Goal: Task Accomplishment & Management: Manage account settings

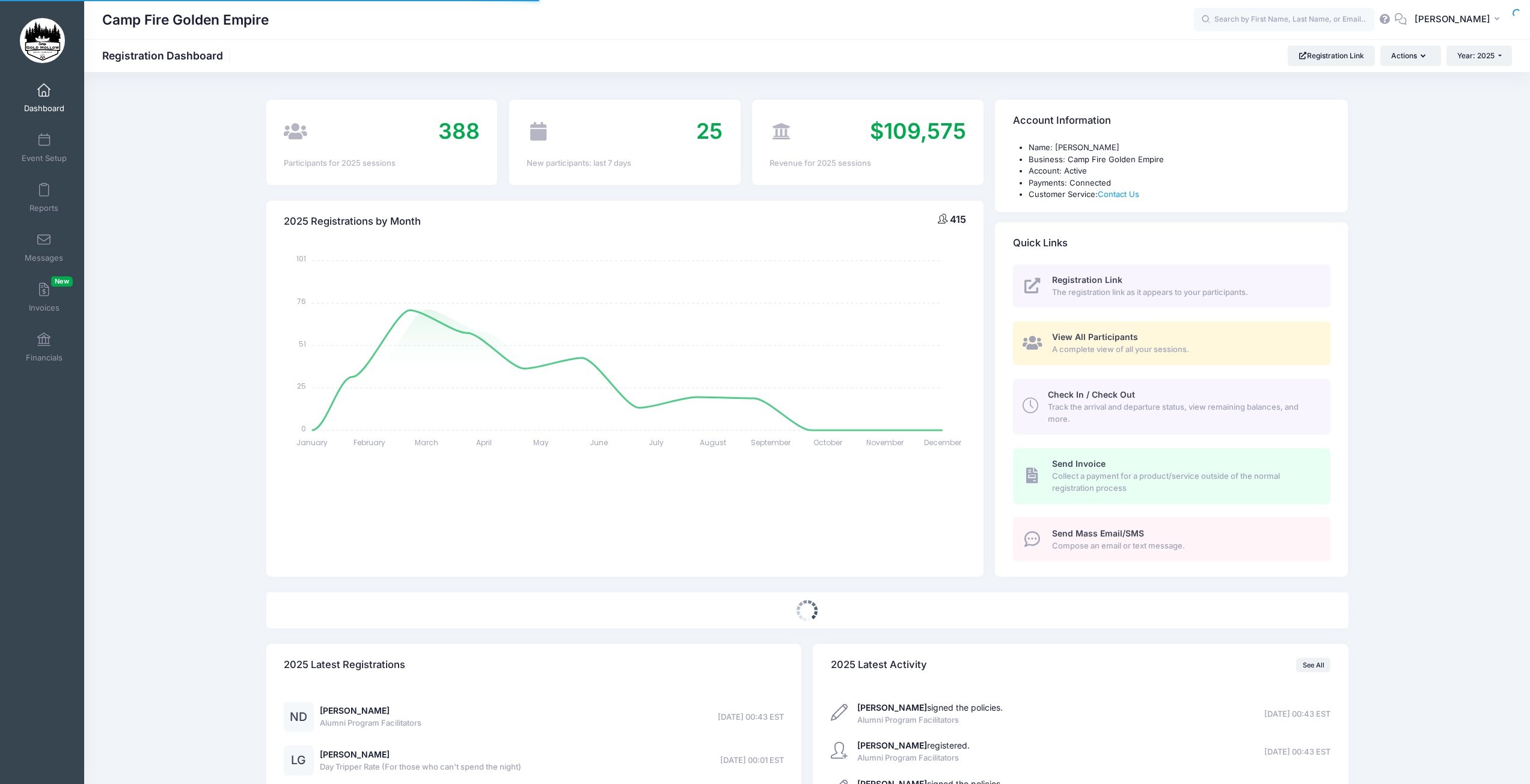
select select
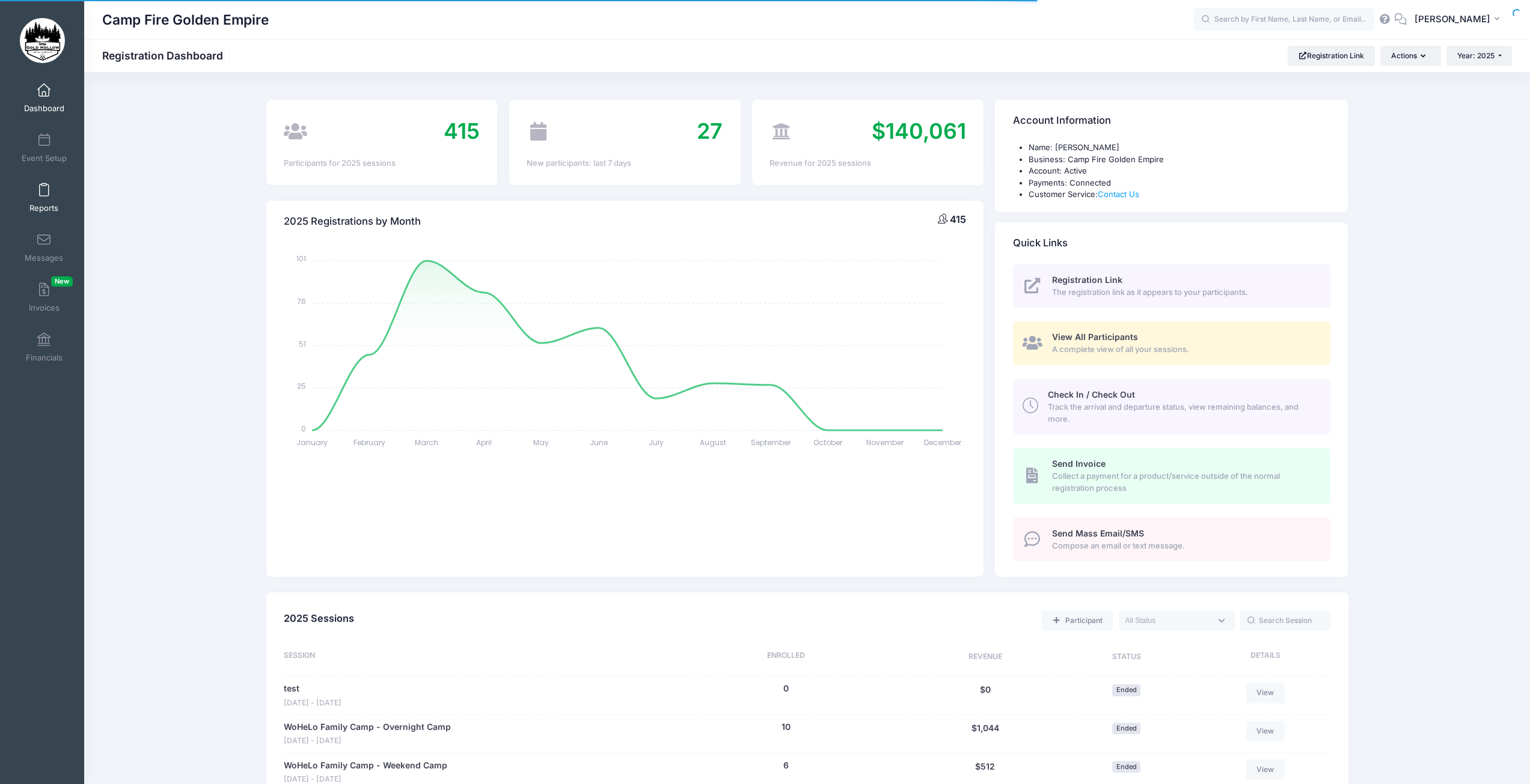
click at [35, 193] on link "Reports" at bounding box center [44, 198] width 57 height 42
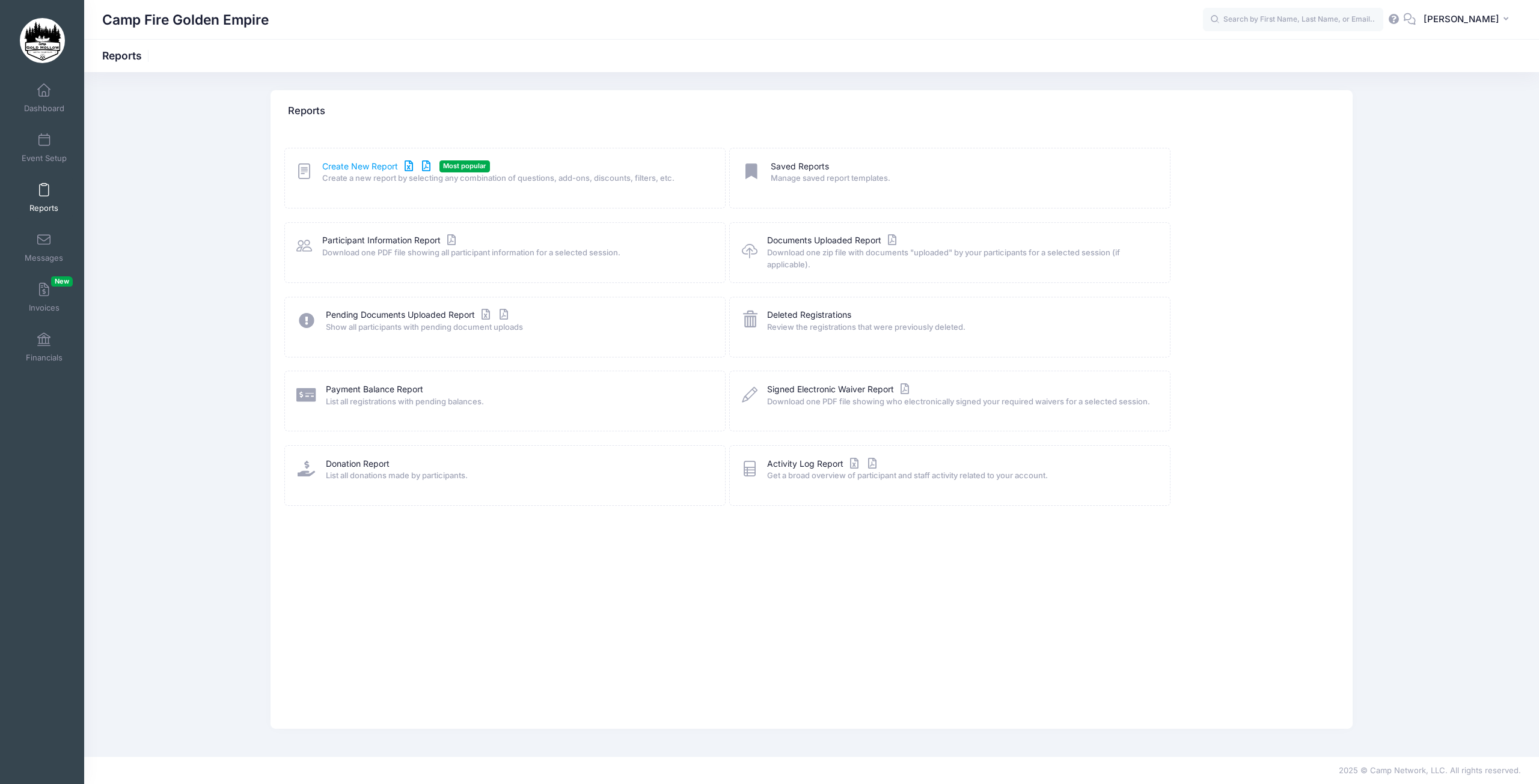
click at [374, 168] on link "Create New Report" at bounding box center [378, 166] width 112 height 12
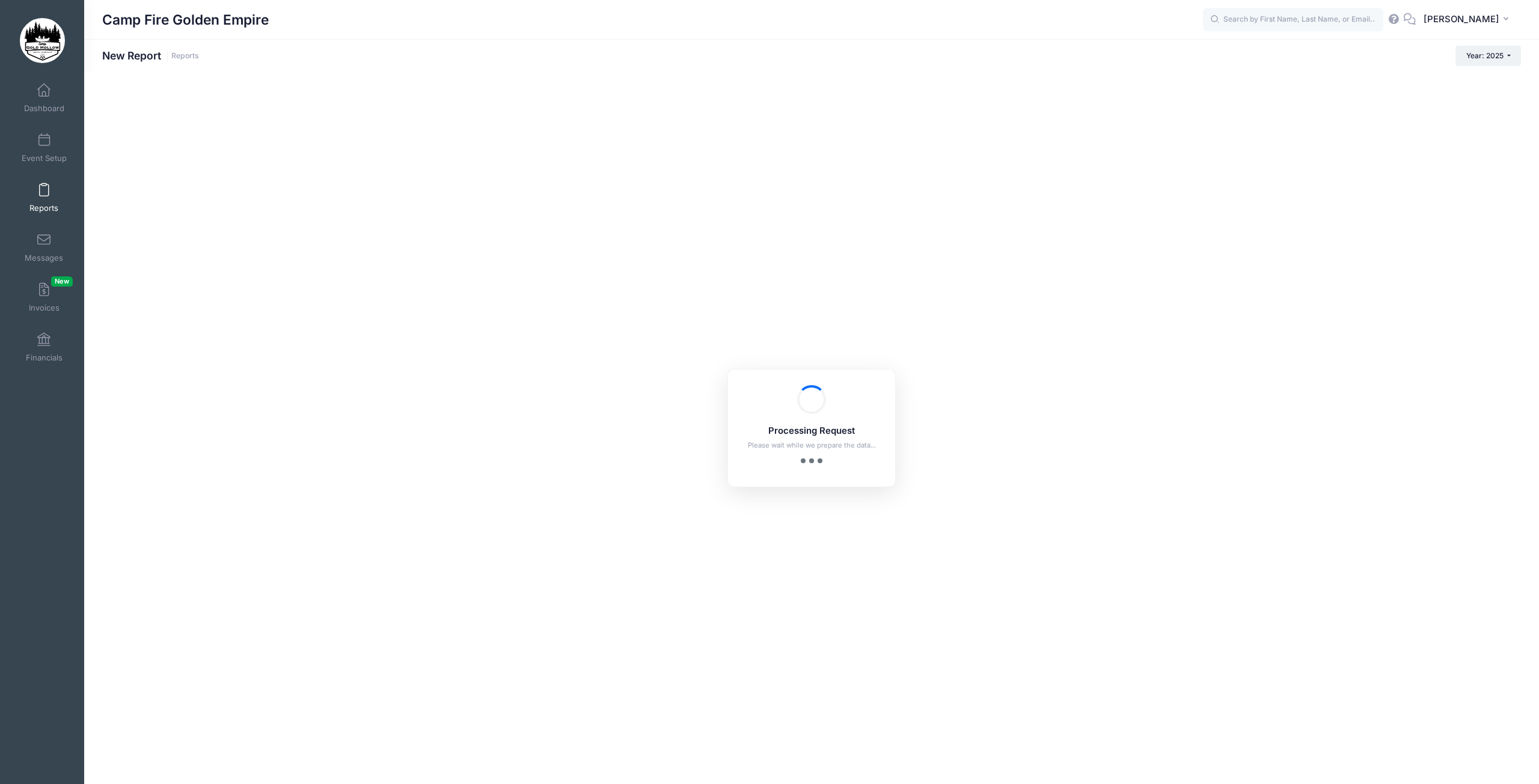
checkbox input "true"
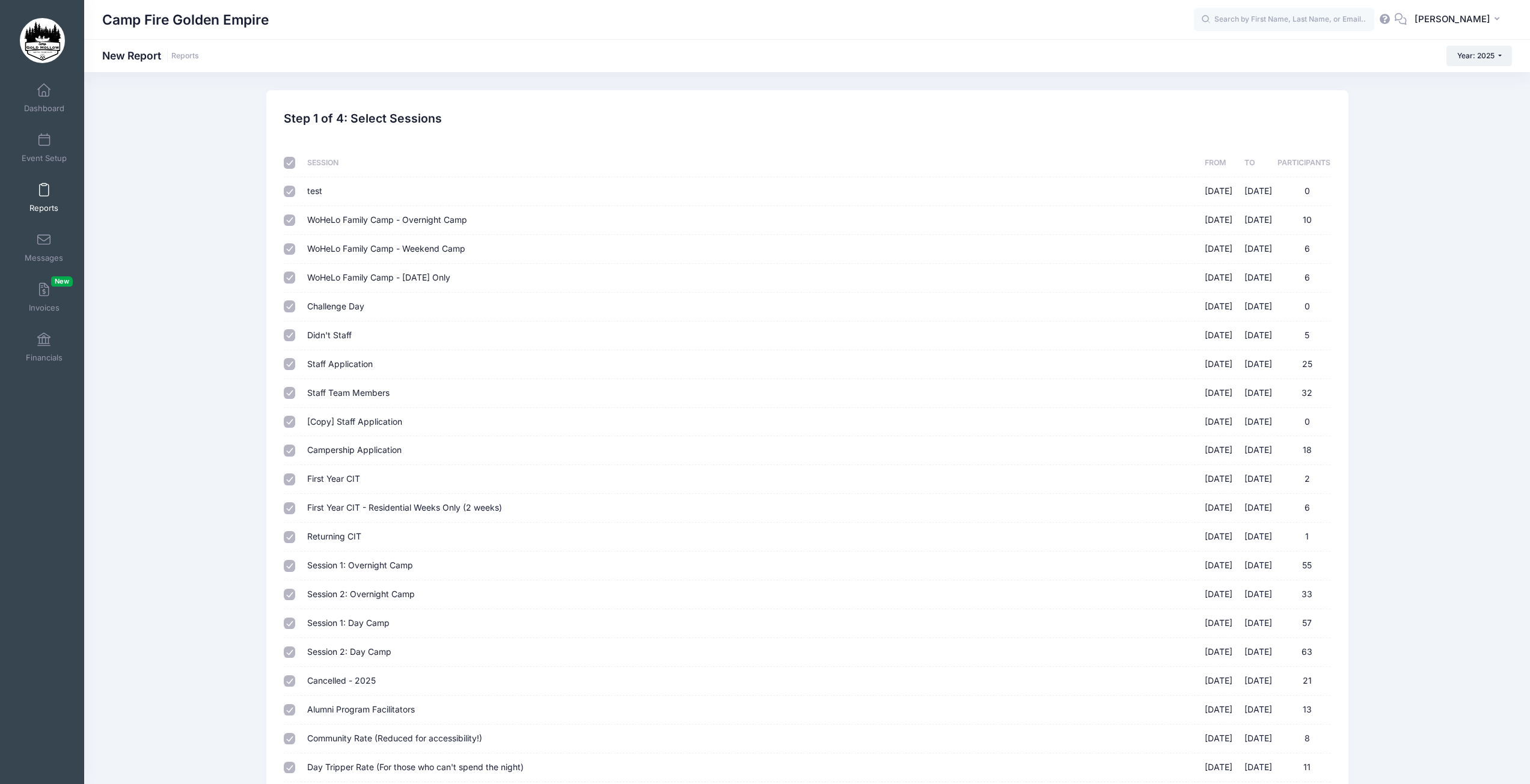
click at [290, 161] on input "checkbox" at bounding box center [290, 163] width 12 height 12
checkbox input "false"
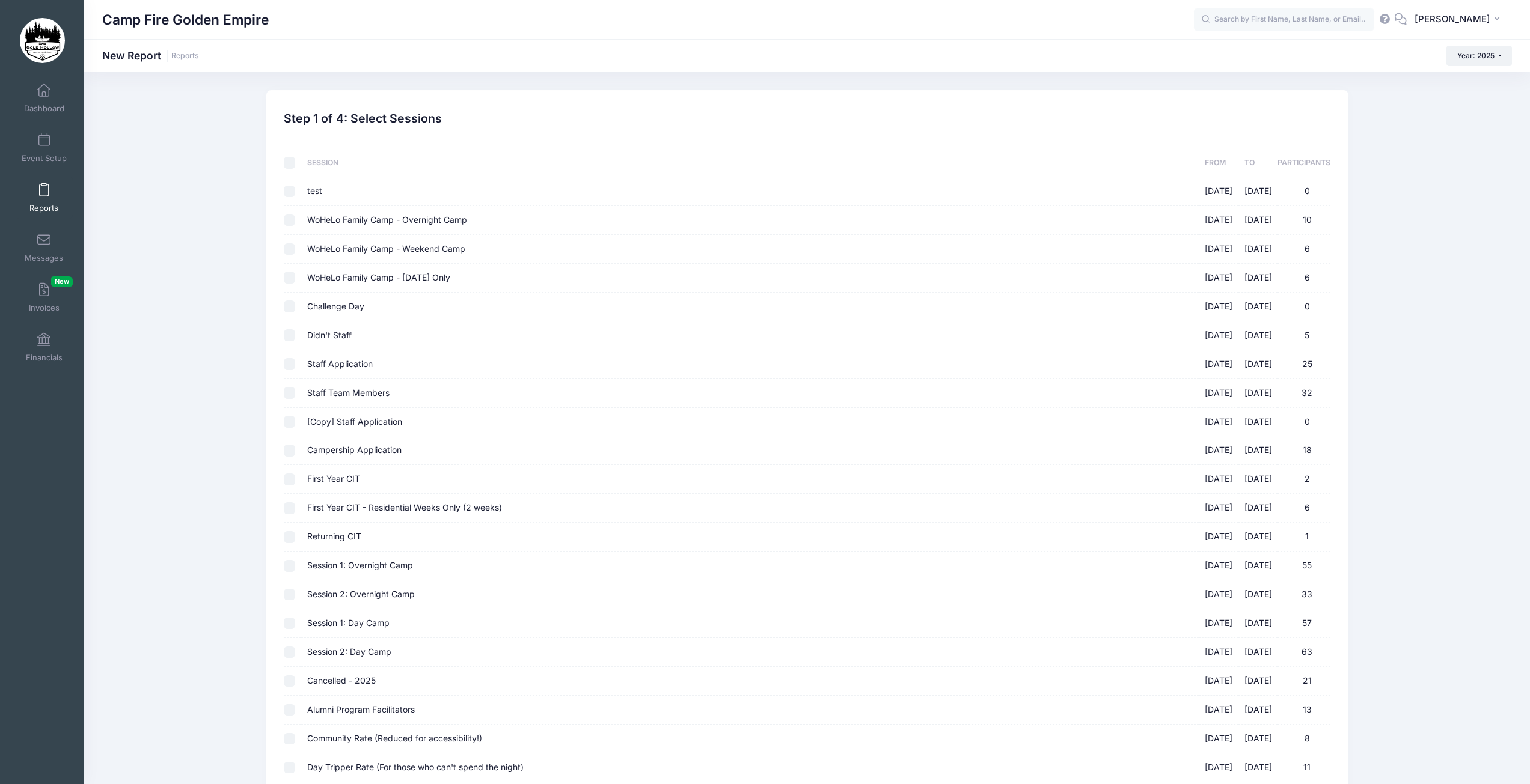
checkbox input "false"
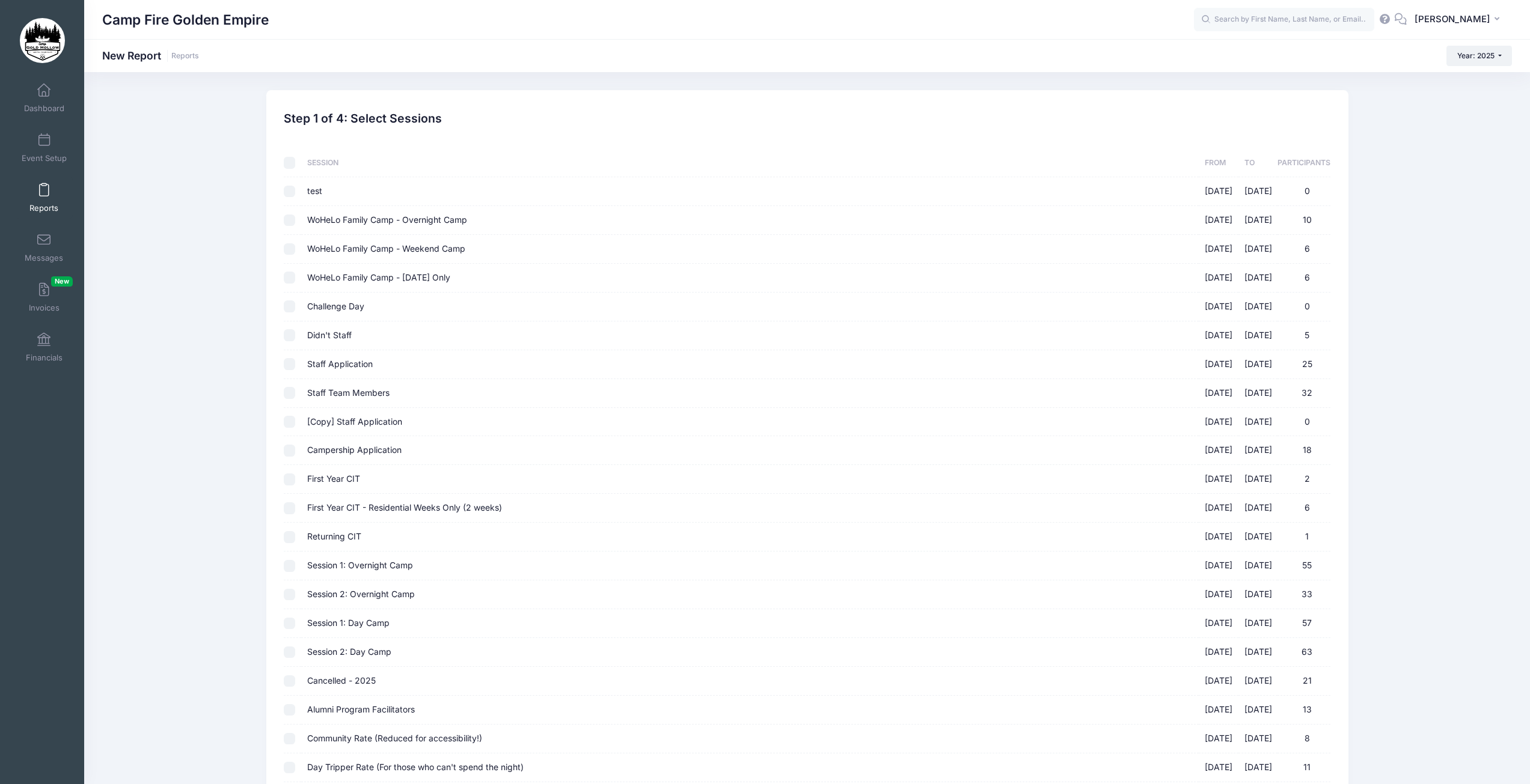
checkbox input "false"
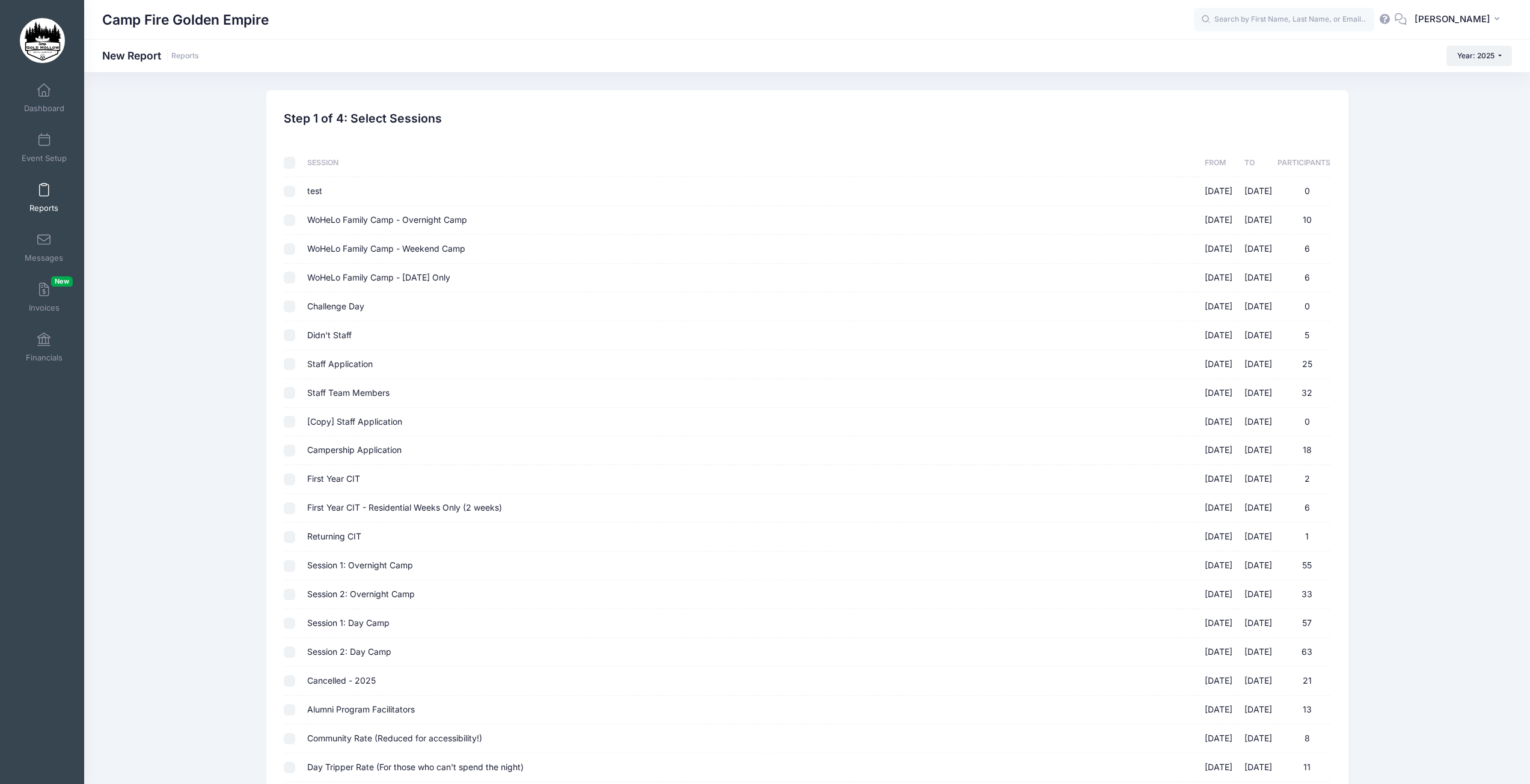
checkbox input "false"
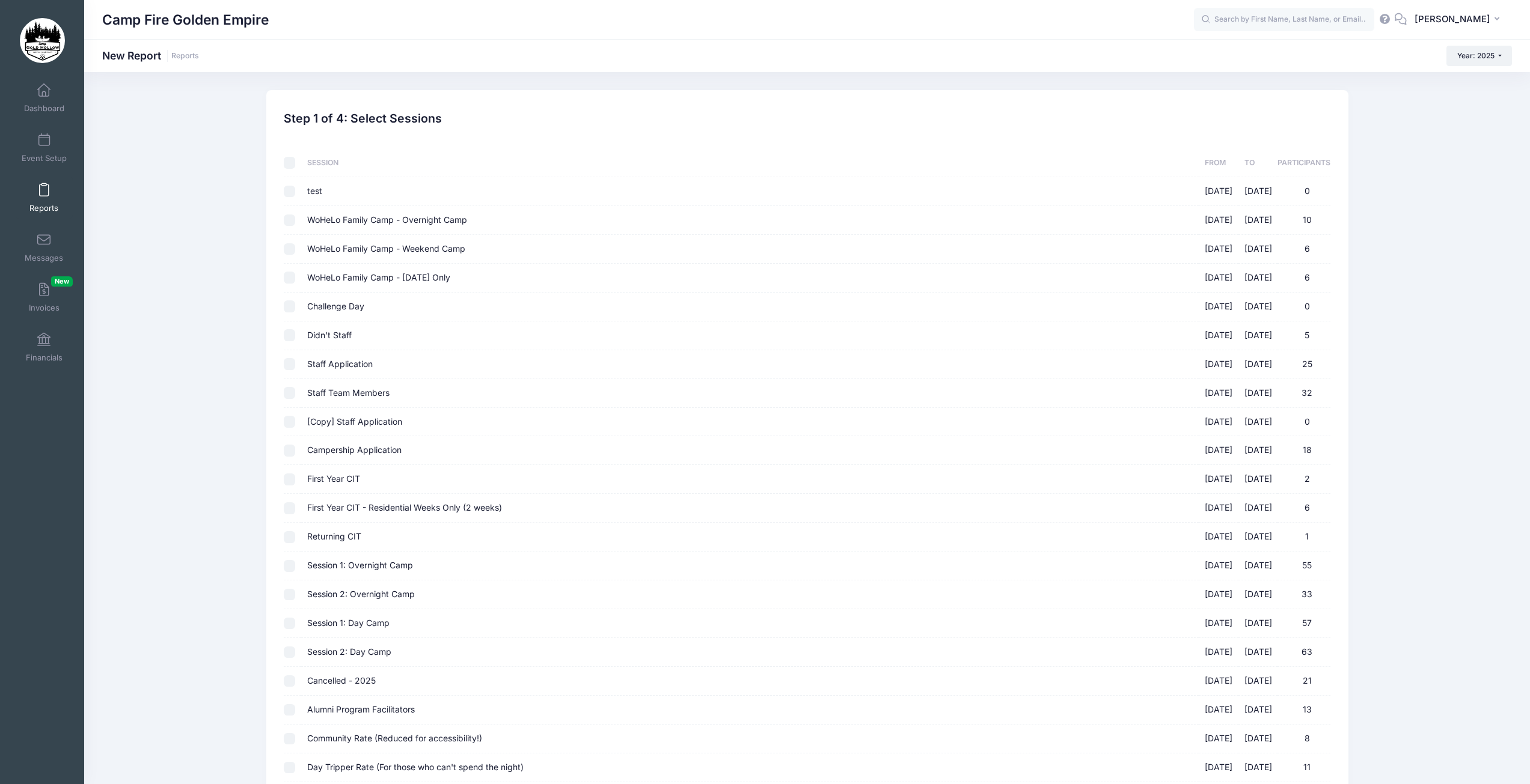
checkbox input "false"
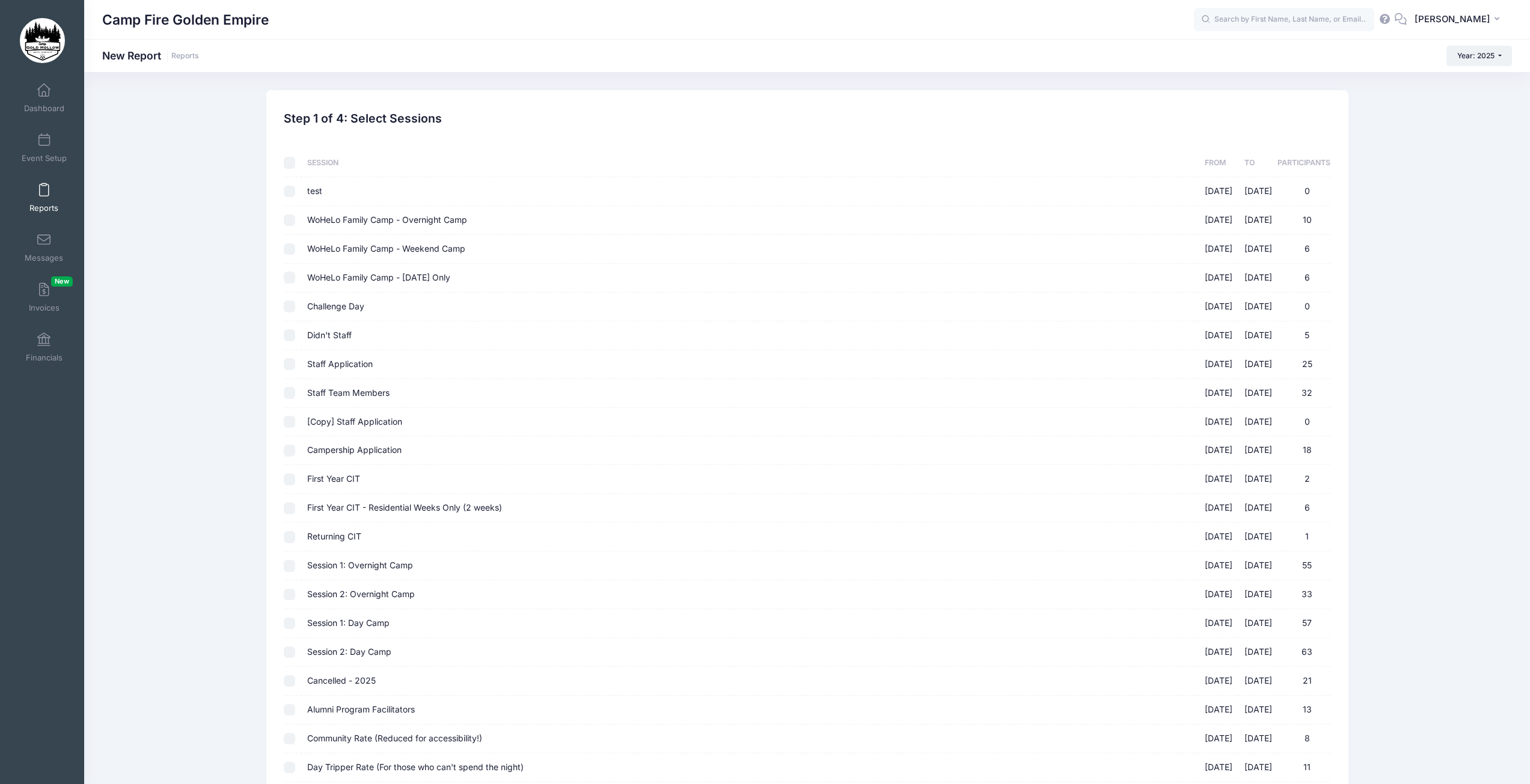
checkbox input "false"
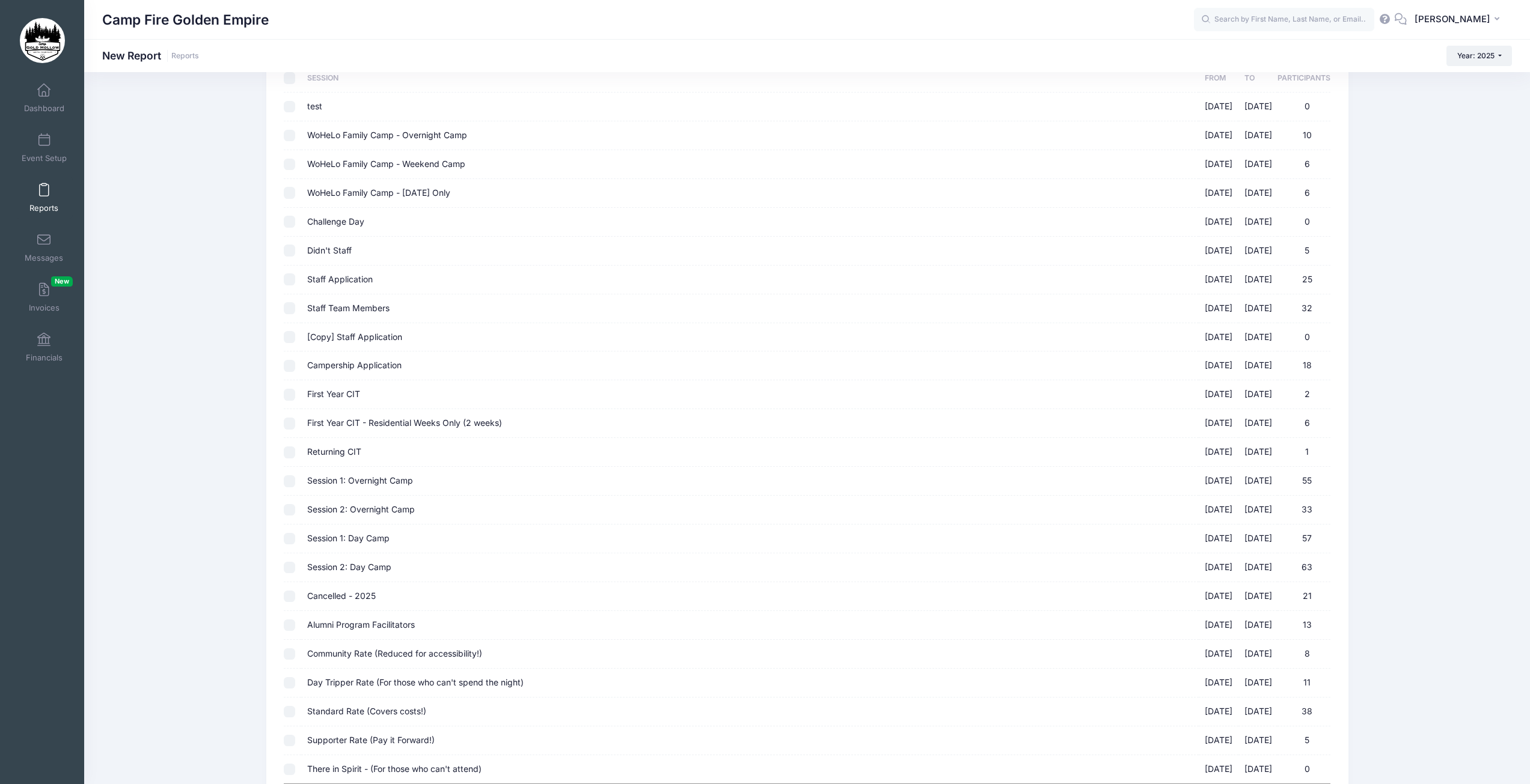
scroll to position [206, 0]
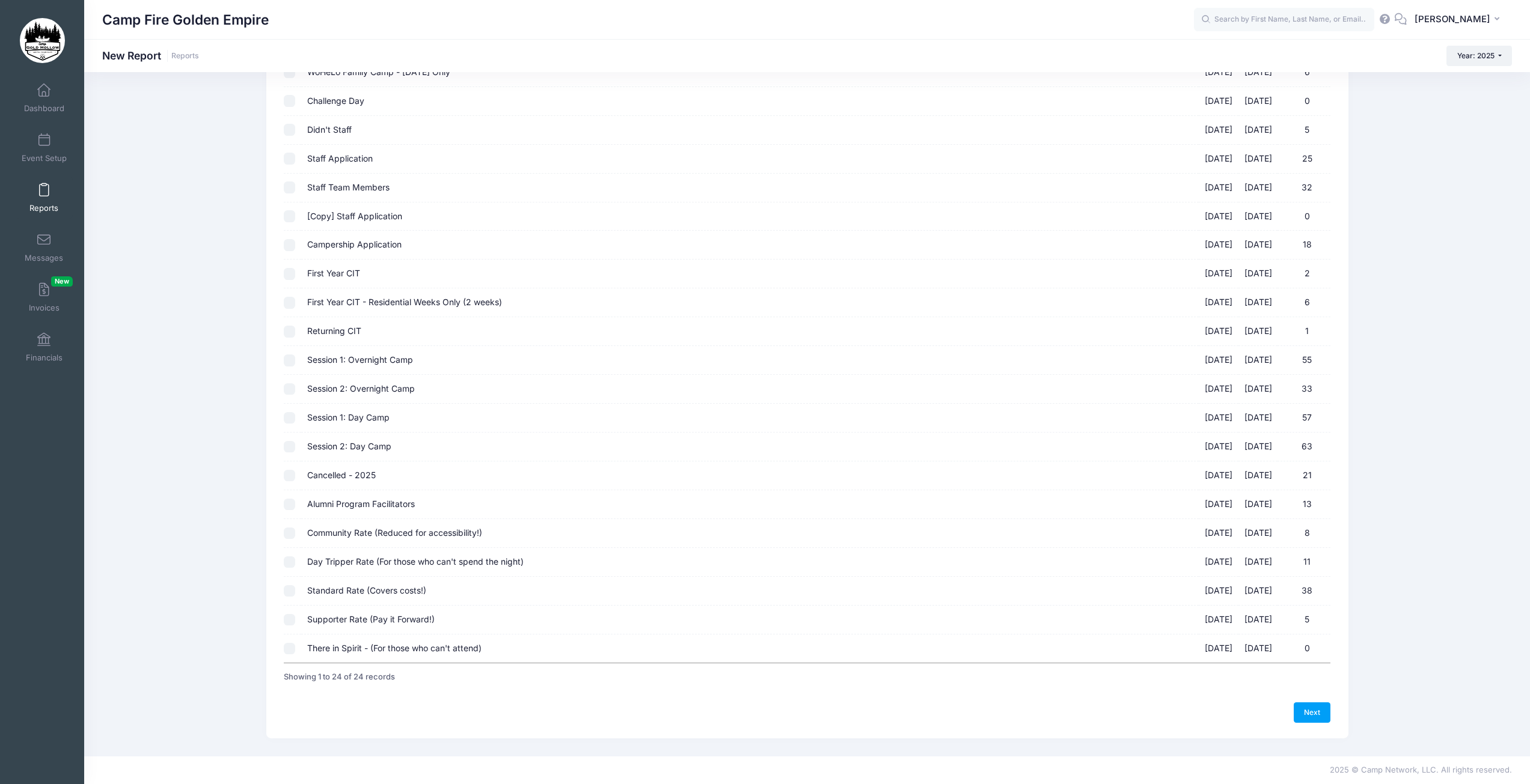
click at [289, 508] on input "Alumni Program Facilitators 09/19/2025 - 09/21/2025 13" at bounding box center [290, 505] width 12 height 12
checkbox input "true"
click at [285, 537] on input "Community Rate (Reduced for accessibility!) 09/19/2025 - 09/21/2025 8" at bounding box center [290, 533] width 12 height 12
checkbox input "true"
click at [290, 565] on input "Day Tripper Rate (For those who can't spend the night) 09/19/2025 - 09/21/2025 …" at bounding box center [290, 562] width 12 height 12
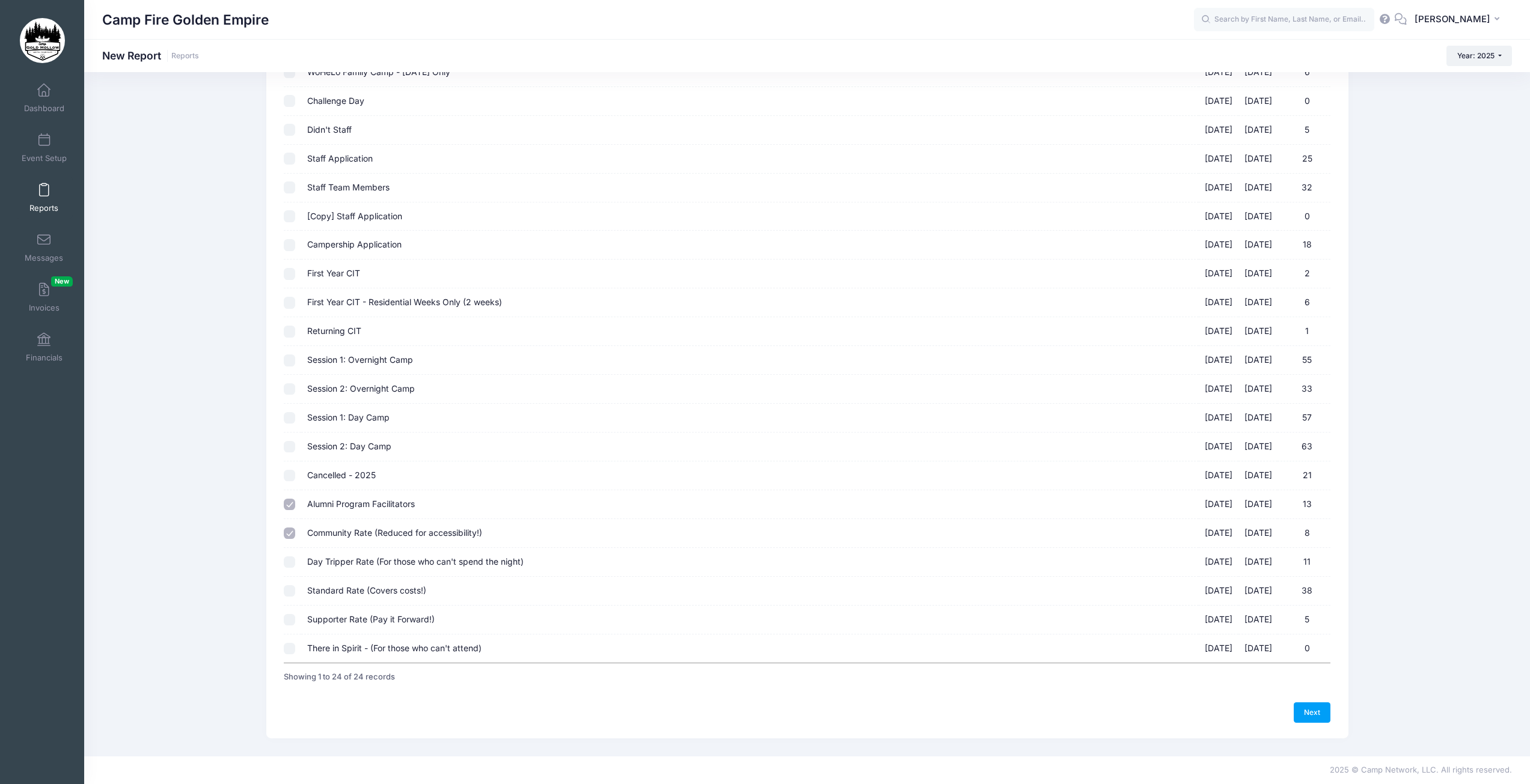
checkbox input "true"
click at [289, 594] on input "Standard Rate (Covers costs!) 09/19/2025 - 09/21/2025 38" at bounding box center [290, 591] width 12 height 12
checkbox input "true"
click at [290, 620] on input "Supporter Rate (Pay it Forward!) 09/19/2025 - 09/21/2025 5" at bounding box center [290, 620] width 12 height 12
checkbox input "true"
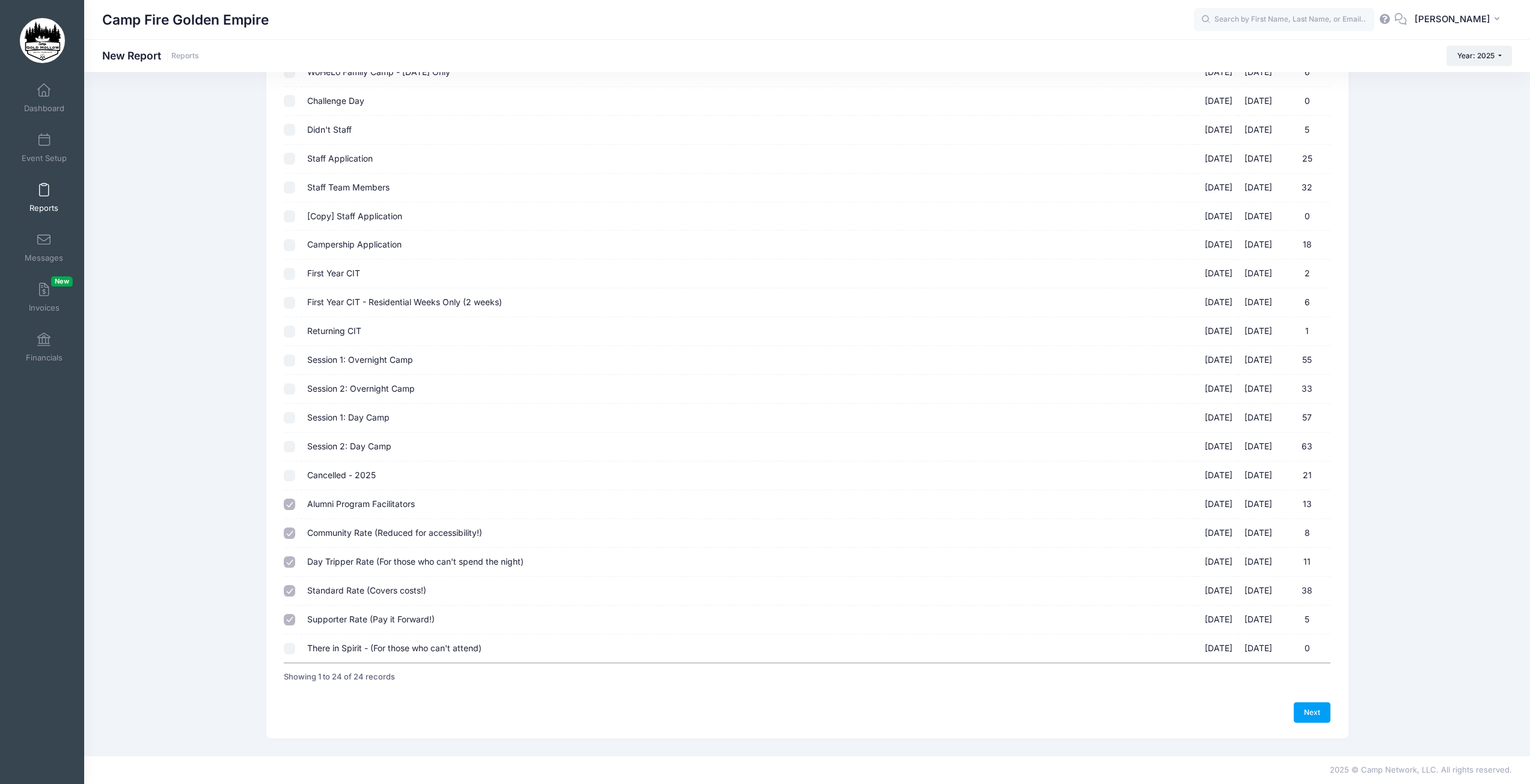
click at [292, 650] on input "There in Spirit - (For those who can't attend) 09/19/2025 - 09/21/2025 0" at bounding box center [290, 649] width 12 height 12
checkbox input "true"
click at [1320, 718] on link "Next" at bounding box center [1312, 713] width 37 height 20
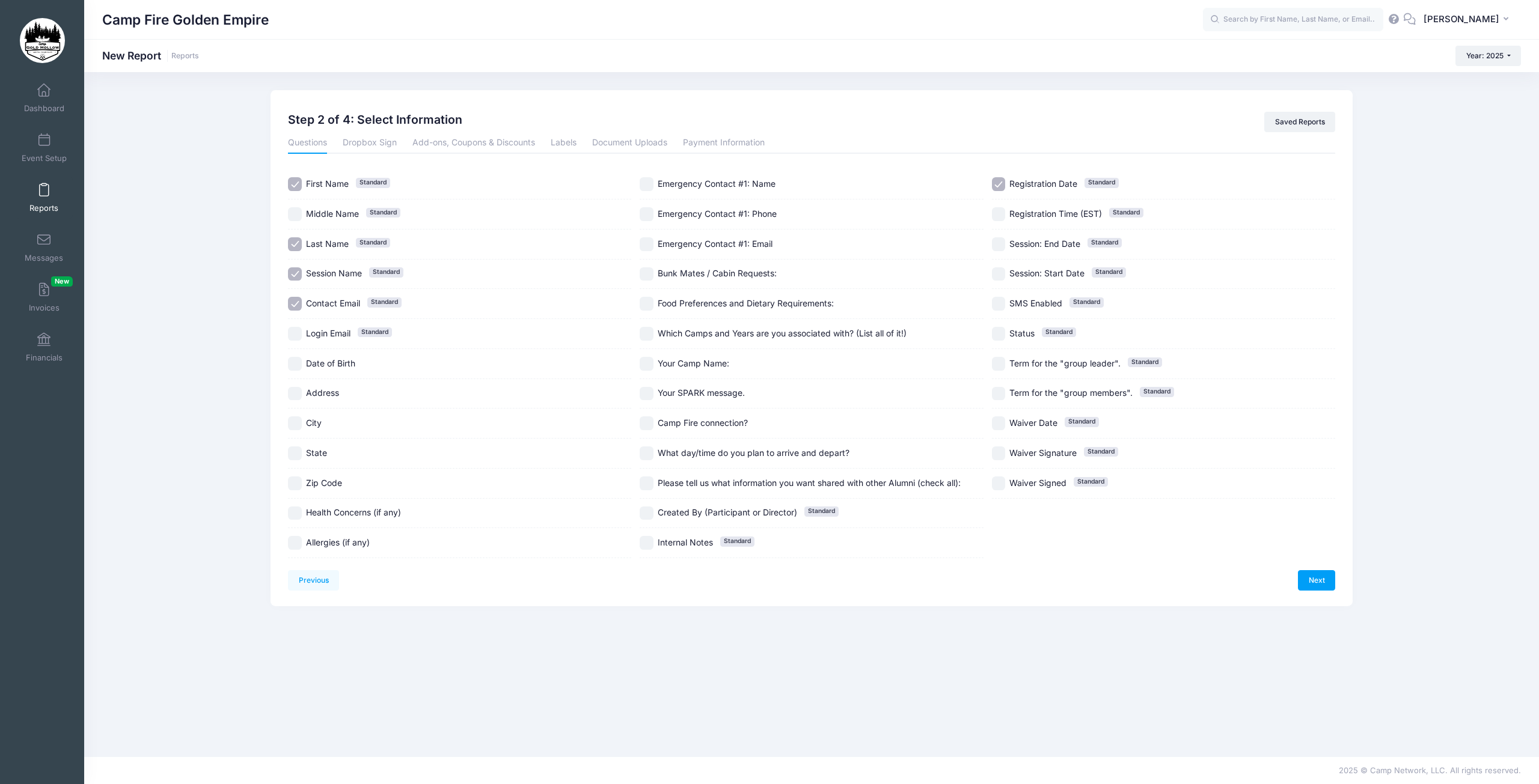
click at [296, 302] on input "Contact Email Standard" at bounding box center [295, 303] width 14 height 14
checkbox input "false"
click at [296, 271] on input "Session Name Standard" at bounding box center [295, 274] width 14 height 14
checkbox input "false"
click at [293, 236] on div "Last Name Standard" at bounding box center [460, 244] width 344 height 30
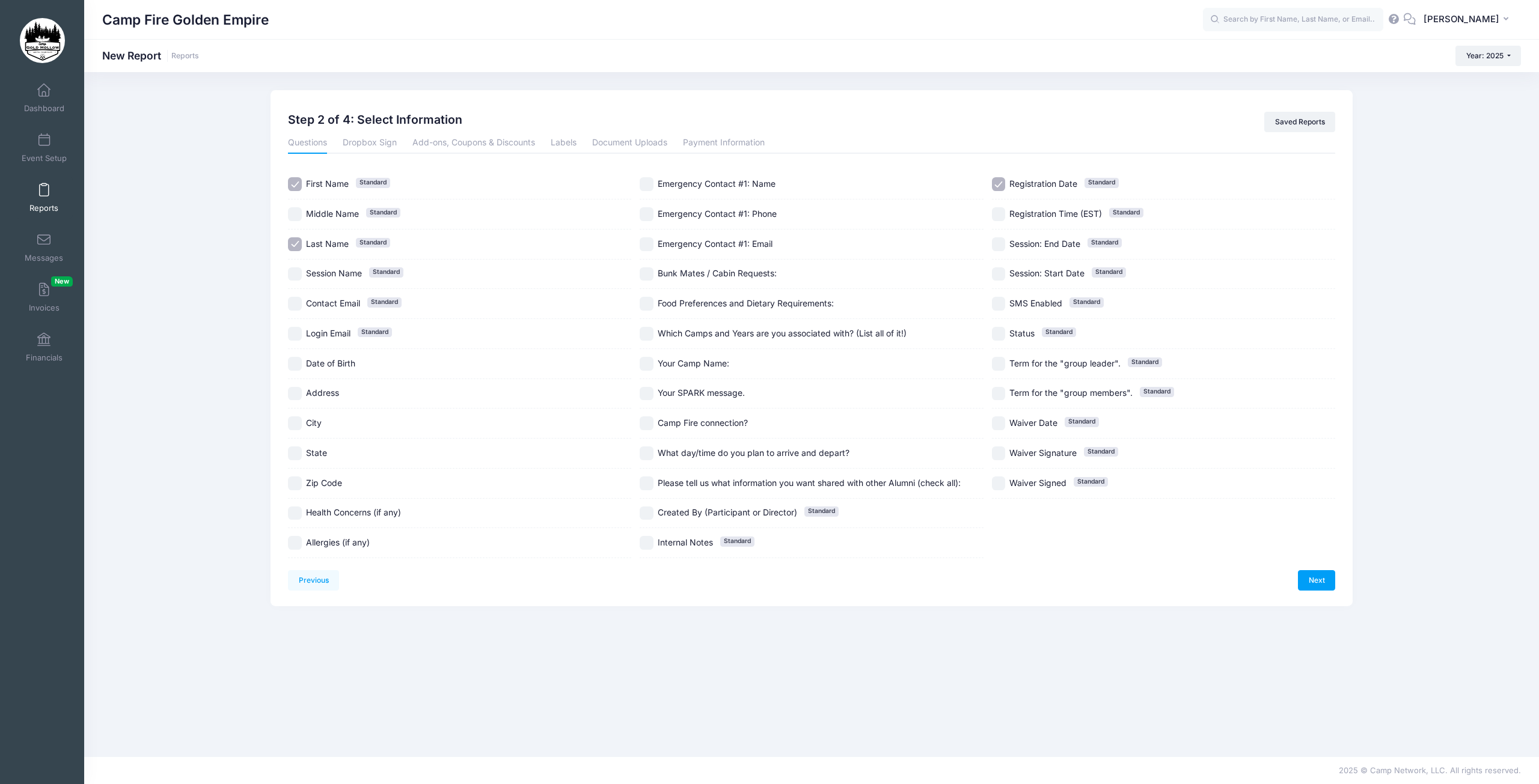
checkbox input "false"
click at [642, 364] on input "Your Camp Name:" at bounding box center [646, 363] width 14 height 14
checkbox input "true"
click at [442, 149] on link "Add-ons, Coupons & Discounts" at bounding box center [473, 143] width 123 height 22
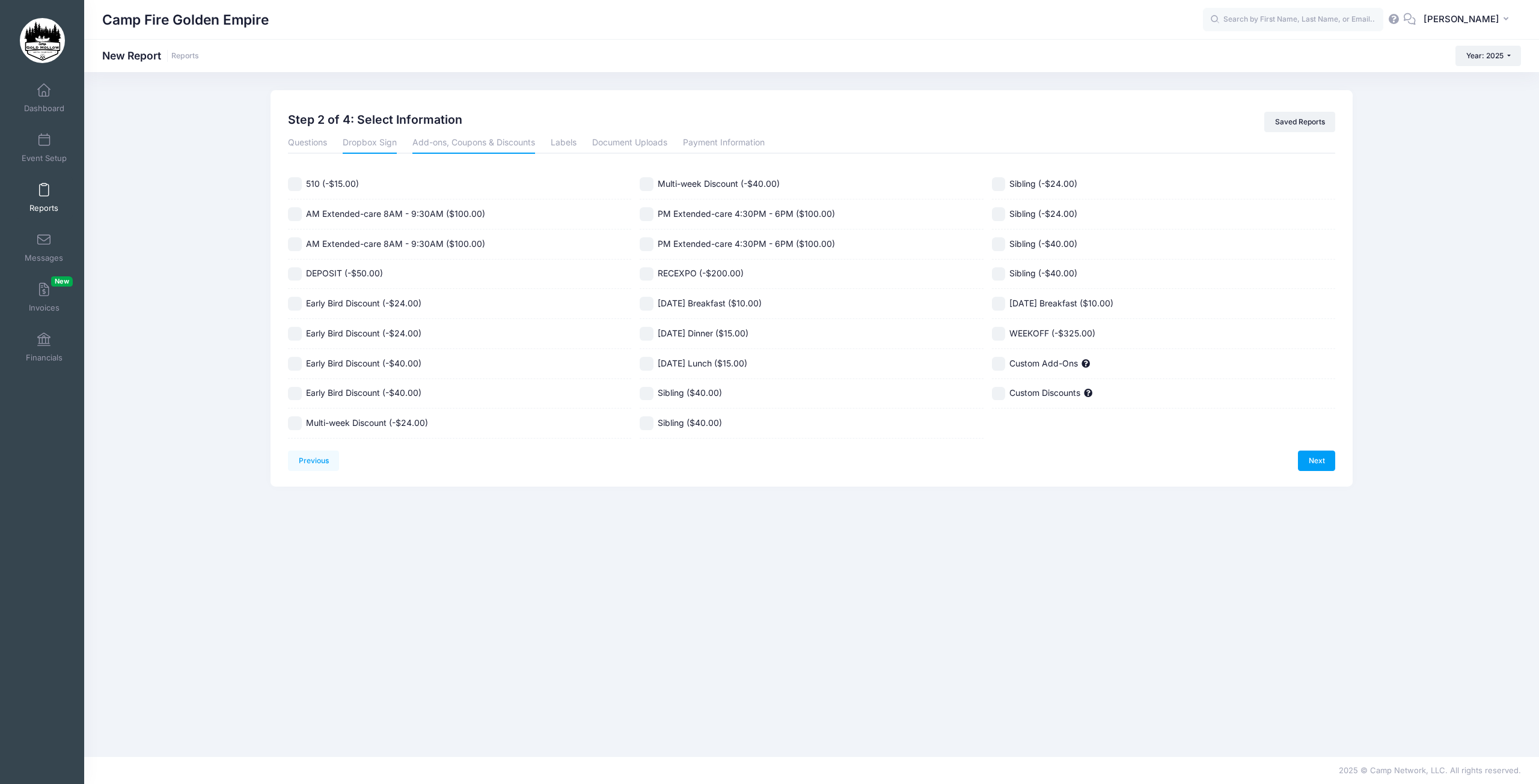
click at [383, 144] on link "Dropbox Sign" at bounding box center [370, 143] width 54 height 22
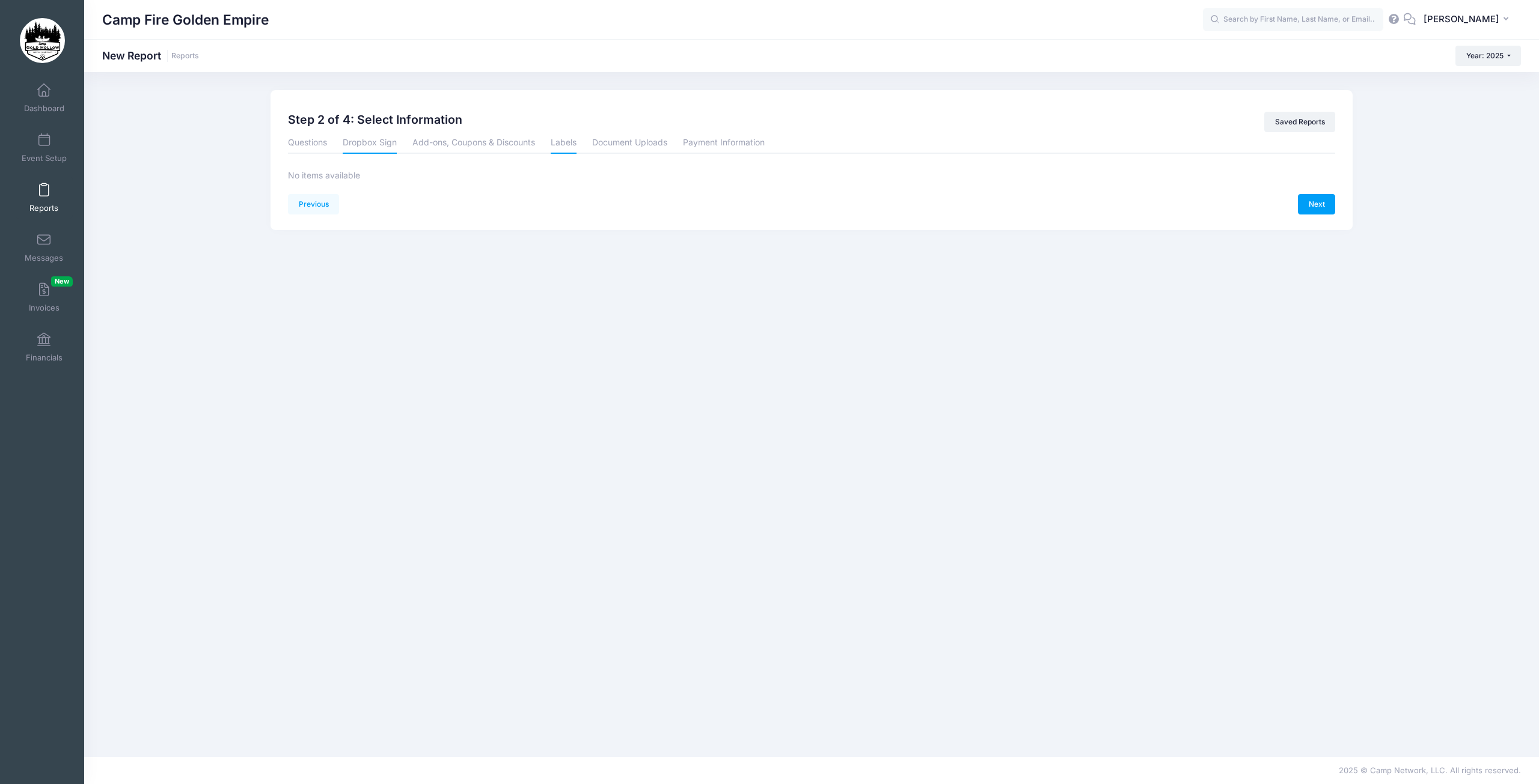
click at [559, 144] on link "Labels" at bounding box center [563, 143] width 26 height 22
click at [640, 144] on link "Document Uploads" at bounding box center [629, 143] width 75 height 22
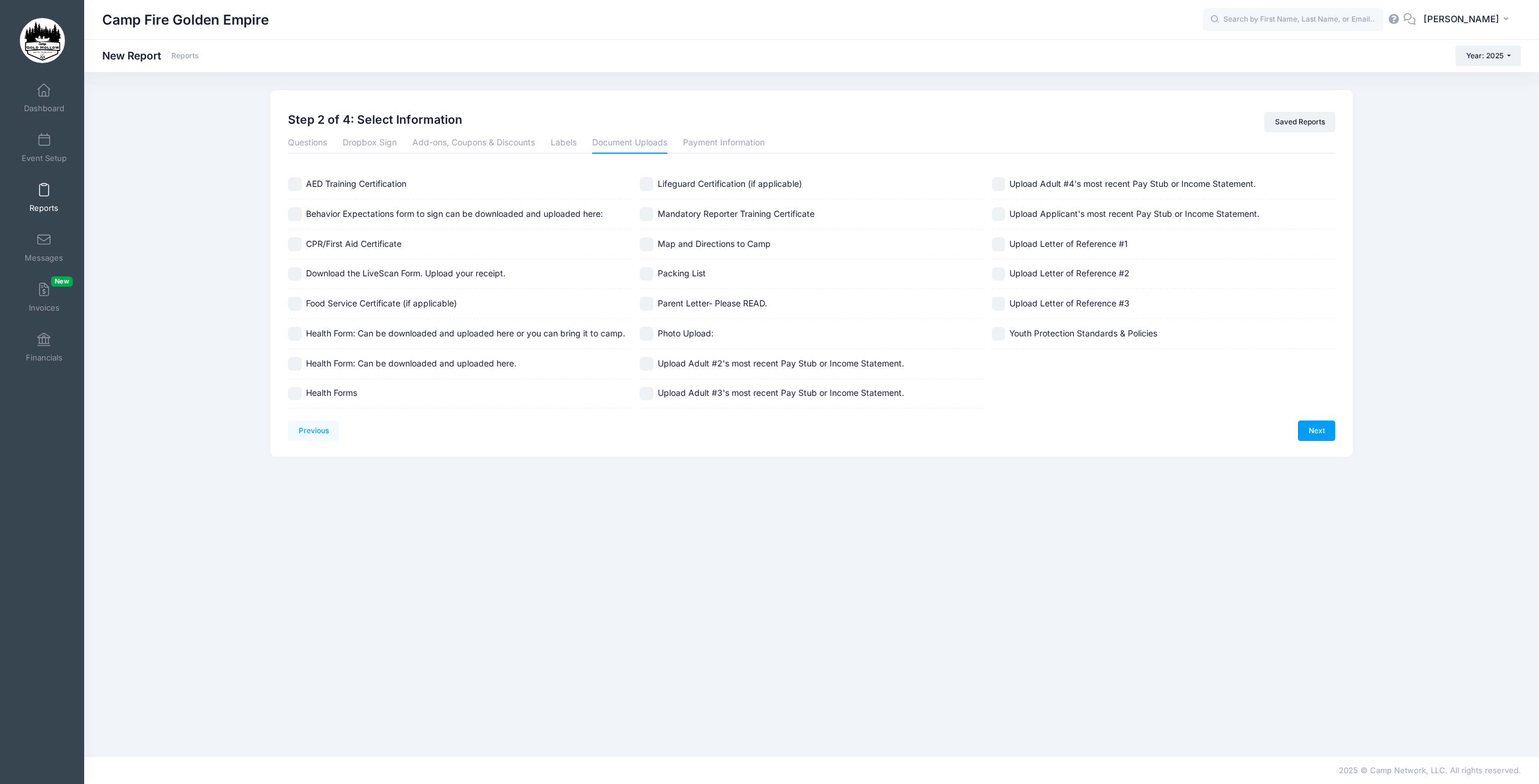
click at [648, 337] on input "Photo Upload:" at bounding box center [646, 333] width 14 height 14
checkbox input "true"
click at [1321, 428] on link "Next" at bounding box center [1316, 431] width 37 height 20
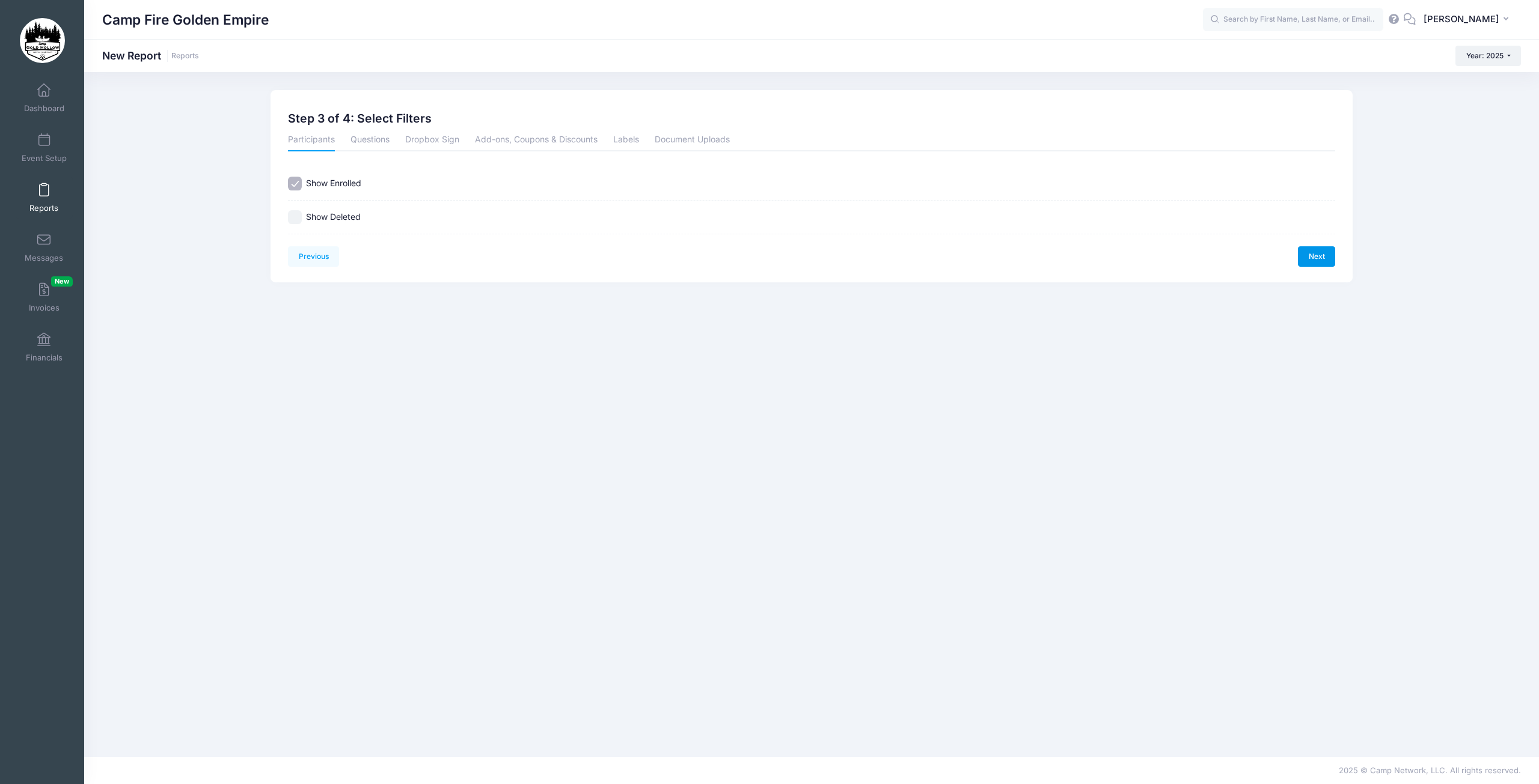
click at [1317, 262] on link "Next" at bounding box center [1316, 257] width 37 height 20
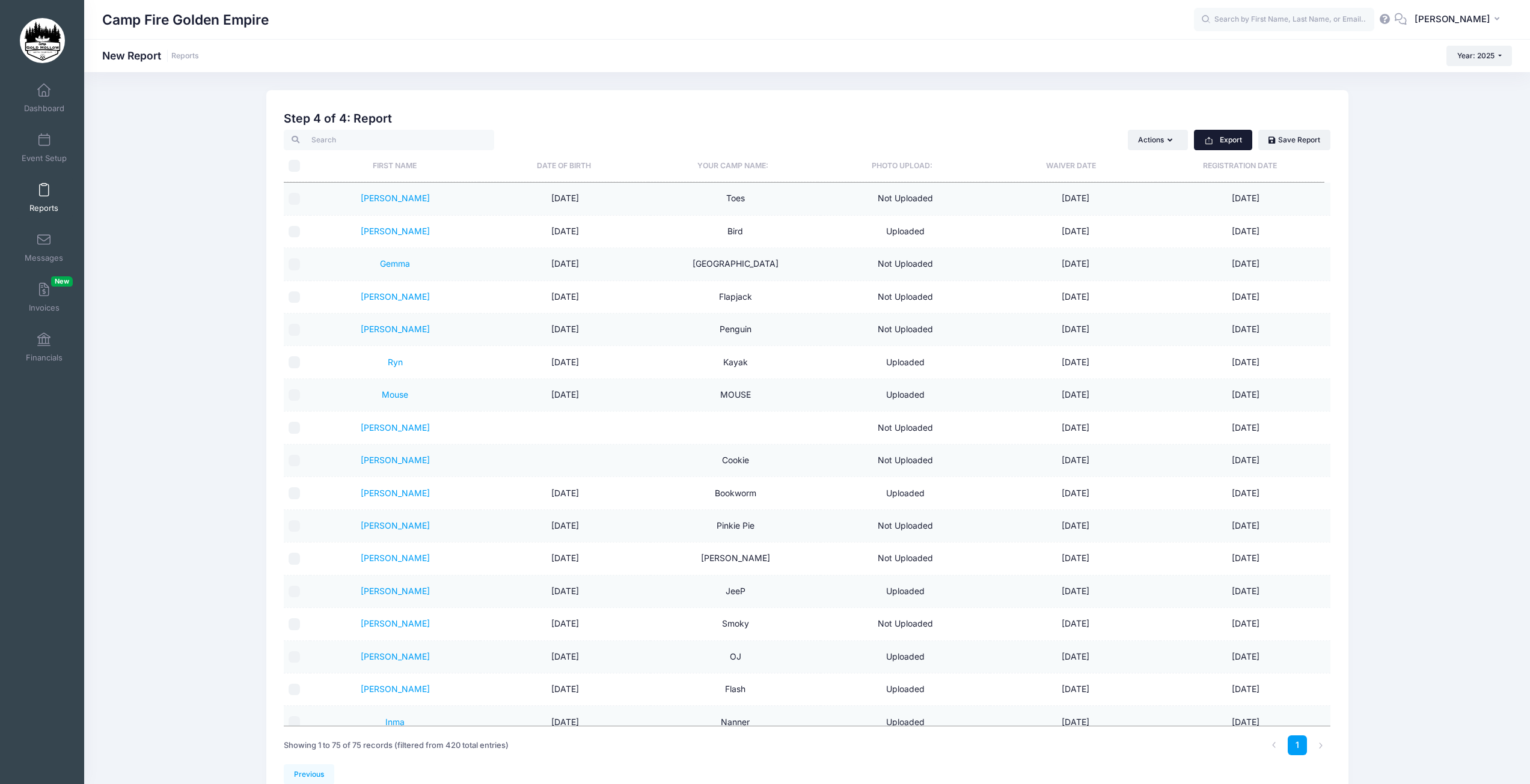
click at [1220, 144] on button "Export" at bounding box center [1224, 140] width 58 height 20
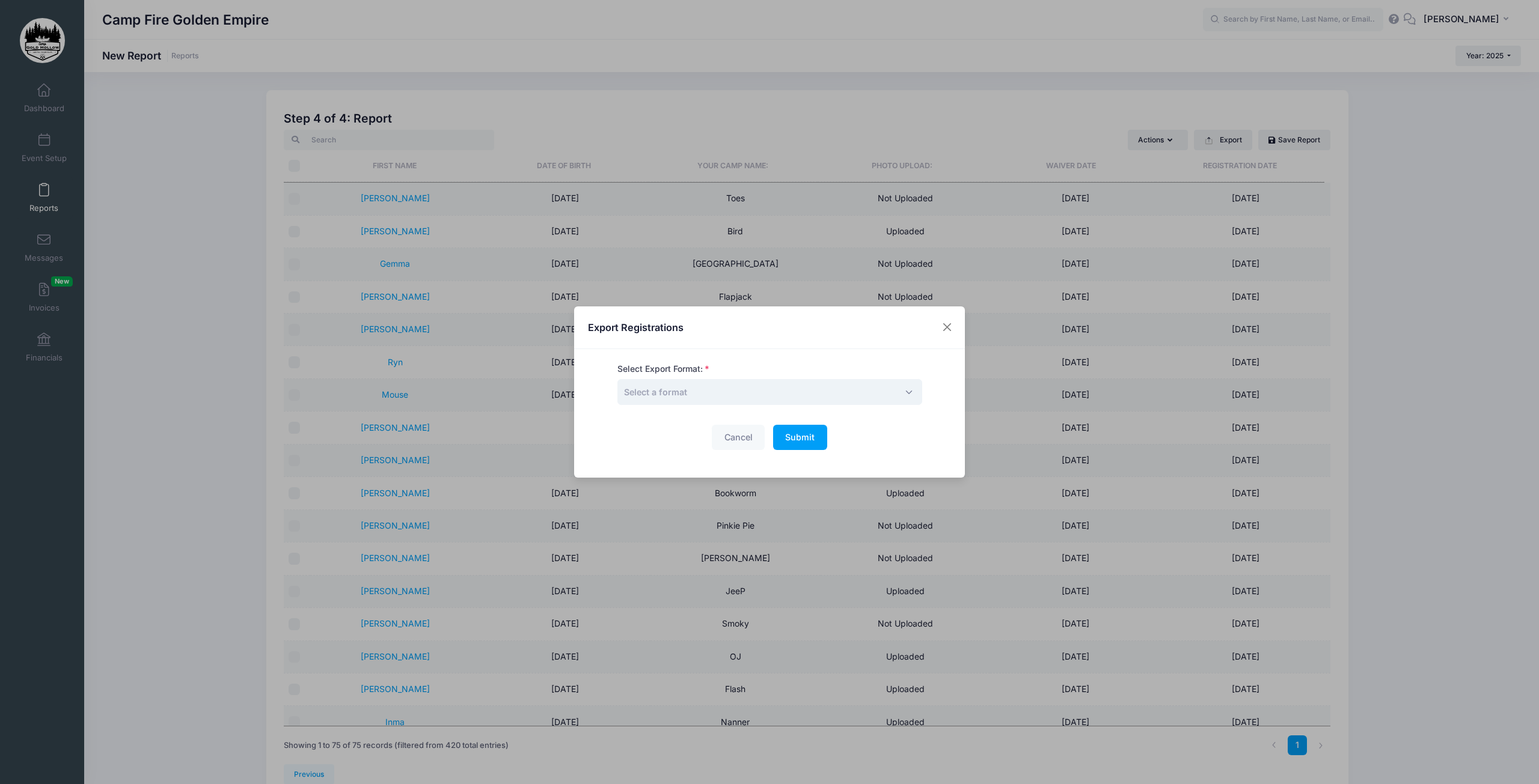
click at [721, 397] on span "Select a format" at bounding box center [770, 392] width 305 height 26
select select "excel"
click at [807, 435] on span "Submit" at bounding box center [799, 437] width 29 height 10
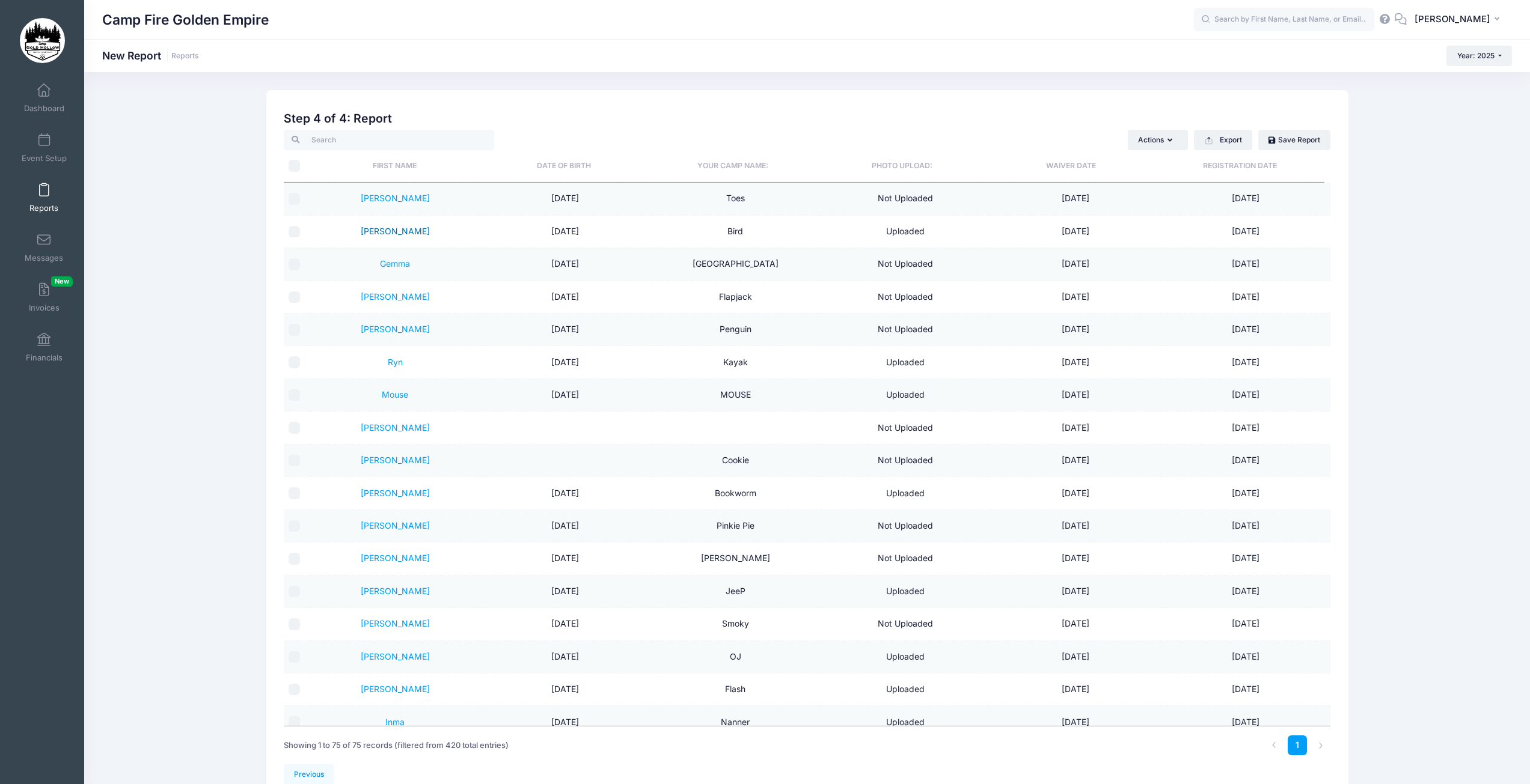
click at [381, 236] on link "Marianne" at bounding box center [395, 231] width 69 height 10
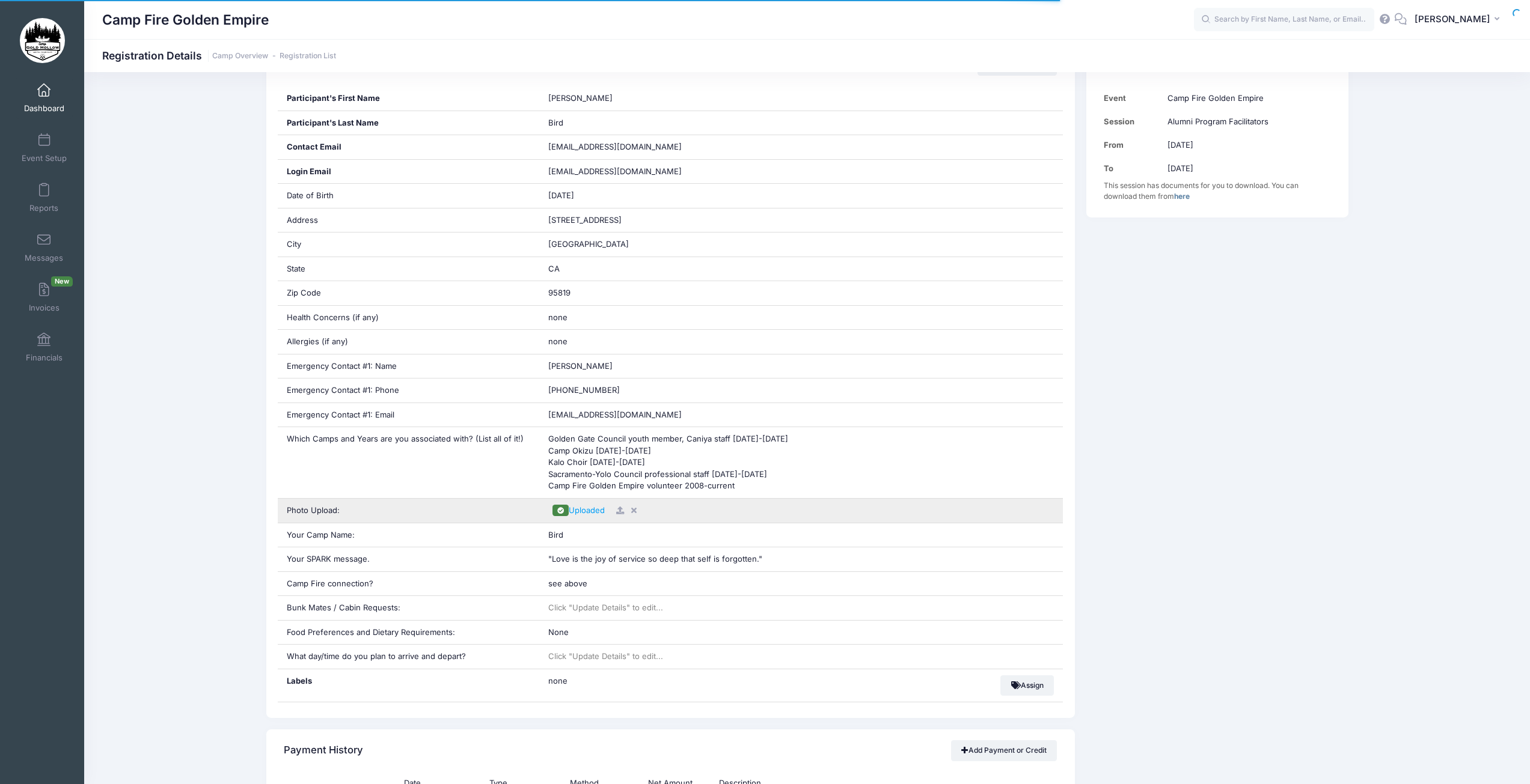
scroll to position [300, 0]
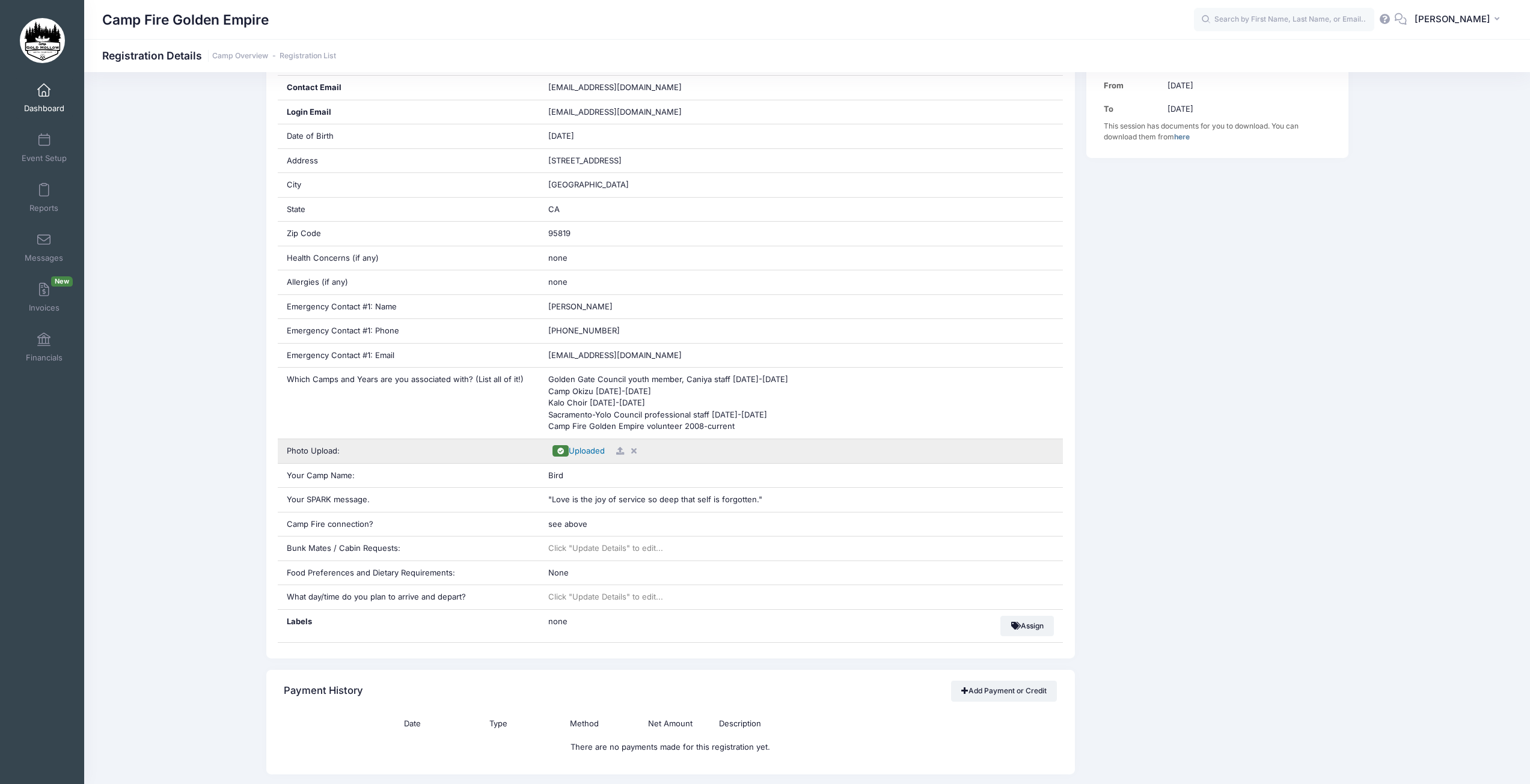
click at [593, 451] on span "Uploaded" at bounding box center [587, 450] width 36 height 9
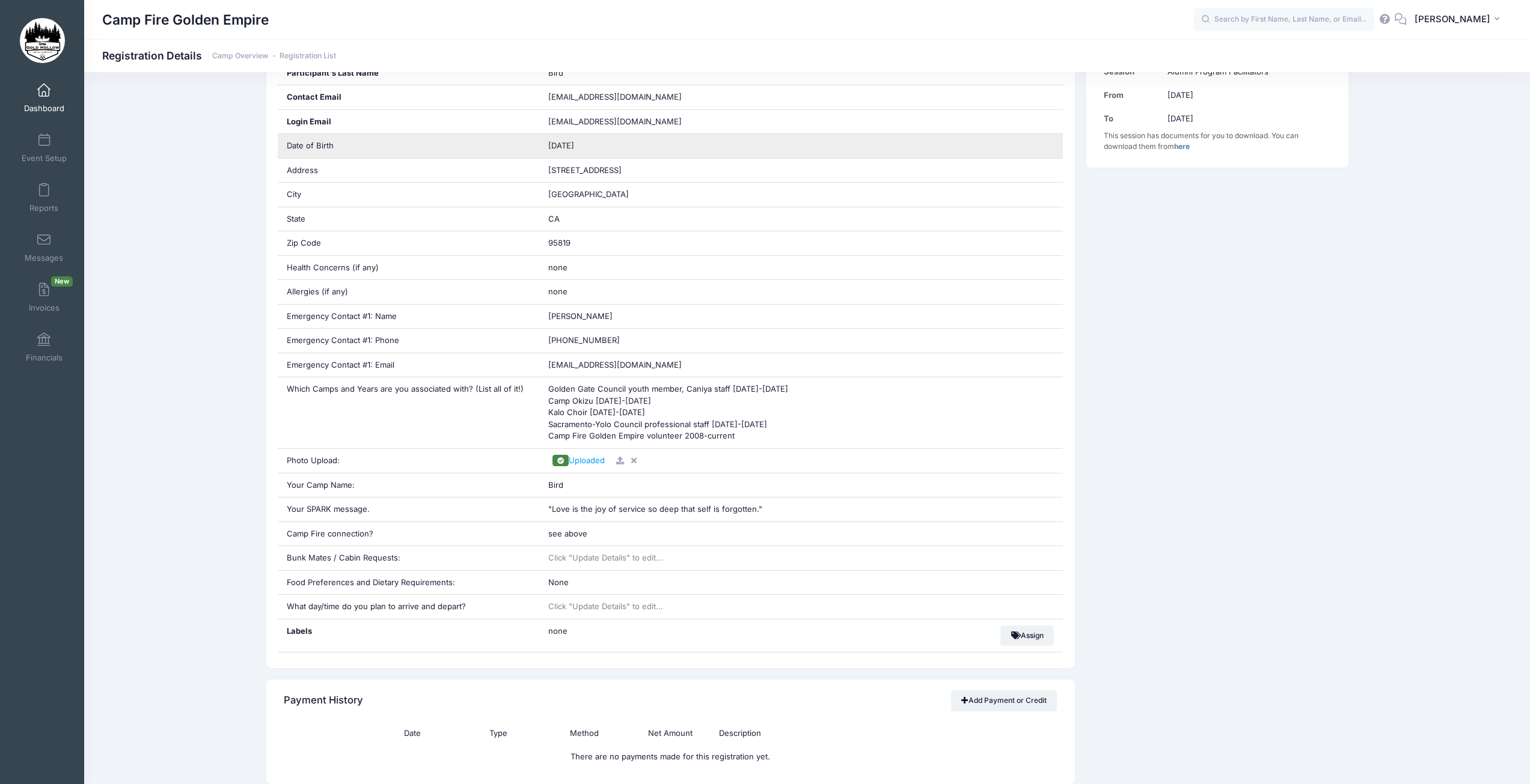
scroll to position [0, 0]
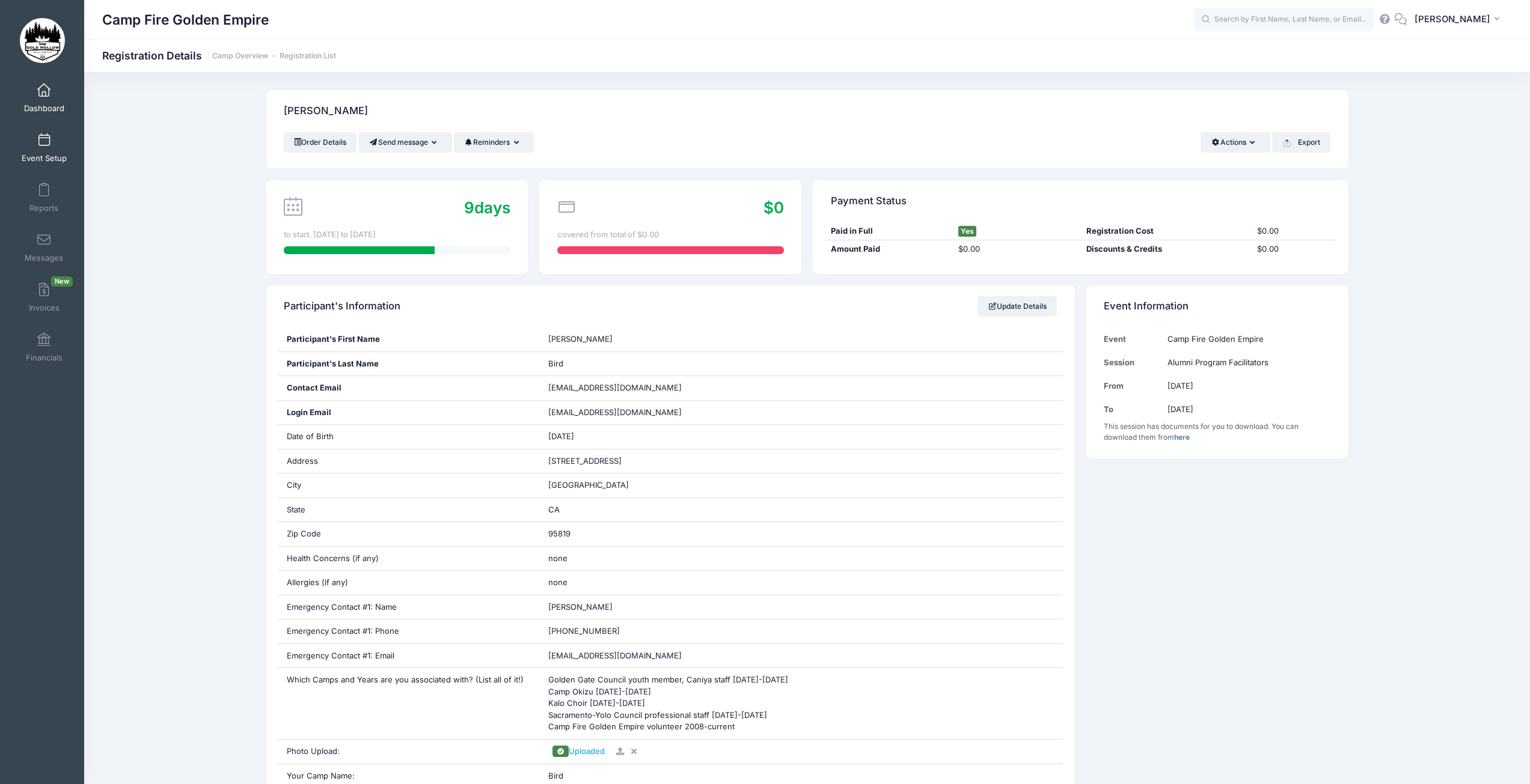
click at [44, 143] on span at bounding box center [44, 141] width 0 height 13
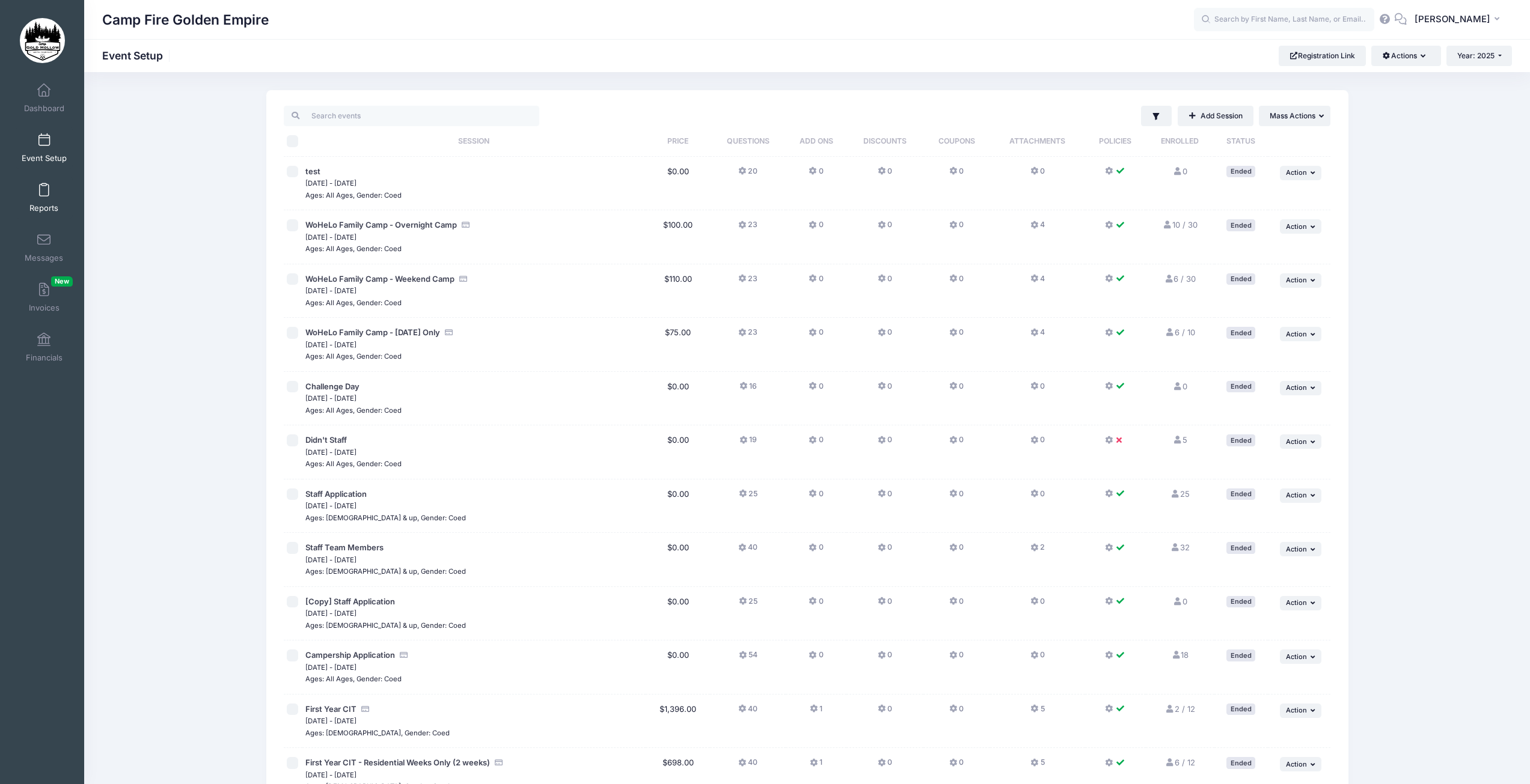
click at [44, 190] on span at bounding box center [44, 190] width 0 height 13
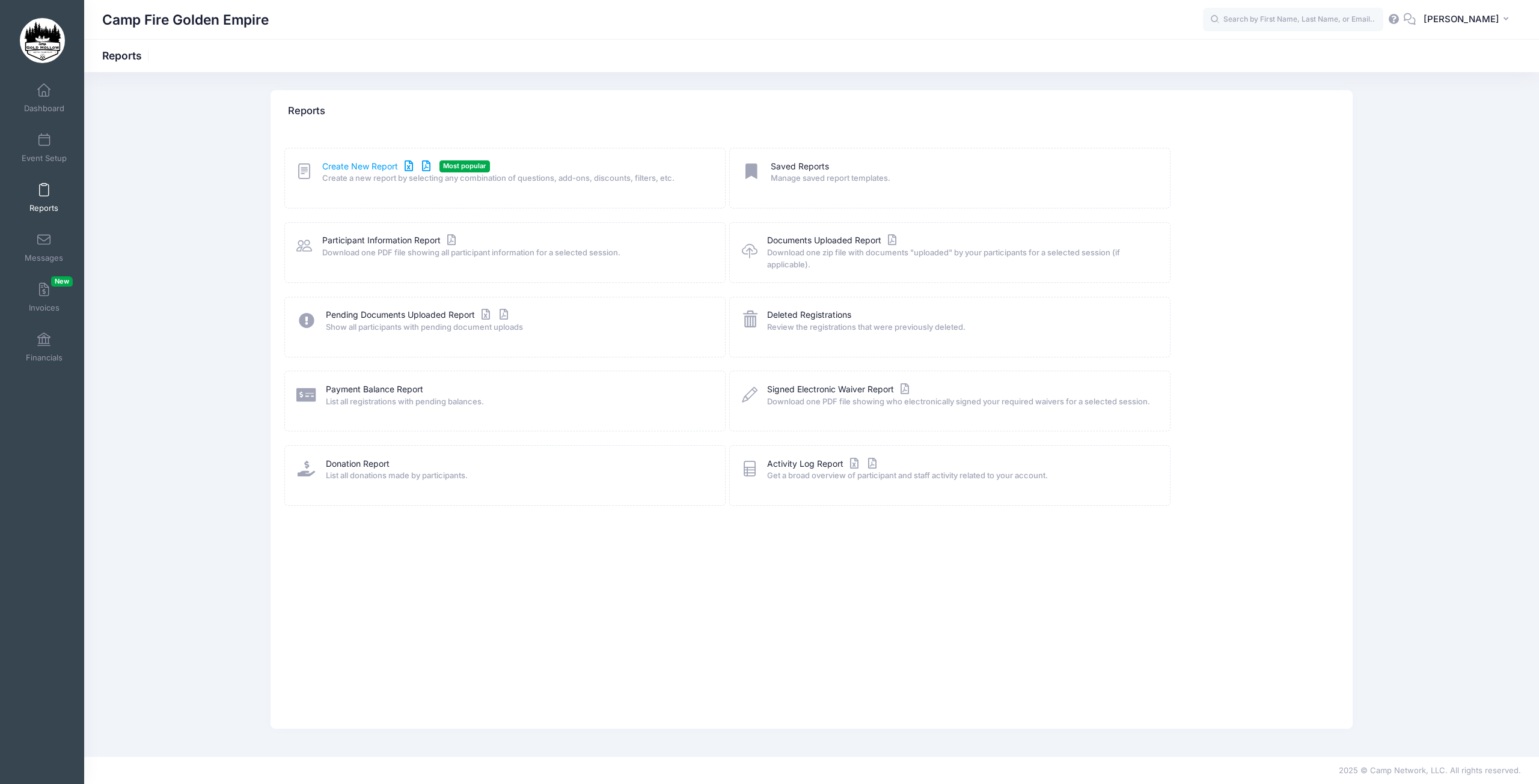
click at [364, 168] on link "Create New Report" at bounding box center [378, 166] width 112 height 12
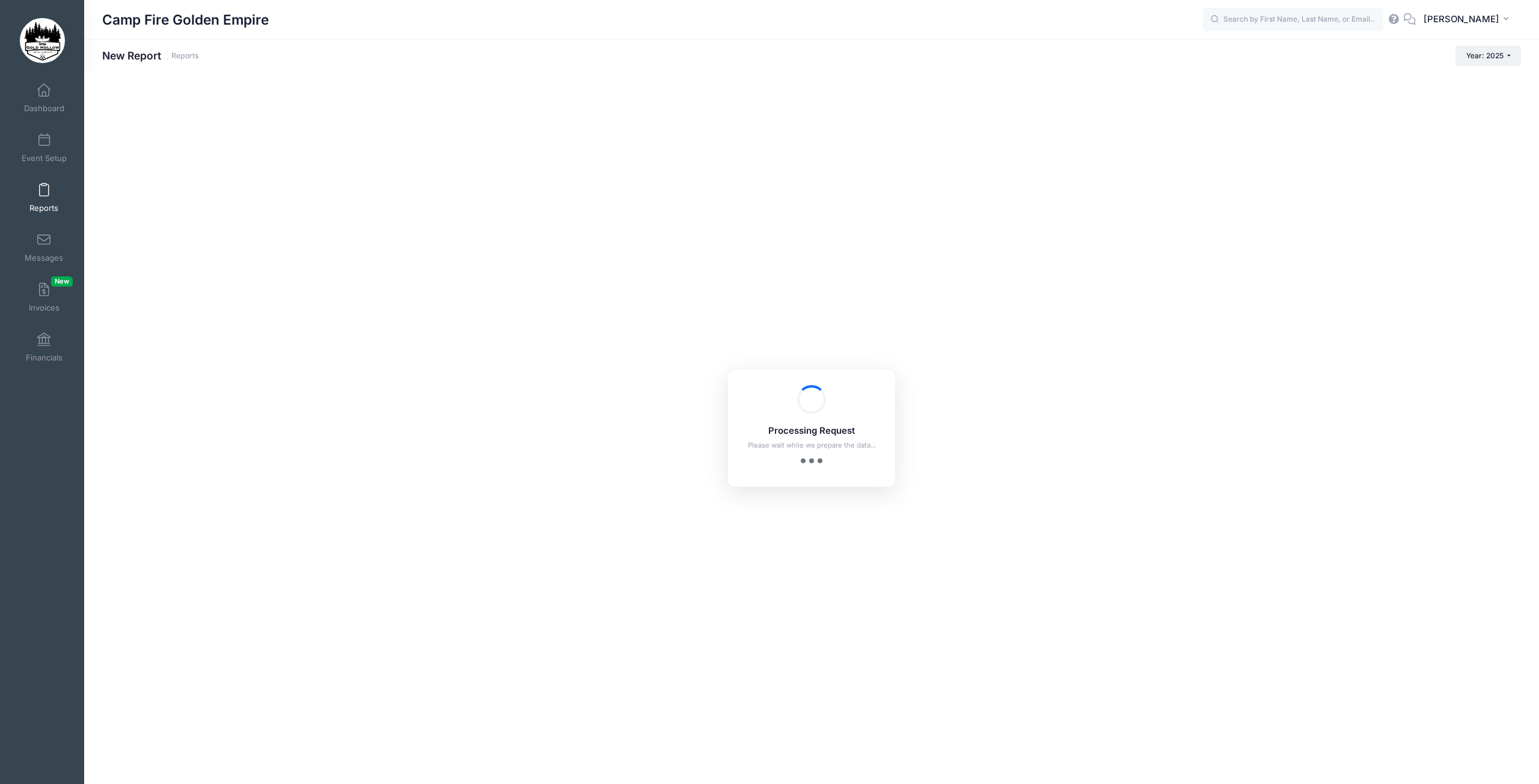
checkbox input "true"
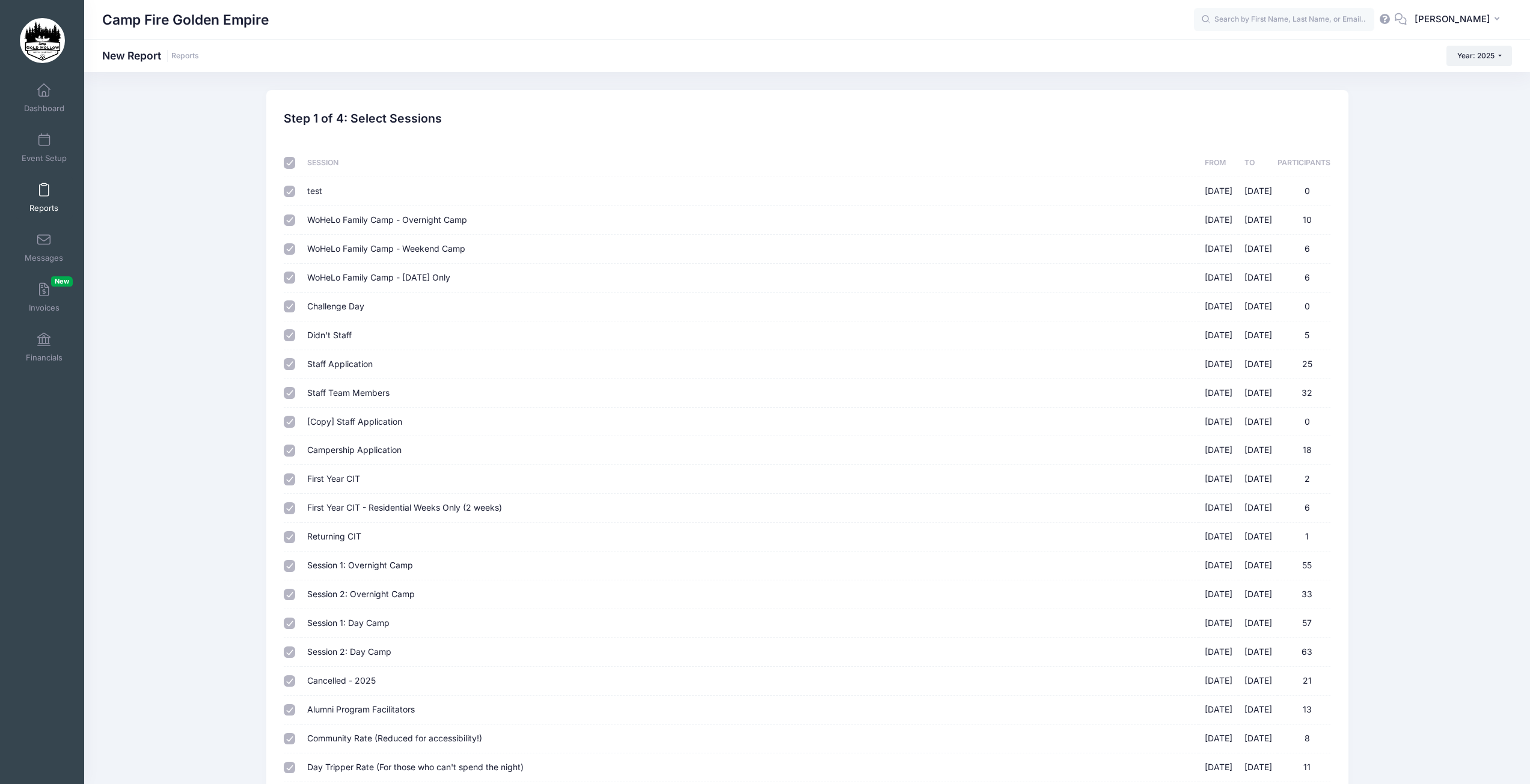
click at [284, 160] on input "checkbox" at bounding box center [290, 163] width 12 height 12
checkbox input "false"
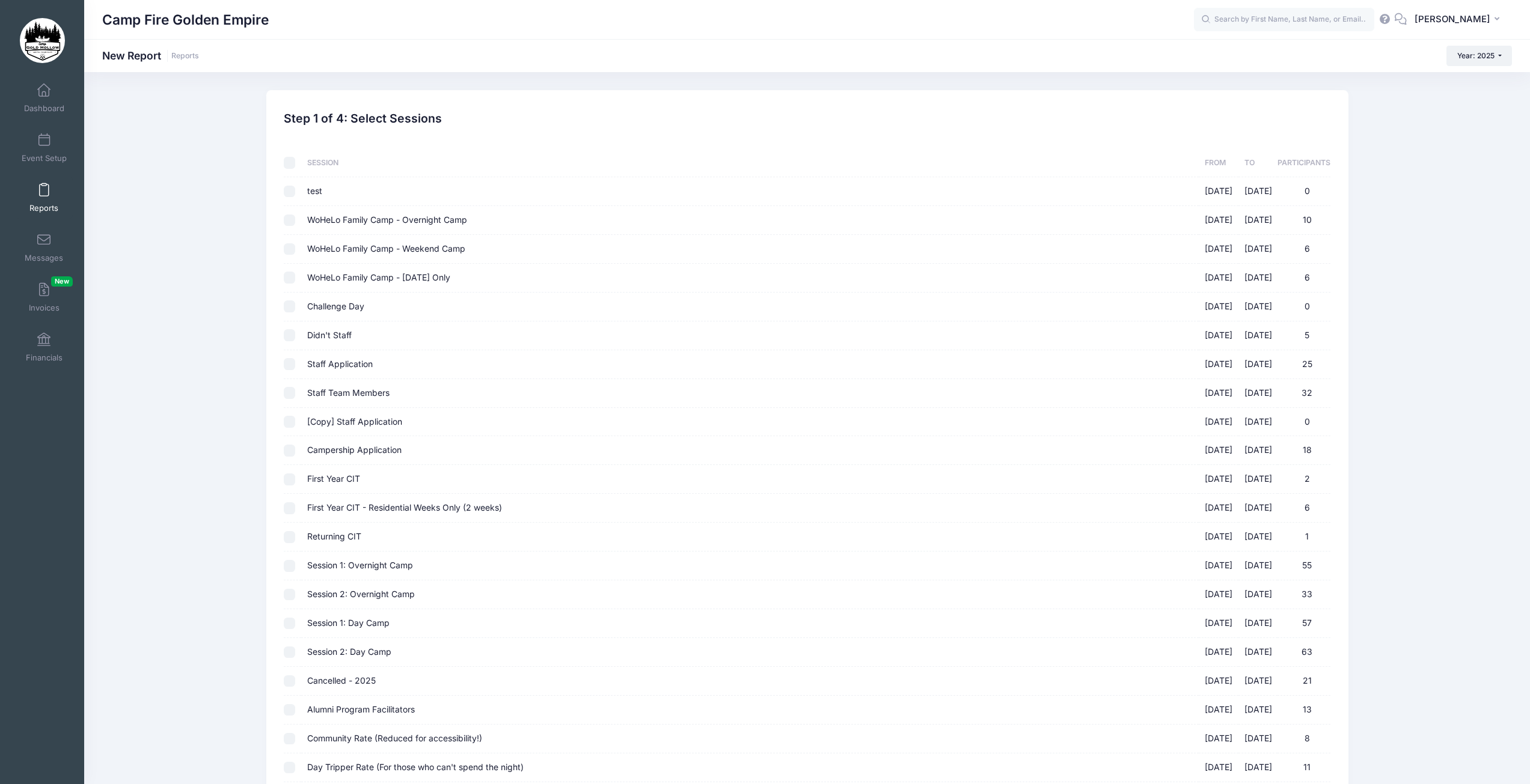
checkbox input "false"
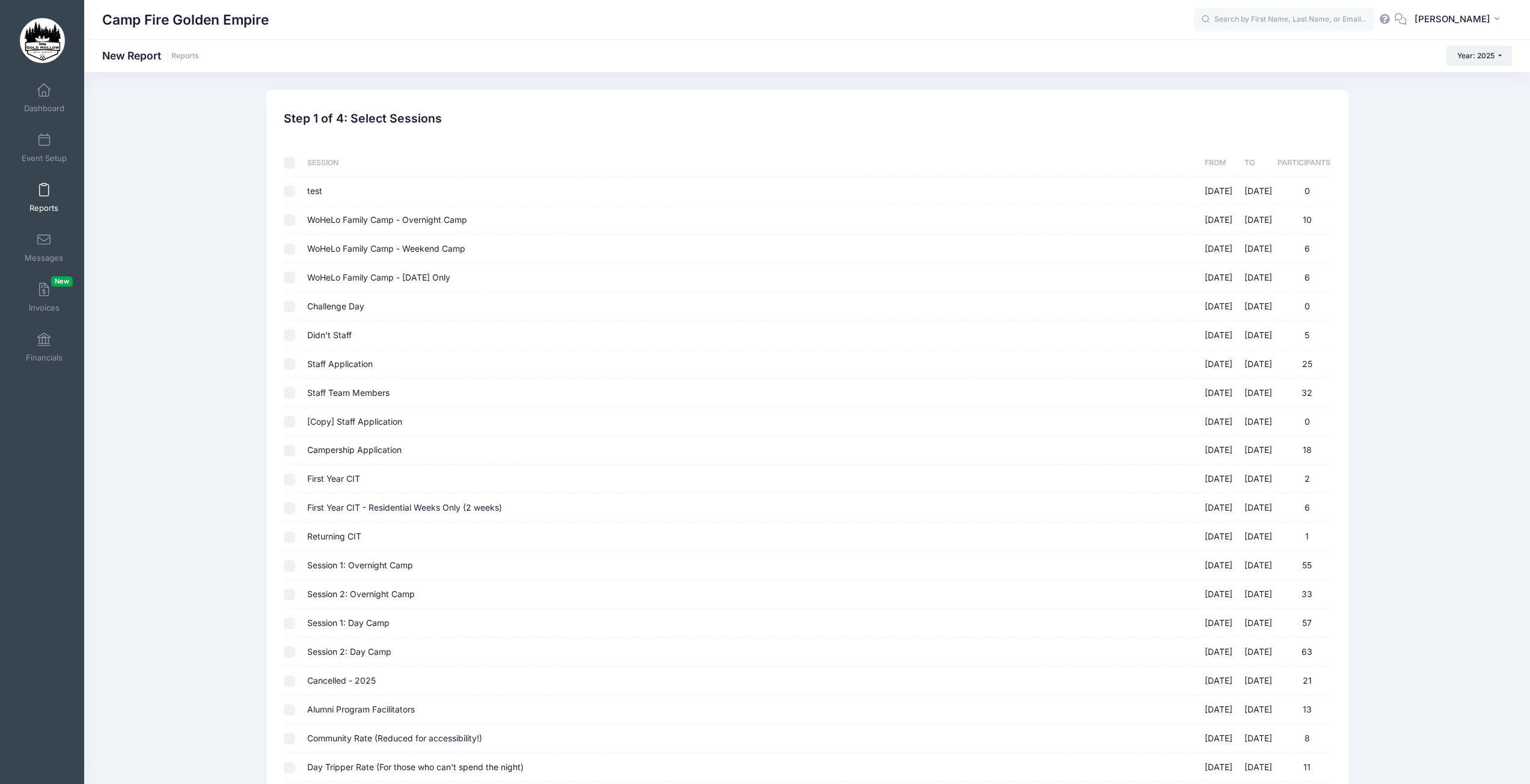
checkbox input "false"
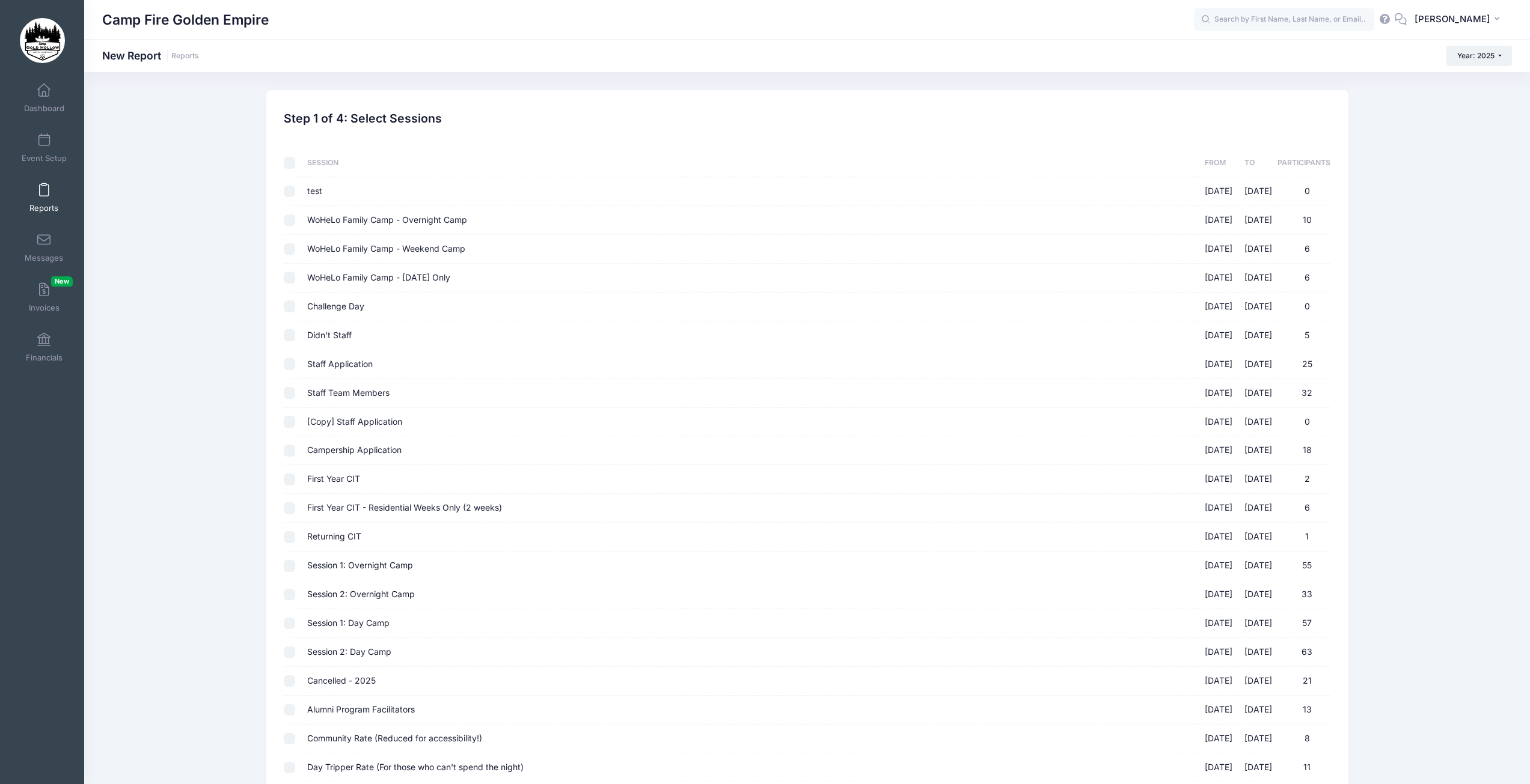
checkbox input "false"
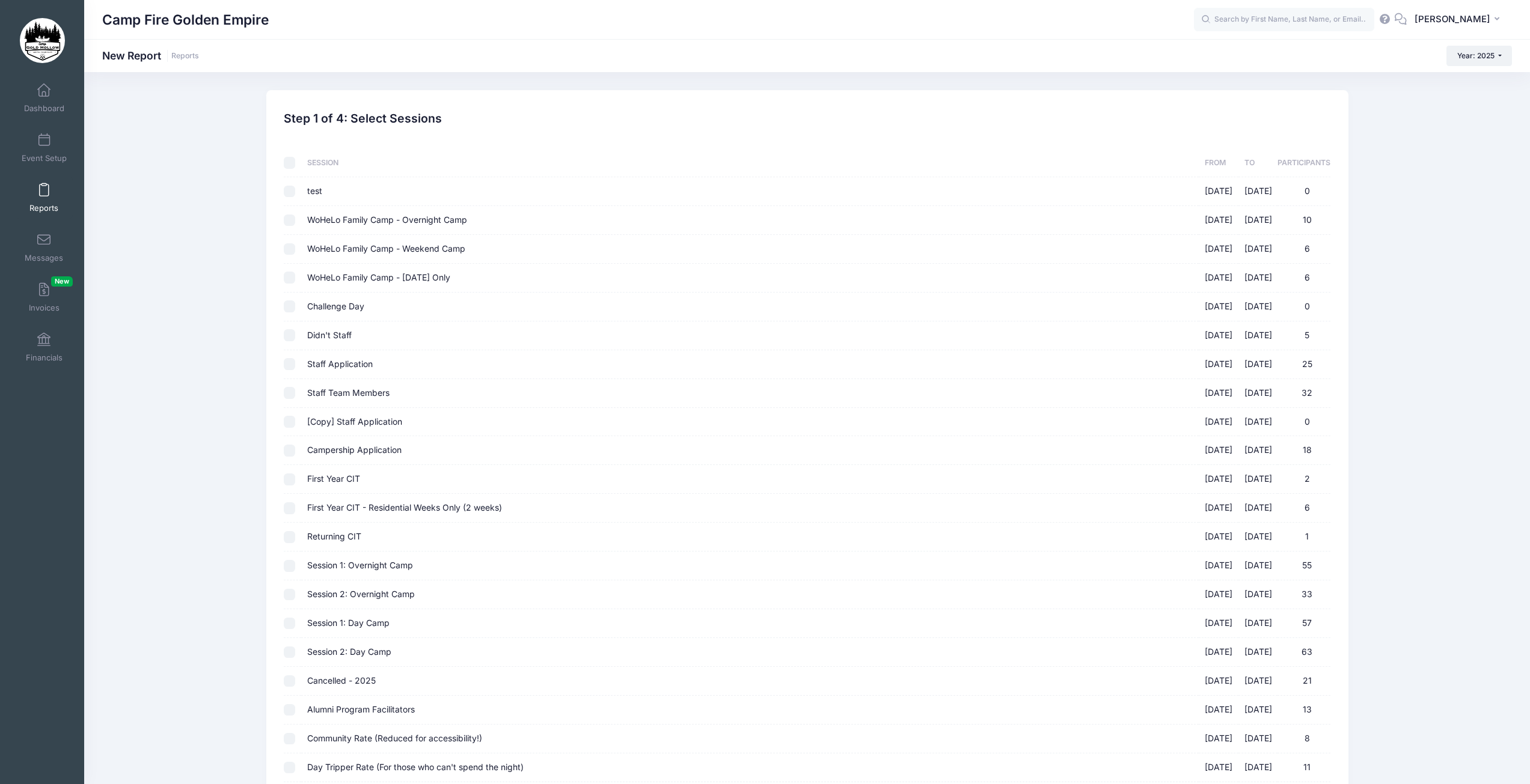
checkbox input "false"
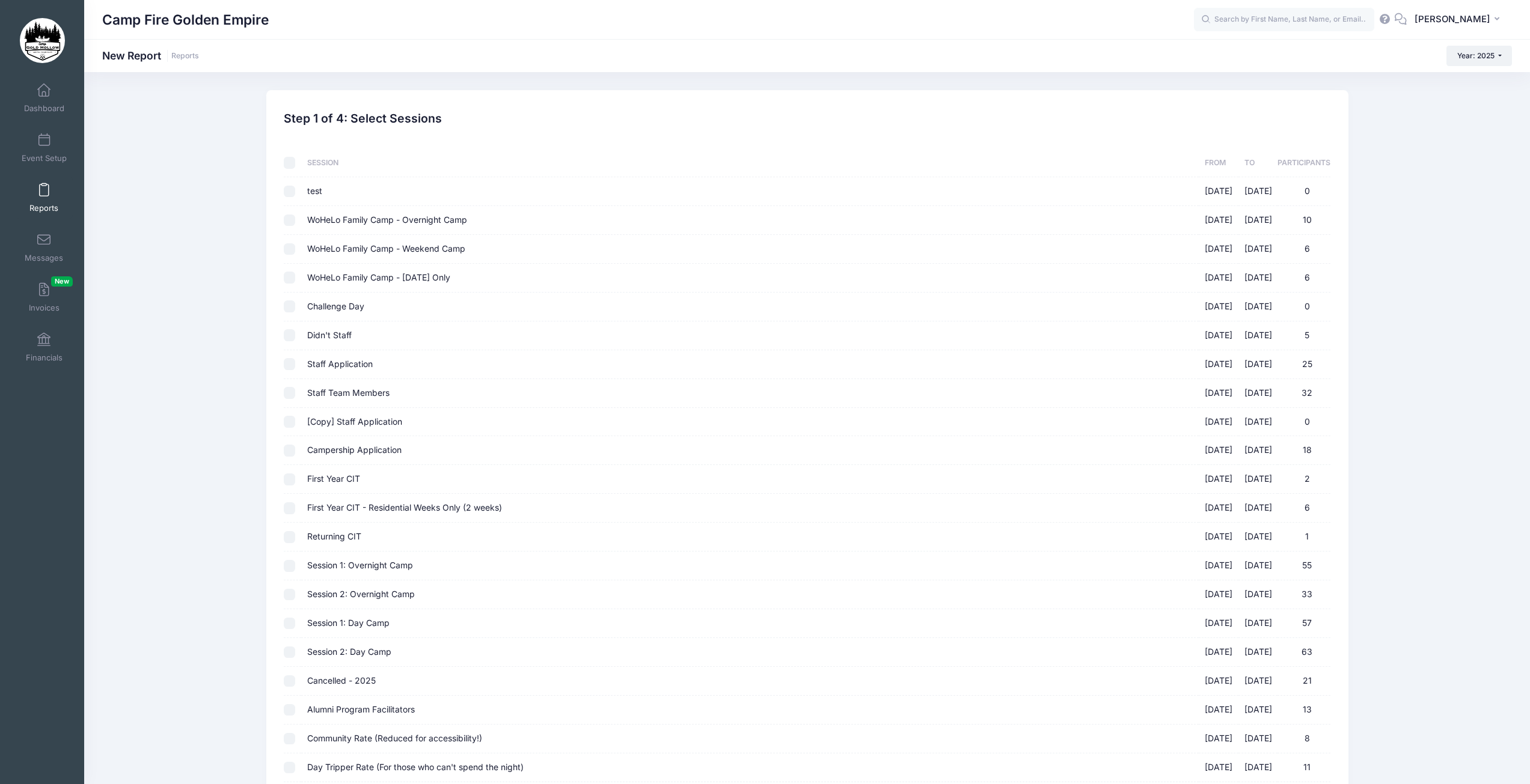
checkbox input "false"
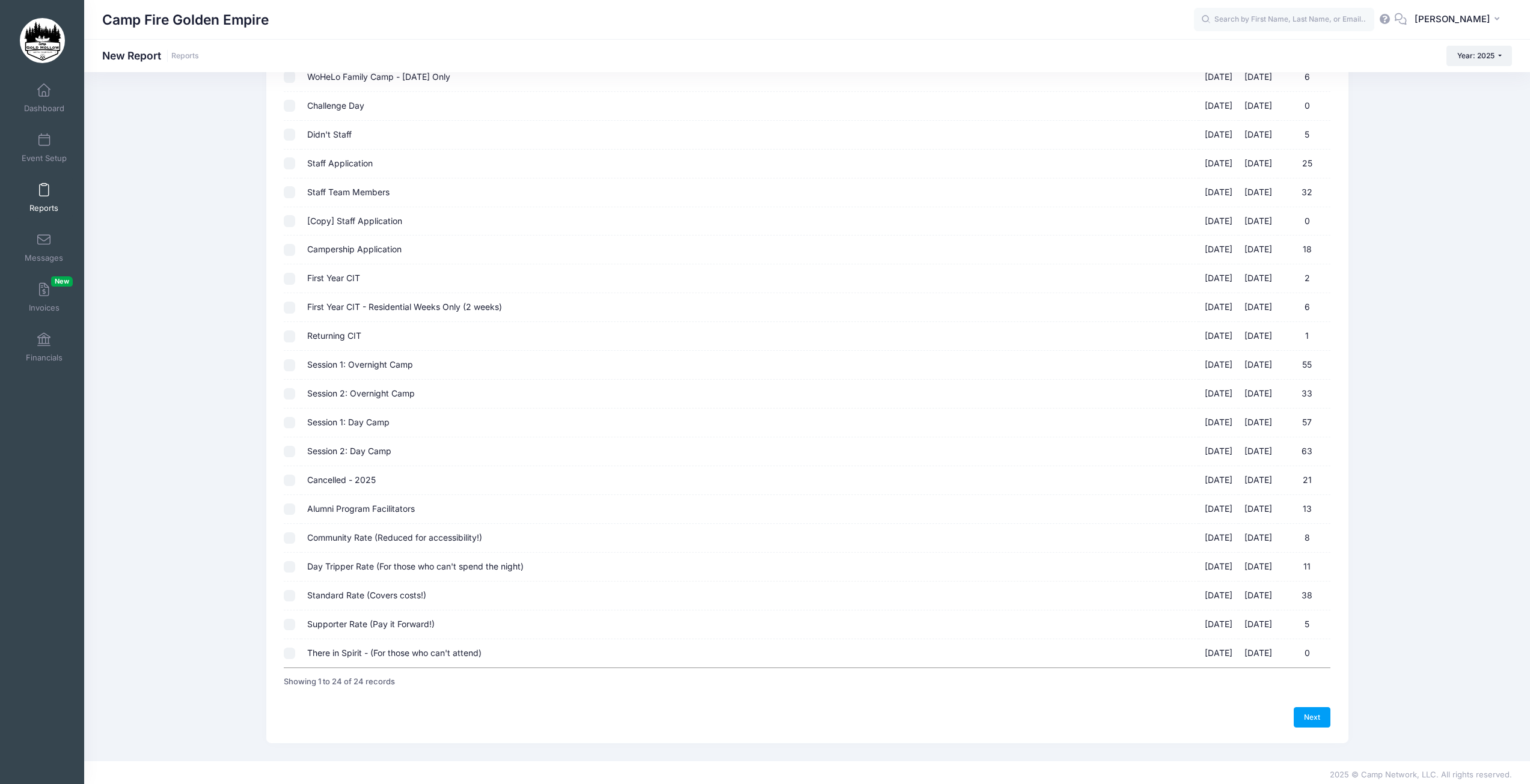
scroll to position [206, 0]
click at [287, 502] on input "Alumni Program Facilitators 09/19/2025 - 09/21/2025 13" at bounding box center [290, 505] width 12 height 12
checkbox input "true"
click at [290, 530] on input "Community Rate (Reduced for accessibility!) 09/19/2025 - 09/21/2025 8" at bounding box center [290, 533] width 12 height 12
checkbox input "true"
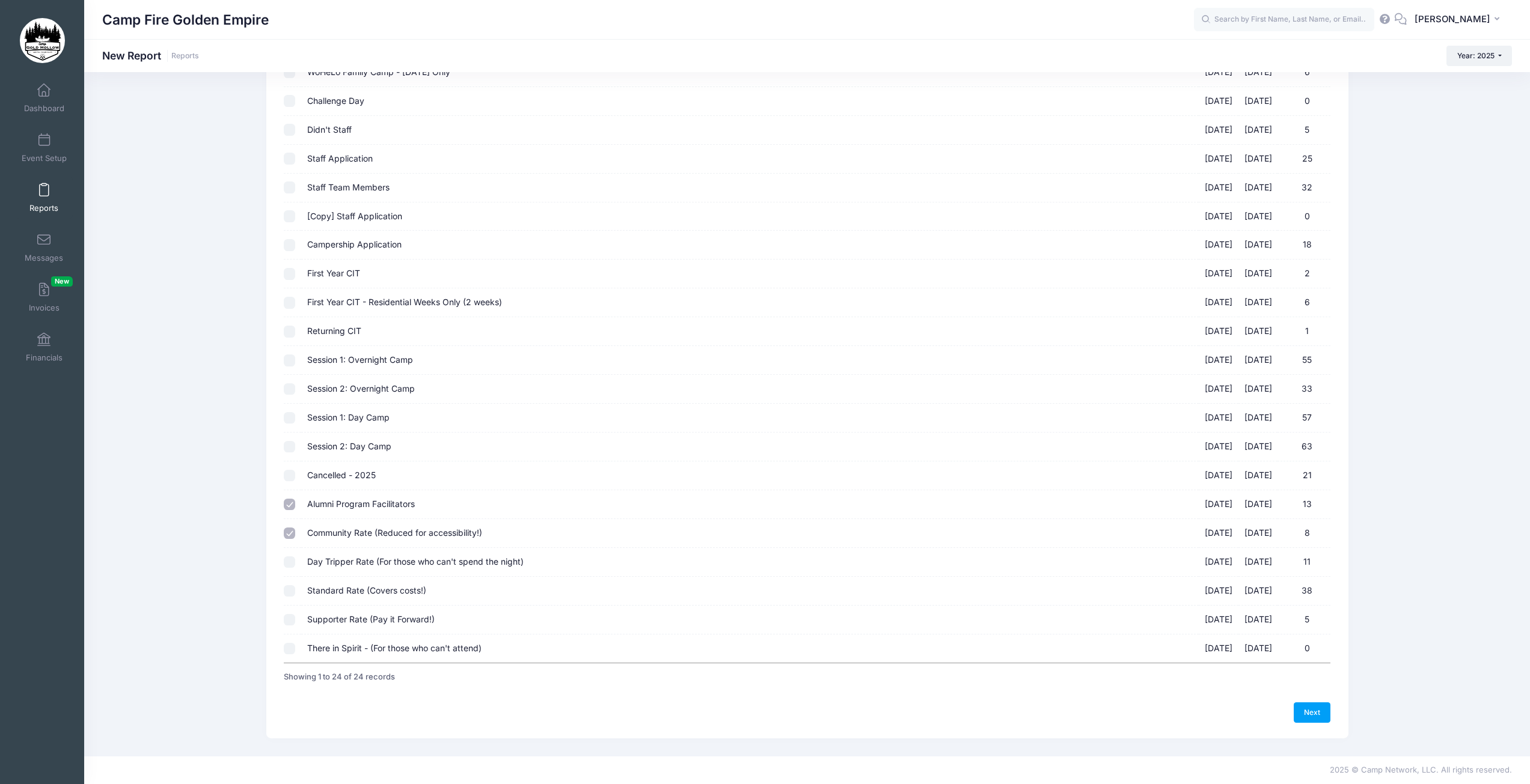
click at [289, 562] on input "Day Tripper Rate (For those who can't spend the night) 09/19/2025 - 09/21/2025 …" at bounding box center [290, 562] width 12 height 12
checkbox input "true"
click at [289, 593] on input "Standard Rate (Covers costs!) 09/19/2025 - 09/21/2025 38" at bounding box center [290, 591] width 12 height 12
checkbox input "true"
click at [290, 620] on input "Supporter Rate (Pay it Forward!) 09/19/2025 - 09/21/2025 5" at bounding box center [290, 620] width 12 height 12
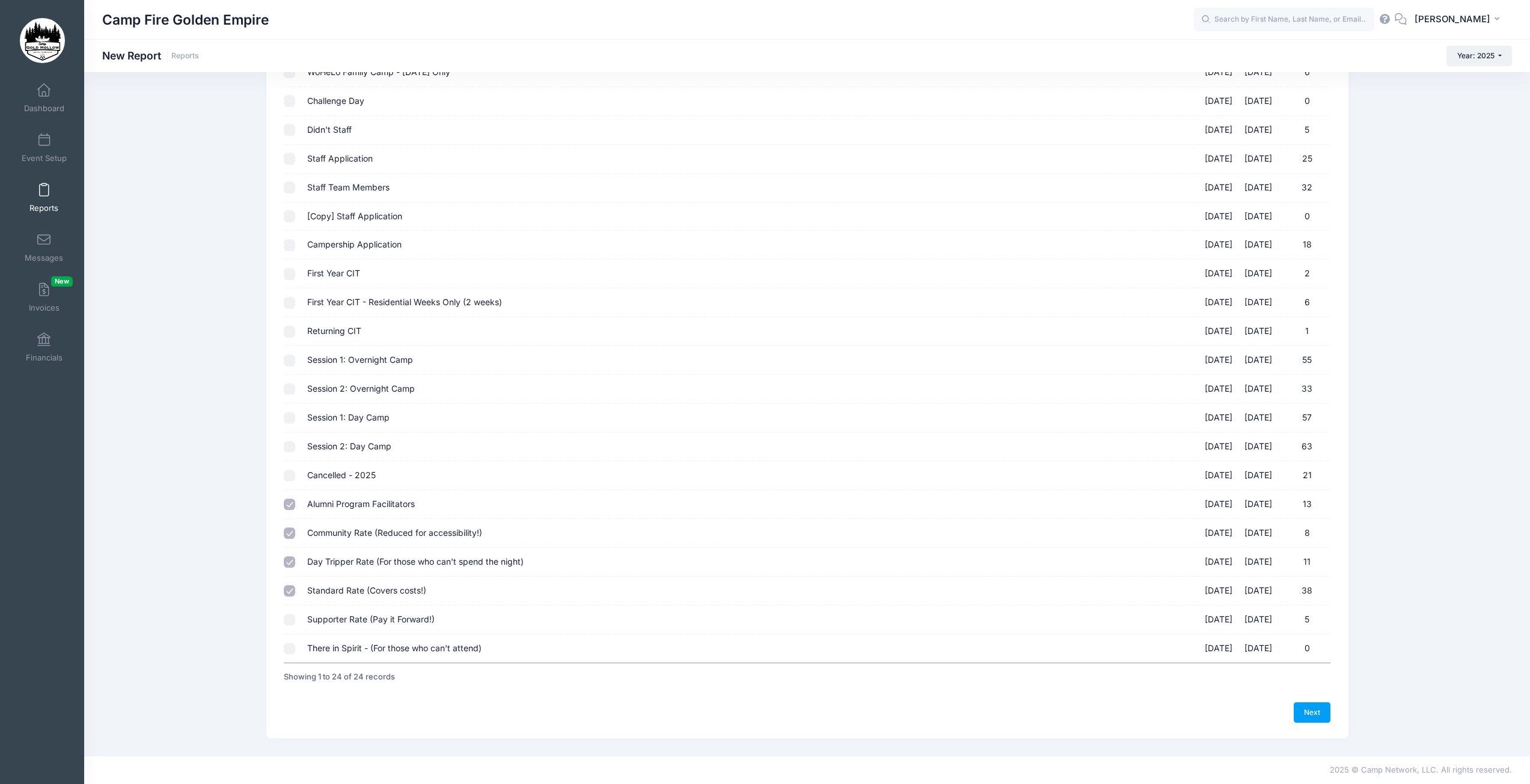
checkbox input "true"
click at [290, 653] on input "There in Spirit - (For those who can't attend) 09/19/2025 - 09/21/2025 0" at bounding box center [290, 649] width 12 height 12
checkbox input "true"
drag, startPoint x: 1319, startPoint y: 715, endPoint x: 1263, endPoint y: 580, distance: 146.2
click at [1319, 715] on link "Next" at bounding box center [1312, 713] width 37 height 20
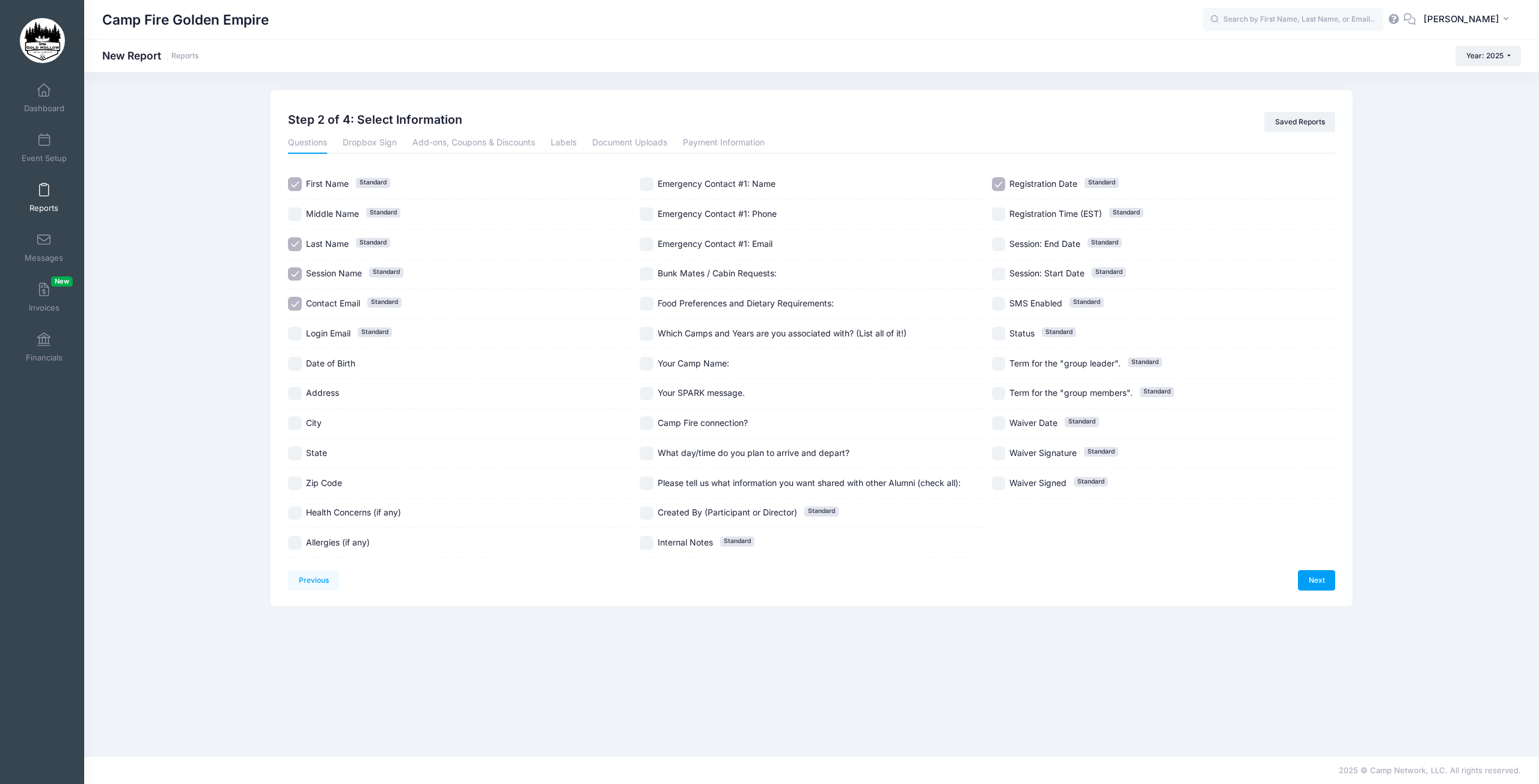
click at [293, 306] on input "Contact Email Standard" at bounding box center [295, 303] width 14 height 14
checkbox input "false"
click at [294, 275] on input "Session Name Standard" at bounding box center [295, 274] width 14 height 14
checkbox input "false"
click at [1004, 186] on input "Registration Date Standard" at bounding box center [999, 184] width 14 height 14
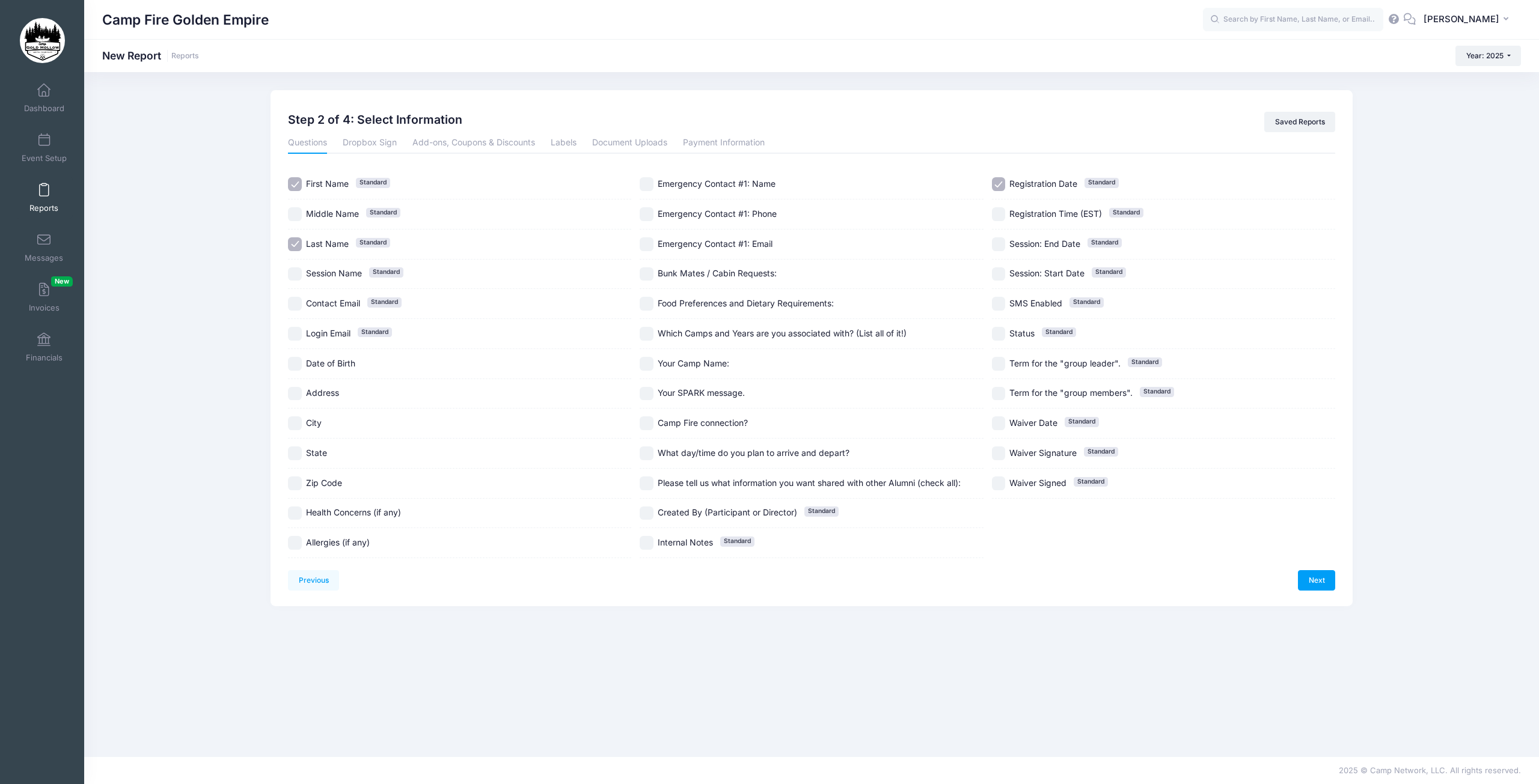
checkbox input "false"
click at [295, 512] on input "Health Concerns (if any)" at bounding box center [295, 513] width 14 height 14
checkbox input "true"
click at [292, 548] on input "Allergies (if any)" at bounding box center [295, 543] width 14 height 14
checkbox input "true"
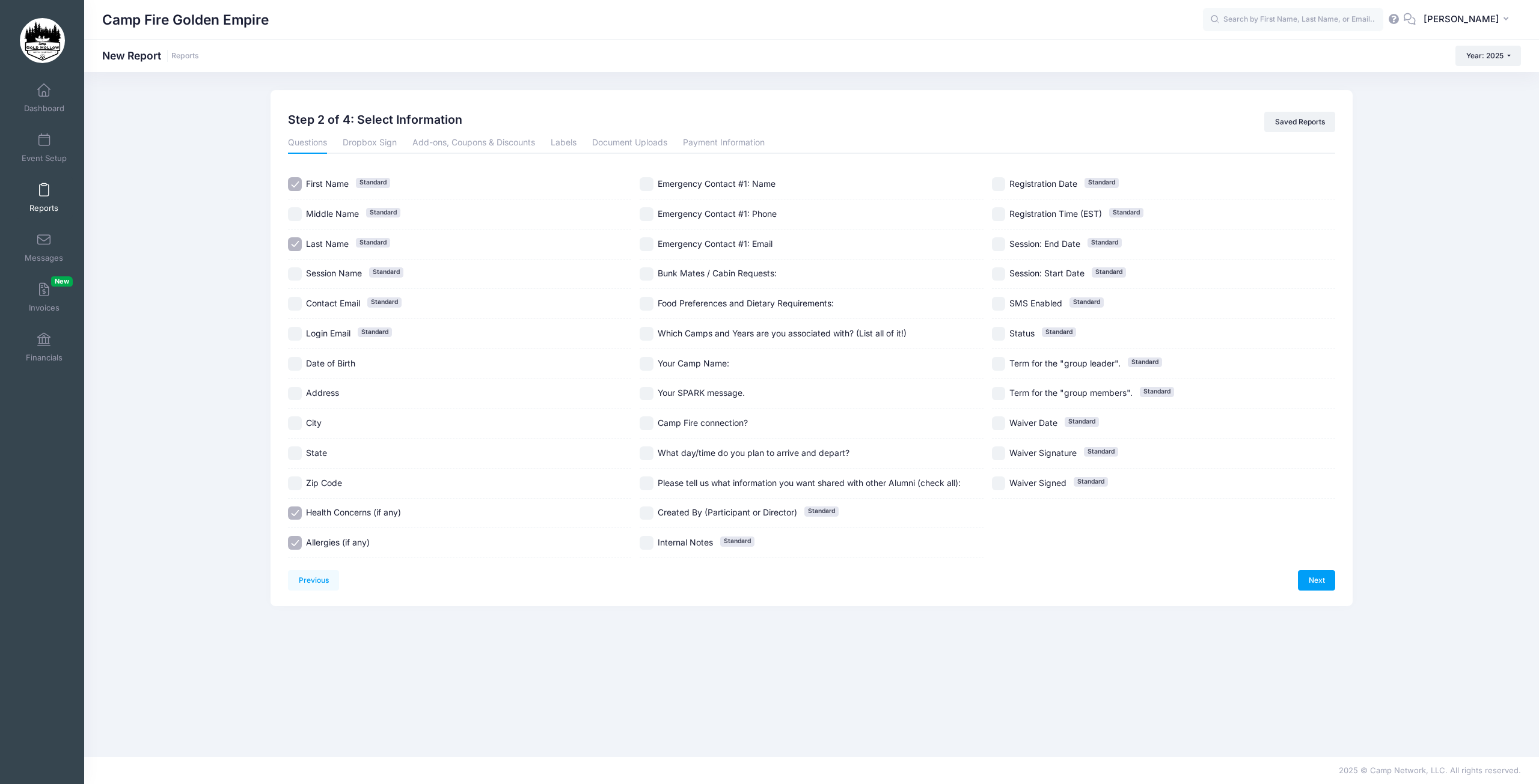
click at [647, 303] on input "Food Preferences and Dietary Requirements:" at bounding box center [646, 303] width 14 height 14
checkbox input "true"
click at [295, 275] on input "Session Name Standard" at bounding box center [295, 274] width 14 height 14
checkbox input "true"
click at [1304, 579] on link "Next" at bounding box center [1316, 581] width 37 height 20
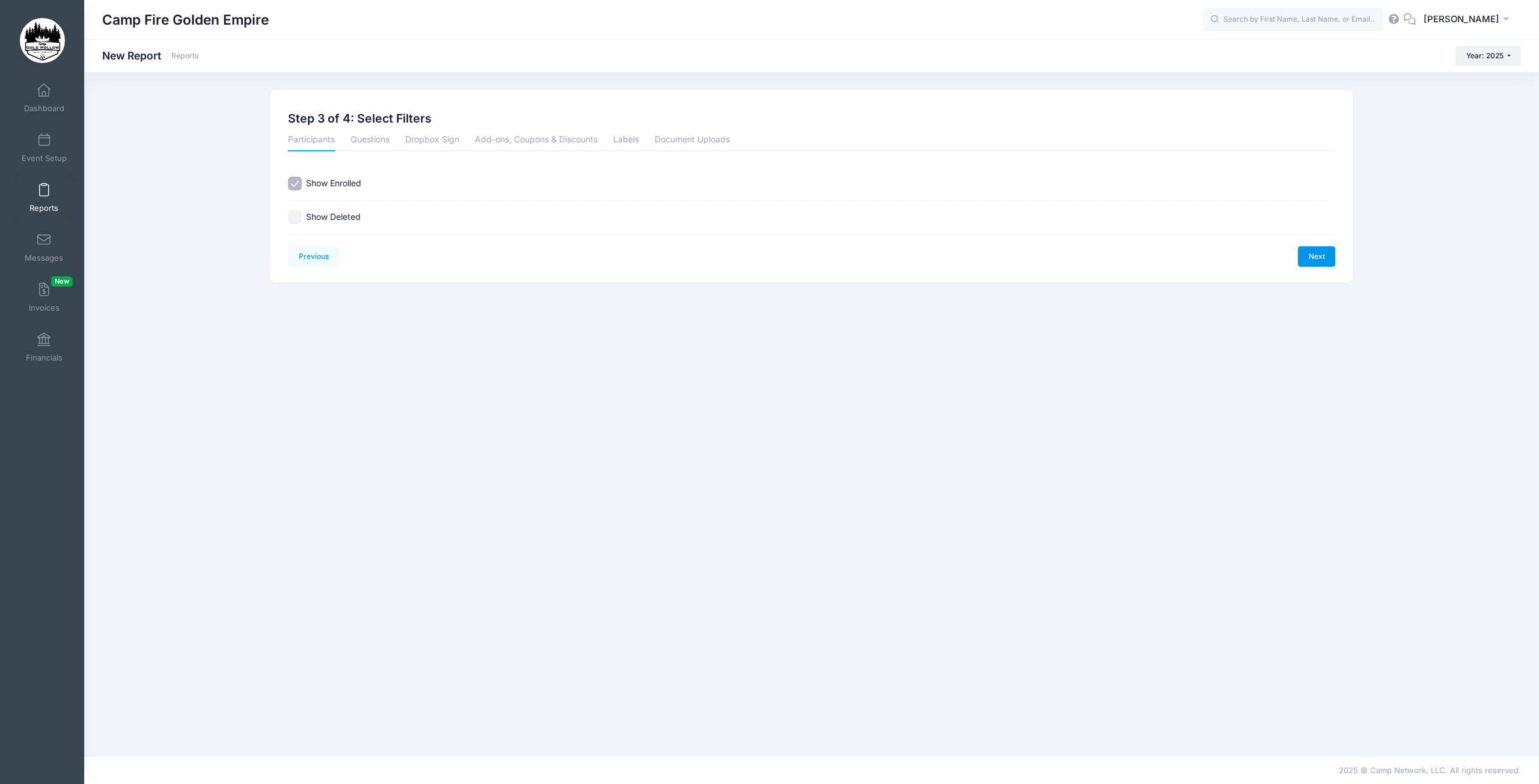
click at [1314, 262] on link "Next" at bounding box center [1316, 257] width 37 height 20
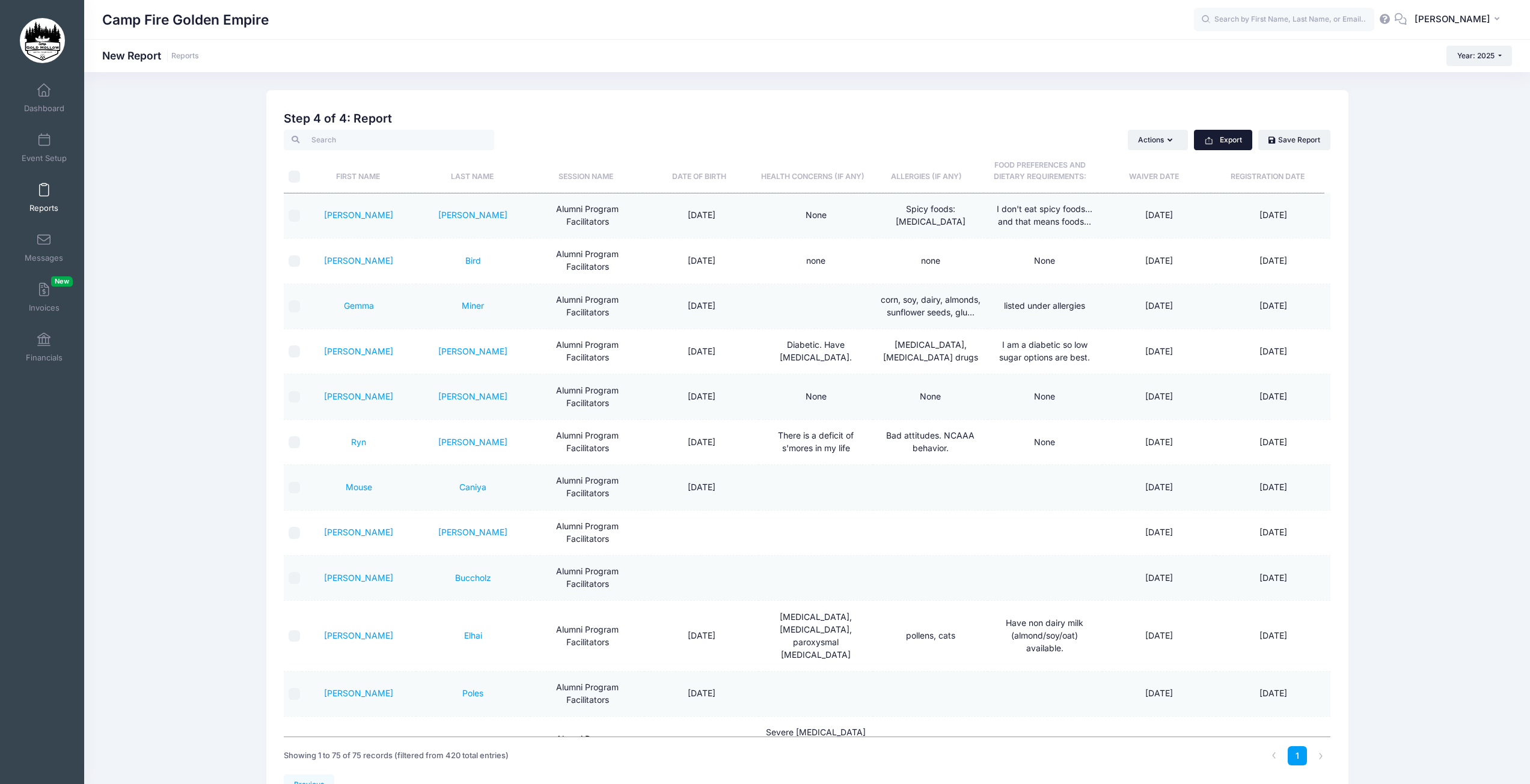
click at [1229, 136] on button "Export" at bounding box center [1224, 140] width 58 height 20
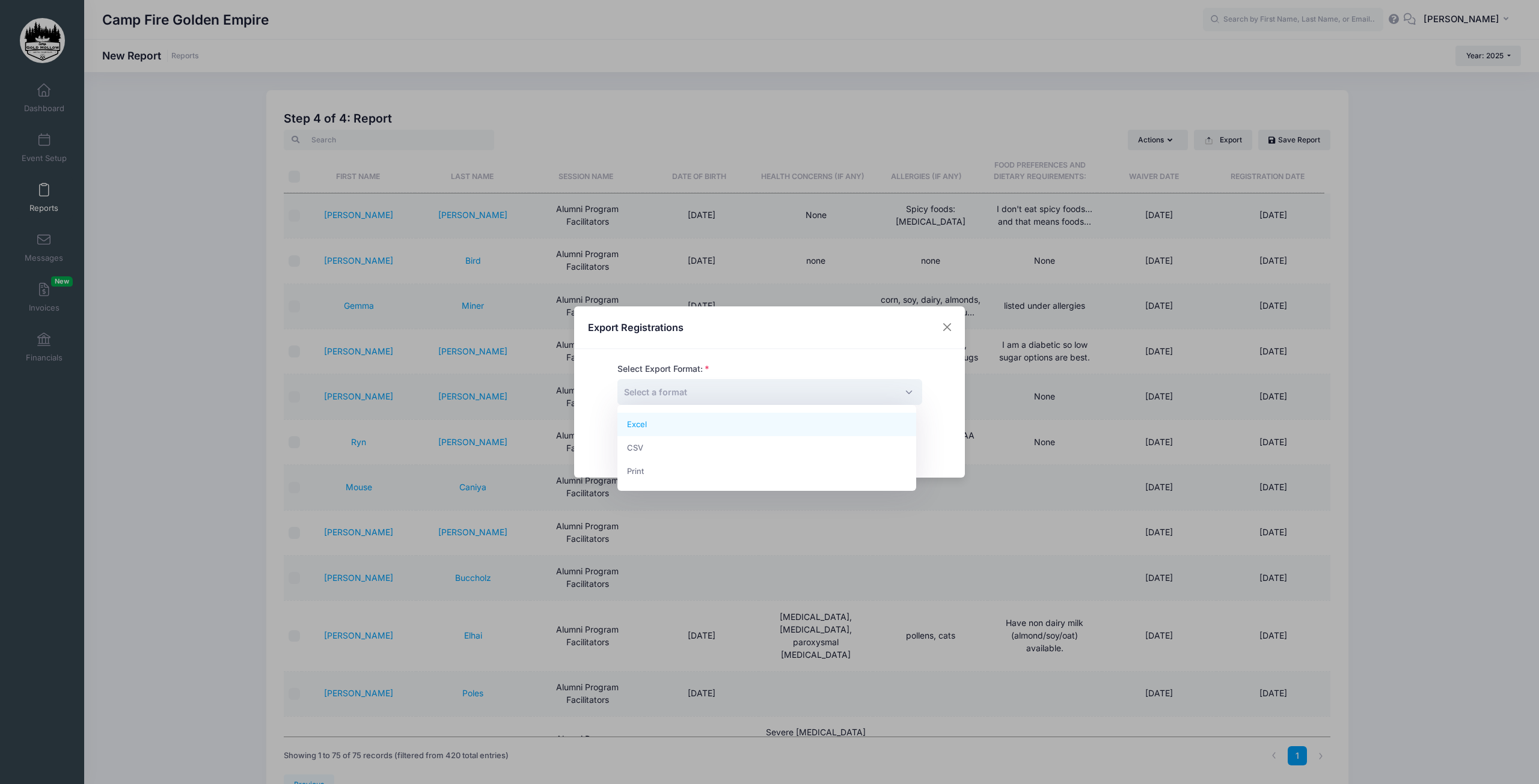
click at [701, 384] on span "Select a format" at bounding box center [770, 392] width 305 height 26
select select "excel"
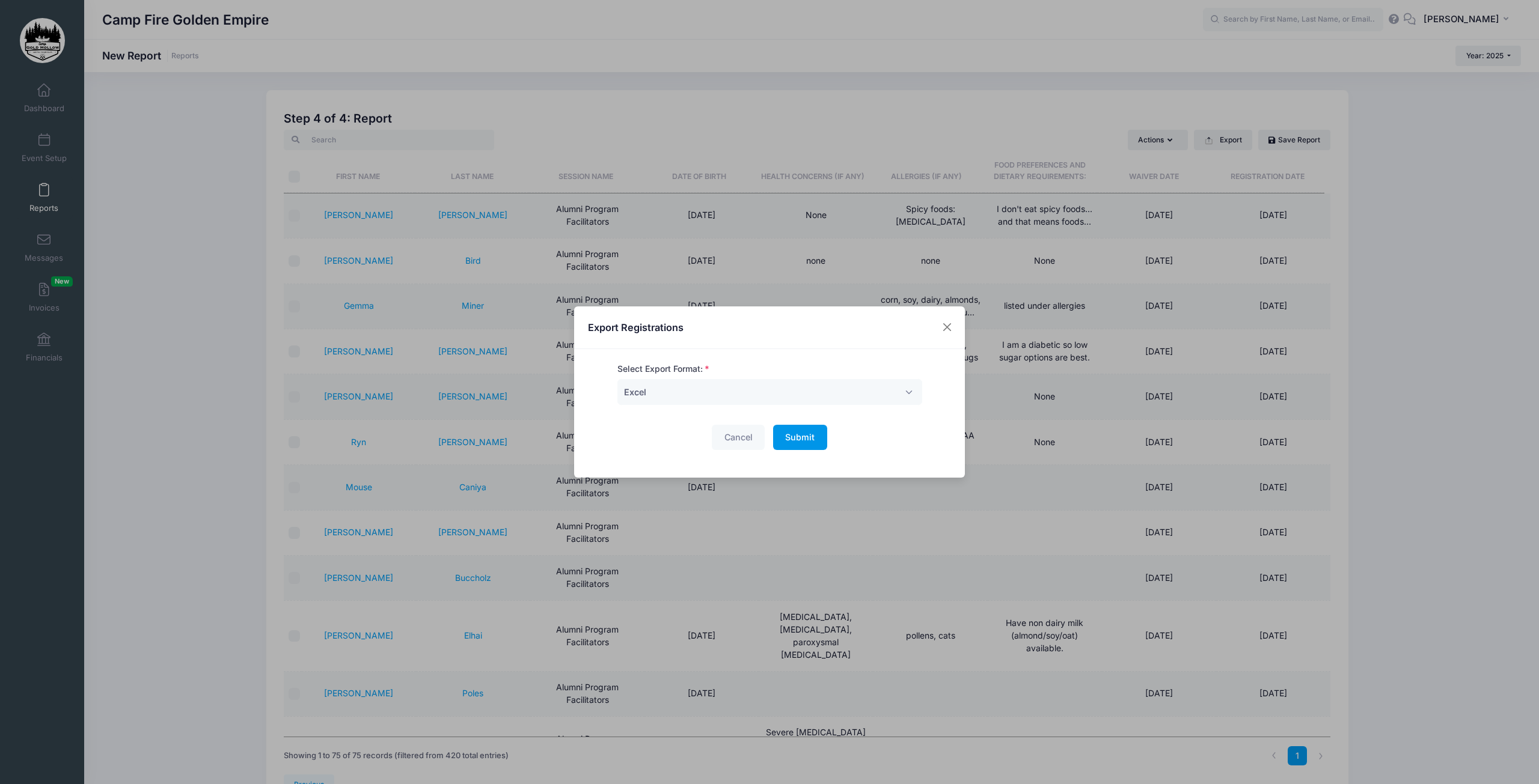
click at [793, 430] on button "Submit Please wait..." at bounding box center [800, 438] width 54 height 26
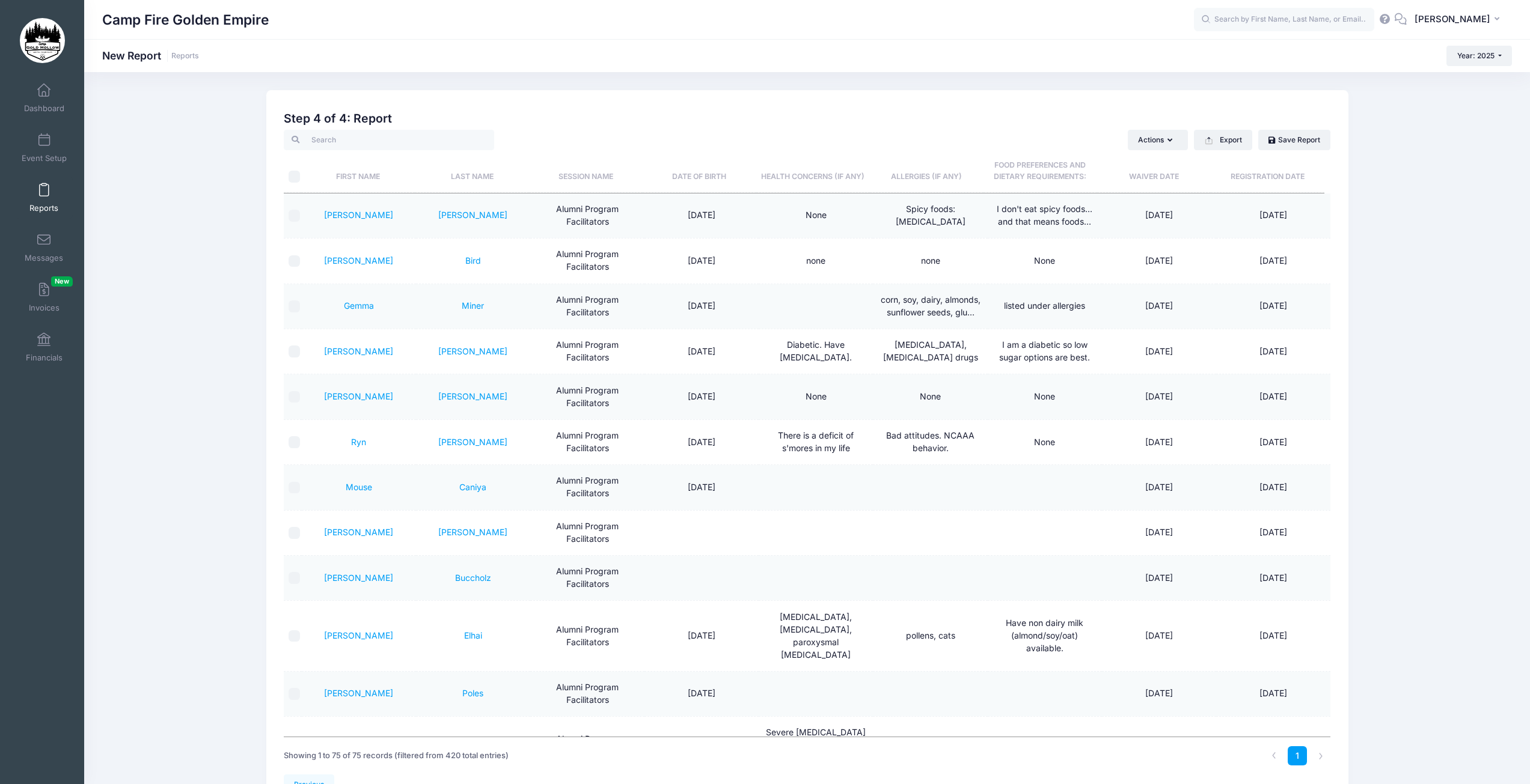
click at [44, 193] on span at bounding box center [44, 190] width 0 height 13
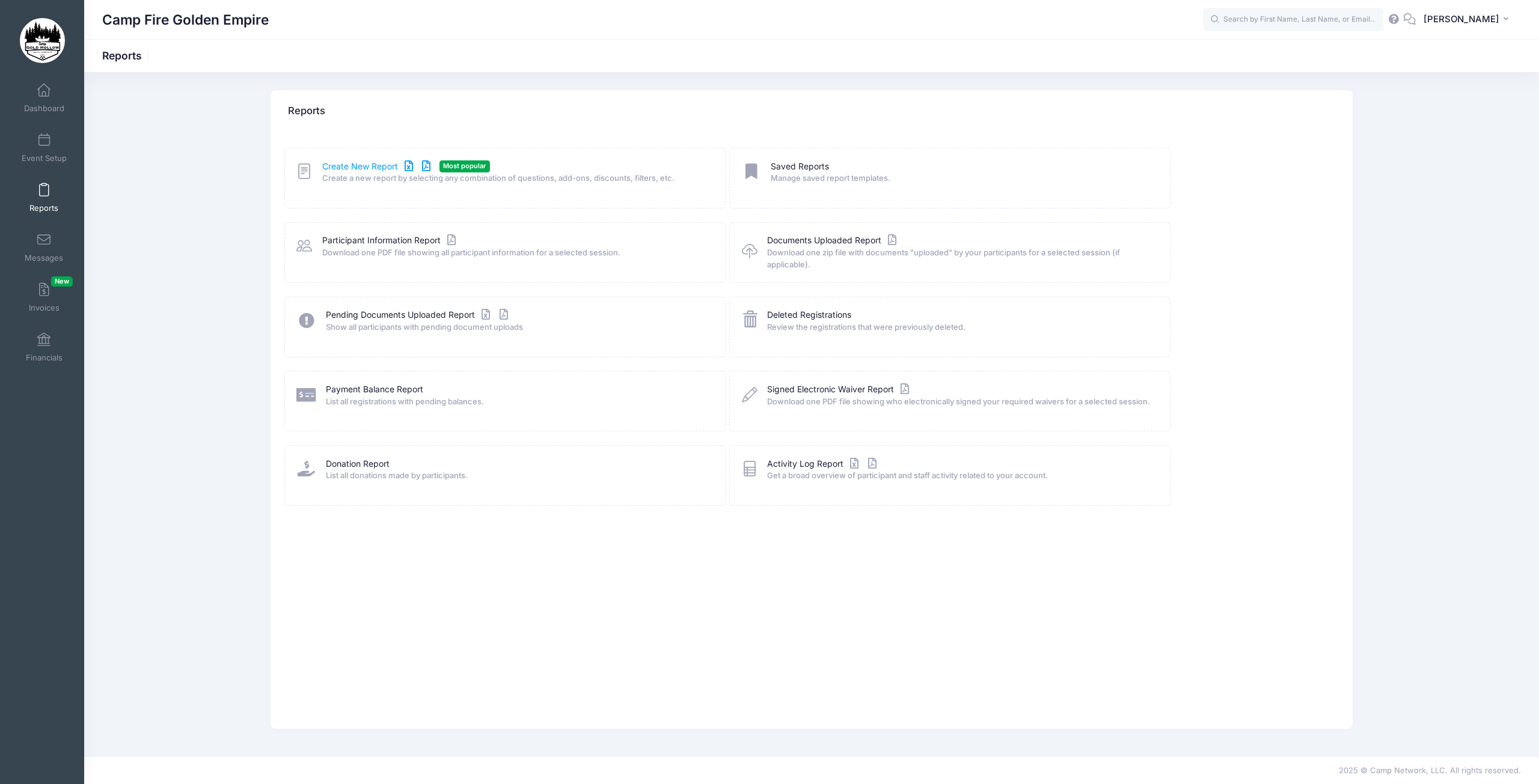
click at [365, 166] on link "Create New Report" at bounding box center [378, 166] width 112 height 12
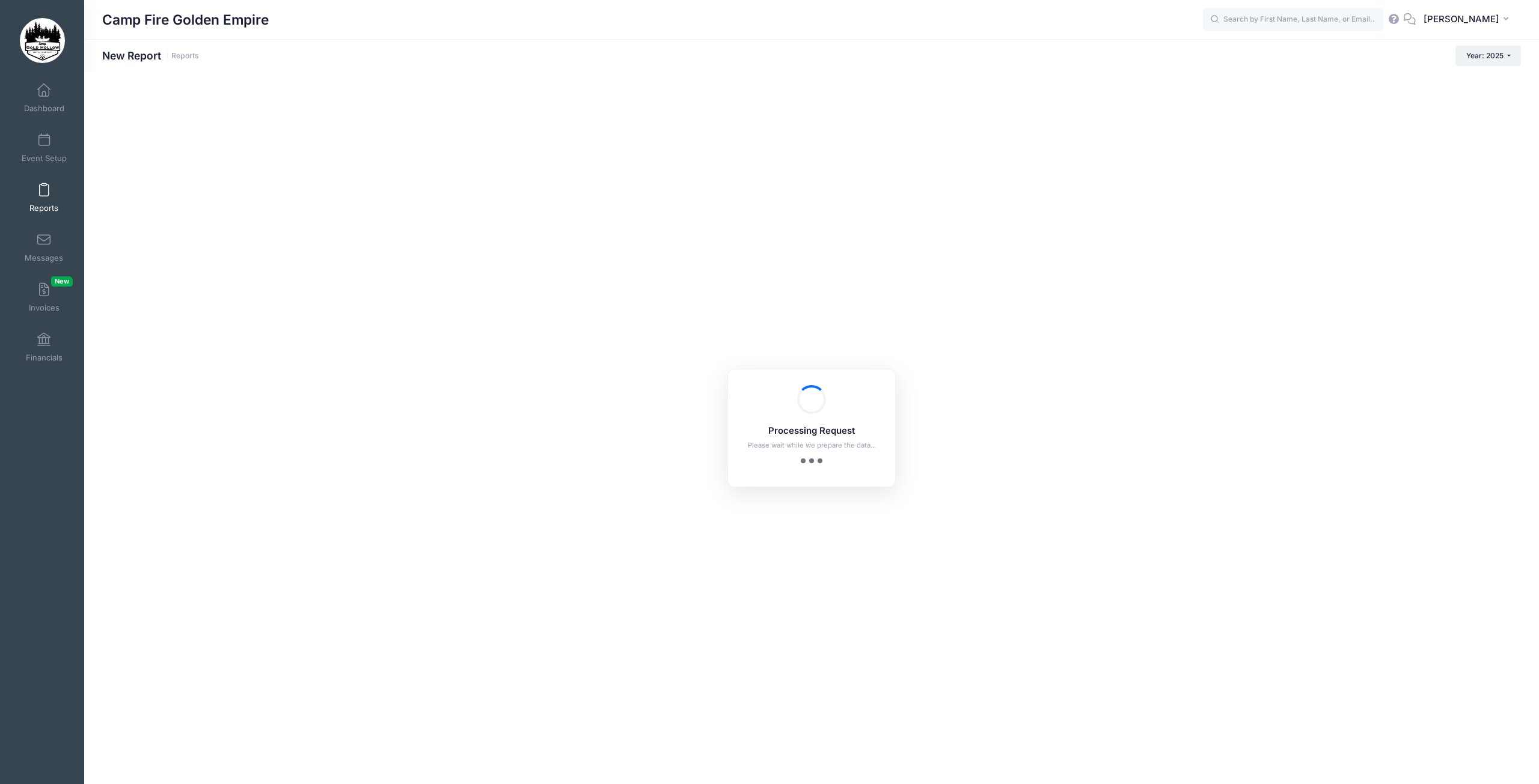
checkbox input "true"
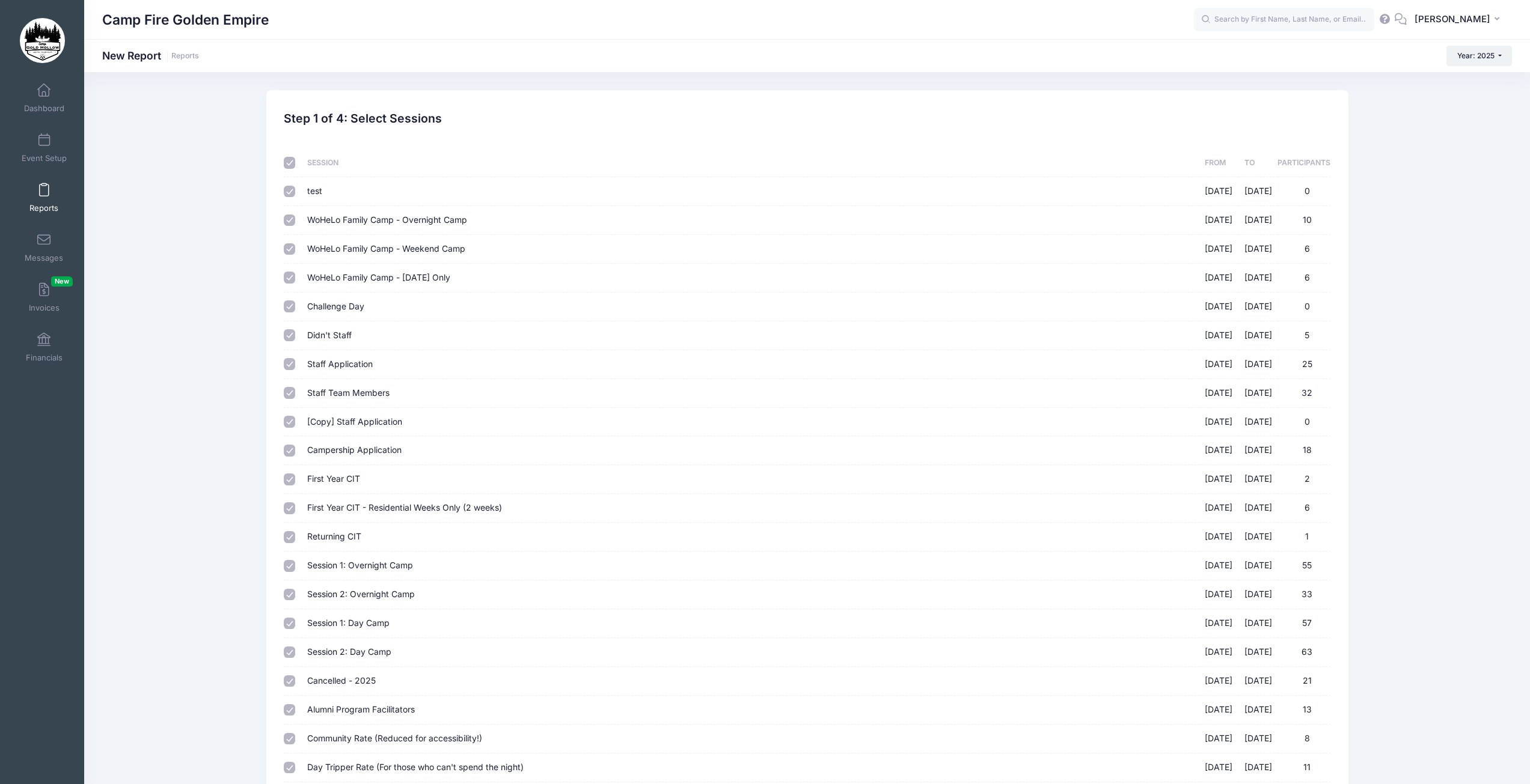
click at [287, 163] on input "checkbox" at bounding box center [290, 163] width 12 height 12
checkbox input "false"
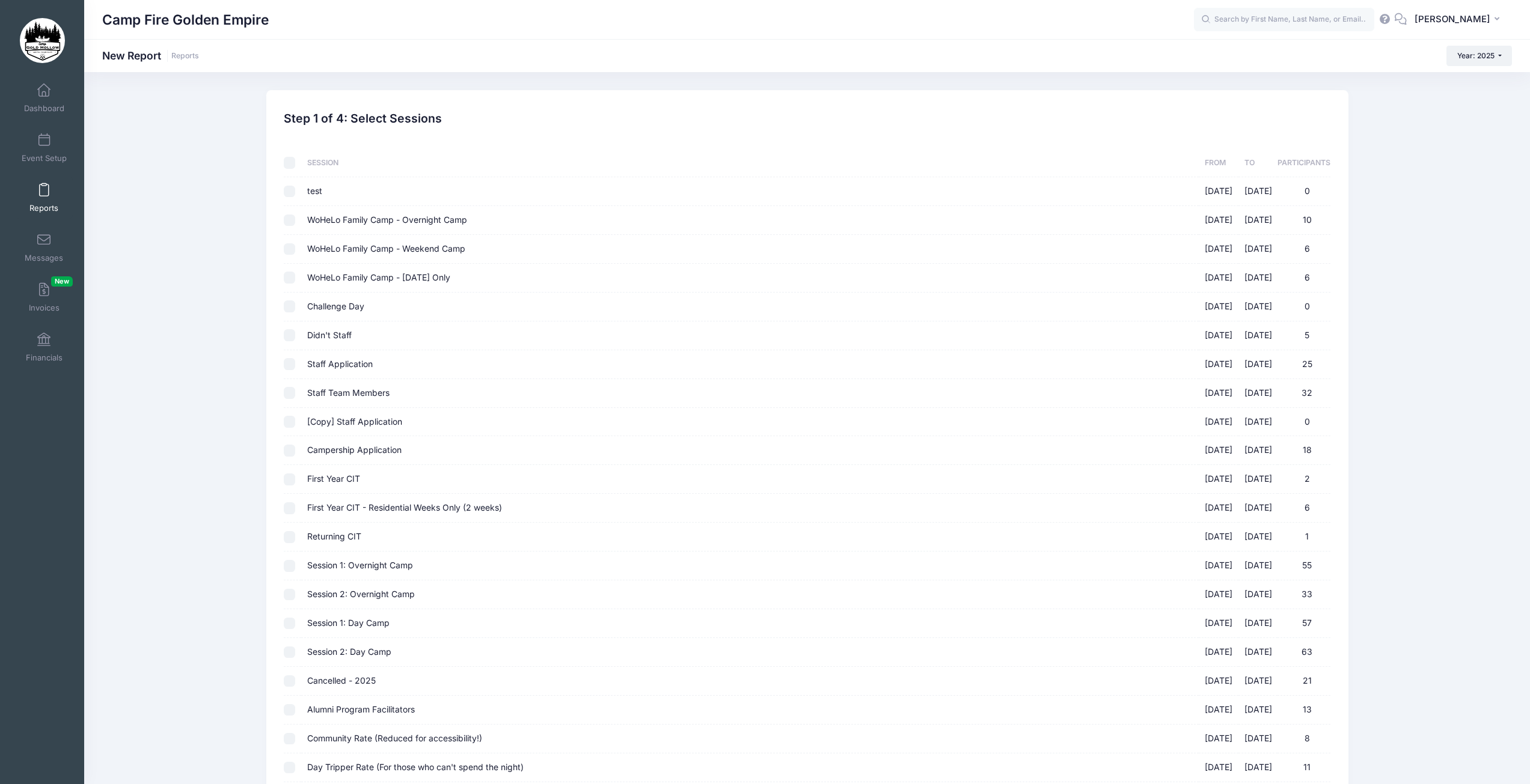
checkbox input "false"
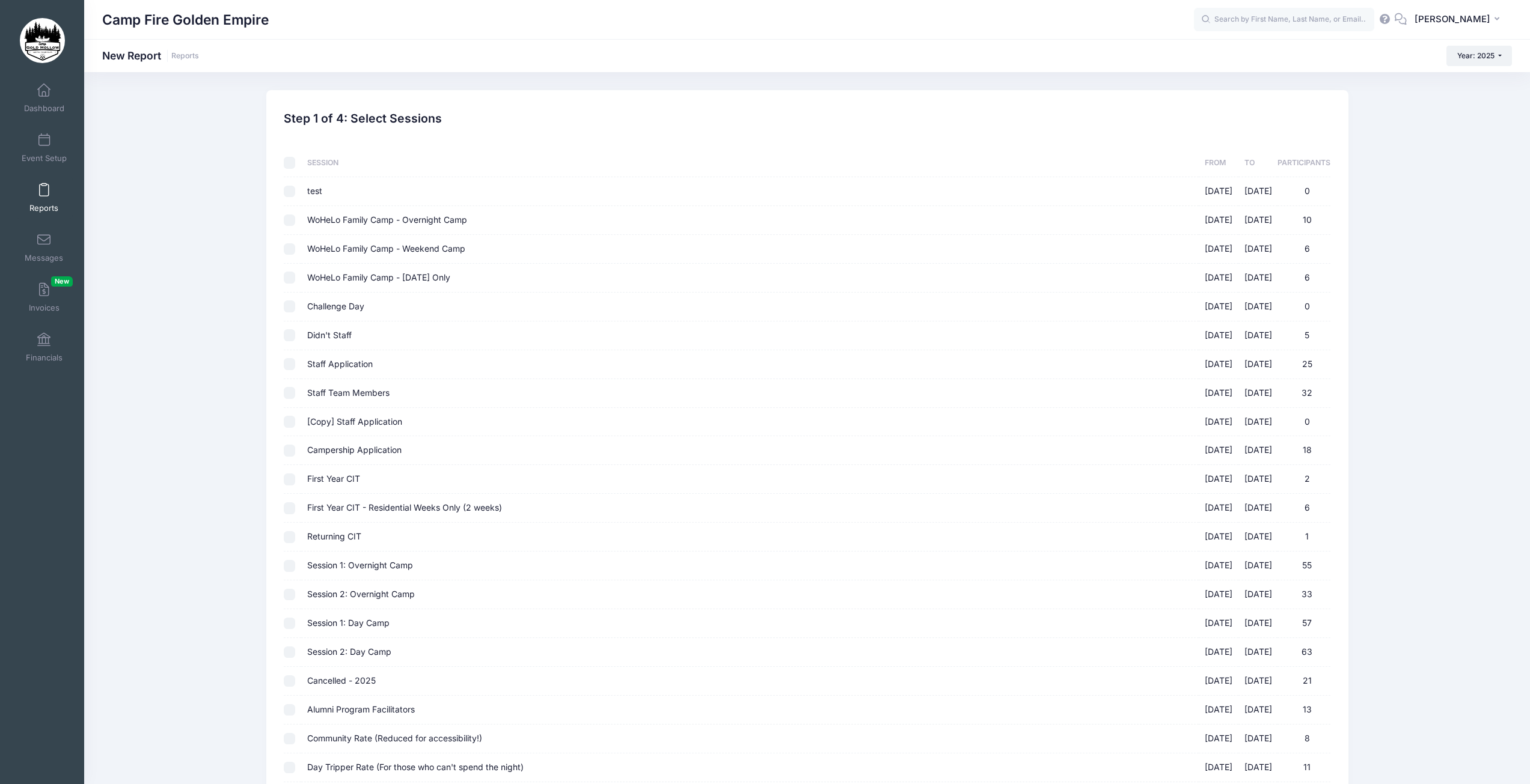
checkbox input "false"
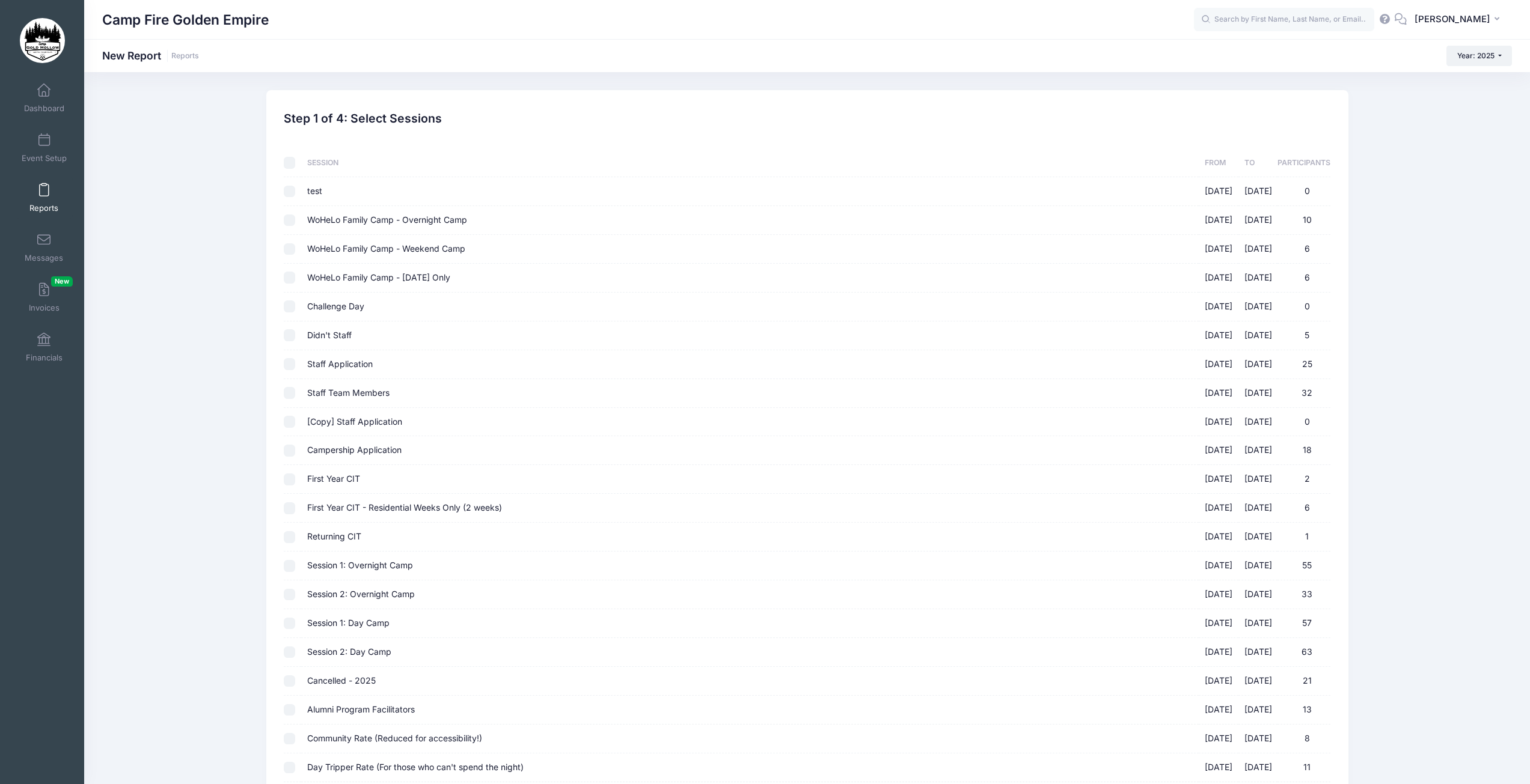
checkbox input "false"
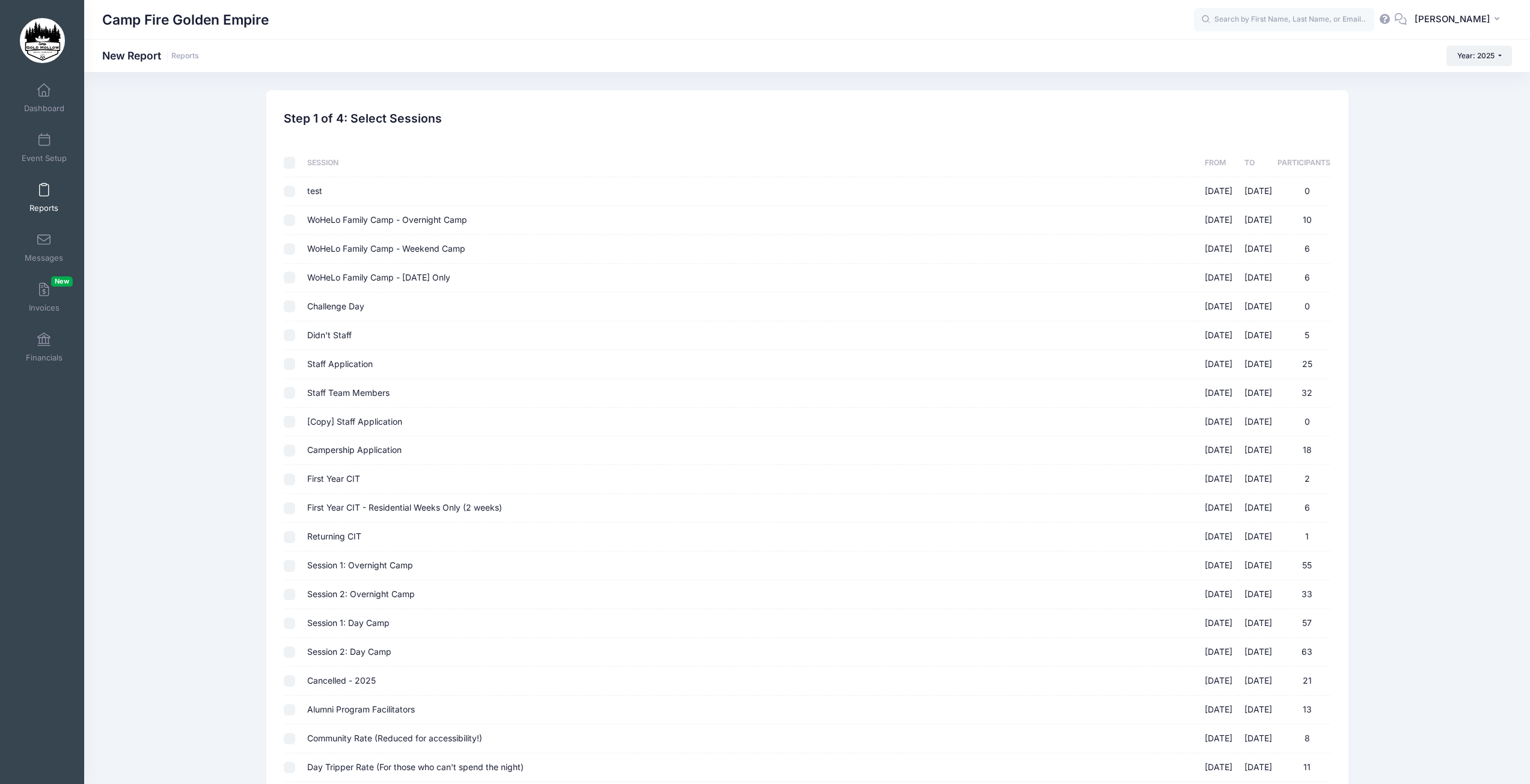
checkbox input "false"
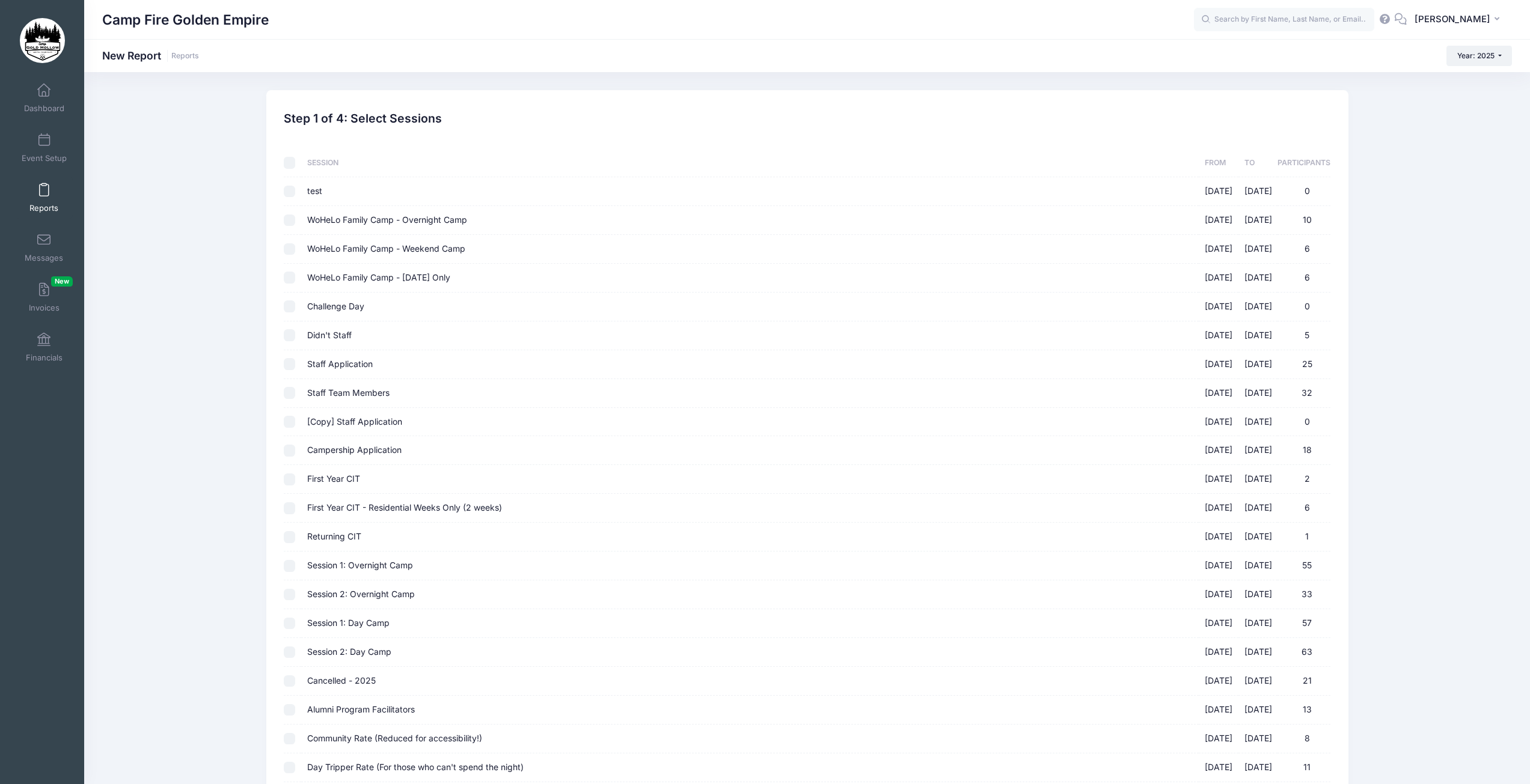
checkbox input "false"
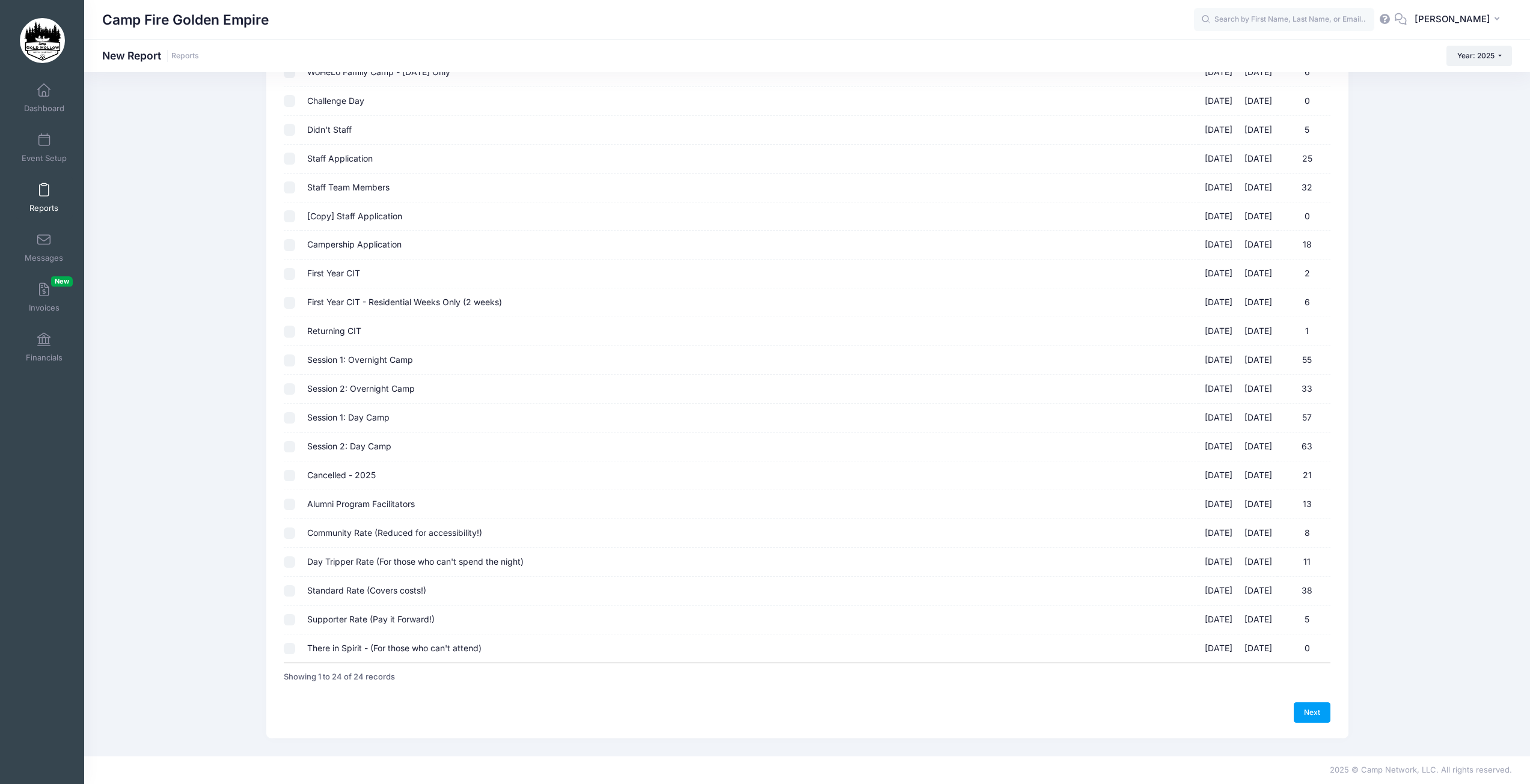
click at [285, 503] on input "Alumni Program Facilitators 09/19/2025 - 09/21/2025 13" at bounding box center [290, 505] width 12 height 12
checkbox input "true"
click at [290, 536] on input "Community Rate (Reduced for accessibility!) 09/19/2025 - 09/21/2025 8" at bounding box center [290, 533] width 12 height 12
checkbox input "true"
click at [292, 561] on input "Day Tripper Rate (For those who can't spend the night) 09/19/2025 - 09/21/2025 …" at bounding box center [290, 562] width 12 height 12
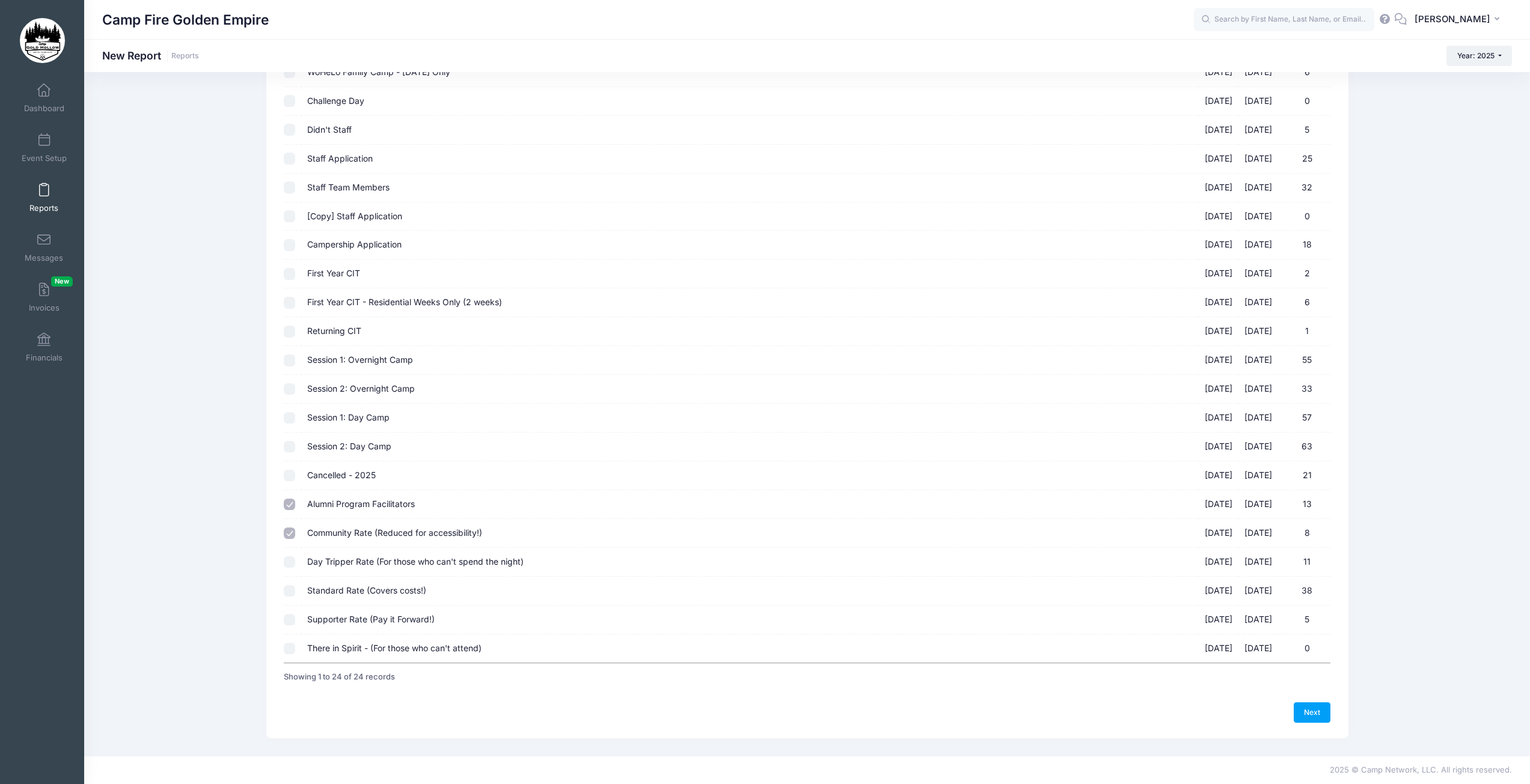
checkbox input "true"
click at [286, 592] on input "Standard Rate (Covers costs!) 09/19/2025 - 09/21/2025 38" at bounding box center [290, 591] width 12 height 12
checkbox input "true"
click at [287, 621] on input "Supporter Rate (Pay it Forward!) 09/19/2025 - 09/21/2025 5" at bounding box center [290, 620] width 12 height 12
checkbox input "true"
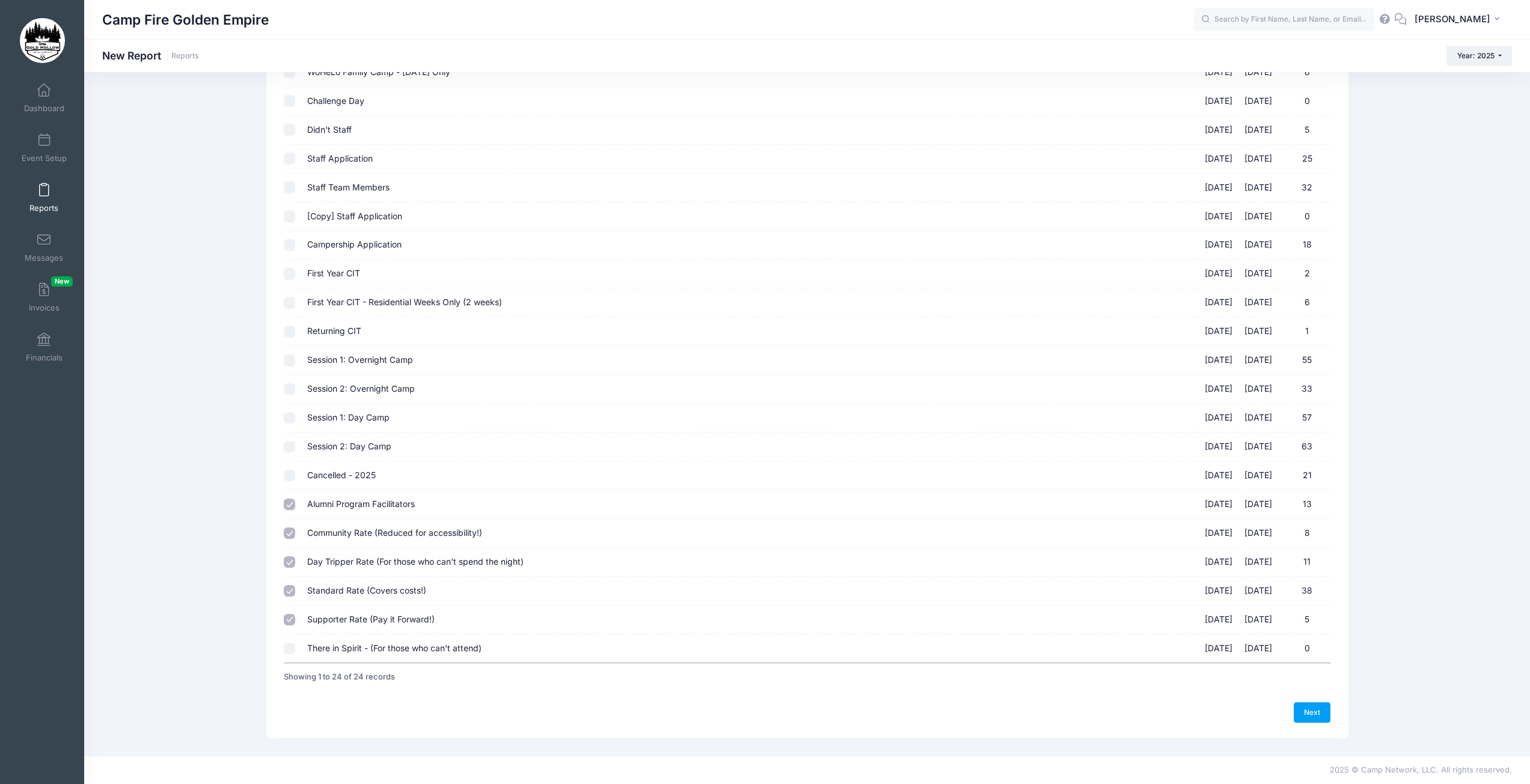
click at [287, 651] on input "There in Spirit - (For those who can't attend) 09/19/2025 - 09/21/2025 0" at bounding box center [290, 649] width 12 height 12
checkbox input "true"
drag, startPoint x: 1313, startPoint y: 712, endPoint x: 1286, endPoint y: 667, distance: 52.5
click at [1313, 712] on link "Next" at bounding box center [1312, 713] width 37 height 20
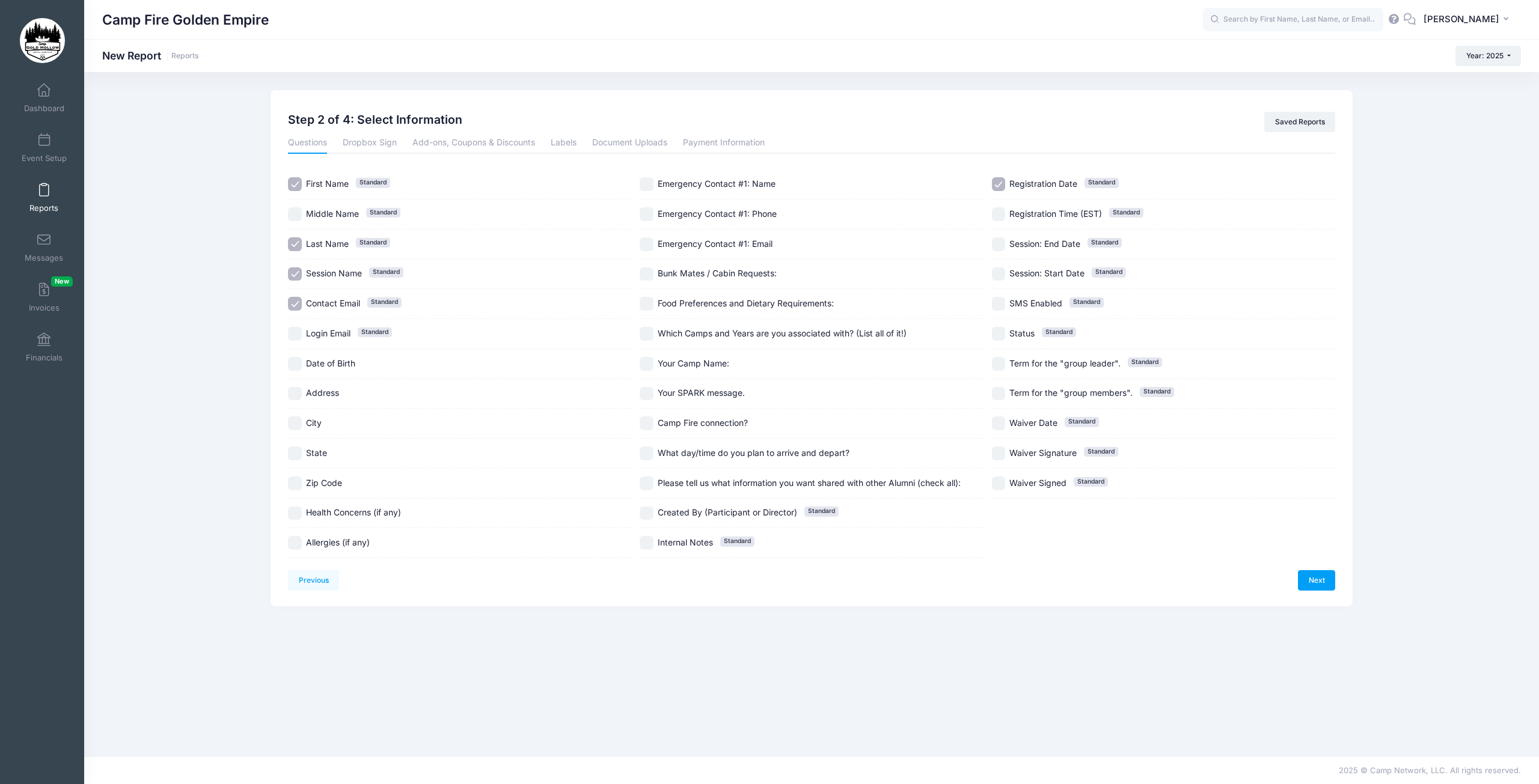
click at [296, 422] on input "City" at bounding box center [295, 423] width 14 height 14
checkbox input "true"
click at [295, 330] on input "Login Email Standard" at bounding box center [295, 333] width 14 height 14
checkbox input "false"
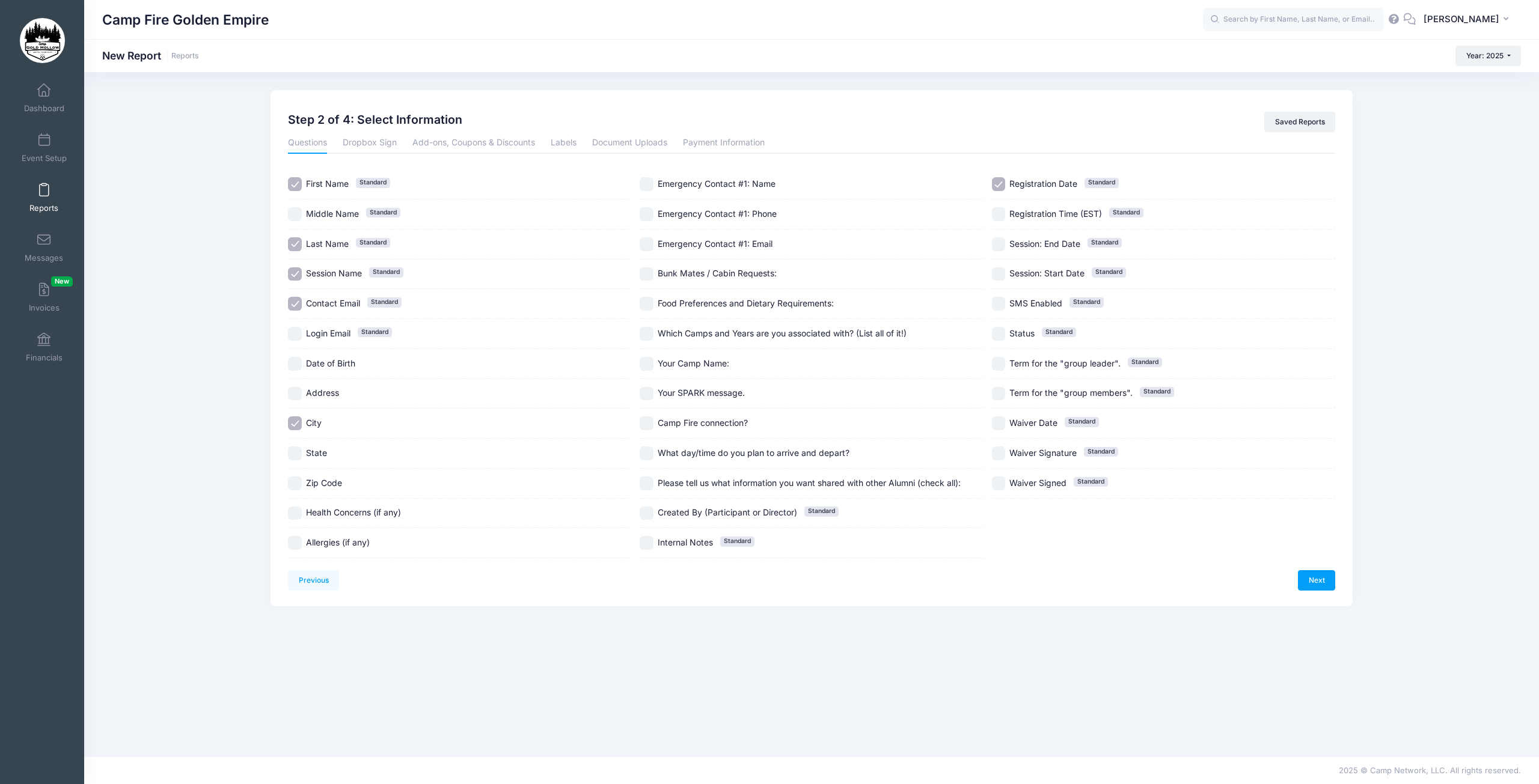
click at [297, 275] on input "Session Name Standard" at bounding box center [295, 274] width 14 height 14
checkbox input "false"
click at [651, 333] on input "Which Camps and Years are you associated with? (List all of it!)" at bounding box center [646, 333] width 14 height 14
checkbox input "true"
click at [645, 362] on input "Your Camp Name:" at bounding box center [646, 363] width 14 height 14
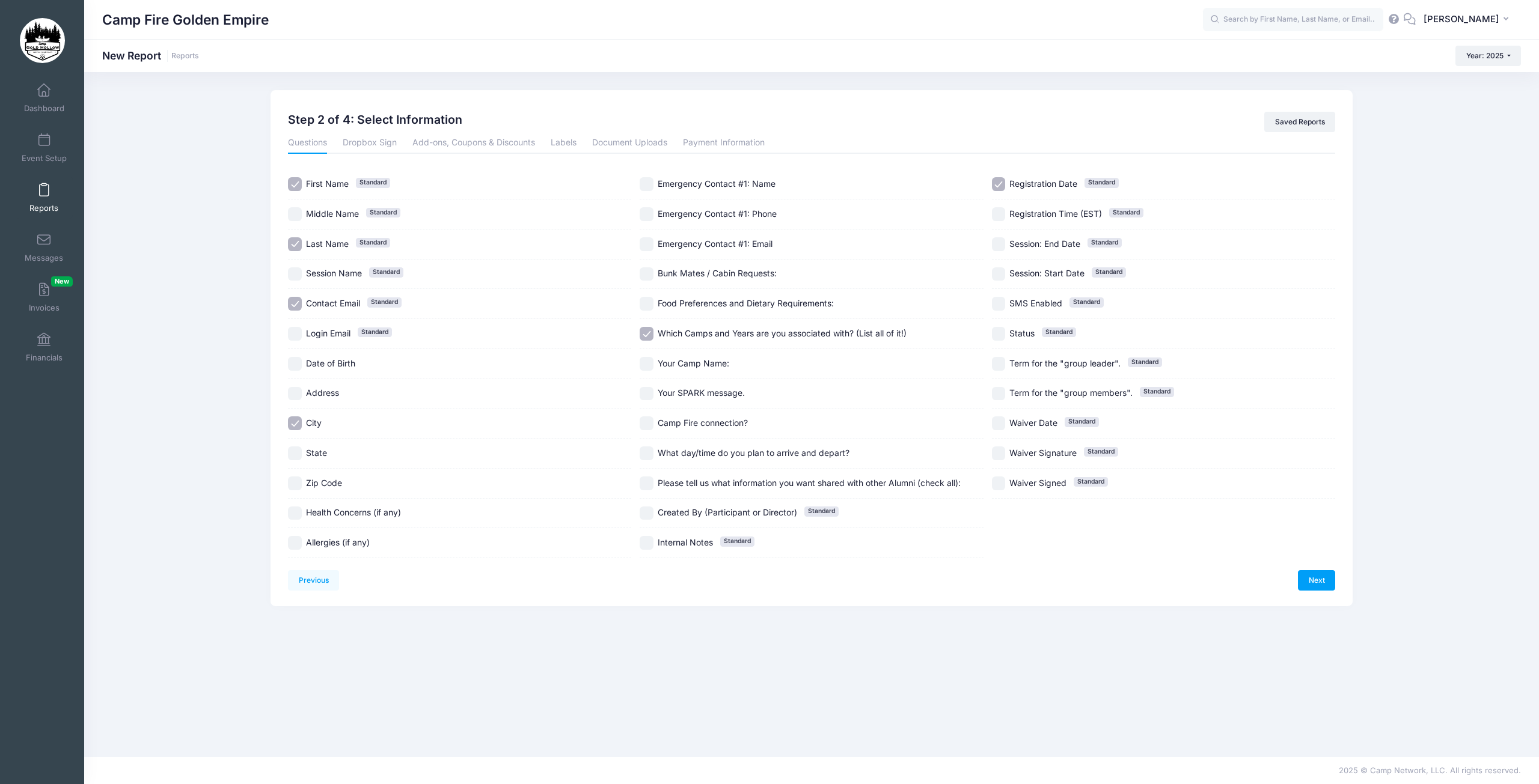
checkbox input "true"
click at [648, 423] on input "Camp Fire connection?" at bounding box center [646, 423] width 14 height 14
checkbox input "true"
click at [648, 483] on input "Please tell us what information you want shared with other Alumni (check all):" at bounding box center [646, 483] width 14 height 14
checkbox input "true"
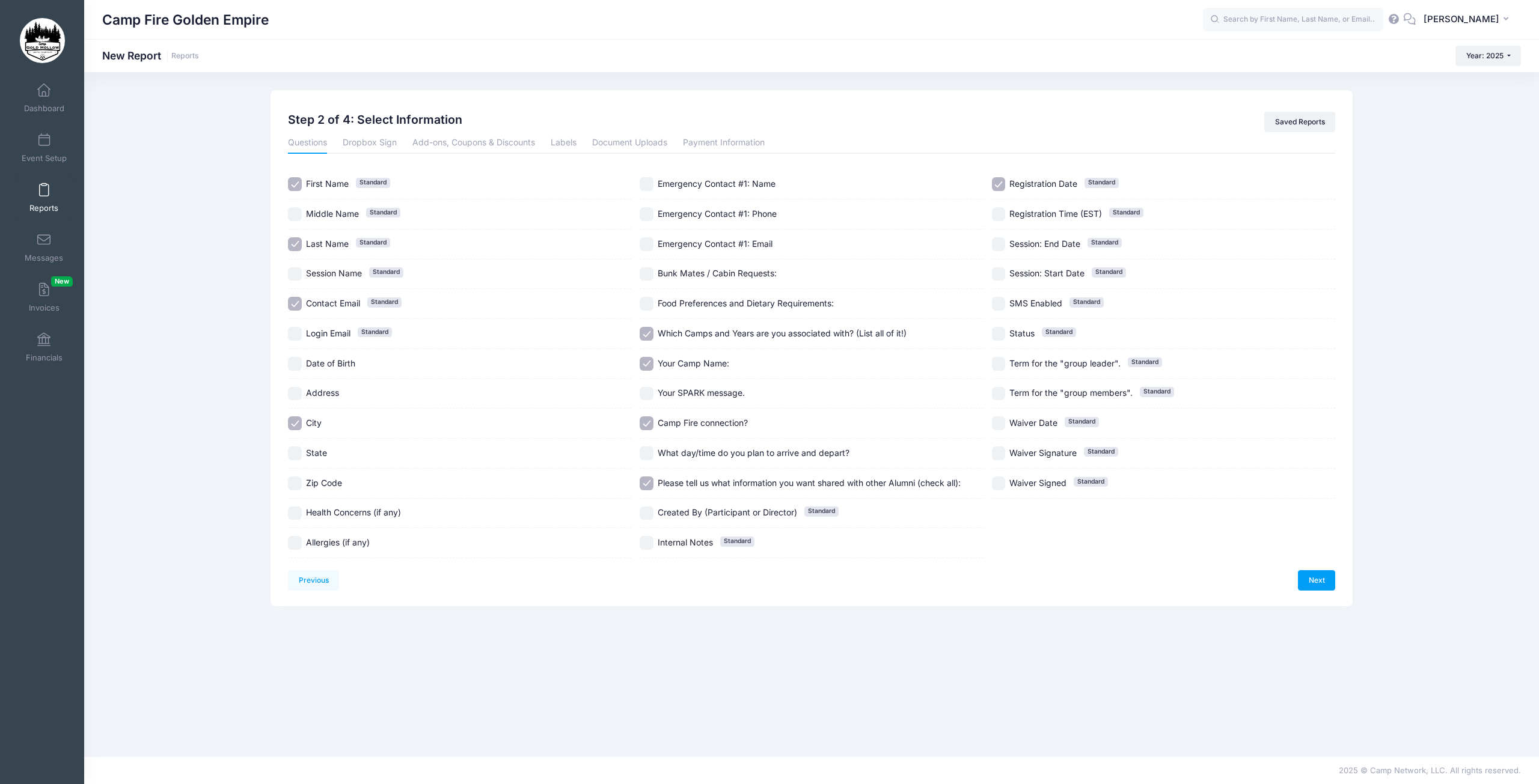
click at [992, 184] on input "Registration Date Standard" at bounding box center [999, 184] width 14 height 14
checkbox input "false"
click at [616, 144] on link "Document Uploads" at bounding box center [629, 143] width 75 height 22
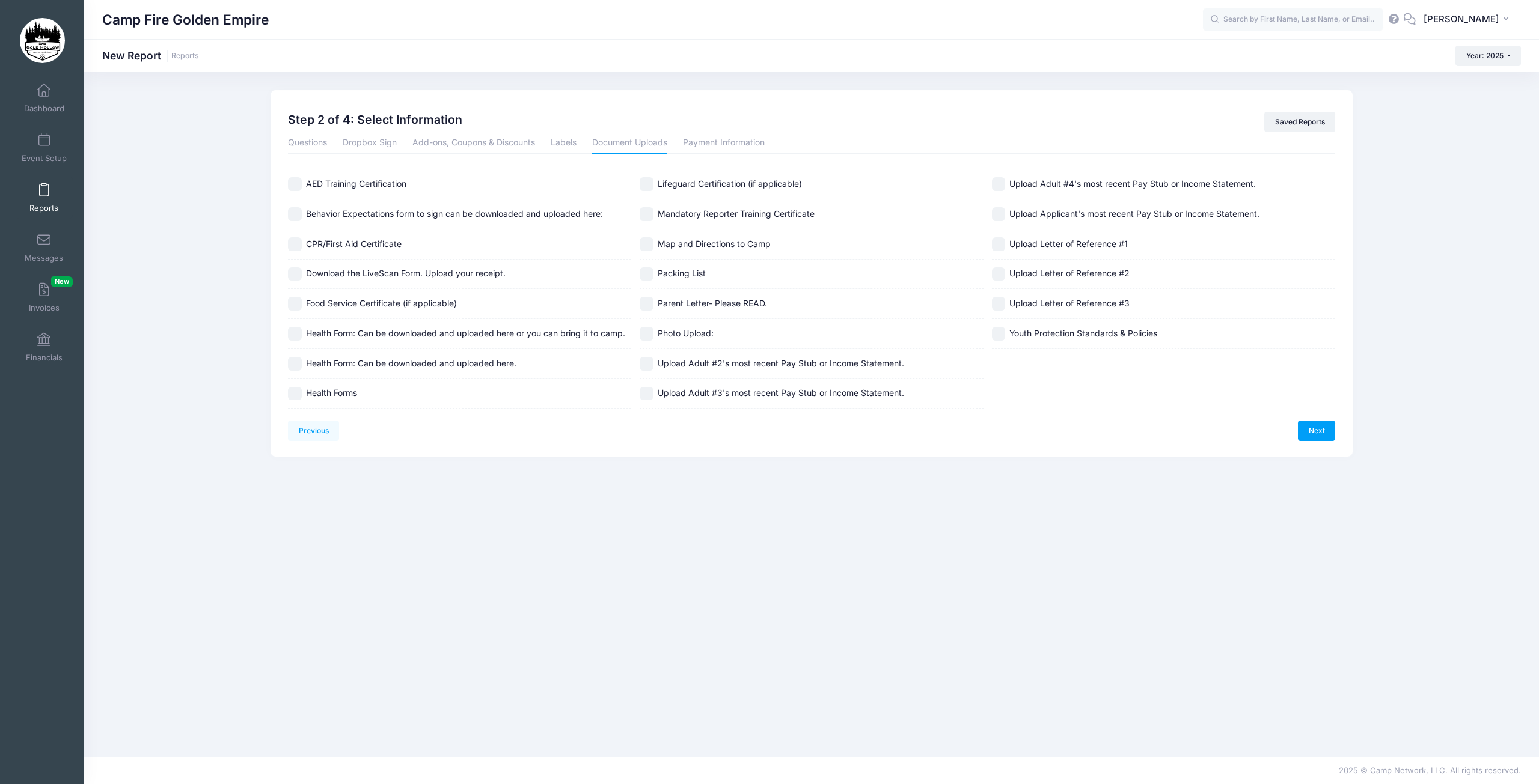
click at [647, 339] on input "Photo Upload:" at bounding box center [646, 333] width 14 height 14
checkbox input "true"
click at [302, 146] on link "Questions" at bounding box center [308, 143] width 39 height 22
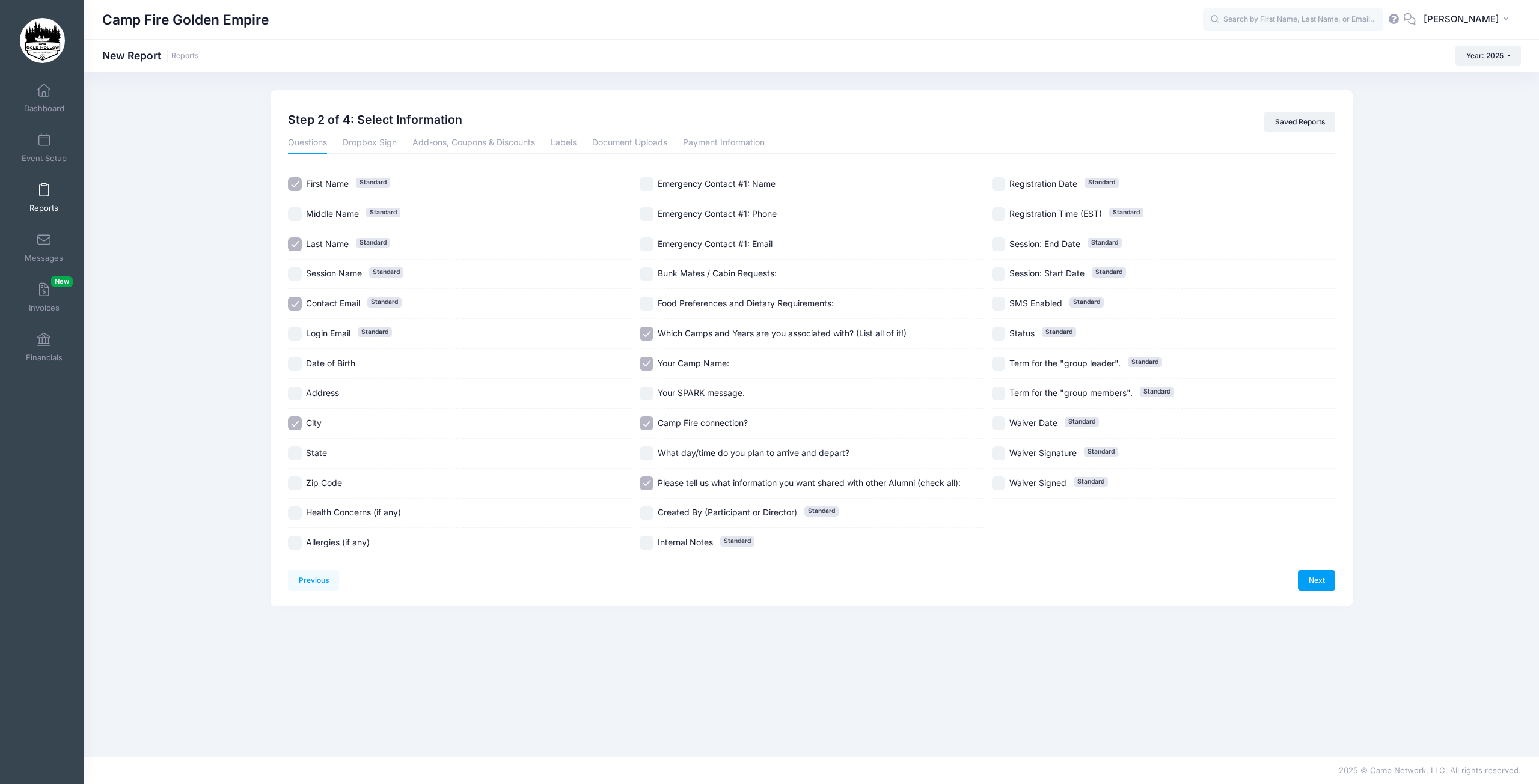
click at [292, 395] on input "Address" at bounding box center [295, 394] width 14 height 14
checkbox input "true"
click at [293, 458] on input "State" at bounding box center [295, 453] width 14 height 14
checkbox input "true"
click at [293, 480] on input "Zip Code" at bounding box center [295, 483] width 14 height 14
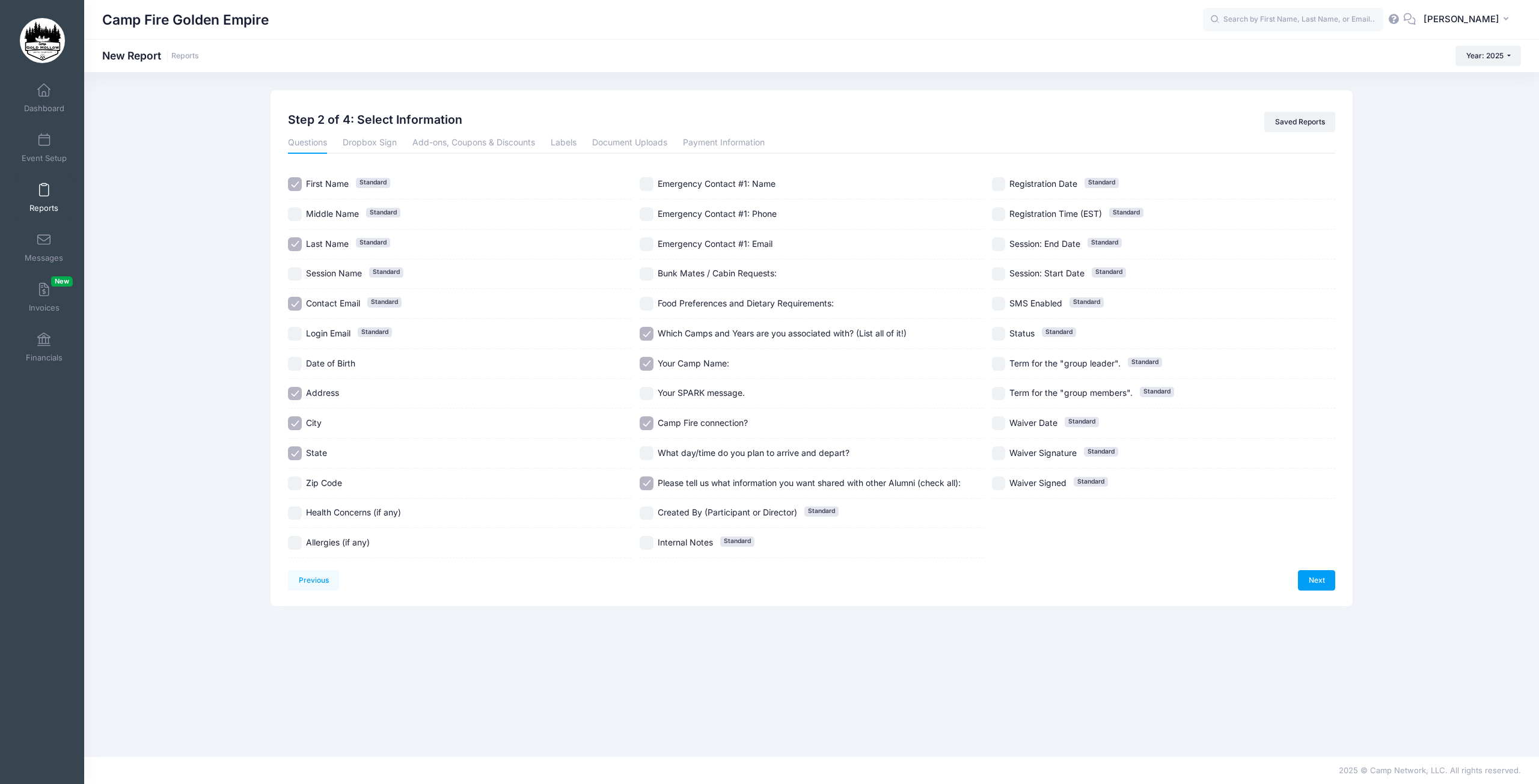
checkbox input "true"
click at [999, 306] on input "SMS Enabled Standard" at bounding box center [999, 303] width 14 height 14
checkbox input "true"
click at [373, 141] on link "Dropbox Sign" at bounding box center [370, 143] width 54 height 22
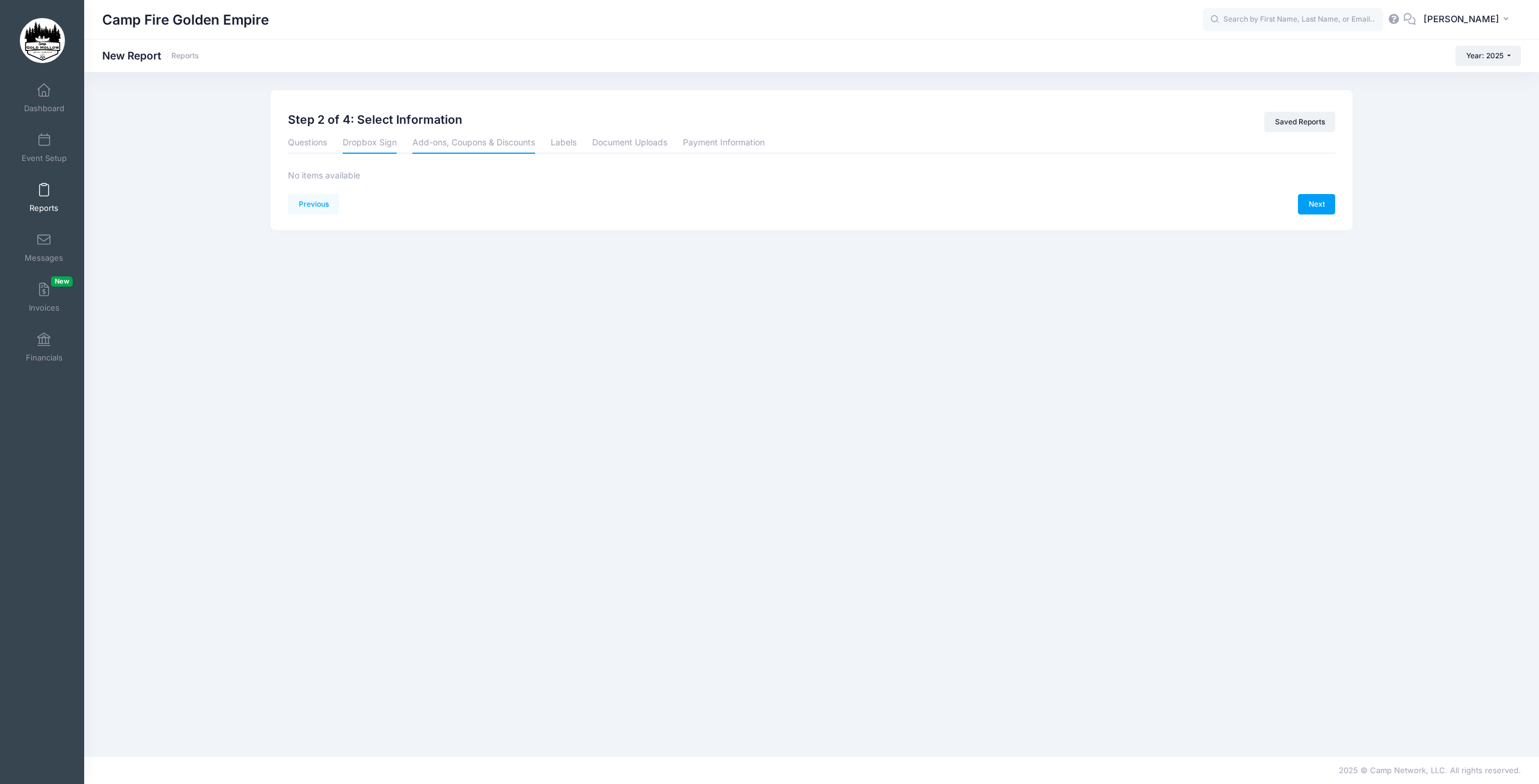
click at [460, 141] on link "Add-ons, Coupons & Discounts" at bounding box center [473, 143] width 123 height 22
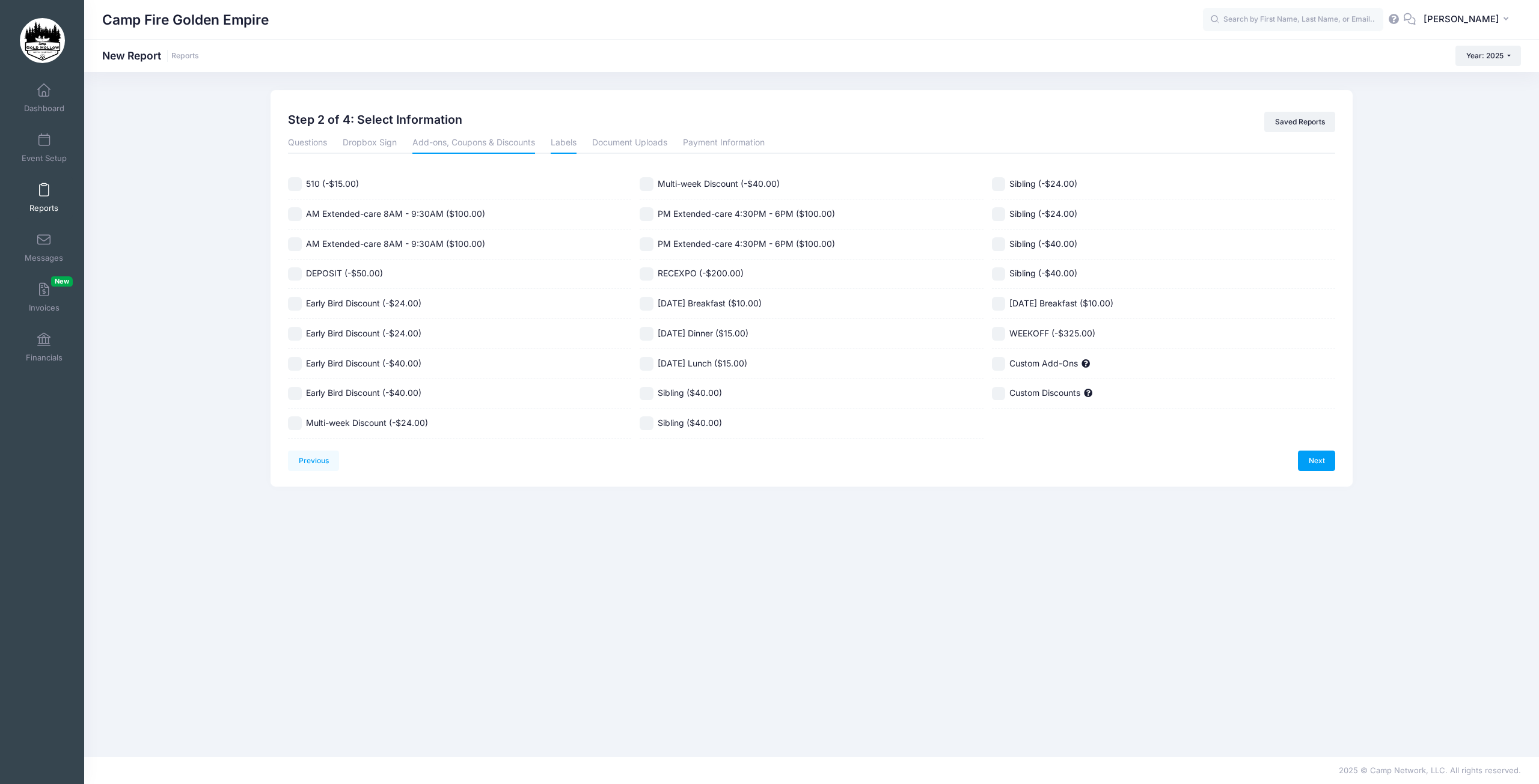
click at [565, 141] on link "Labels" at bounding box center [563, 143] width 26 height 22
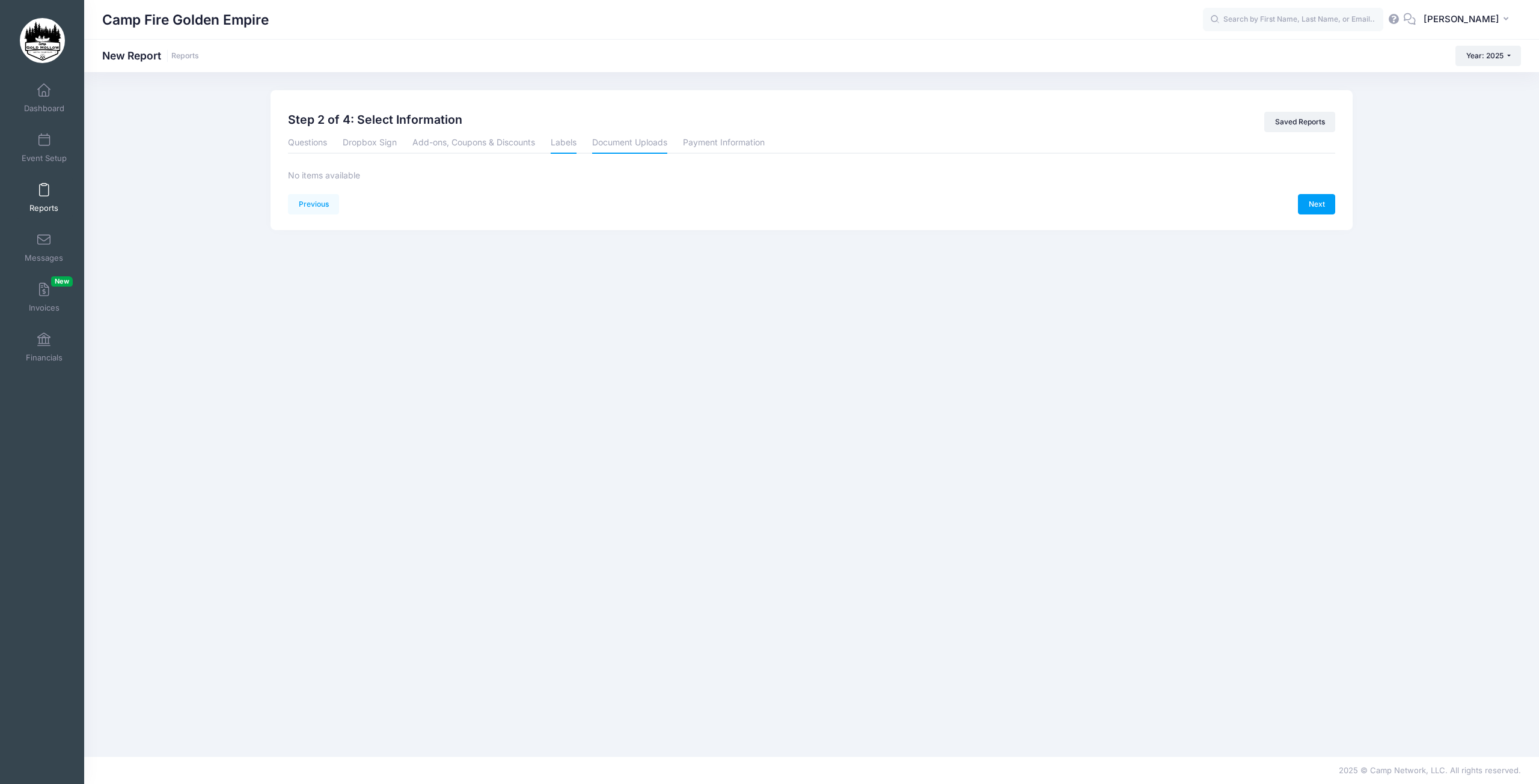
click at [644, 142] on link "Document Uploads" at bounding box center [629, 143] width 75 height 22
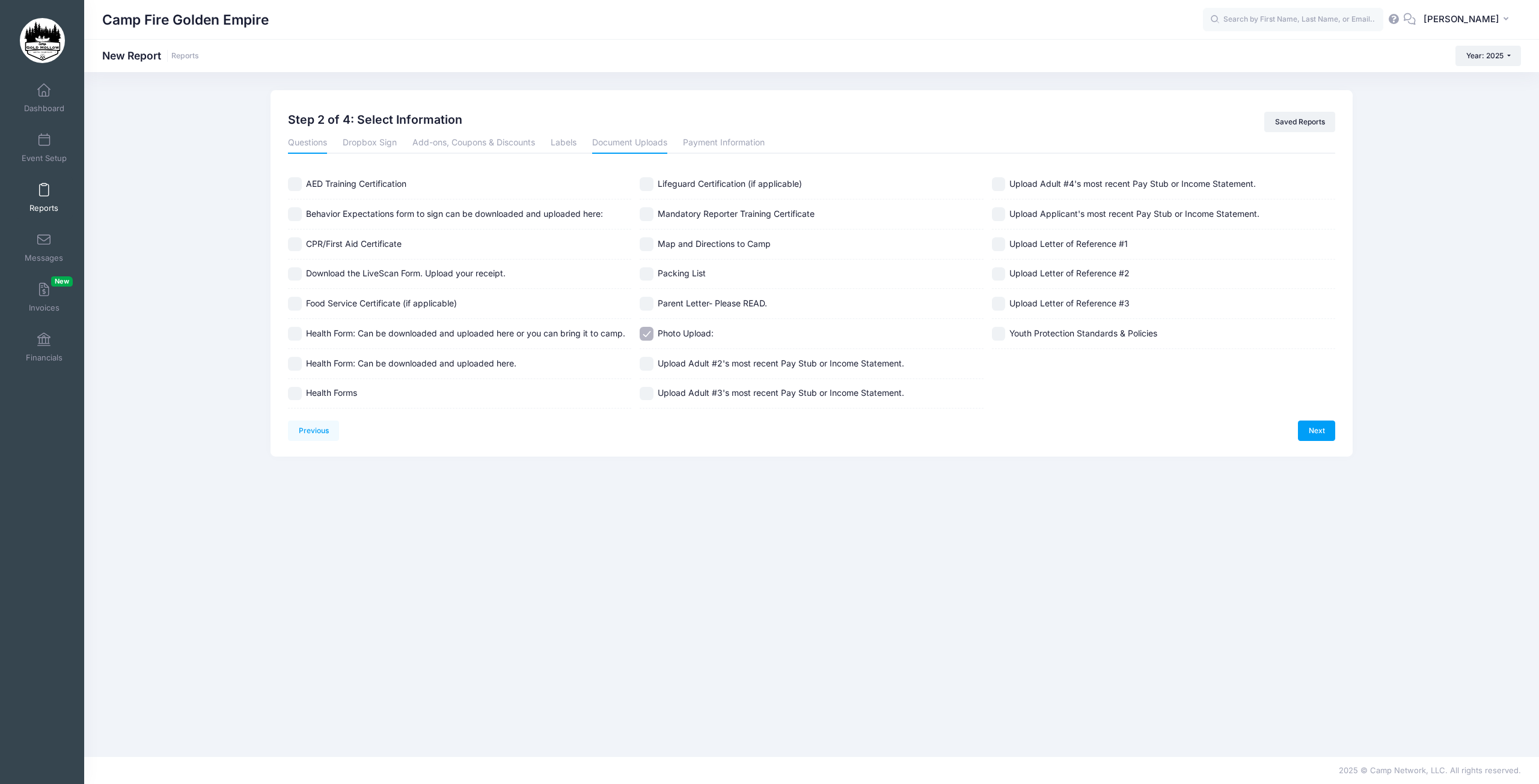
click at [316, 141] on link "Questions" at bounding box center [308, 143] width 39 height 22
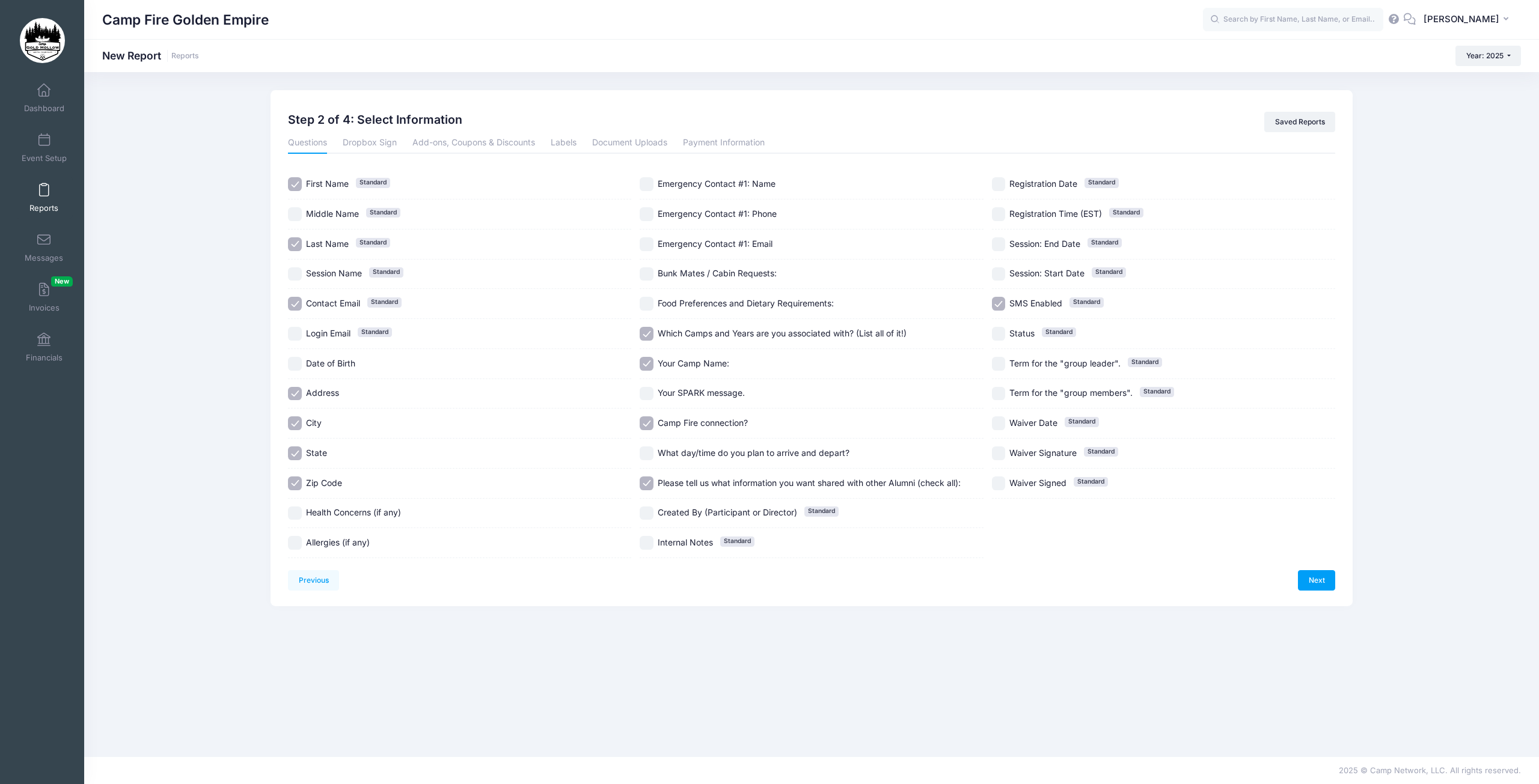
click at [642, 397] on input "Your SPARK message." at bounding box center [646, 394] width 14 height 14
checkbox input "true"
click at [292, 365] on input "Date of Birth" at bounding box center [295, 363] width 14 height 14
checkbox input "true"
click at [1317, 577] on link "Next" at bounding box center [1316, 581] width 37 height 20
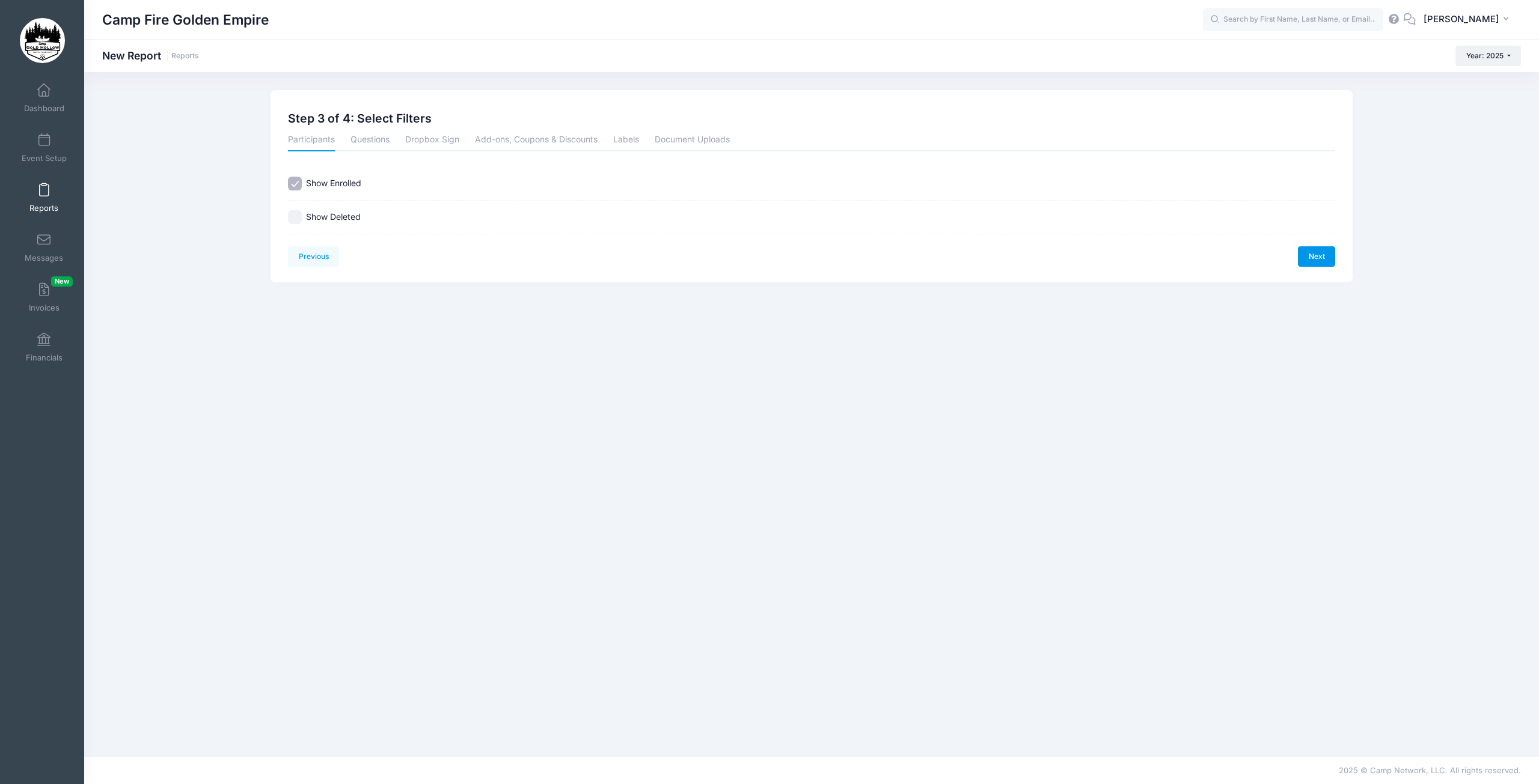
click at [1325, 262] on link "Next" at bounding box center [1316, 257] width 37 height 20
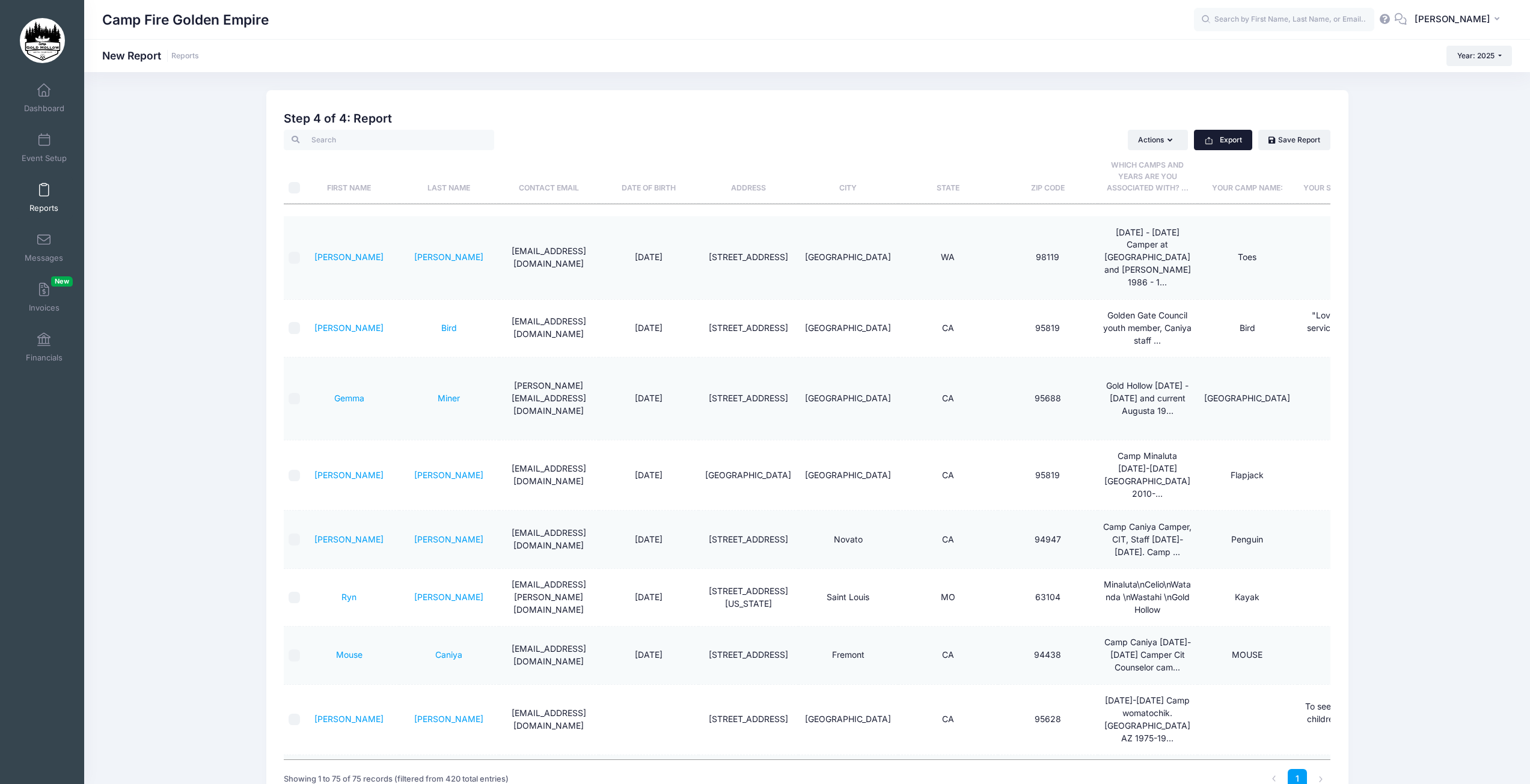
click at [1229, 144] on button "Export" at bounding box center [1224, 140] width 58 height 20
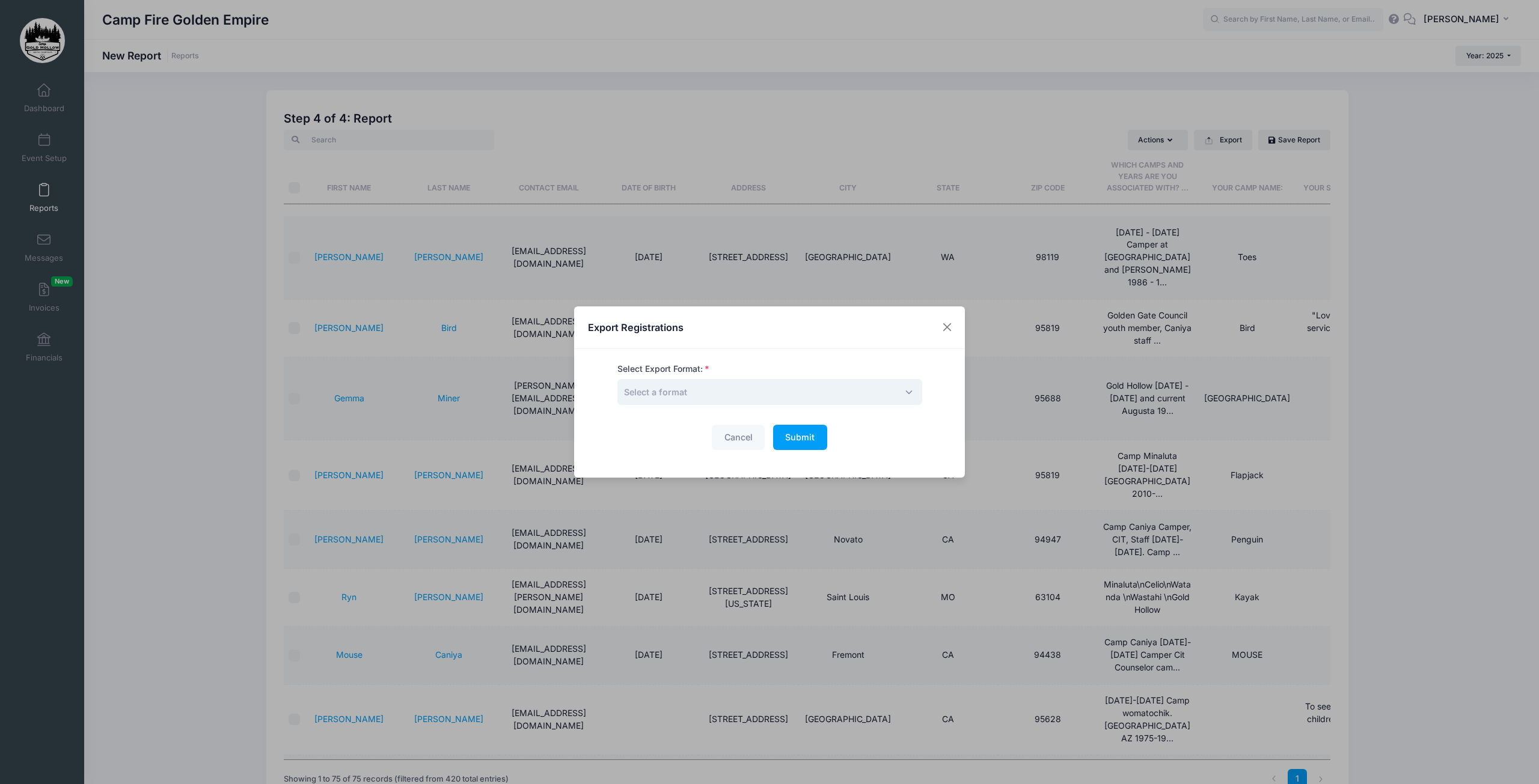
click at [718, 385] on span "Select a format" at bounding box center [770, 392] width 305 height 26
select select "excel"
click at [794, 436] on span "Submit" at bounding box center [799, 437] width 29 height 10
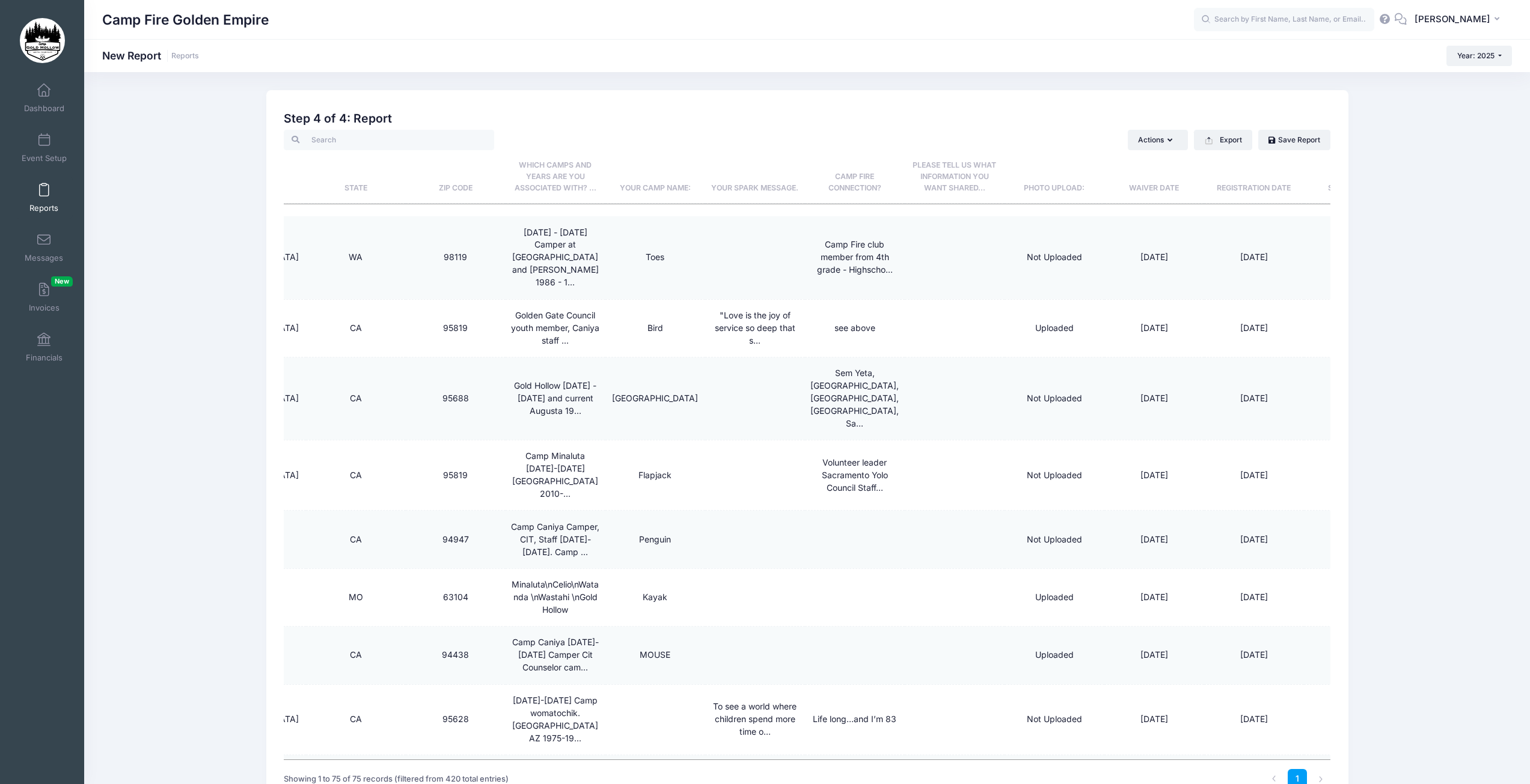
click at [1469, 179] on div "Previous Next Step 4 of 4: Create Report 1 Select Sessions 2 Select Information…" at bounding box center [807, 462] width 1446 height 744
click at [1233, 151] on th "Registration Date" at bounding box center [1254, 176] width 100 height 53
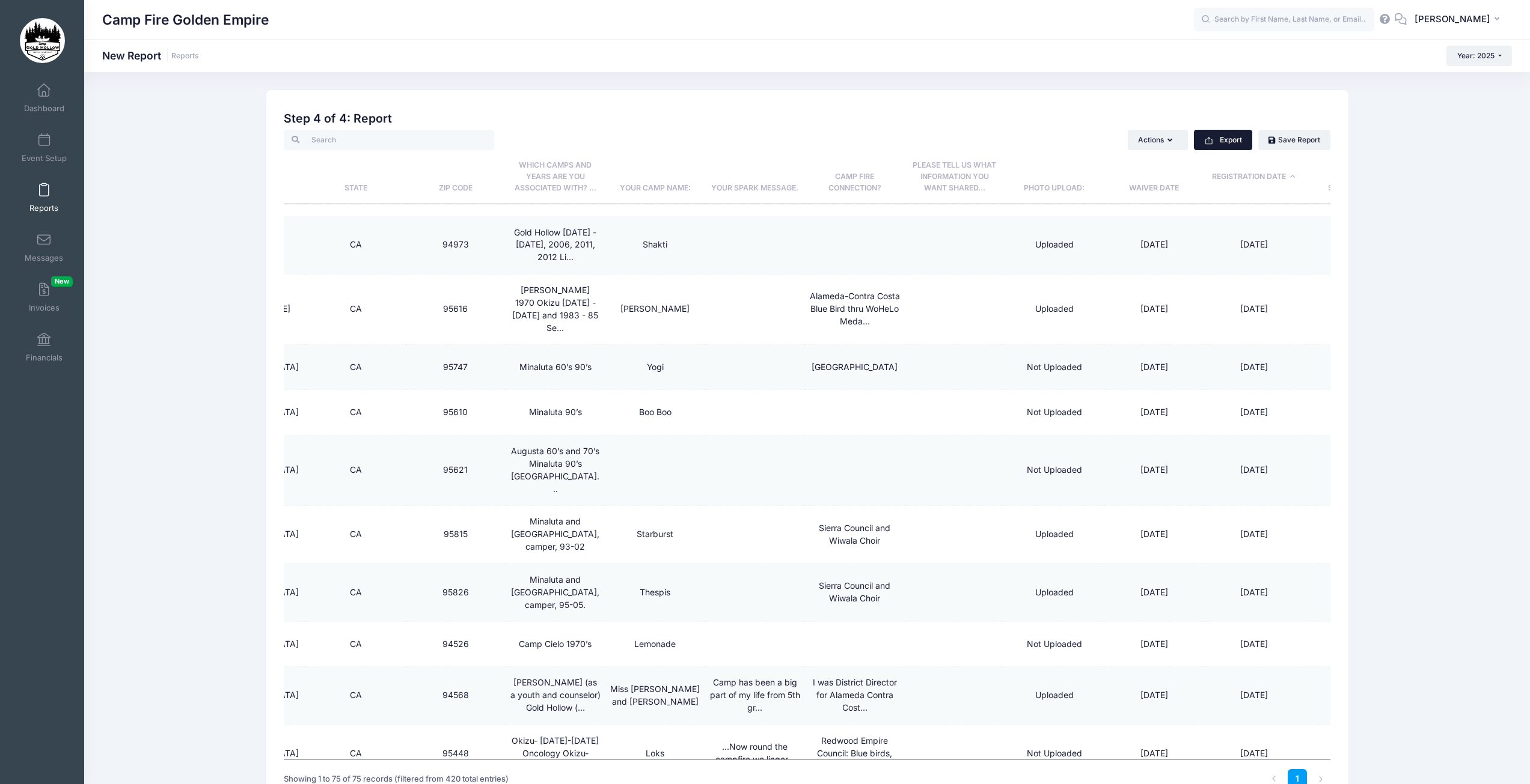
click at [1234, 143] on button "Export" at bounding box center [1224, 140] width 58 height 20
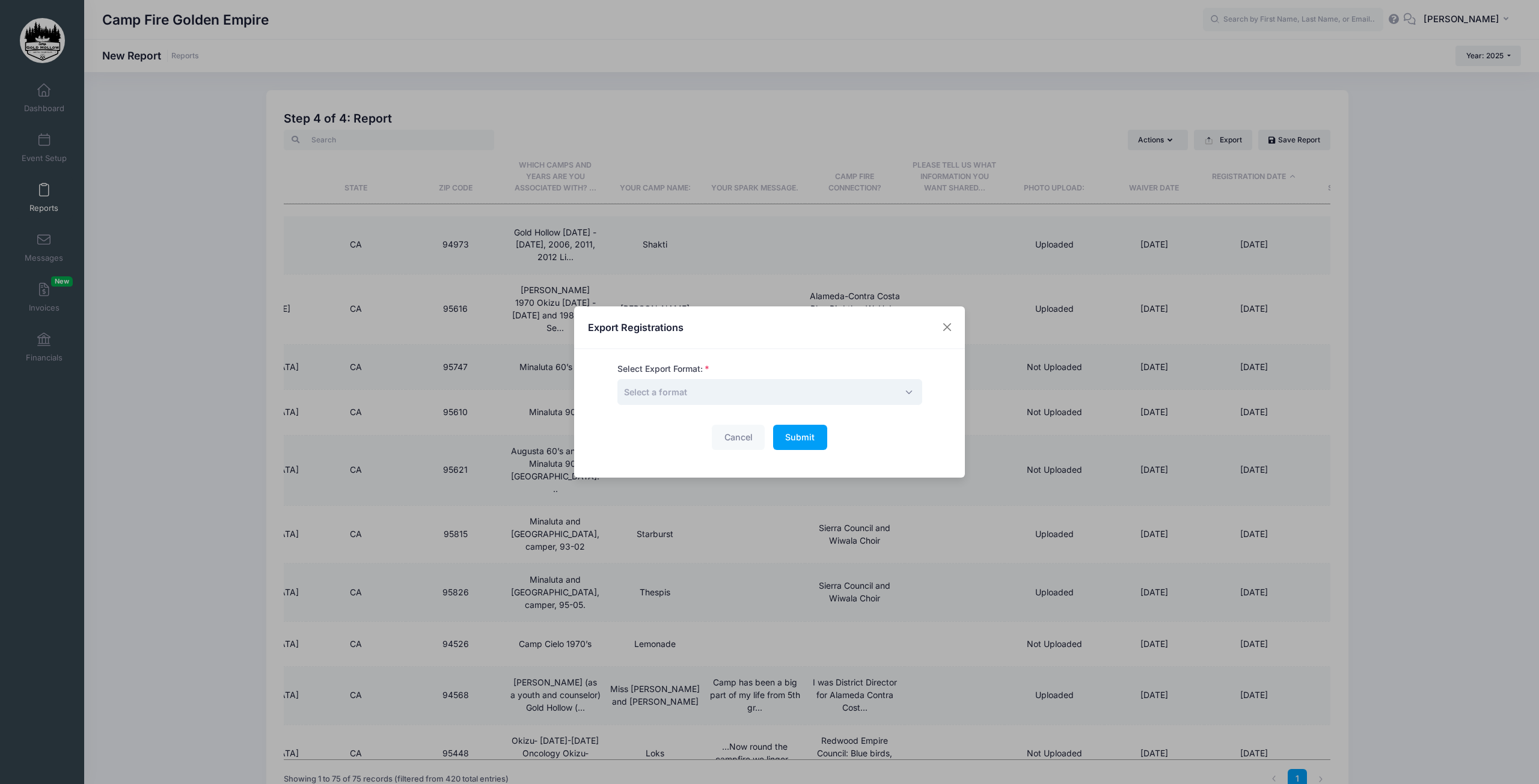
click at [856, 400] on span "Select a format" at bounding box center [770, 392] width 305 height 26
click at [945, 330] on button "Close" at bounding box center [947, 327] width 22 height 22
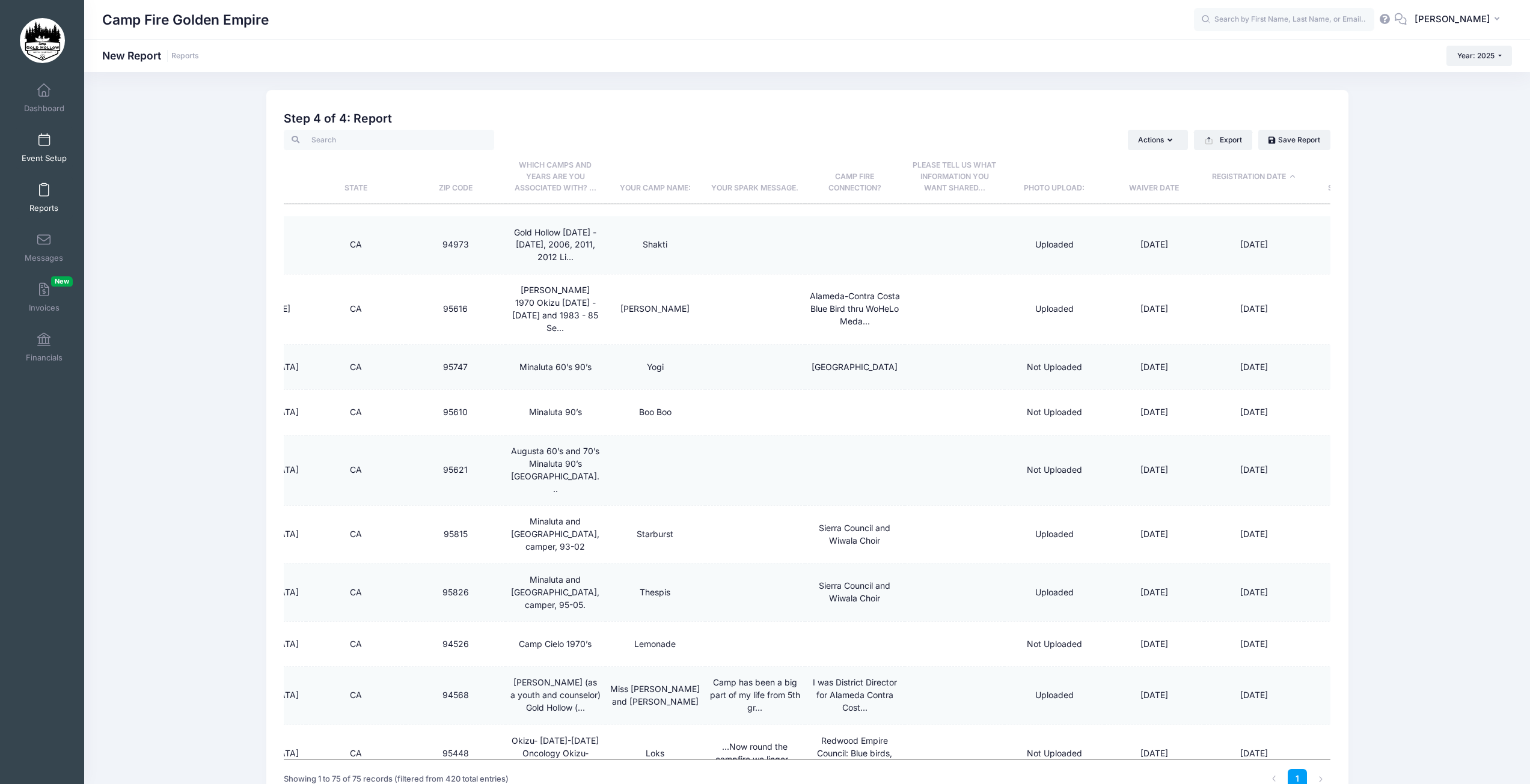
click at [44, 139] on span at bounding box center [44, 141] width 0 height 13
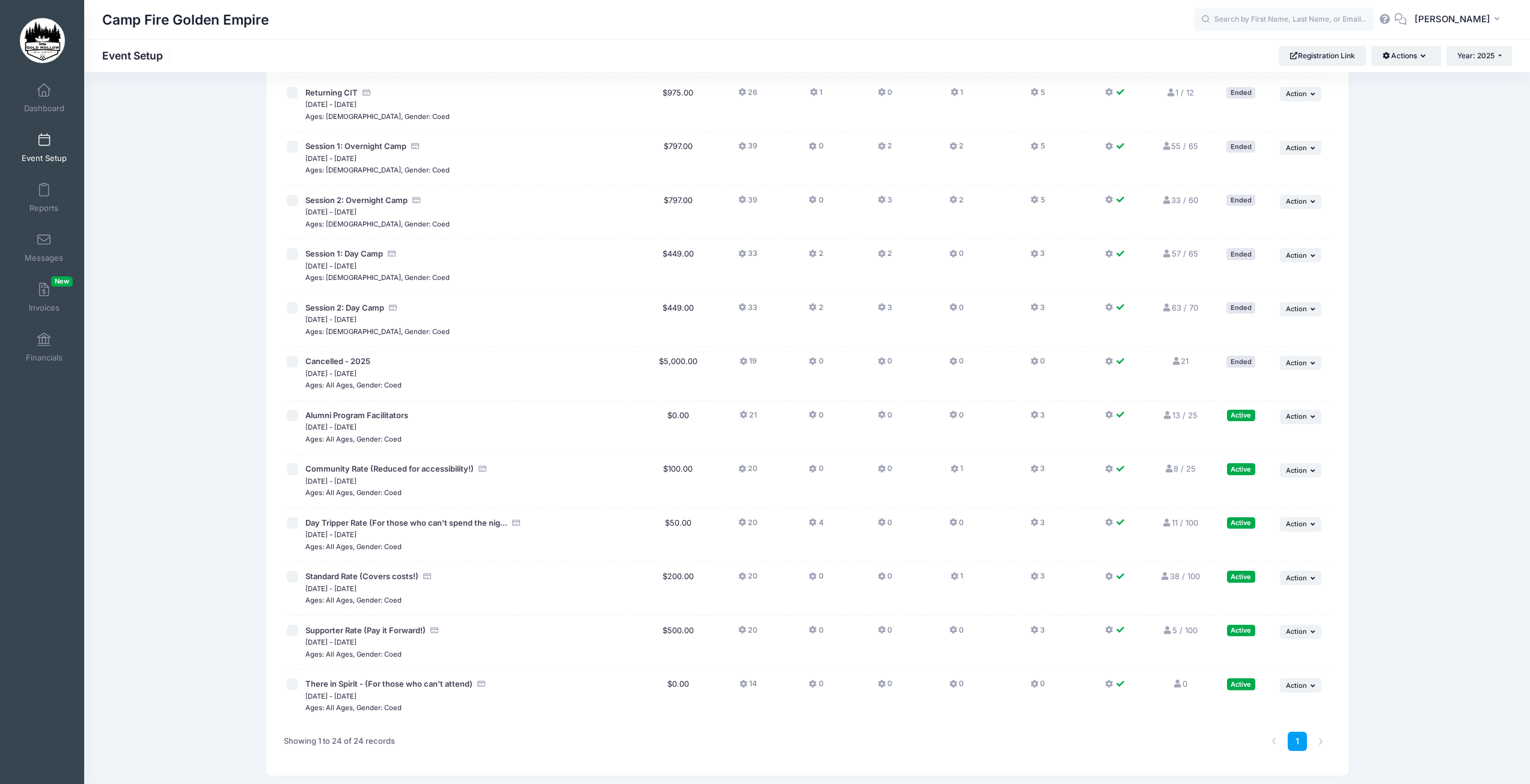
scroll to position [773, 0]
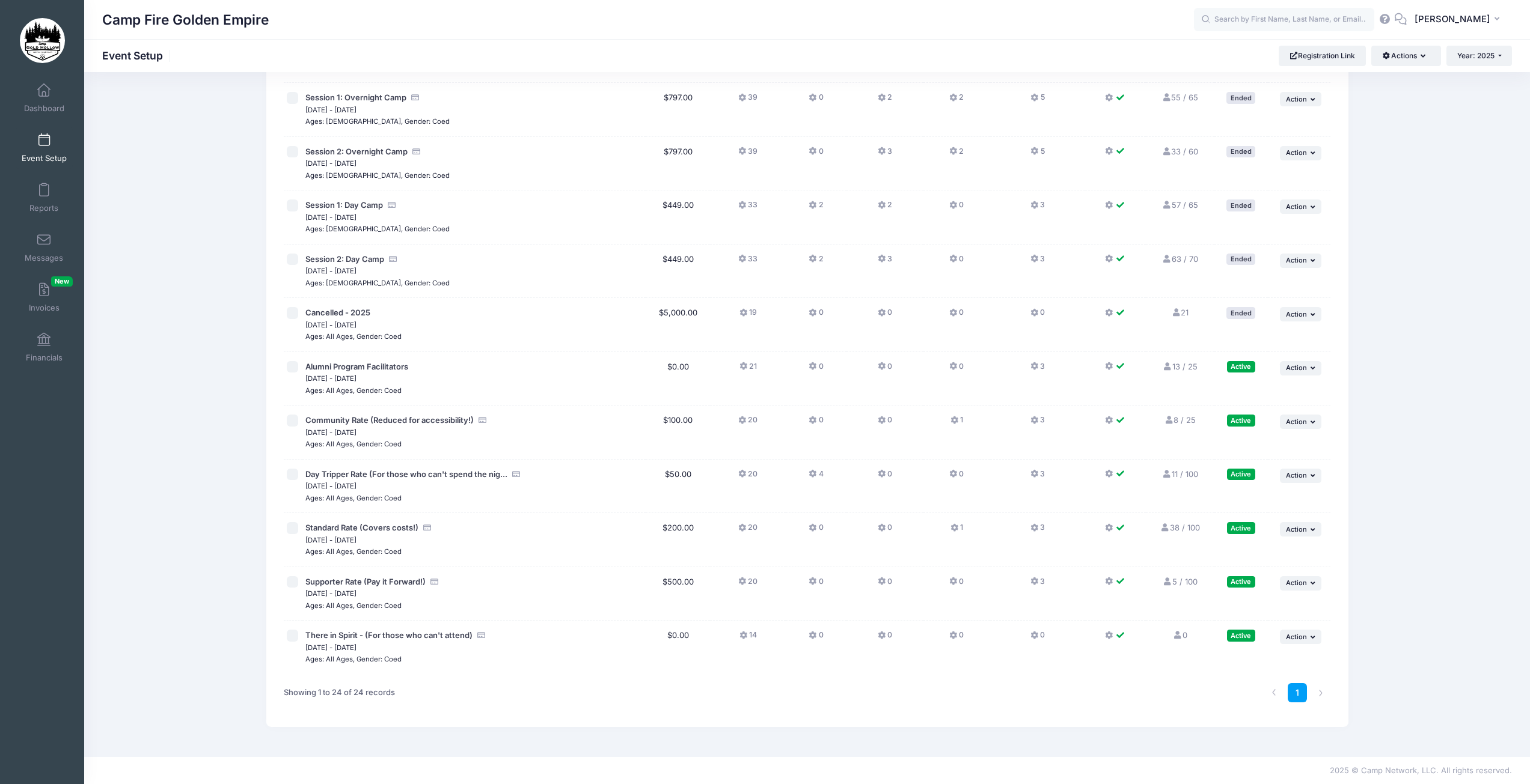
click at [743, 421] on icon at bounding box center [743, 421] width 9 height 0
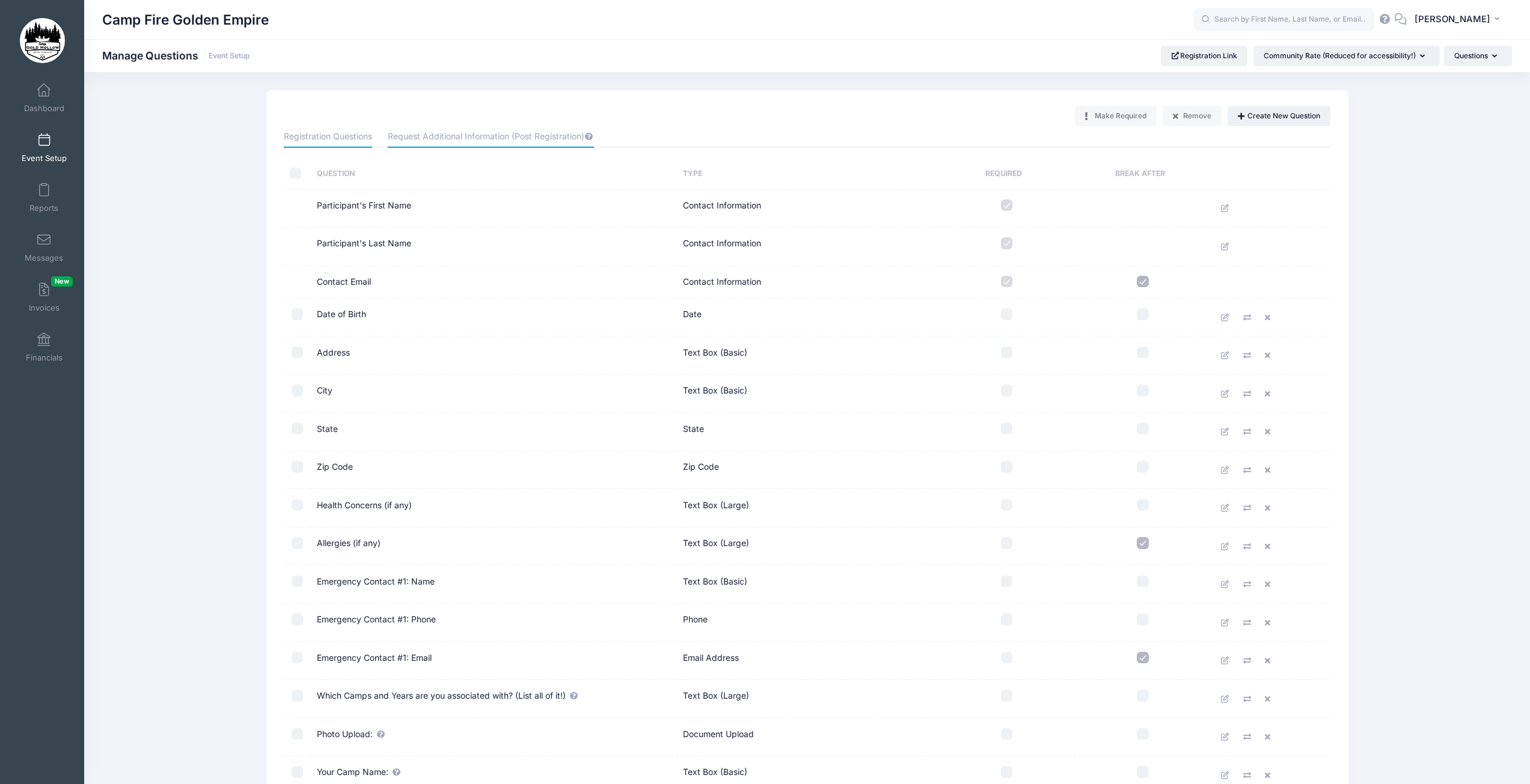
click at [446, 139] on link "Request Additional Information (Post Registration)" at bounding box center [490, 137] width 206 height 22
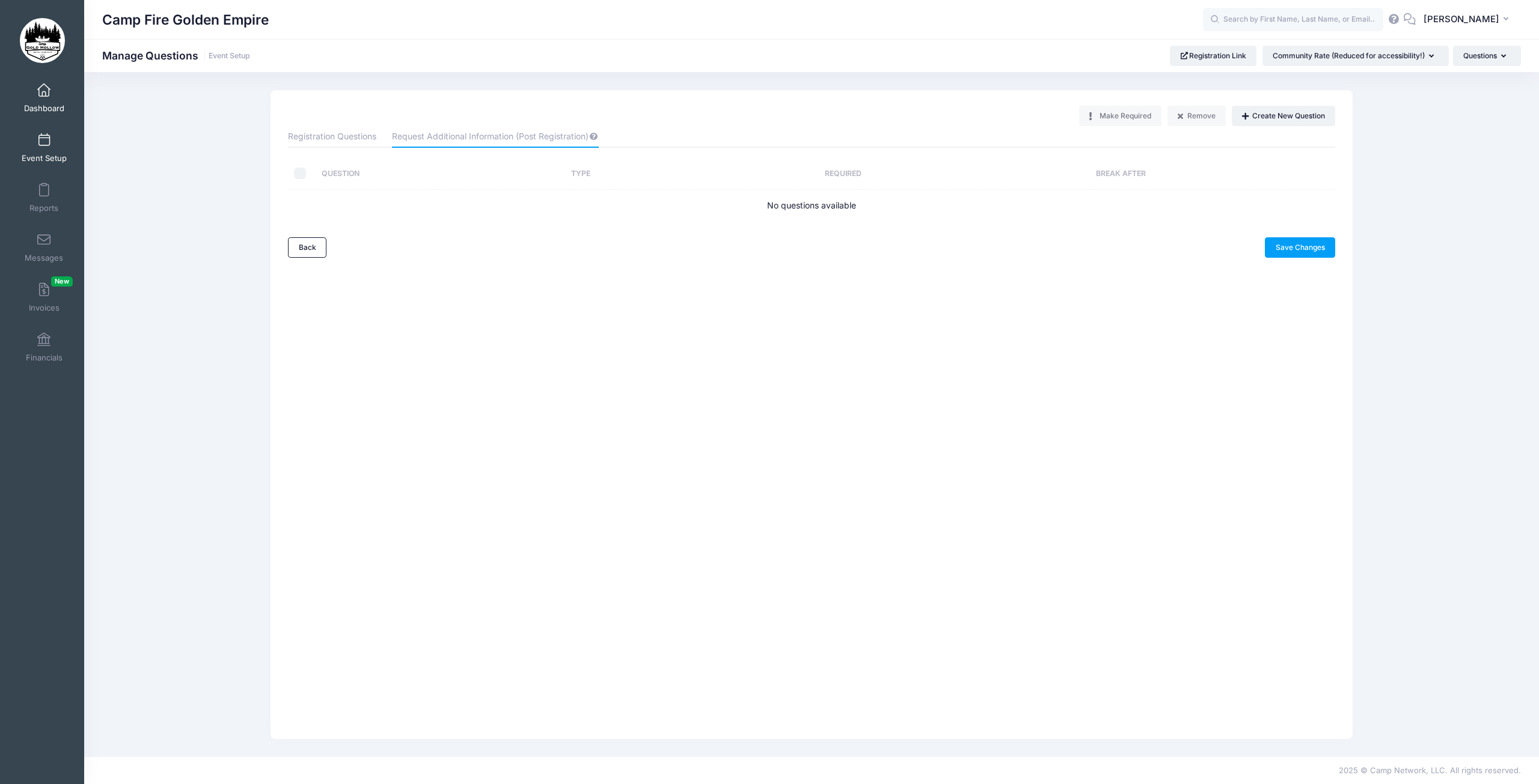
click at [29, 94] on link "Dashboard" at bounding box center [44, 98] width 57 height 42
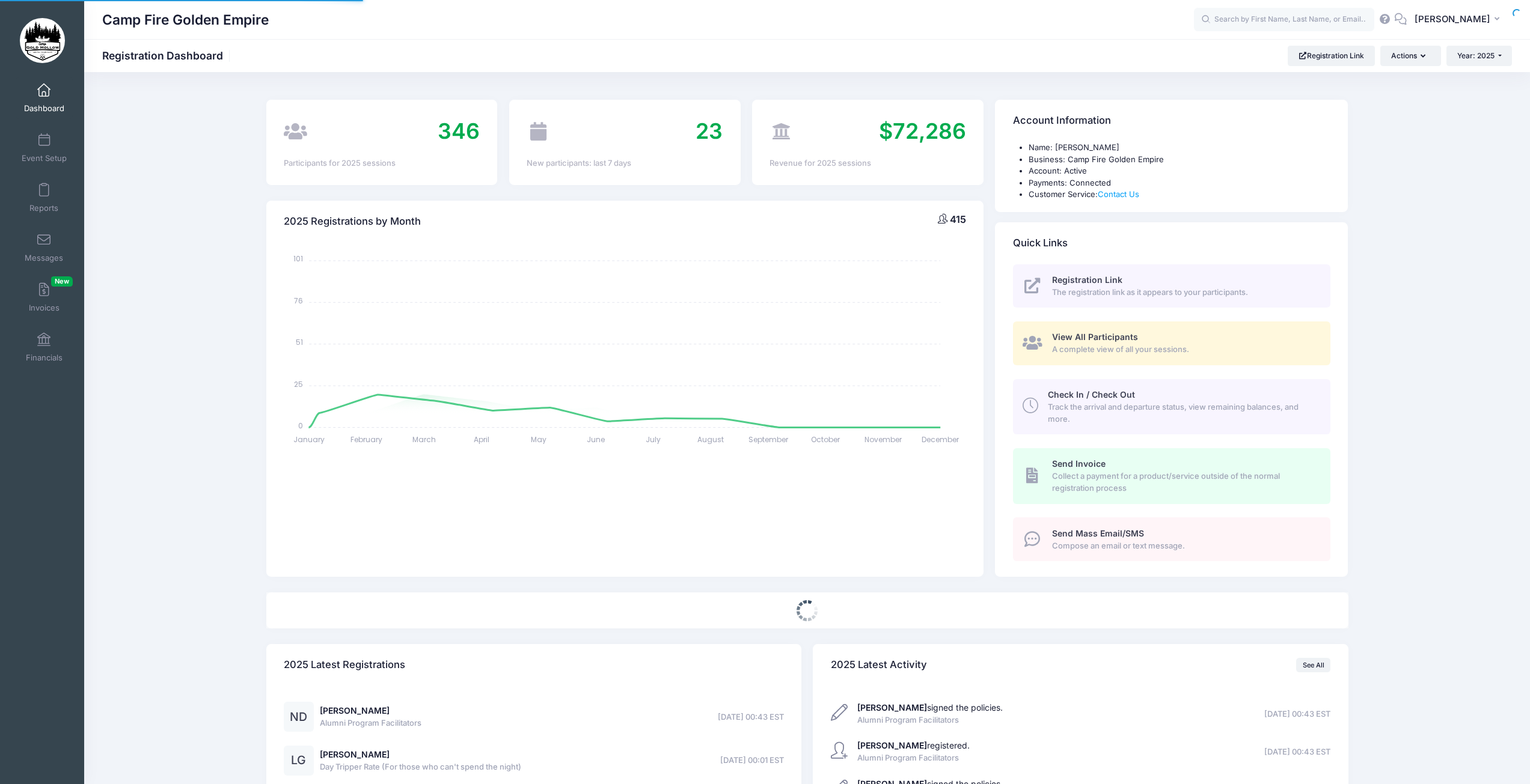
select select
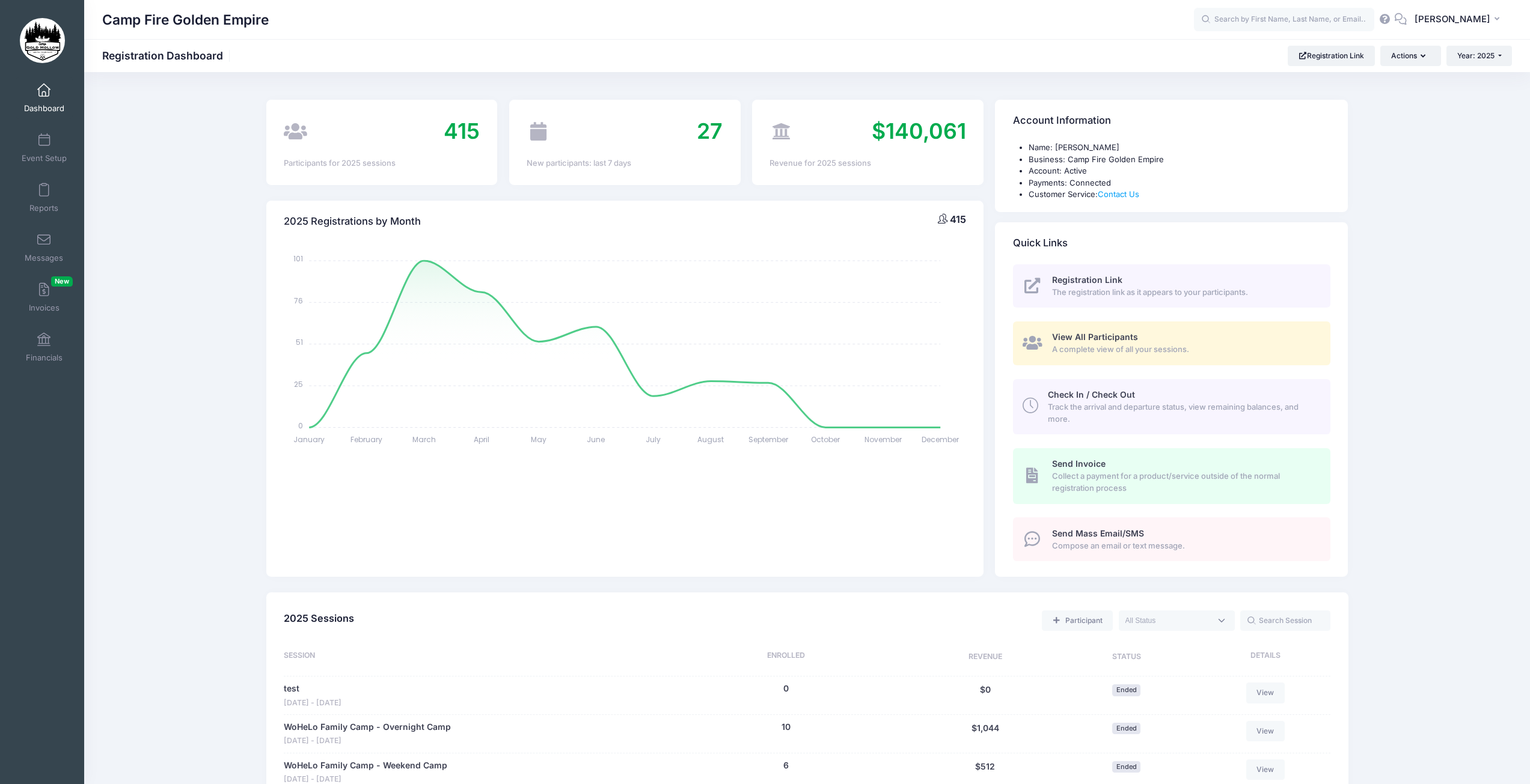
click at [1139, 336] on div "View All Participants A complete view of all your sessions." at bounding box center [1184, 343] width 265 height 24
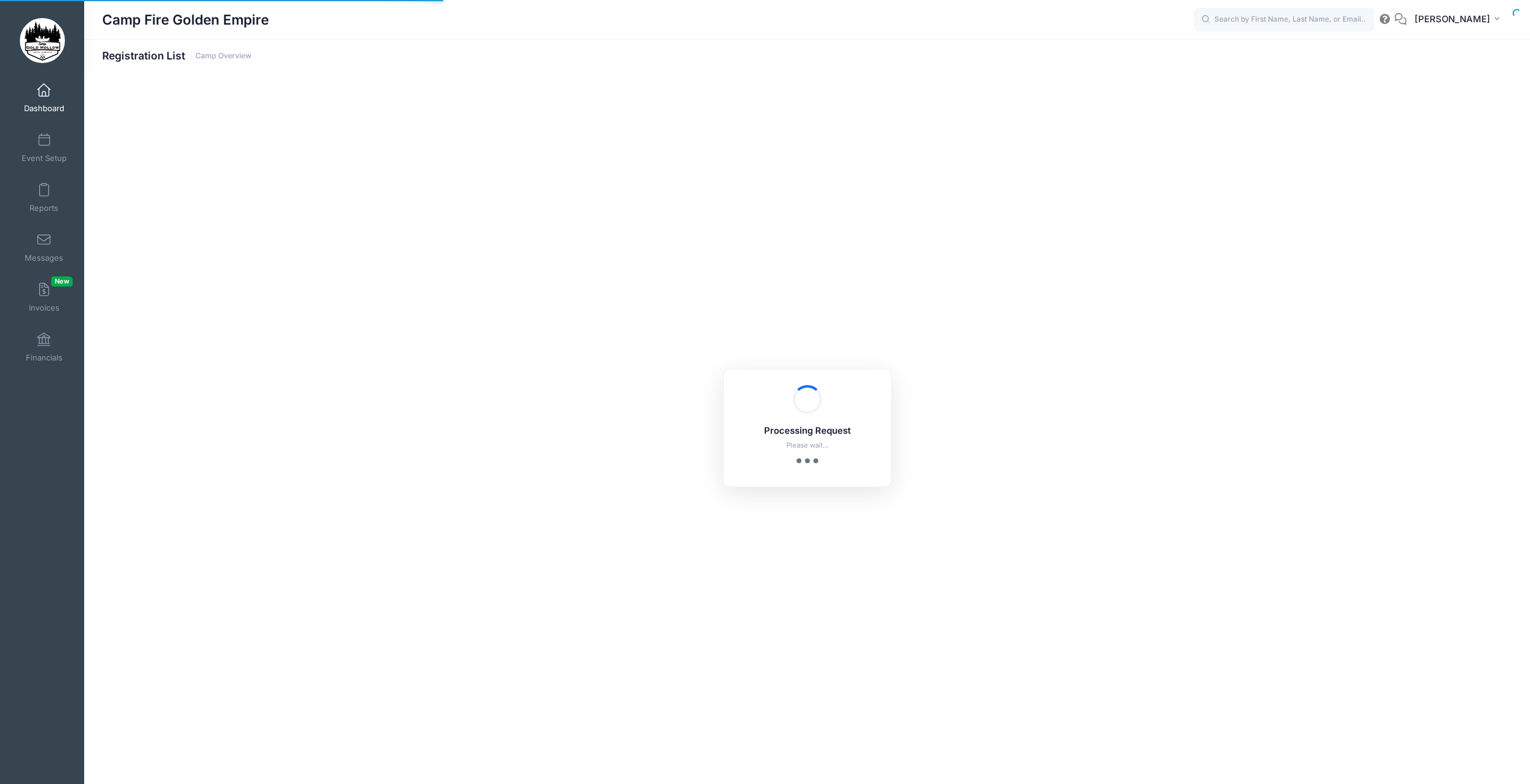
select select "10"
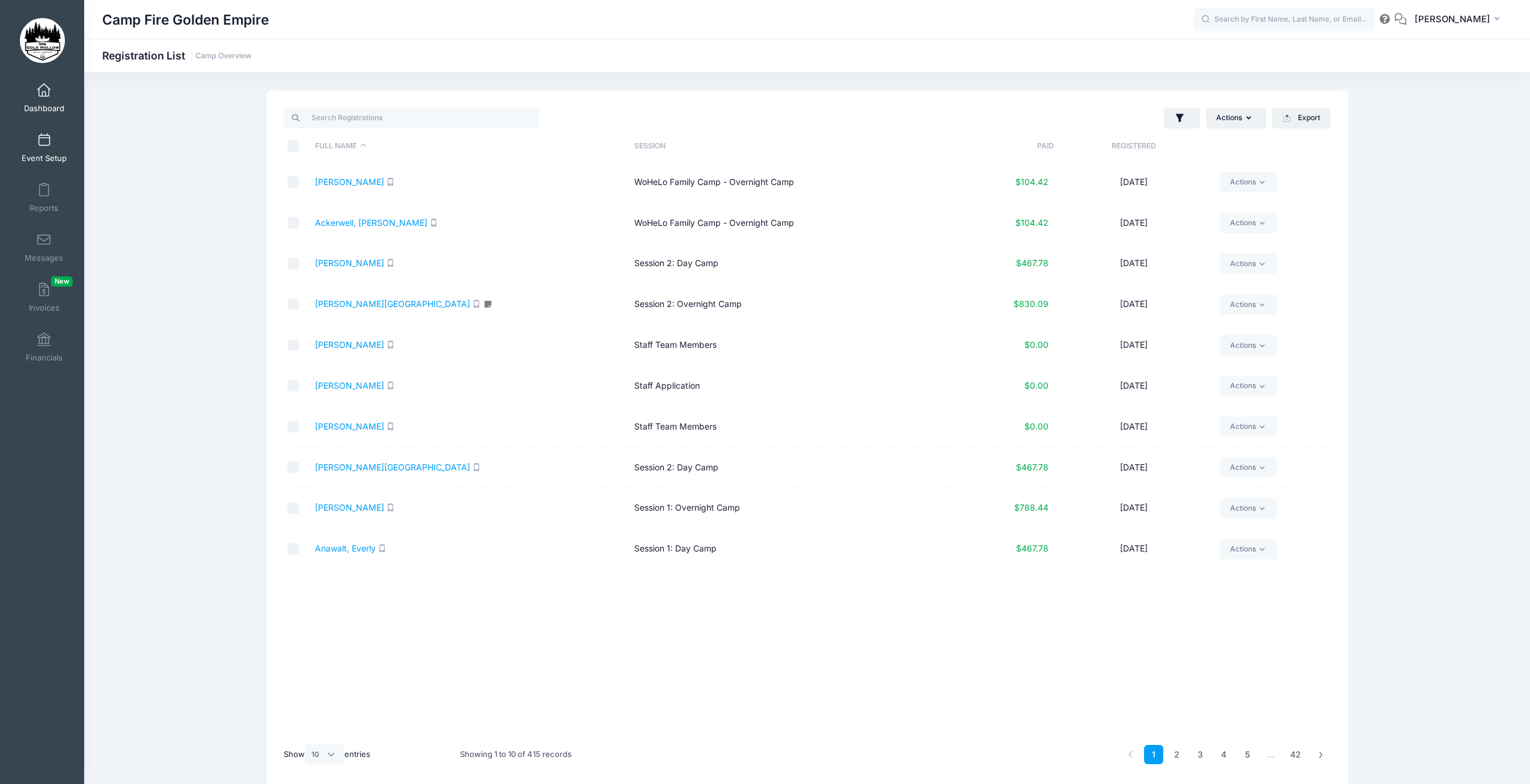
click at [39, 147] on link "Event Setup" at bounding box center [44, 148] width 57 height 42
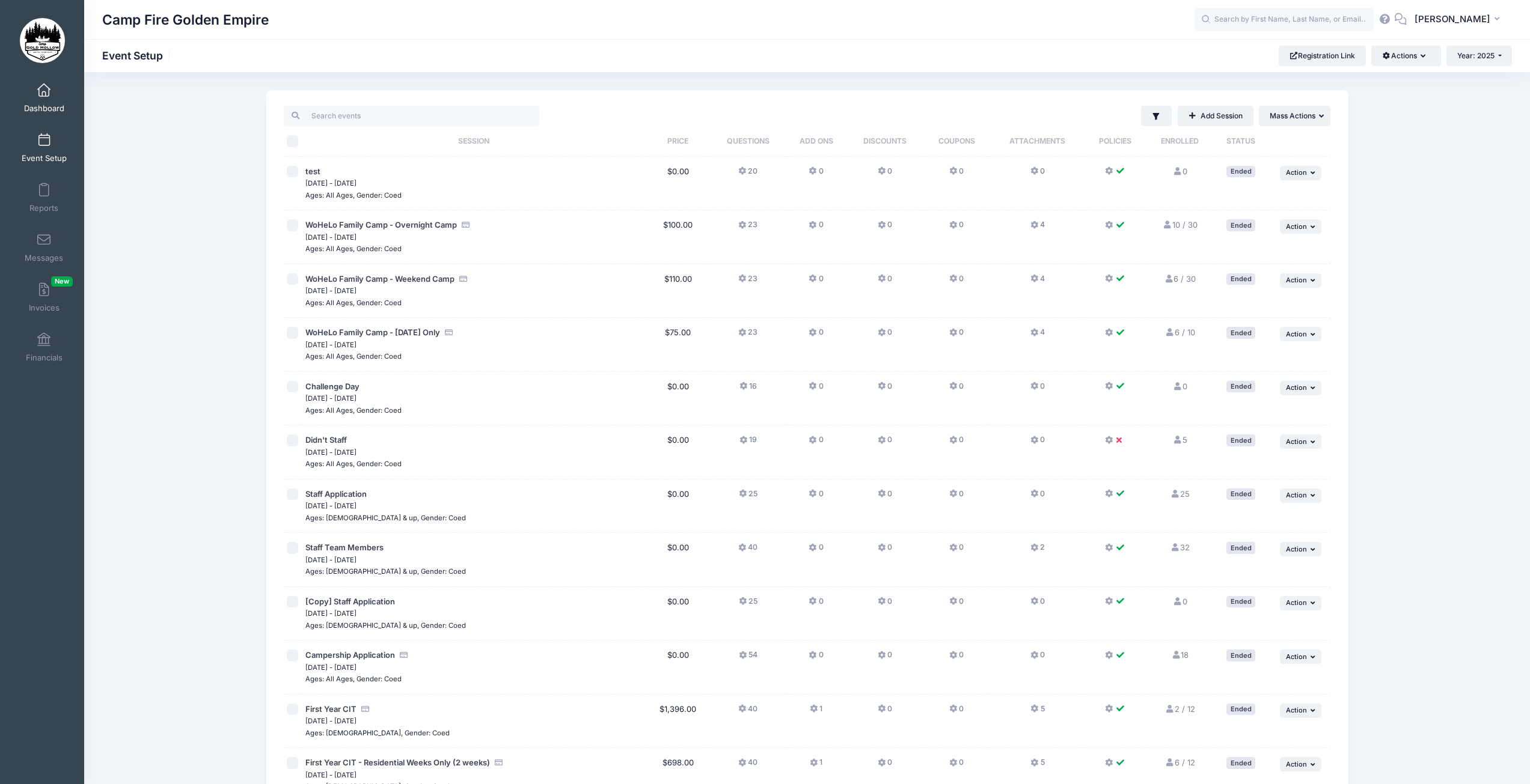
click at [43, 98] on link "Dashboard" at bounding box center [44, 98] width 57 height 42
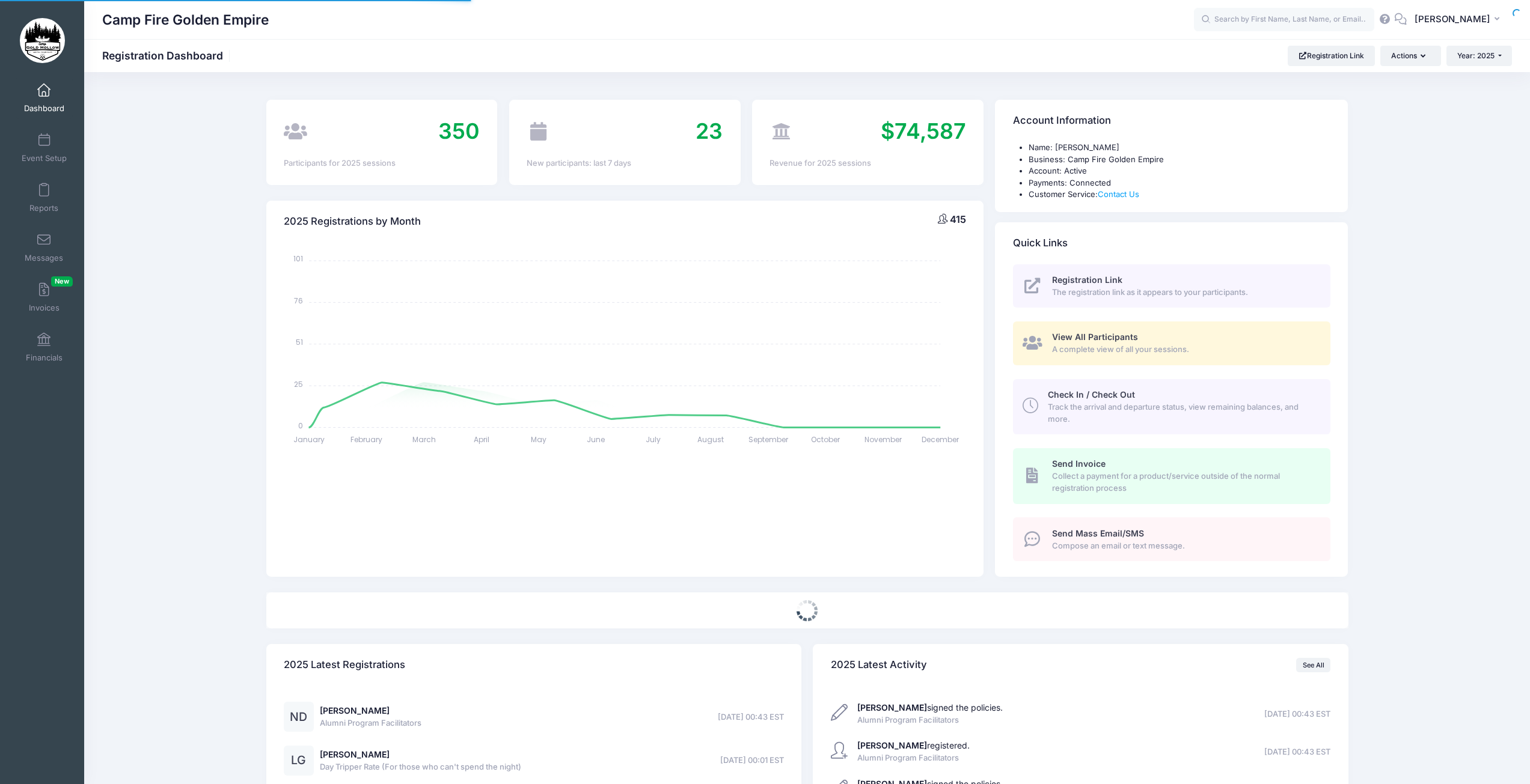
select select
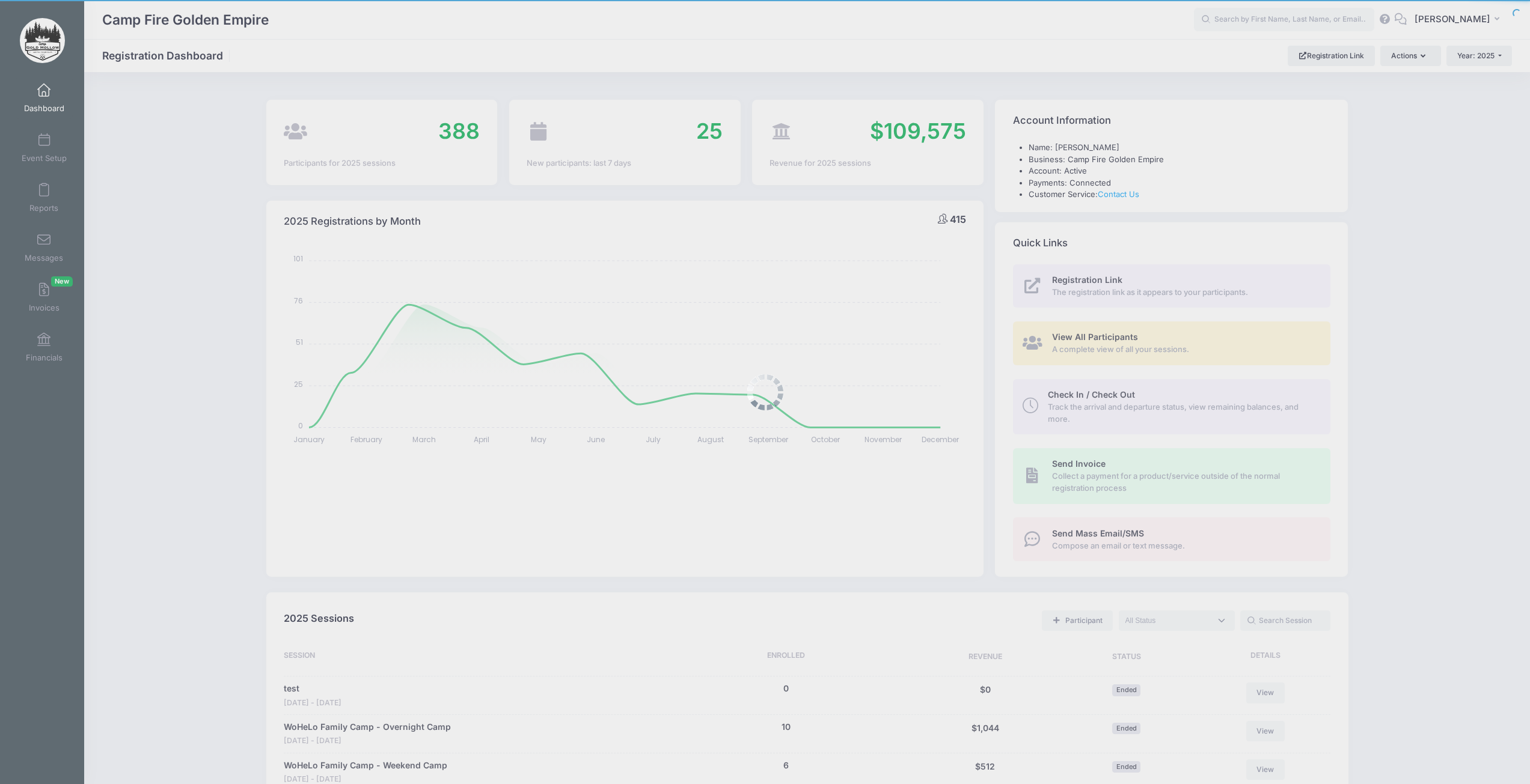
click at [1099, 346] on div at bounding box center [765, 392] width 1530 height 784
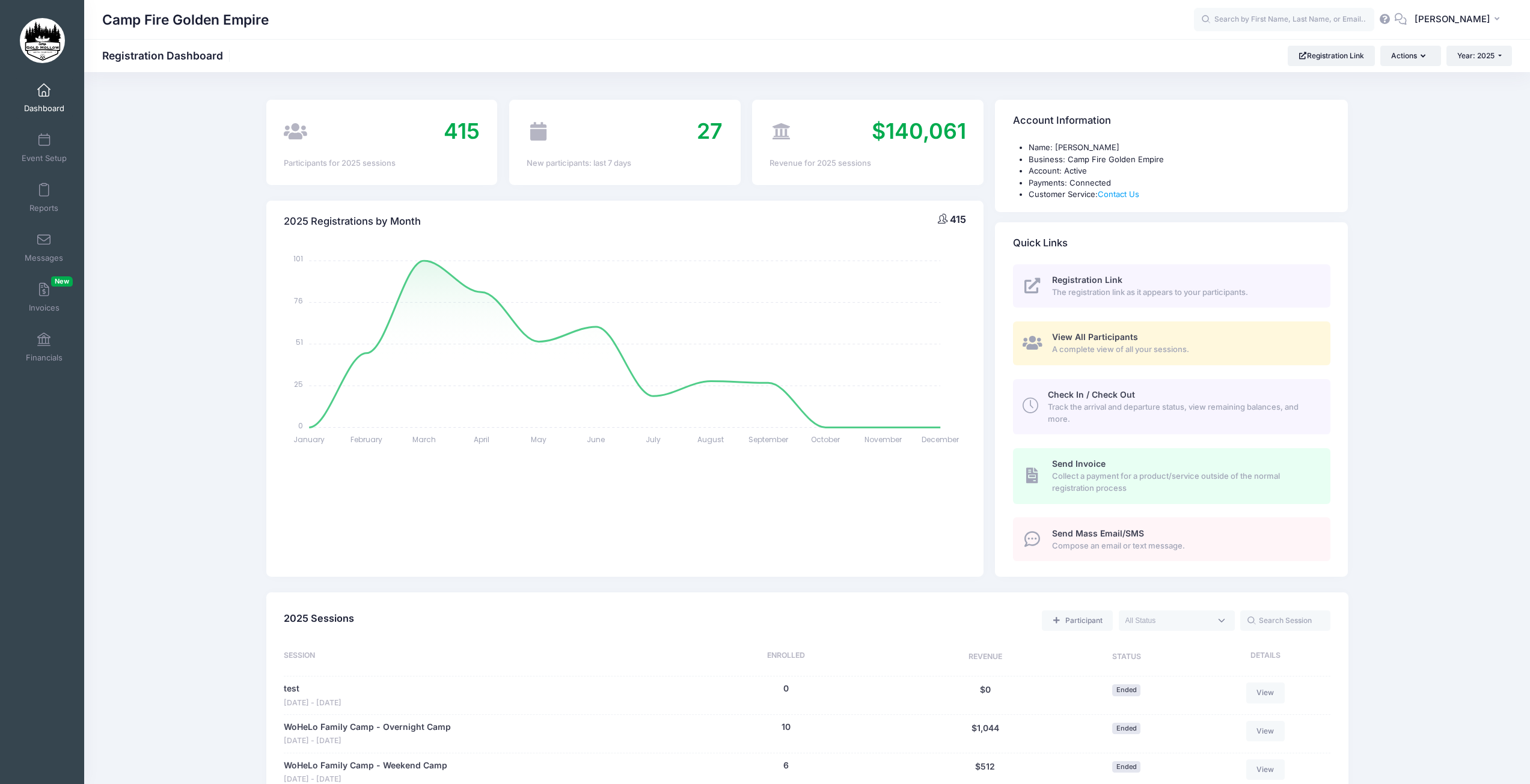
click at [1099, 346] on span "A complete view of all your sessions." at bounding box center [1184, 349] width 265 height 12
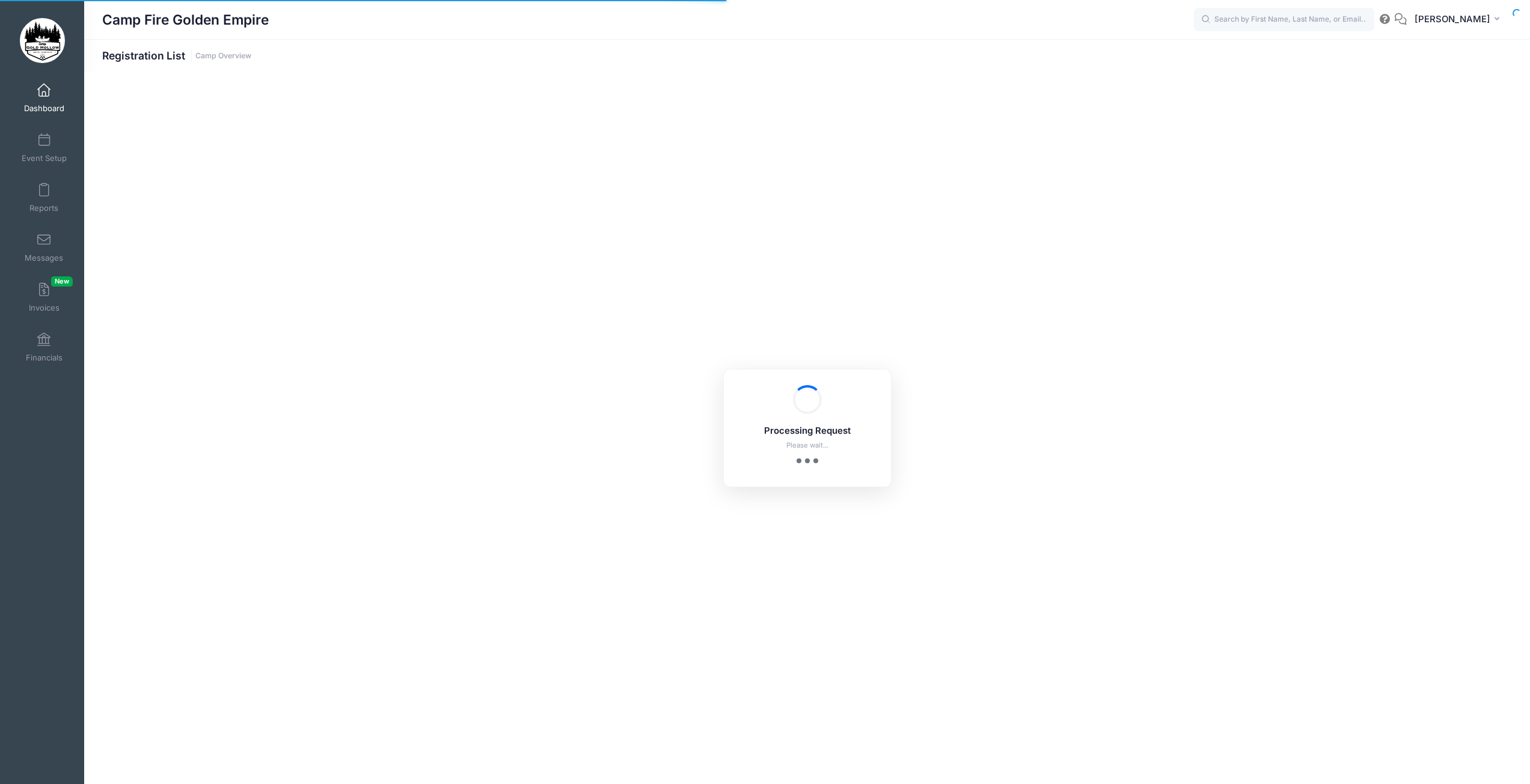
select select "10"
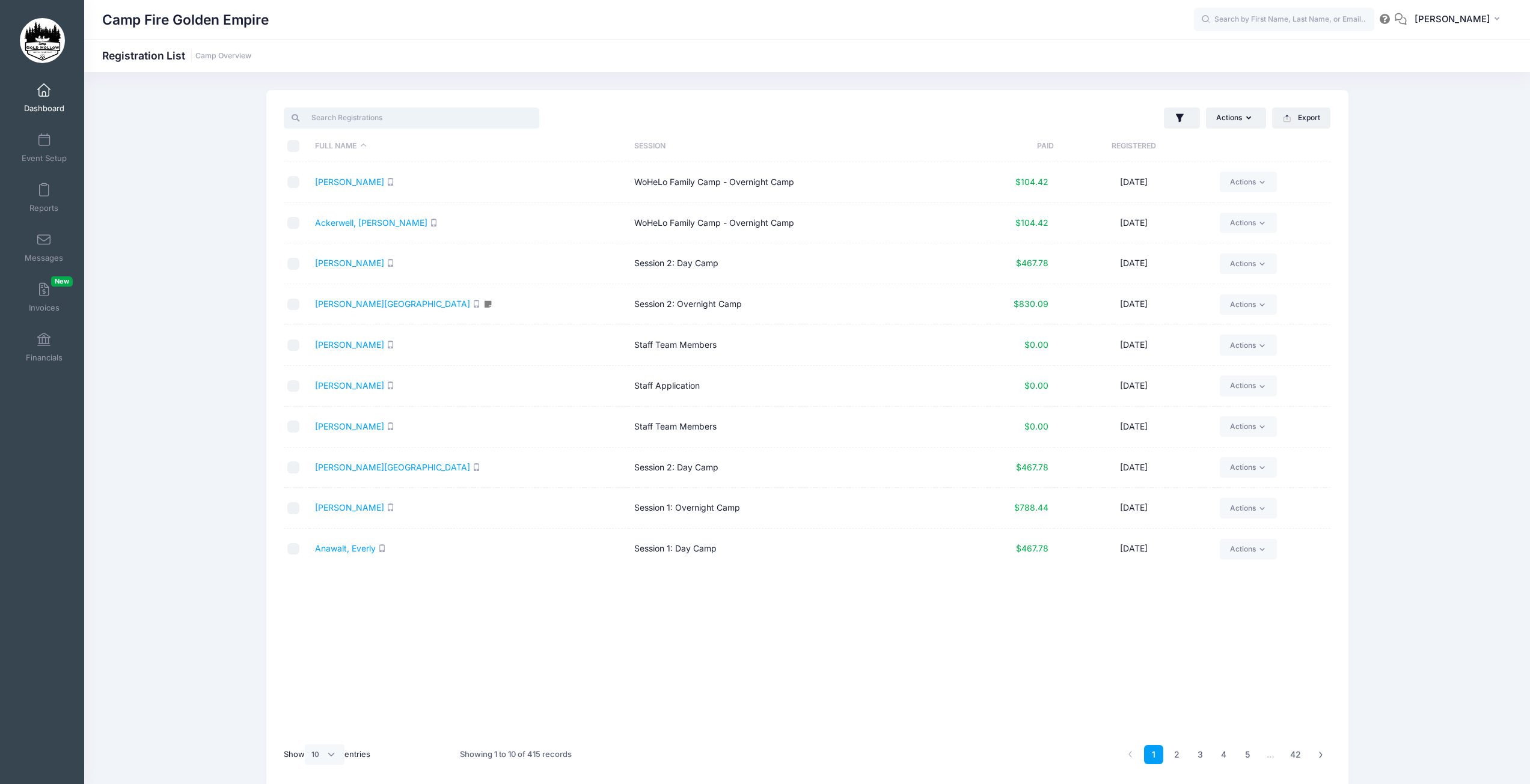
click at [366, 118] on input "search" at bounding box center [412, 118] width 255 height 20
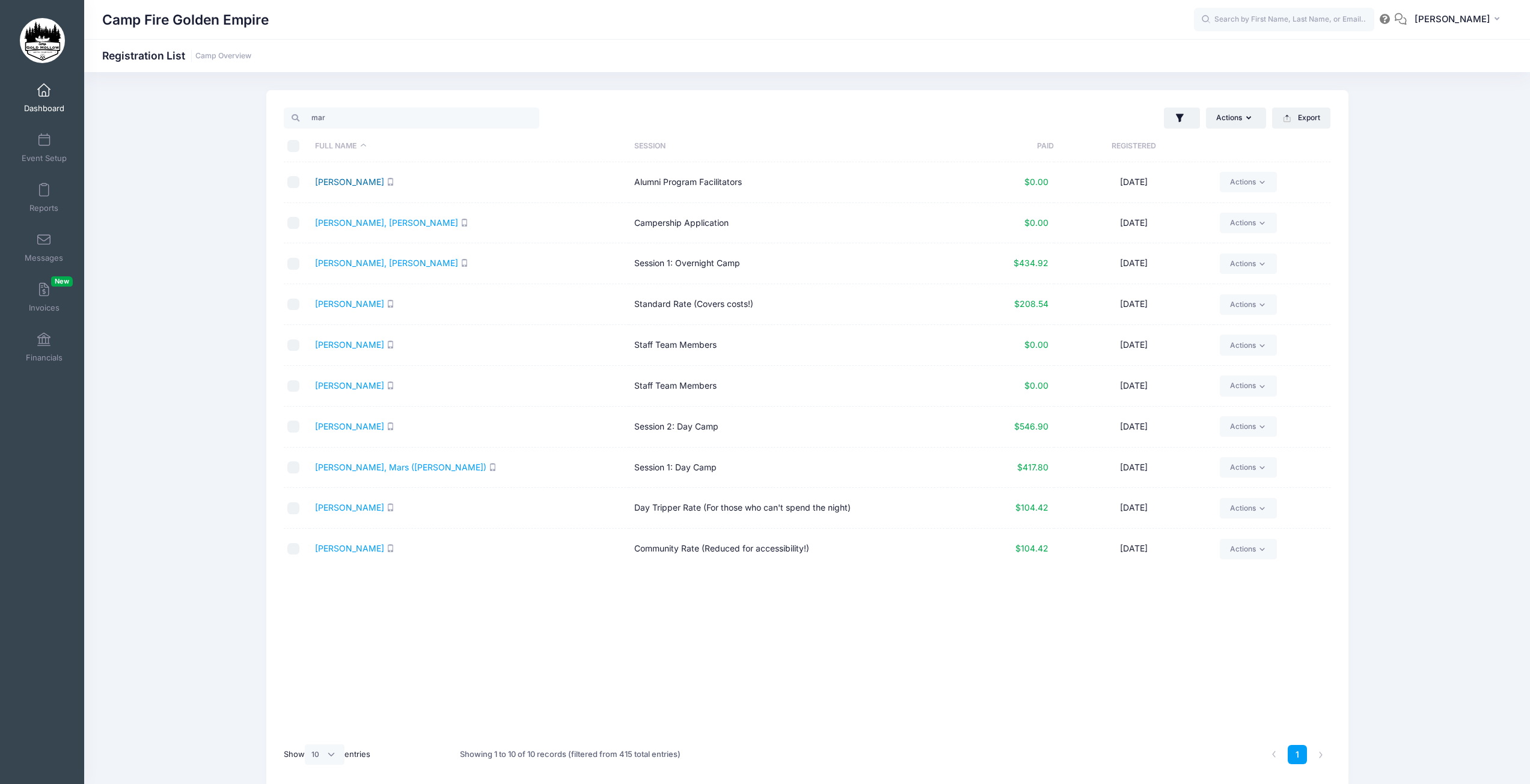
click at [355, 181] on link "Bird, Marianne" at bounding box center [349, 182] width 69 height 10
drag, startPoint x: 333, startPoint y: 125, endPoint x: 307, endPoint y: 122, distance: 26.2
click at [307, 122] on input "mar" at bounding box center [412, 118] width 255 height 20
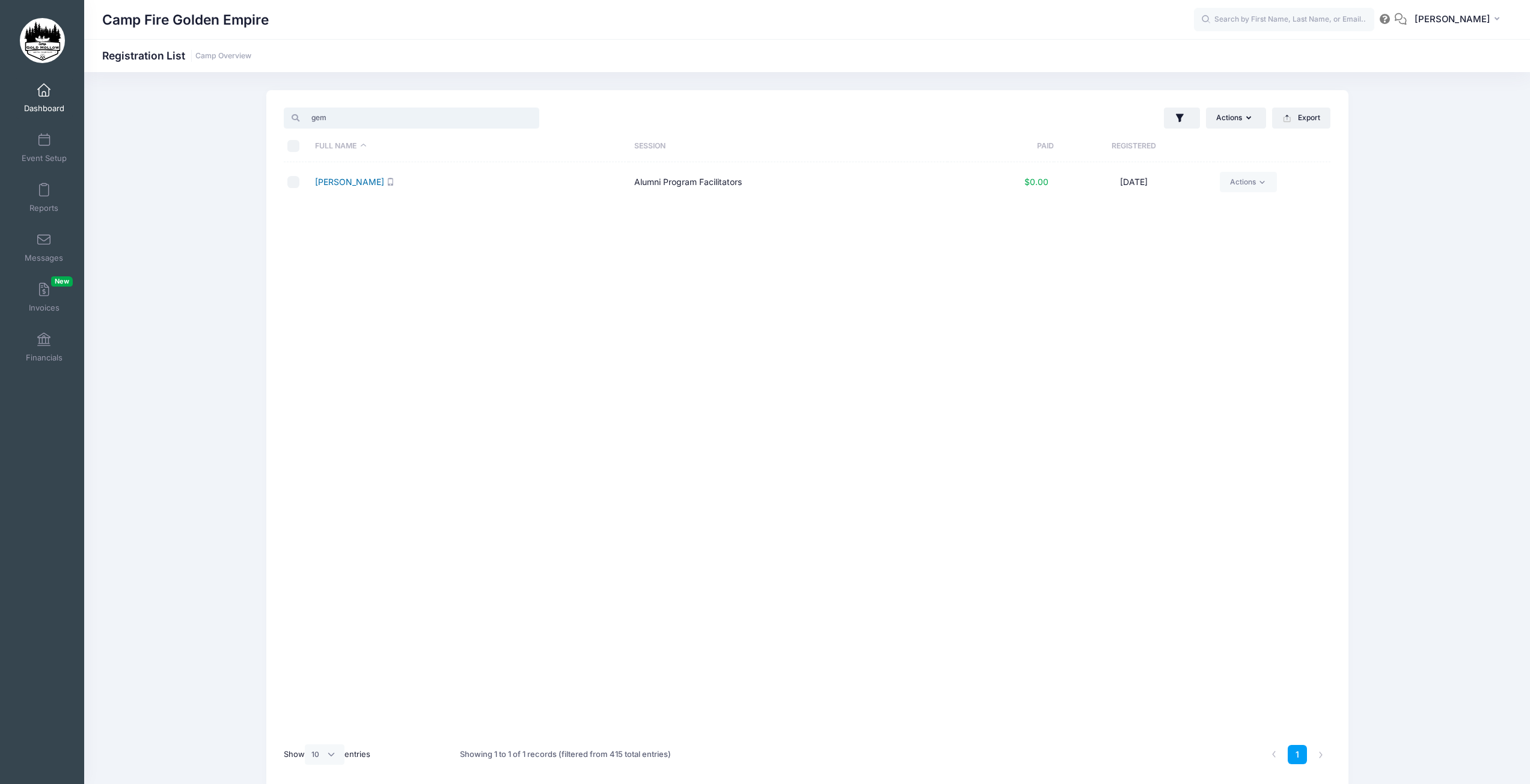
type input "gem"
click at [361, 182] on link "Miner, Gemma" at bounding box center [349, 182] width 69 height 10
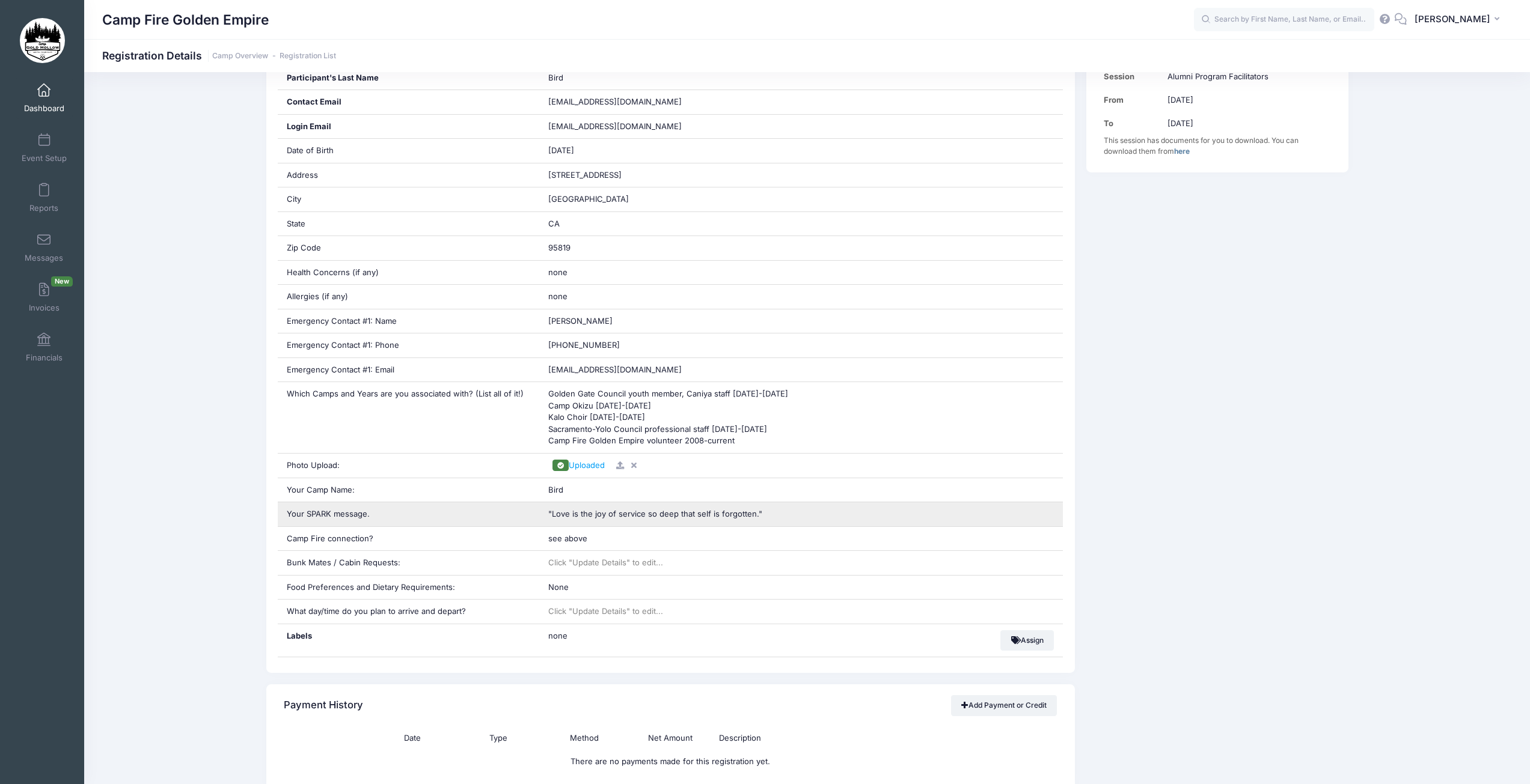
scroll to position [360, 0]
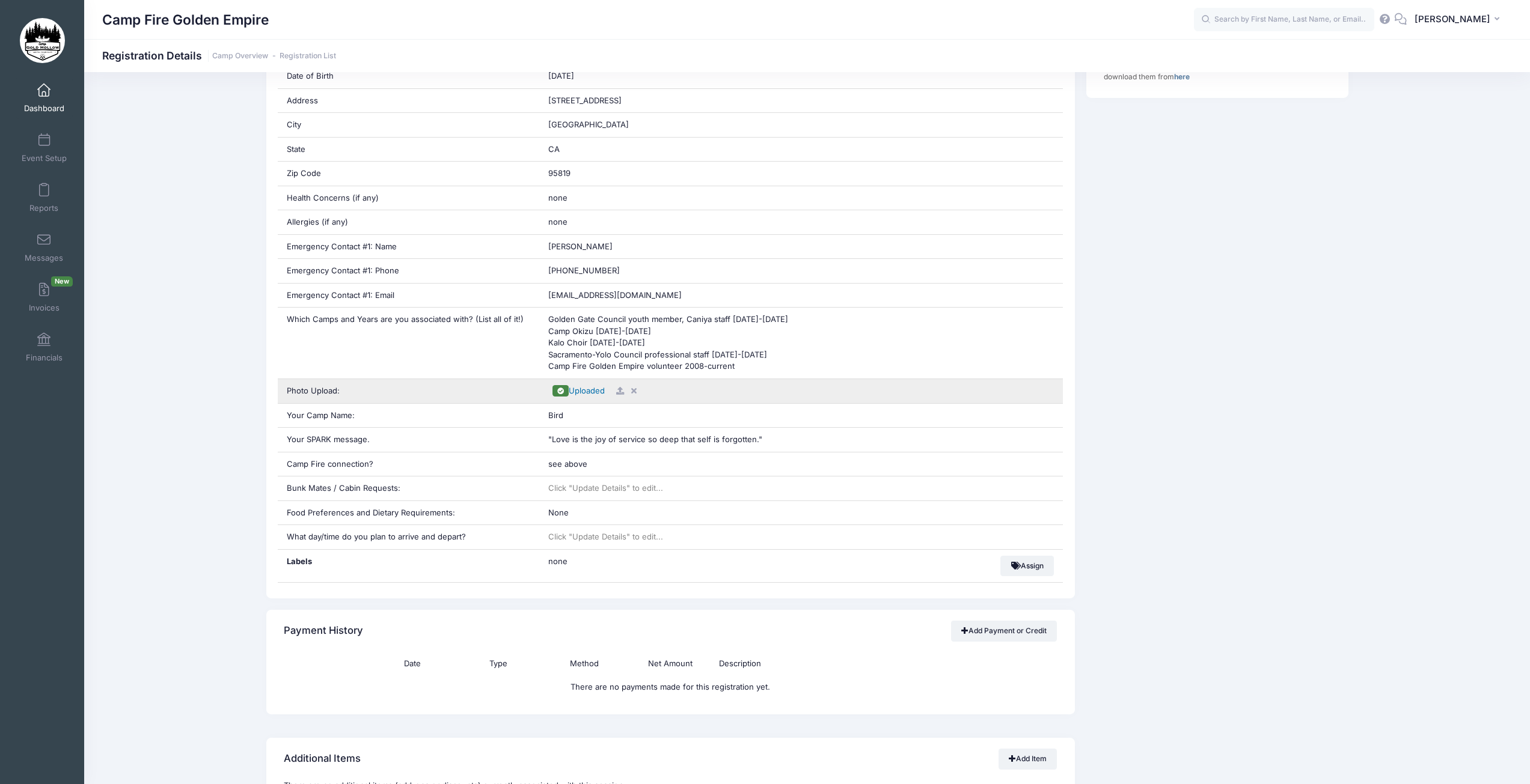
click at [596, 392] on span "Uploaded" at bounding box center [587, 390] width 36 height 9
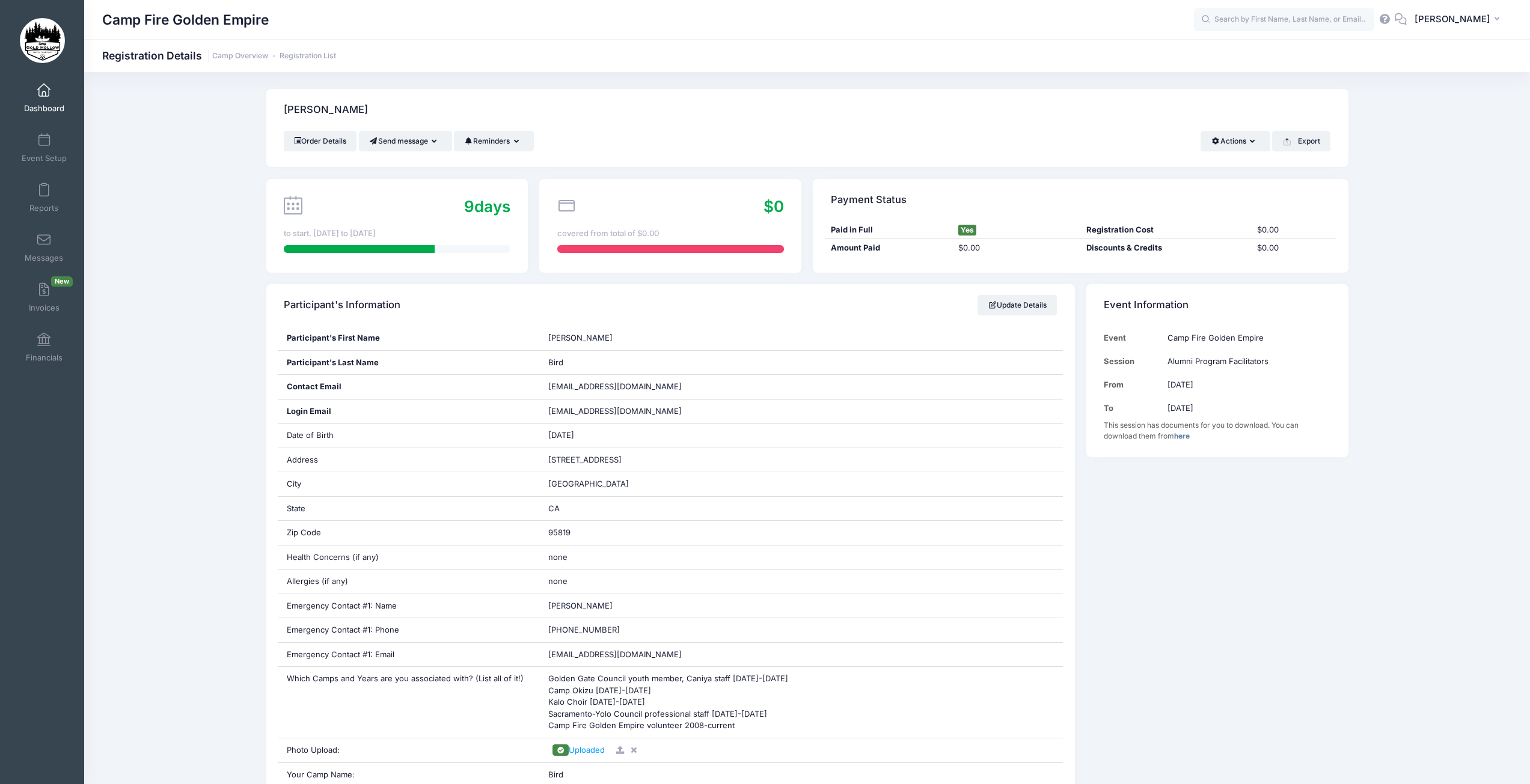
scroll to position [0, 0]
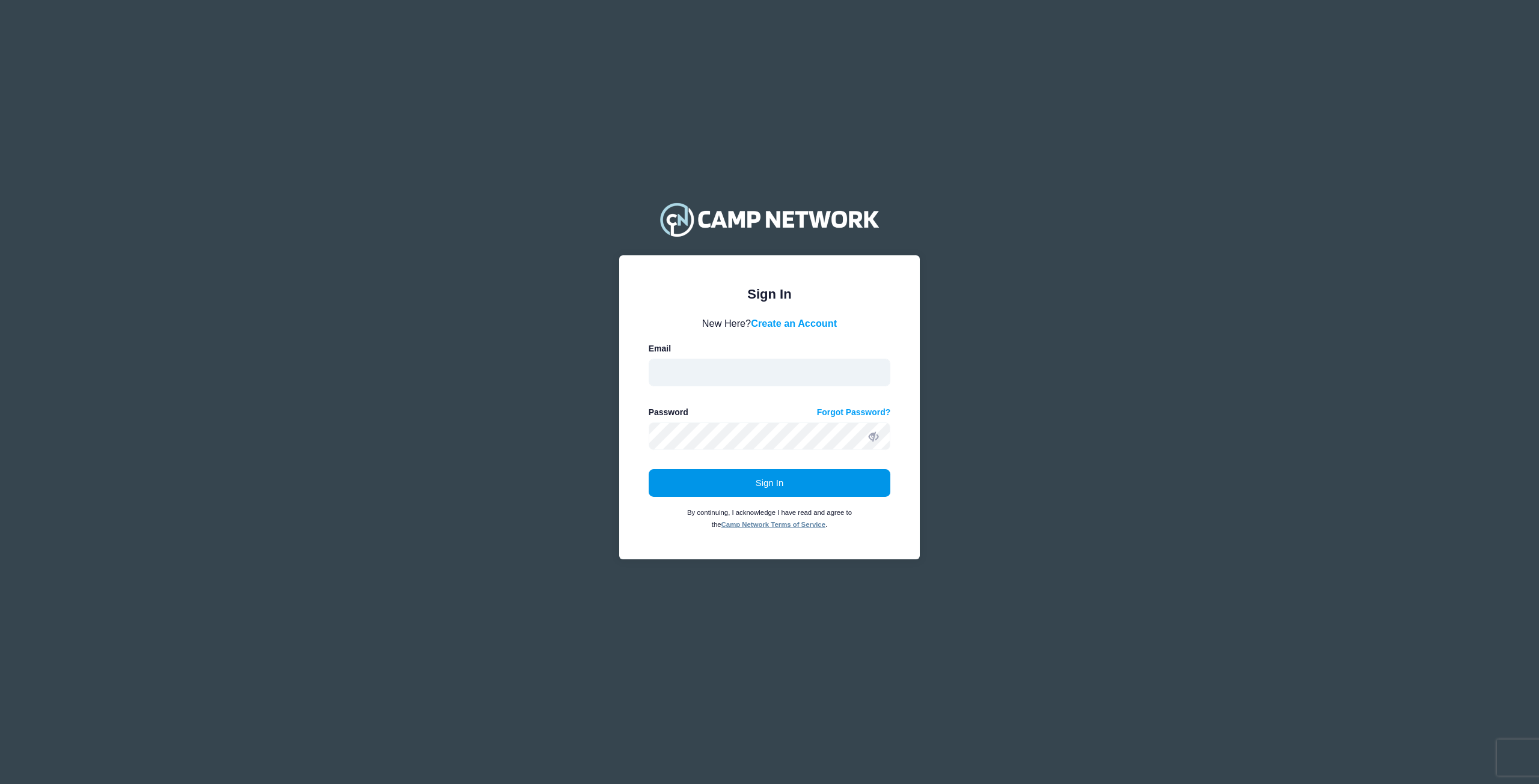
type input "kat@campfiregoldenempire.org"
click at [772, 486] on button "Sign In" at bounding box center [770, 484] width 242 height 28
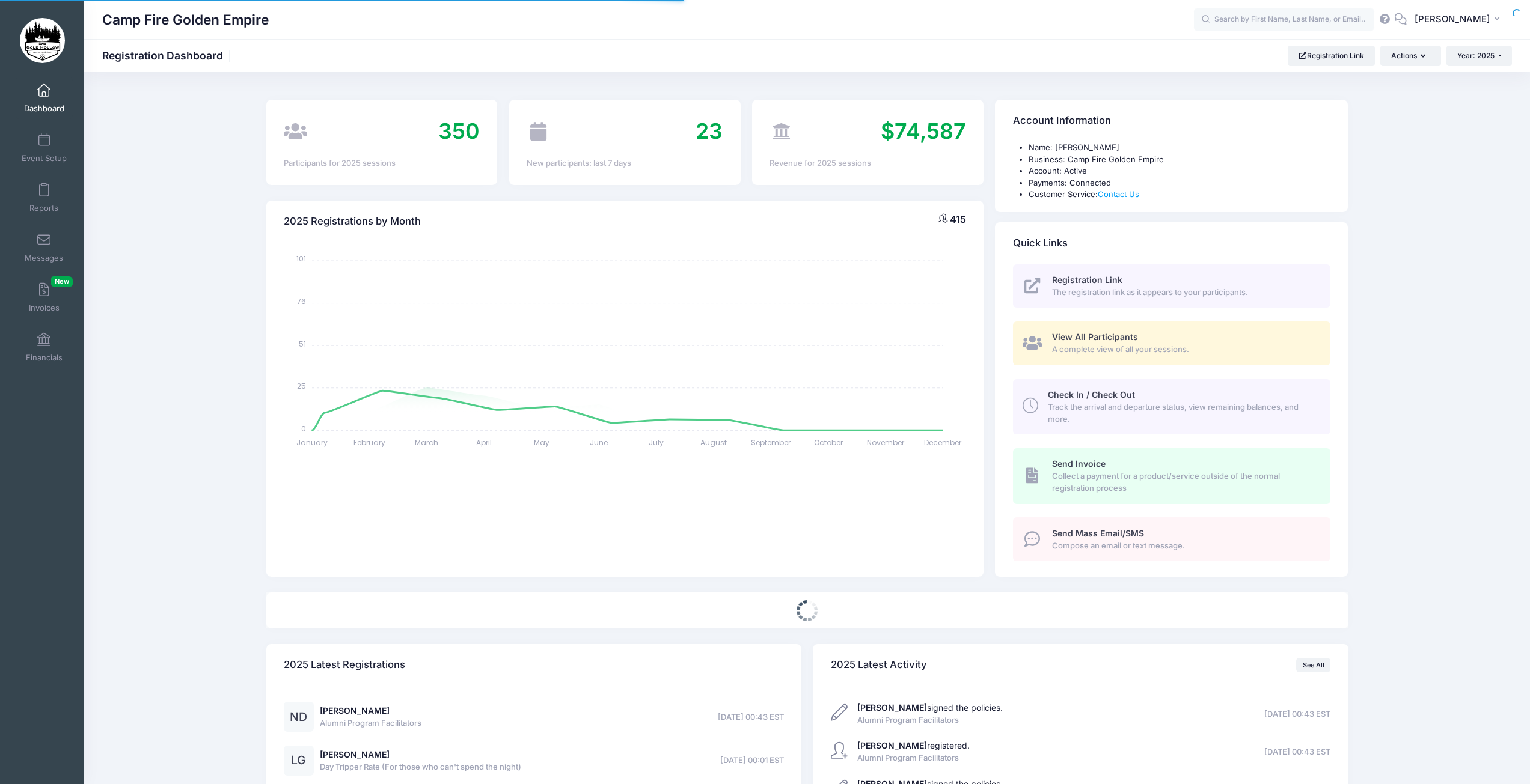
select select
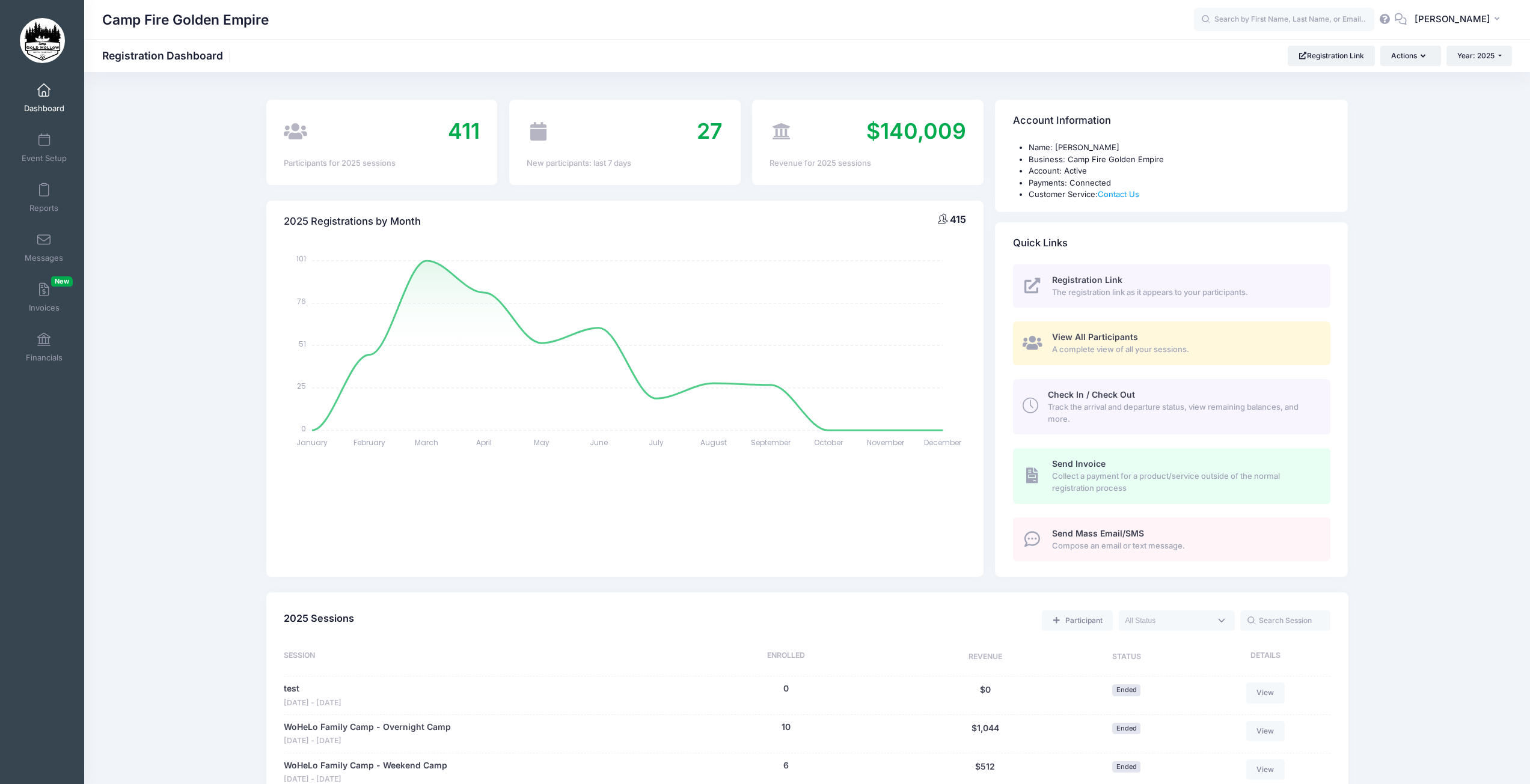
click at [1080, 345] on span "A complete view of all your sessions." at bounding box center [1184, 349] width 265 height 12
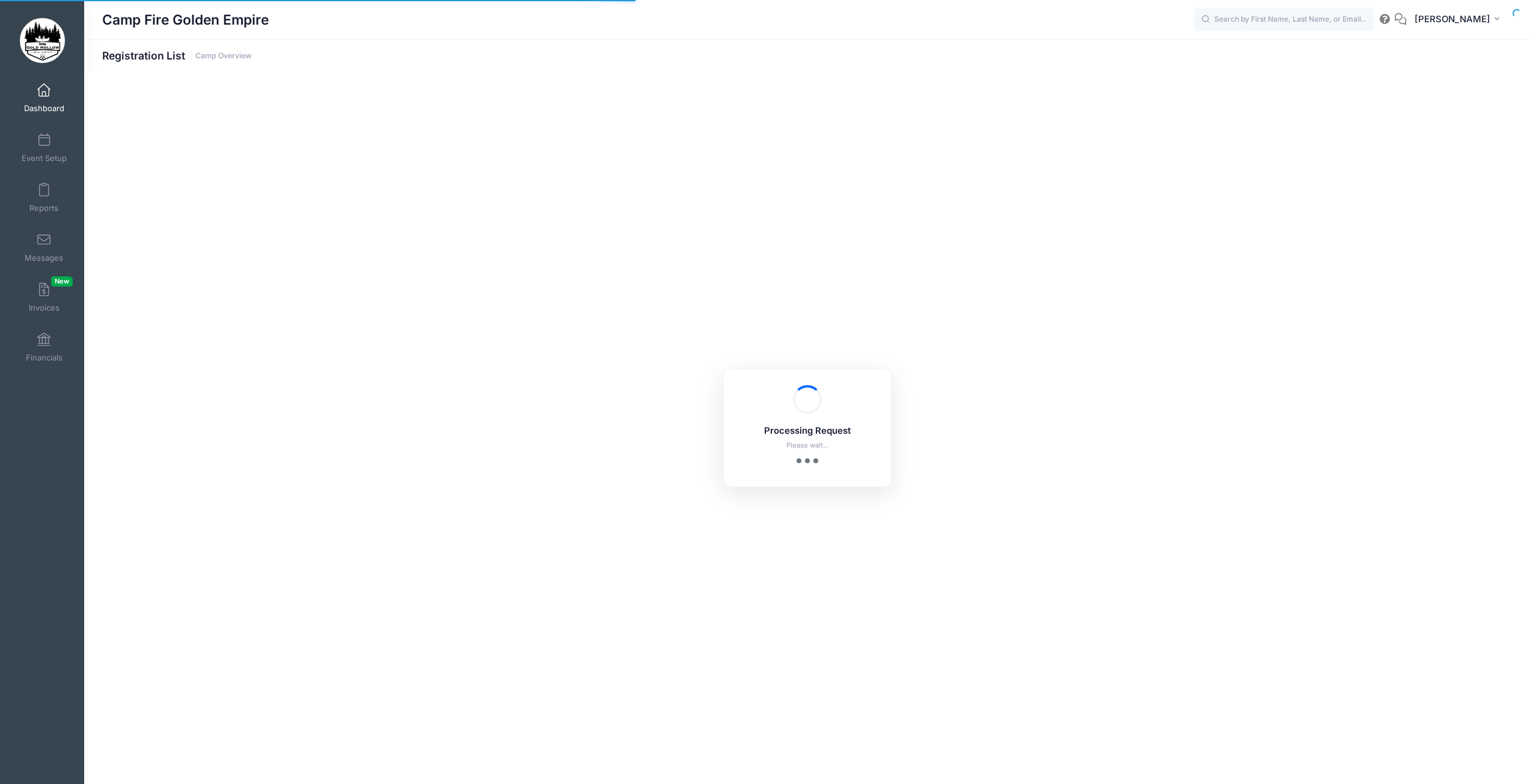
select select "10"
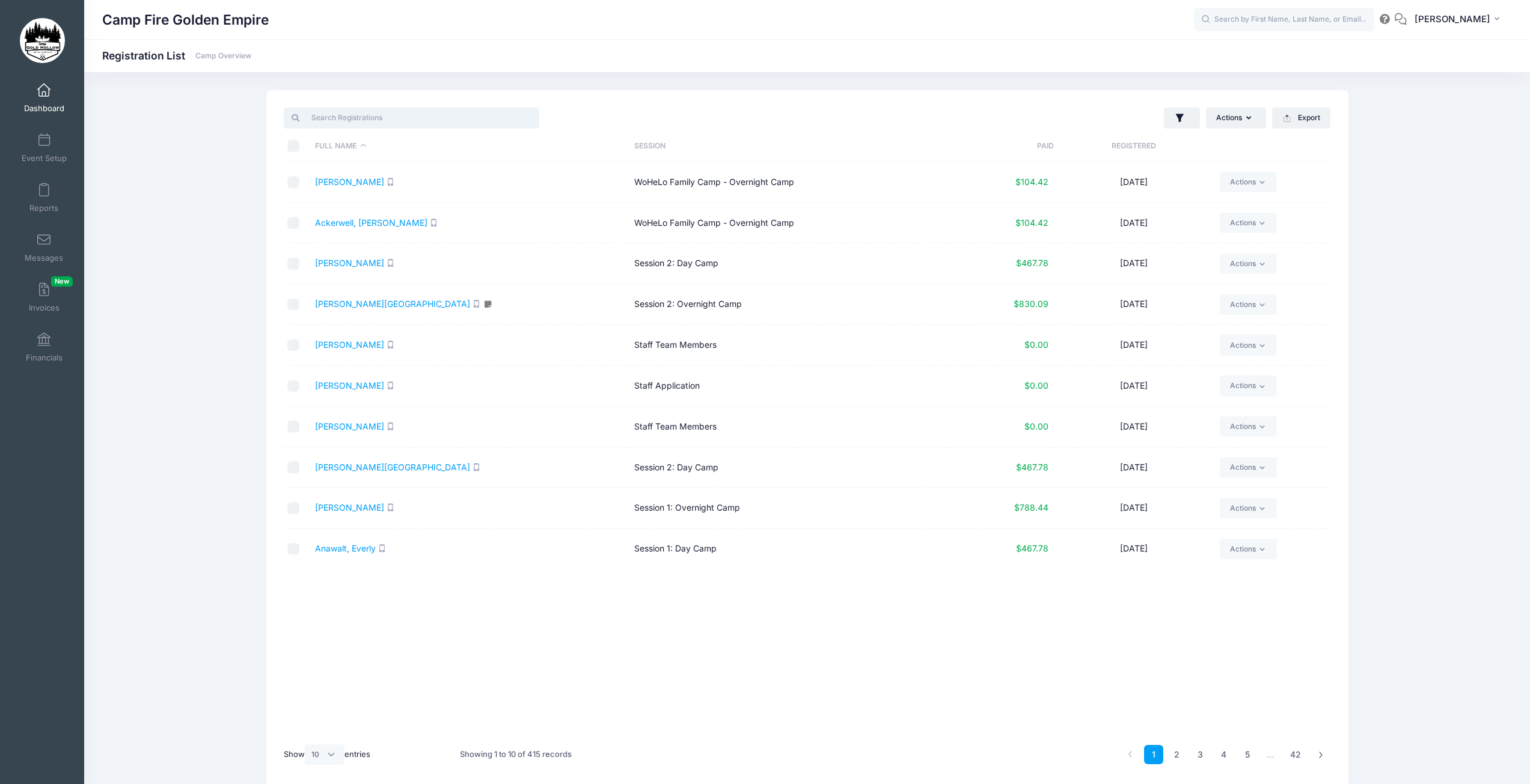
click at [333, 109] on input "search" at bounding box center [412, 118] width 255 height 20
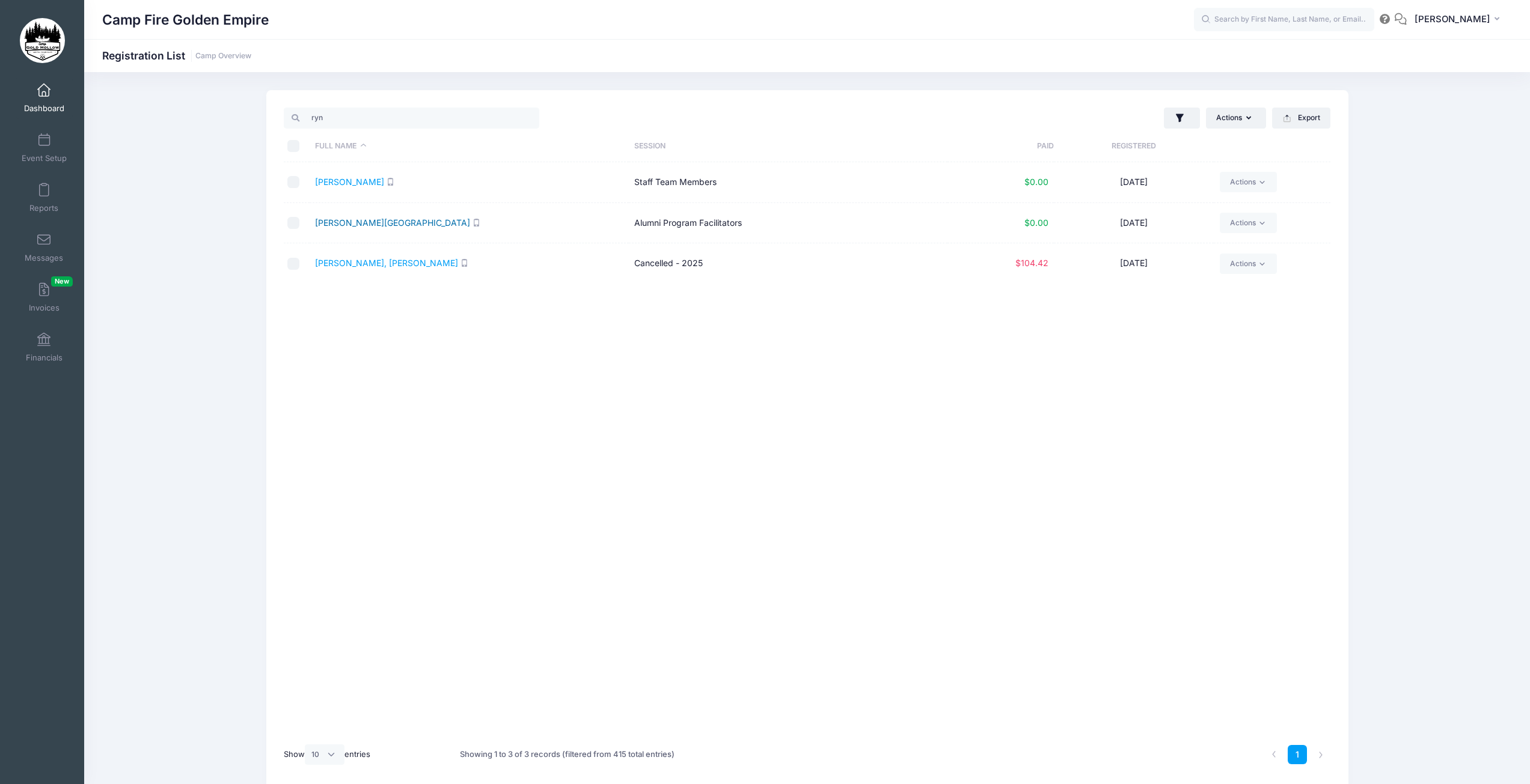
click at [346, 225] on link "[PERSON_NAME][GEOGRAPHIC_DATA]" at bounding box center [393, 222] width 155 height 10
drag, startPoint x: 339, startPoint y: 114, endPoint x: 306, endPoint y: 121, distance: 33.7
click at [306, 121] on input "ryn" at bounding box center [412, 118] width 255 height 20
click at [360, 185] on link "Caniya, Mouse" at bounding box center [344, 182] width 58 height 10
drag, startPoint x: 336, startPoint y: 116, endPoint x: 306, endPoint y: 116, distance: 30.0
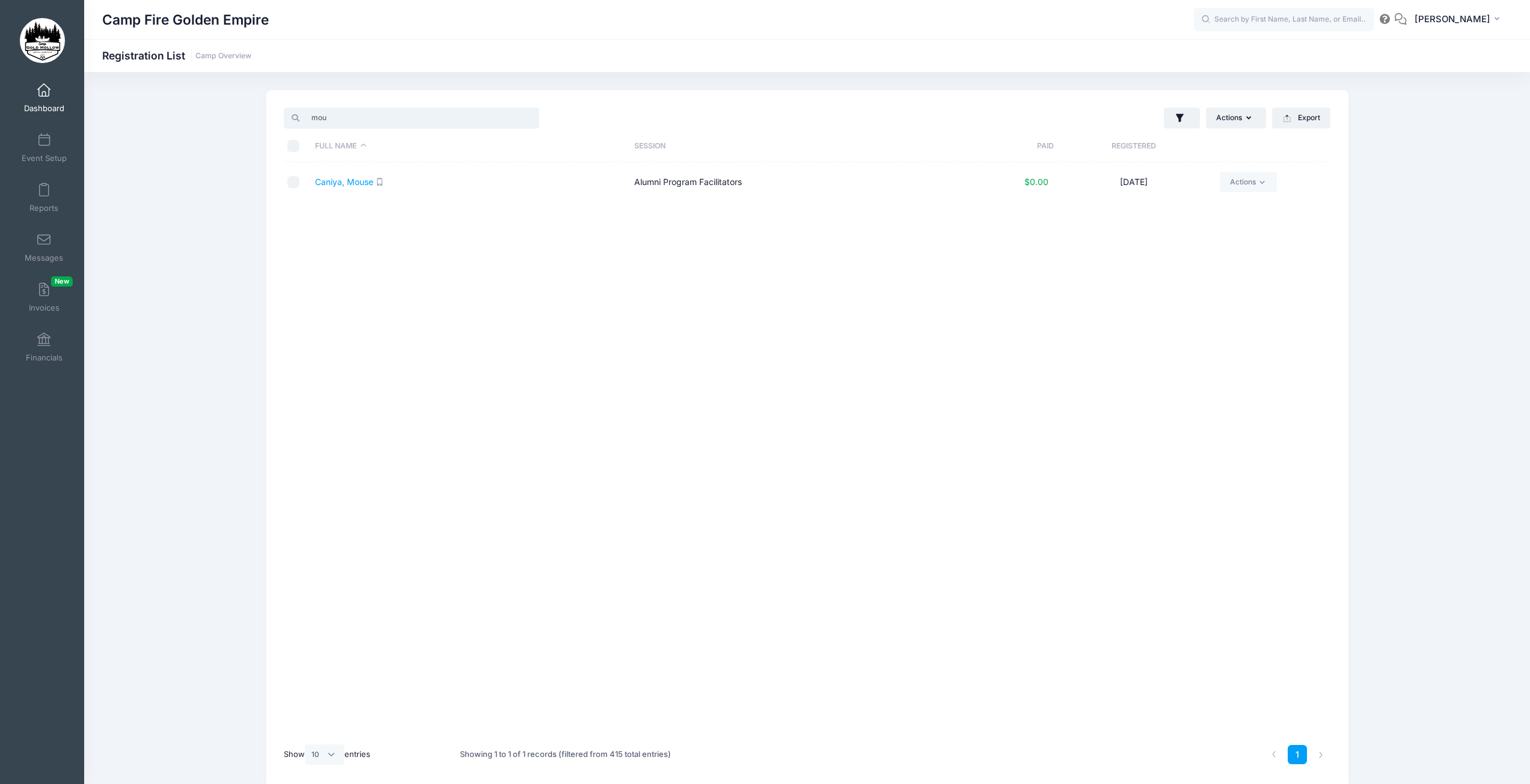
click at [306, 116] on input "mou" at bounding box center [412, 118] width 255 height 20
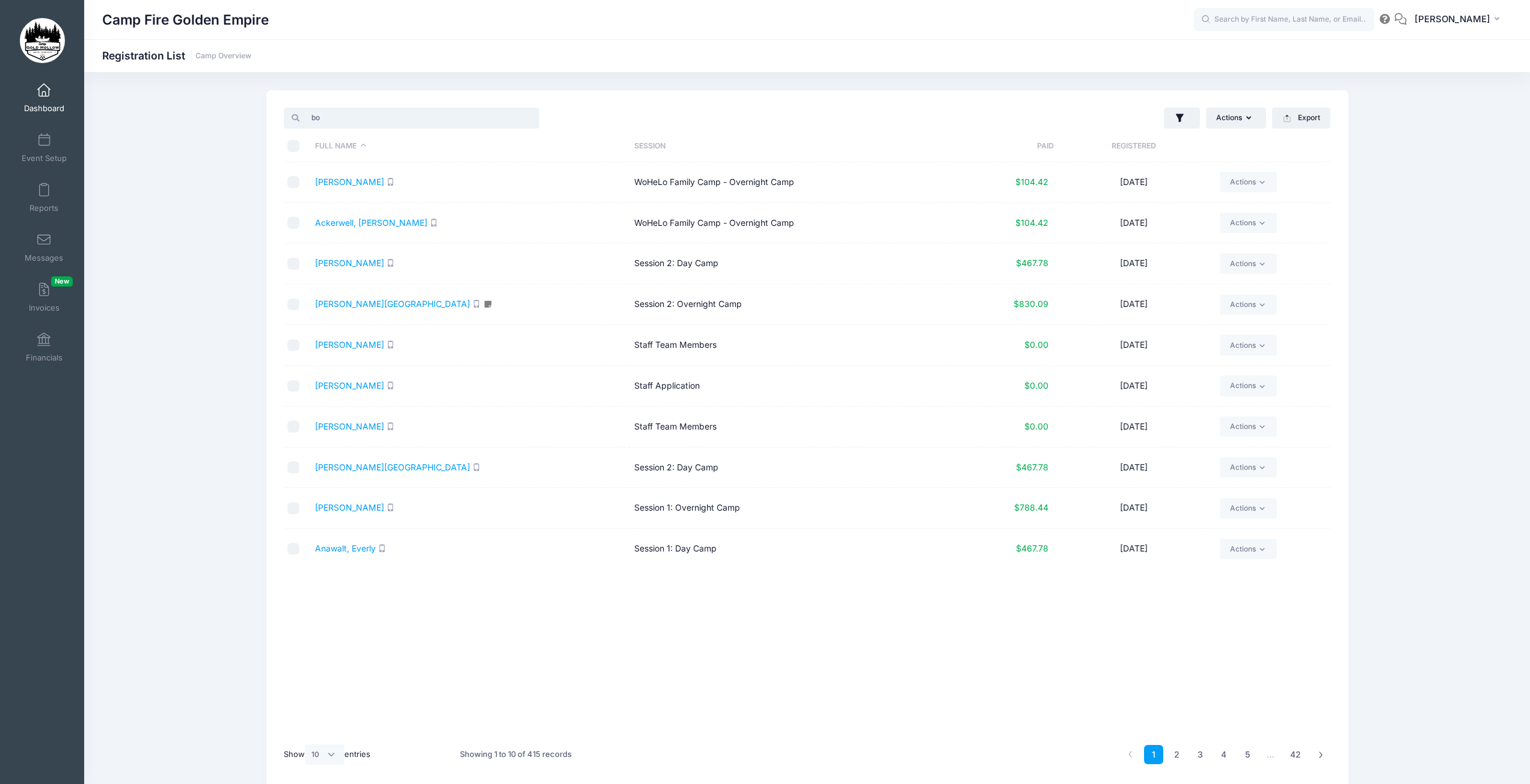
type input "b"
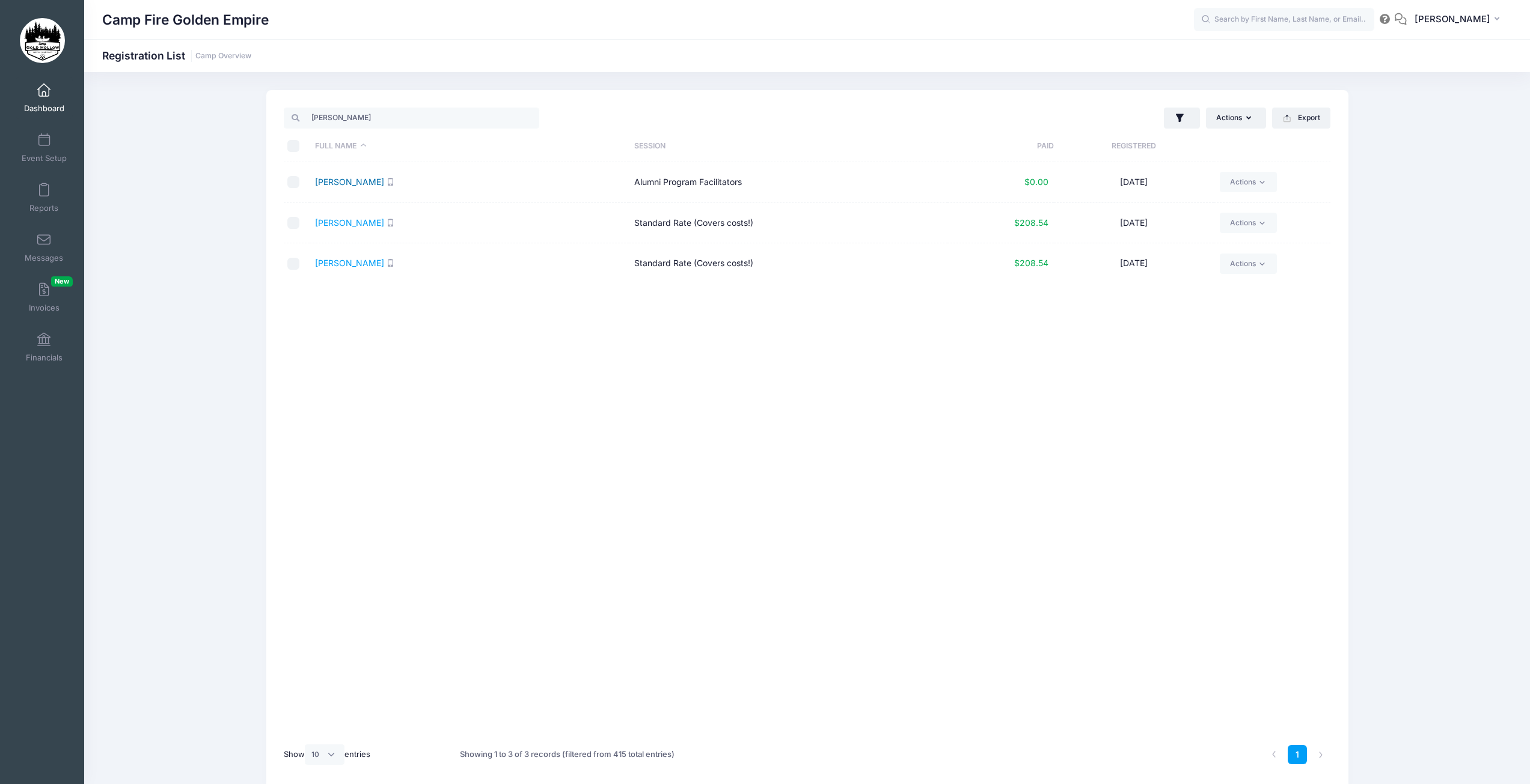
click at [357, 182] on link "[PERSON_NAME]" at bounding box center [349, 182] width 69 height 10
click at [367, 115] on input "lau" at bounding box center [412, 118] width 255 height 20
type input "l"
click at [358, 266] on link "Gravvat, Jennifer" at bounding box center [349, 263] width 69 height 10
drag, startPoint x: 336, startPoint y: 120, endPoint x: 282, endPoint y: 120, distance: 54.0
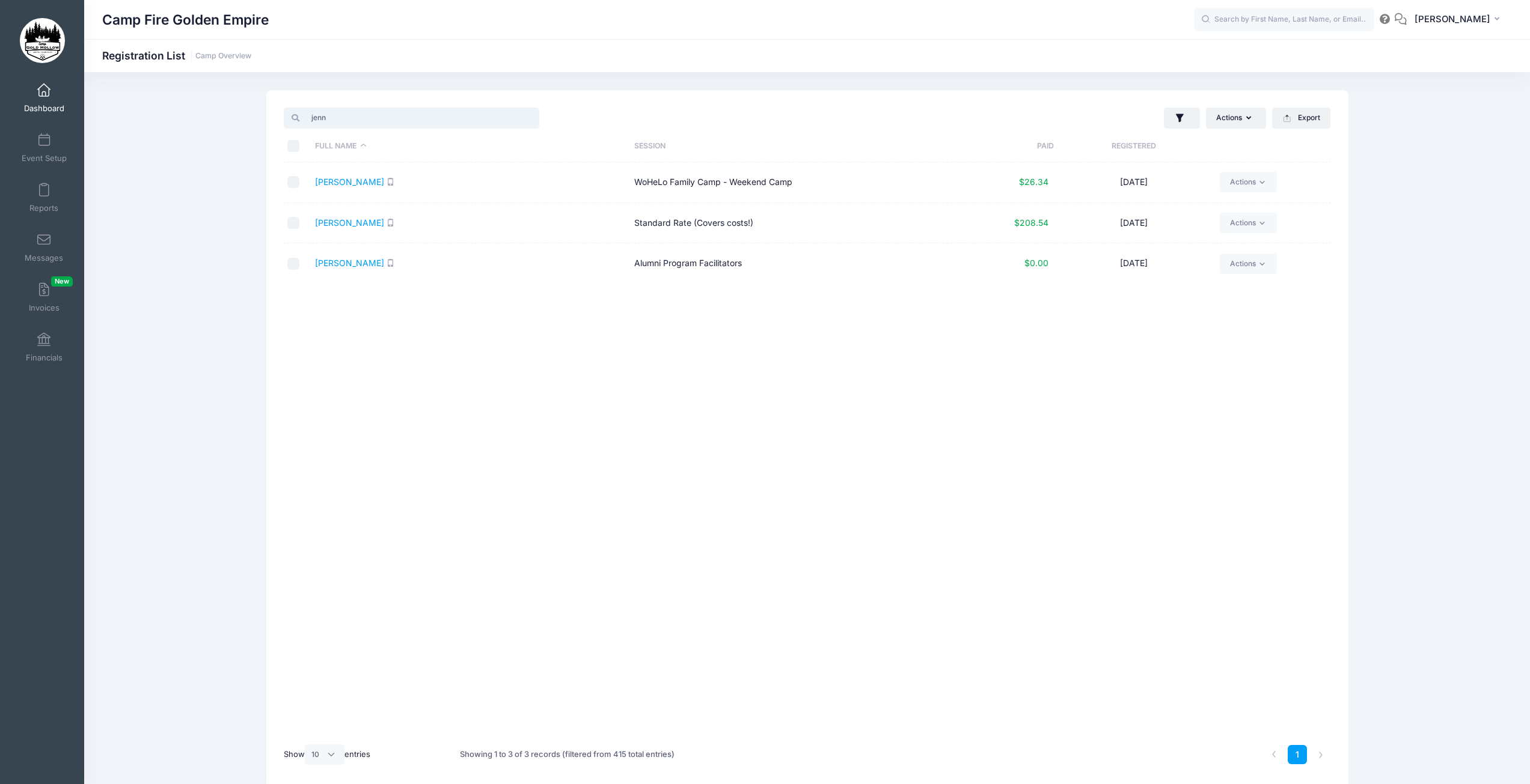
click at [282, 120] on div "jenn" at bounding box center [543, 118] width 530 height 25
type input "amy"
click at [347, 183] on link "Parker, Amy" at bounding box center [349, 182] width 69 height 10
drag, startPoint x: 344, startPoint y: 116, endPoint x: 296, endPoint y: 125, distance: 48.8
click at [296, 125] on input "amy" at bounding box center [412, 118] width 255 height 20
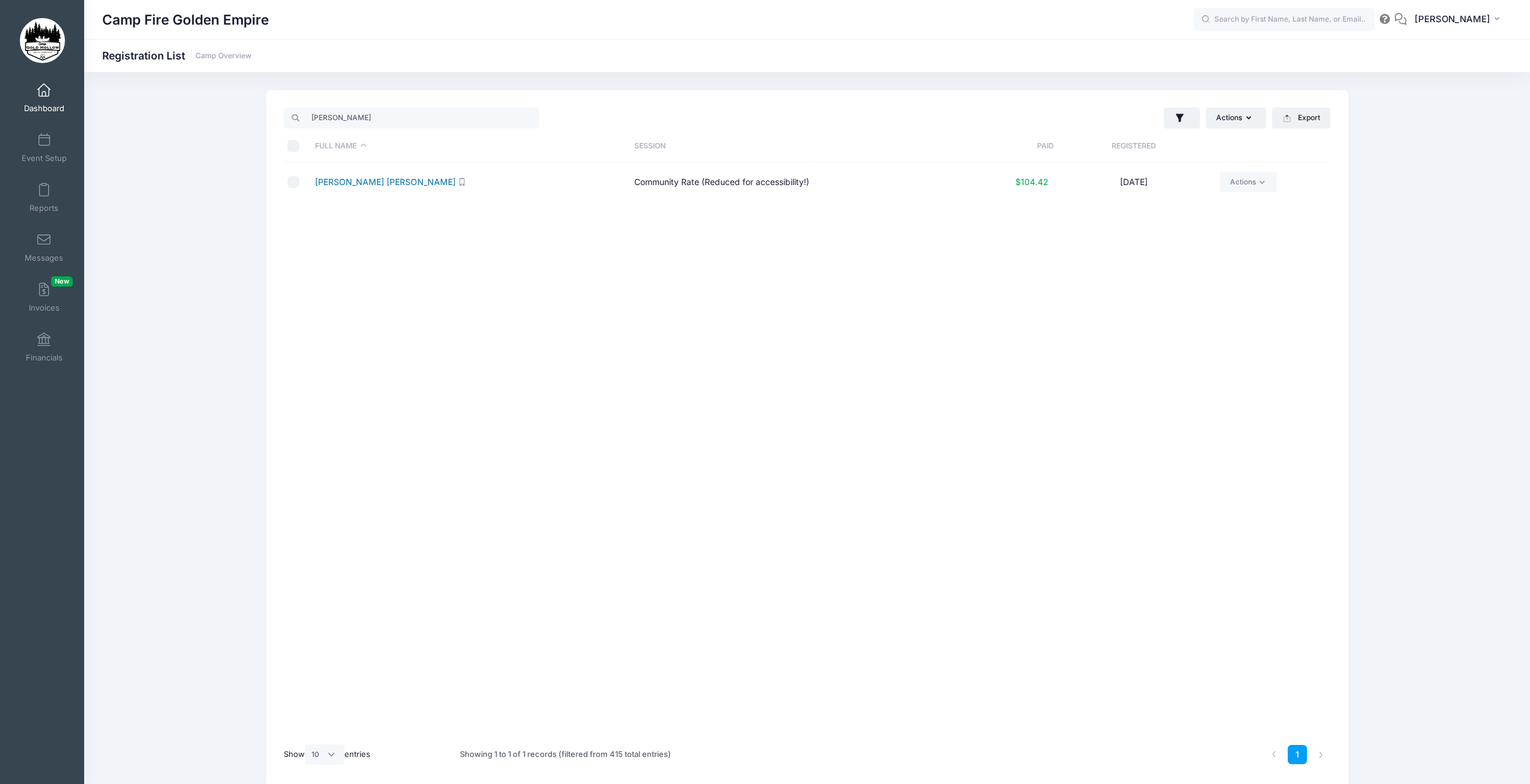
click at [385, 185] on link "Mallett Alvarez, Kimberly" at bounding box center [385, 182] width 141 height 10
drag, startPoint x: 339, startPoint y: 120, endPoint x: 295, endPoint y: 120, distance: 44.0
click at [295, 120] on div "kim" at bounding box center [412, 118] width 255 height 20
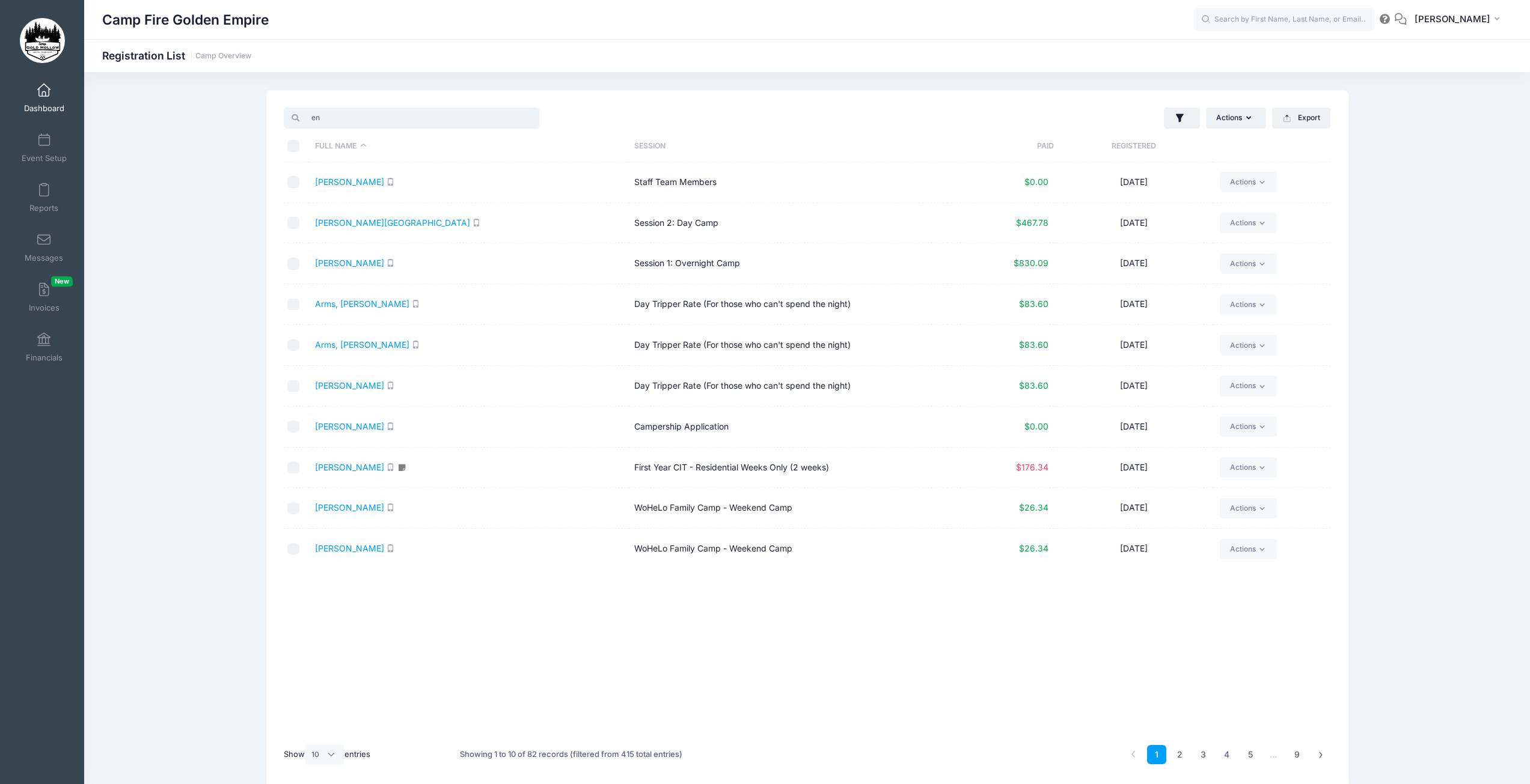
type input "e"
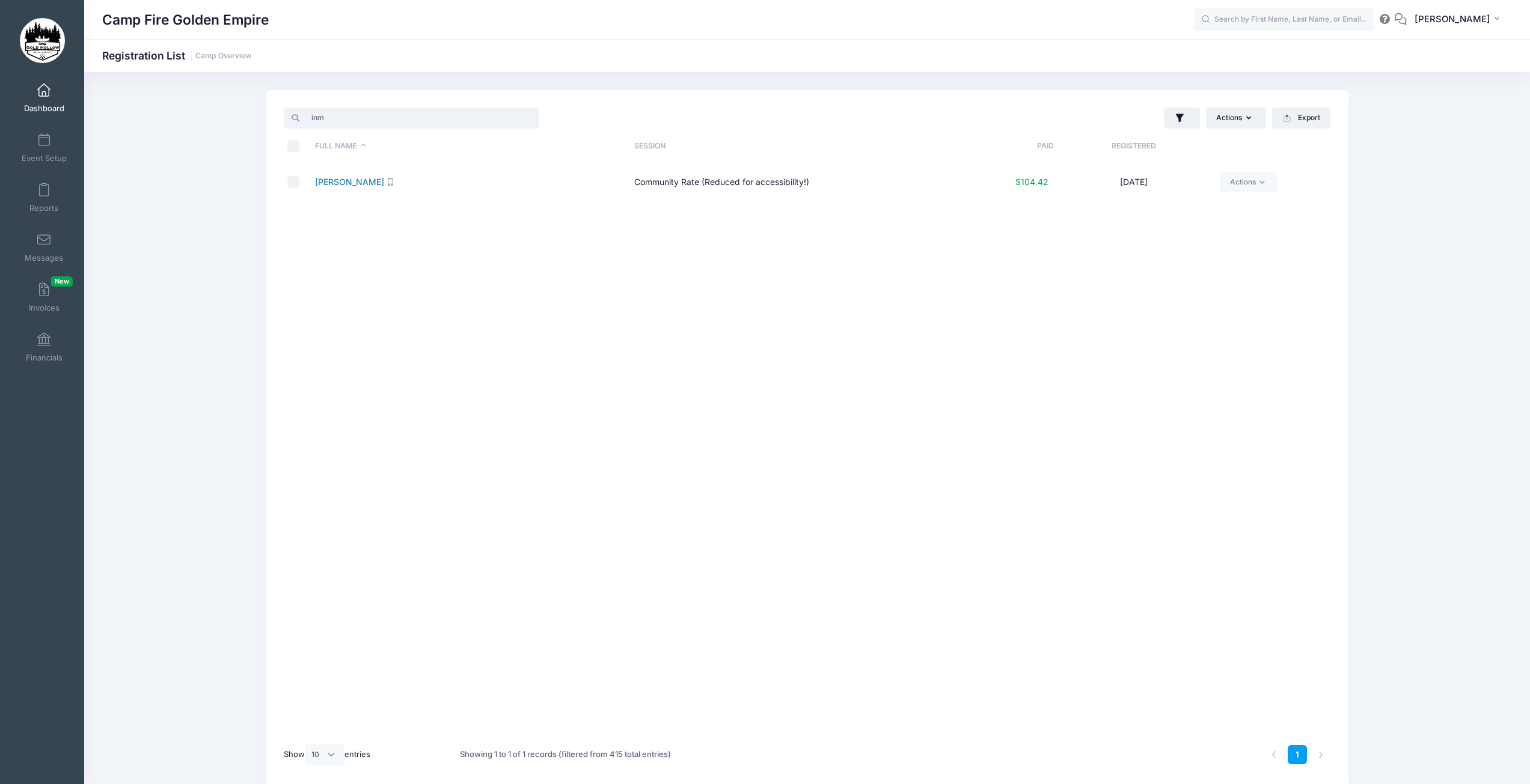
type input "inm"
click at [352, 179] on link "Thompson, Inma" at bounding box center [349, 182] width 69 height 10
drag, startPoint x: 329, startPoint y: 120, endPoint x: 309, endPoint y: 123, distance: 20.2
click at [309, 123] on input "inm" at bounding box center [412, 118] width 255 height 20
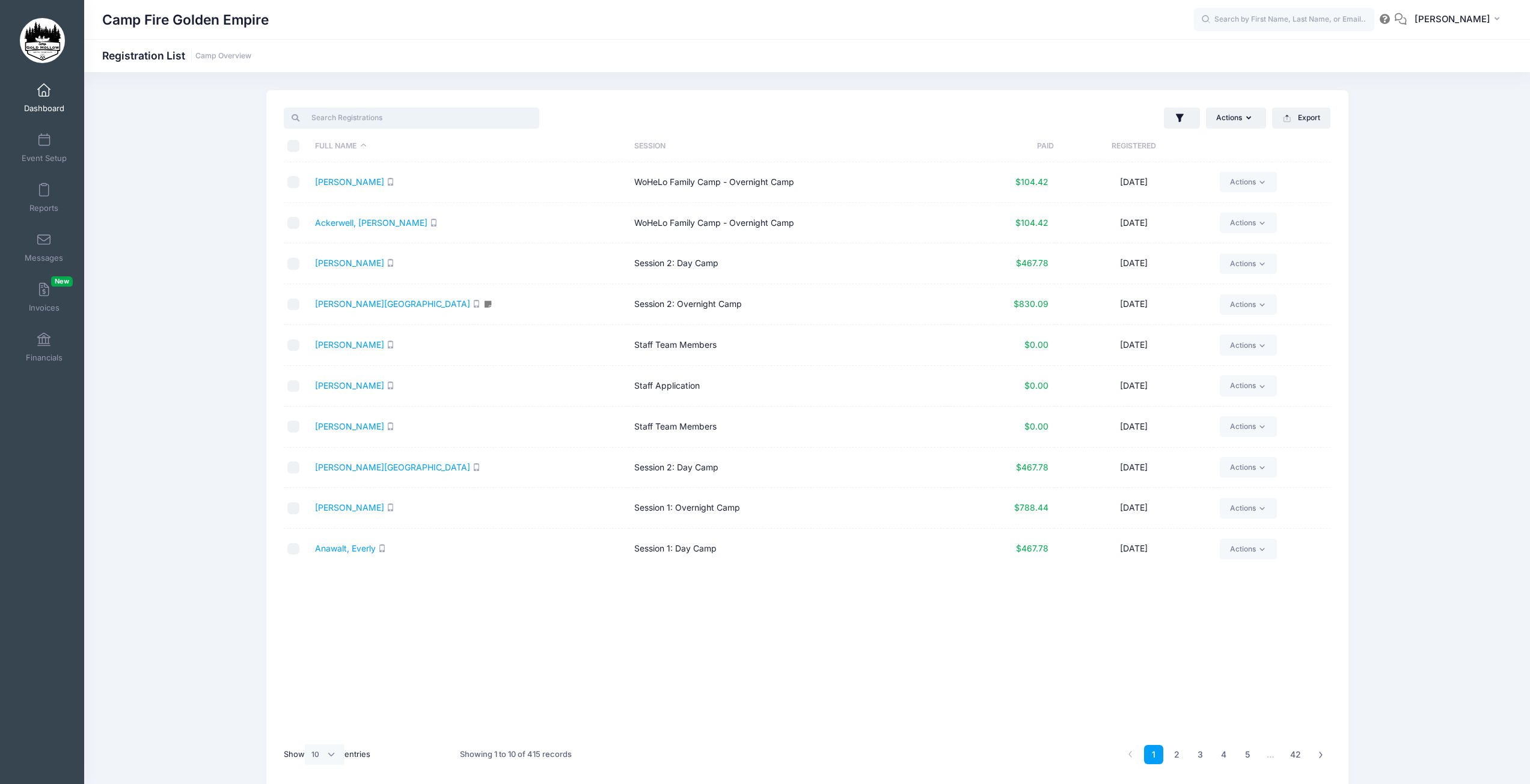
click at [433, 111] on input "search" at bounding box center [412, 118] width 255 height 20
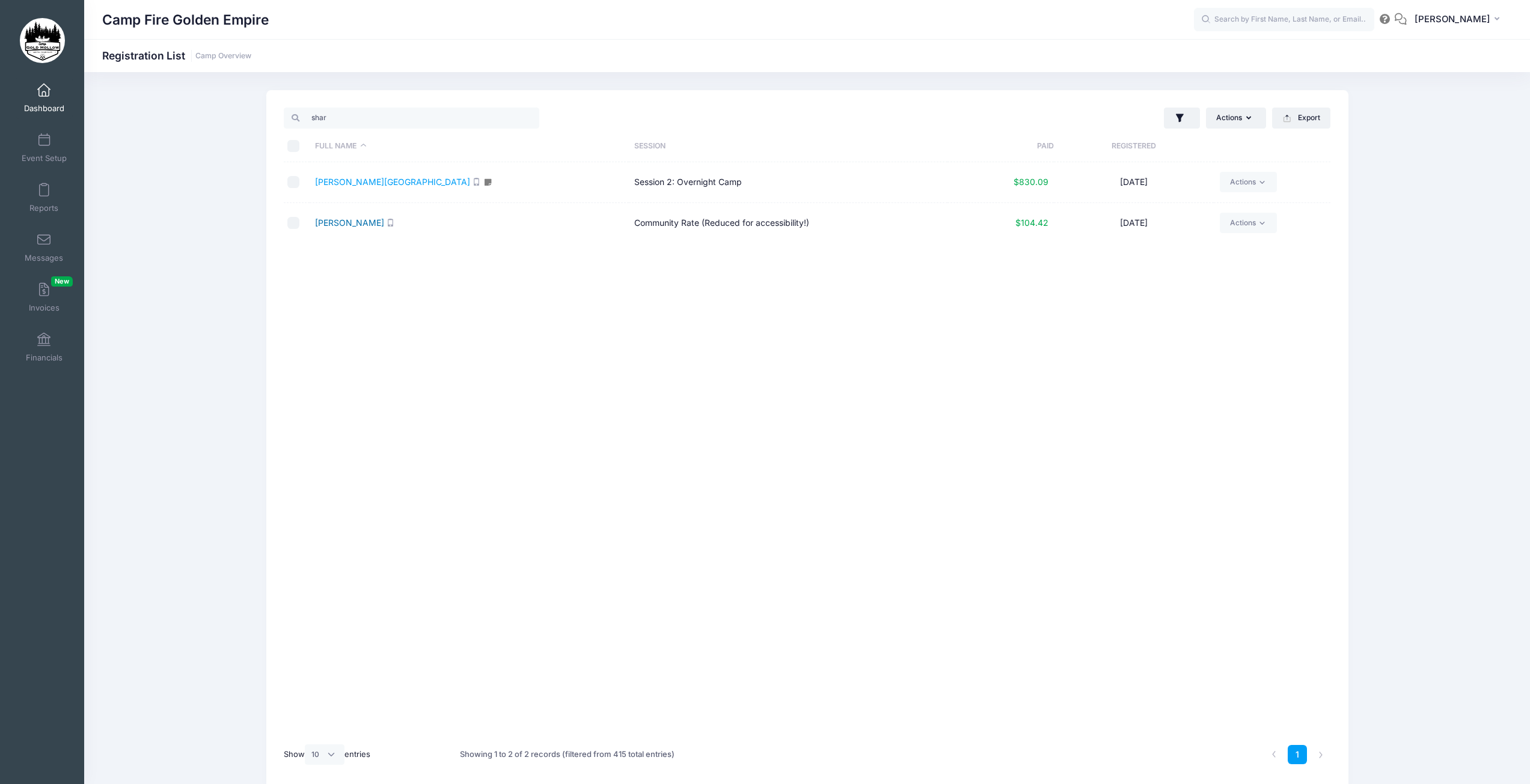
click at [377, 222] on link "Youngdahl, Sharon" at bounding box center [349, 222] width 69 height 10
drag, startPoint x: 328, startPoint y: 117, endPoint x: 306, endPoint y: 123, distance: 22.8
click at [306, 123] on input "shar" at bounding box center [412, 118] width 255 height 20
click at [360, 186] on link "Tuholski, Margaret" at bounding box center [349, 182] width 69 height 10
drag, startPoint x: 352, startPoint y: 115, endPoint x: 296, endPoint y: 117, distance: 56.0
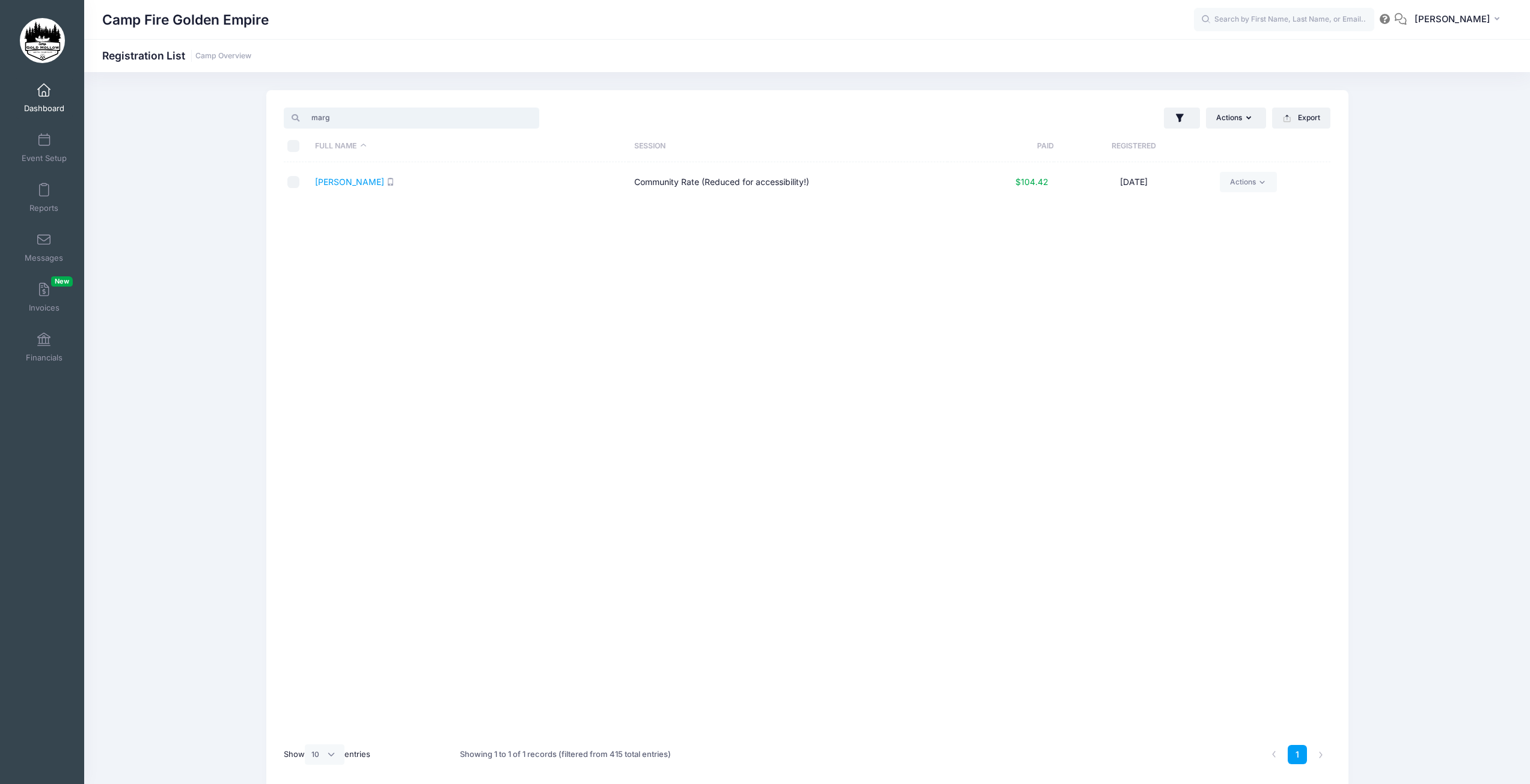
click at [296, 117] on div "marg" at bounding box center [412, 118] width 255 height 20
click at [385, 222] on link "Stratton-Quirk, Shasta" at bounding box center [349, 222] width 69 height 10
drag, startPoint x: 342, startPoint y: 111, endPoint x: 306, endPoint y: 118, distance: 36.7
click at [306, 118] on input "shas" at bounding box center [412, 118] width 255 height 20
type input "moll"
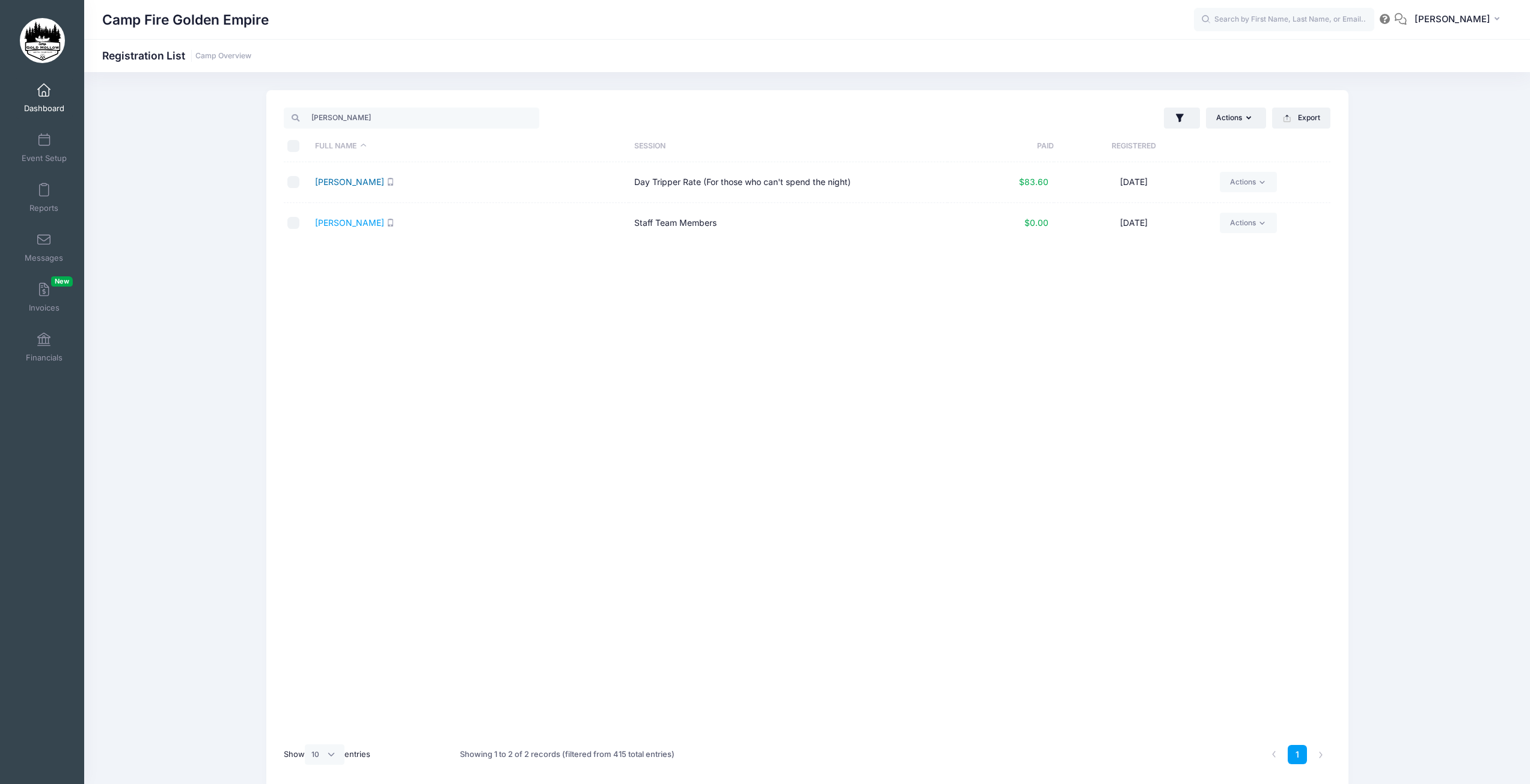
click at [352, 182] on link "Baier, Molly" at bounding box center [349, 182] width 69 height 10
drag, startPoint x: 332, startPoint y: 121, endPoint x: 293, endPoint y: 121, distance: 39.0
click at [293, 121] on div "moll" at bounding box center [412, 118] width 255 height 20
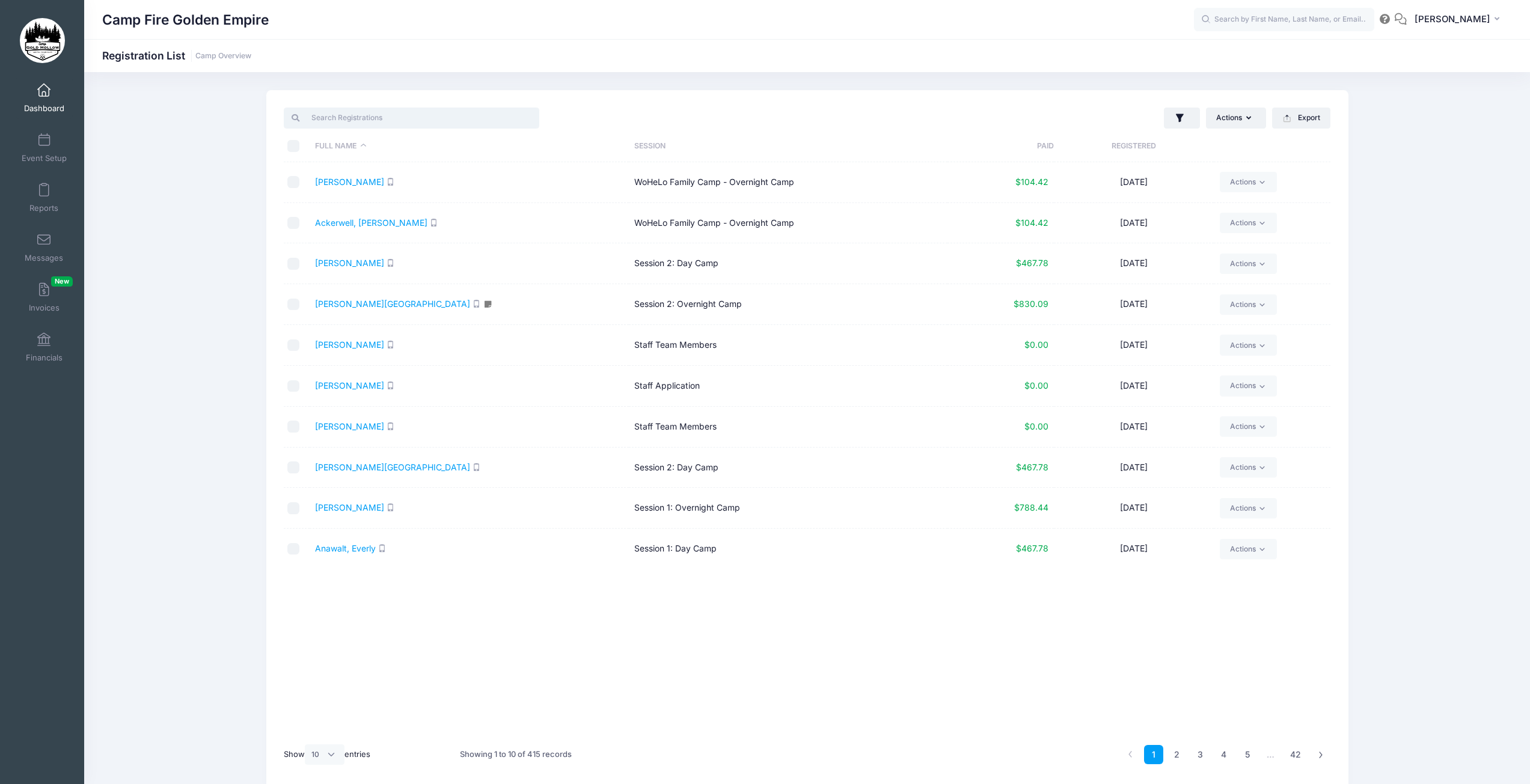
click at [349, 115] on input "search" at bounding box center [412, 118] width 255 height 20
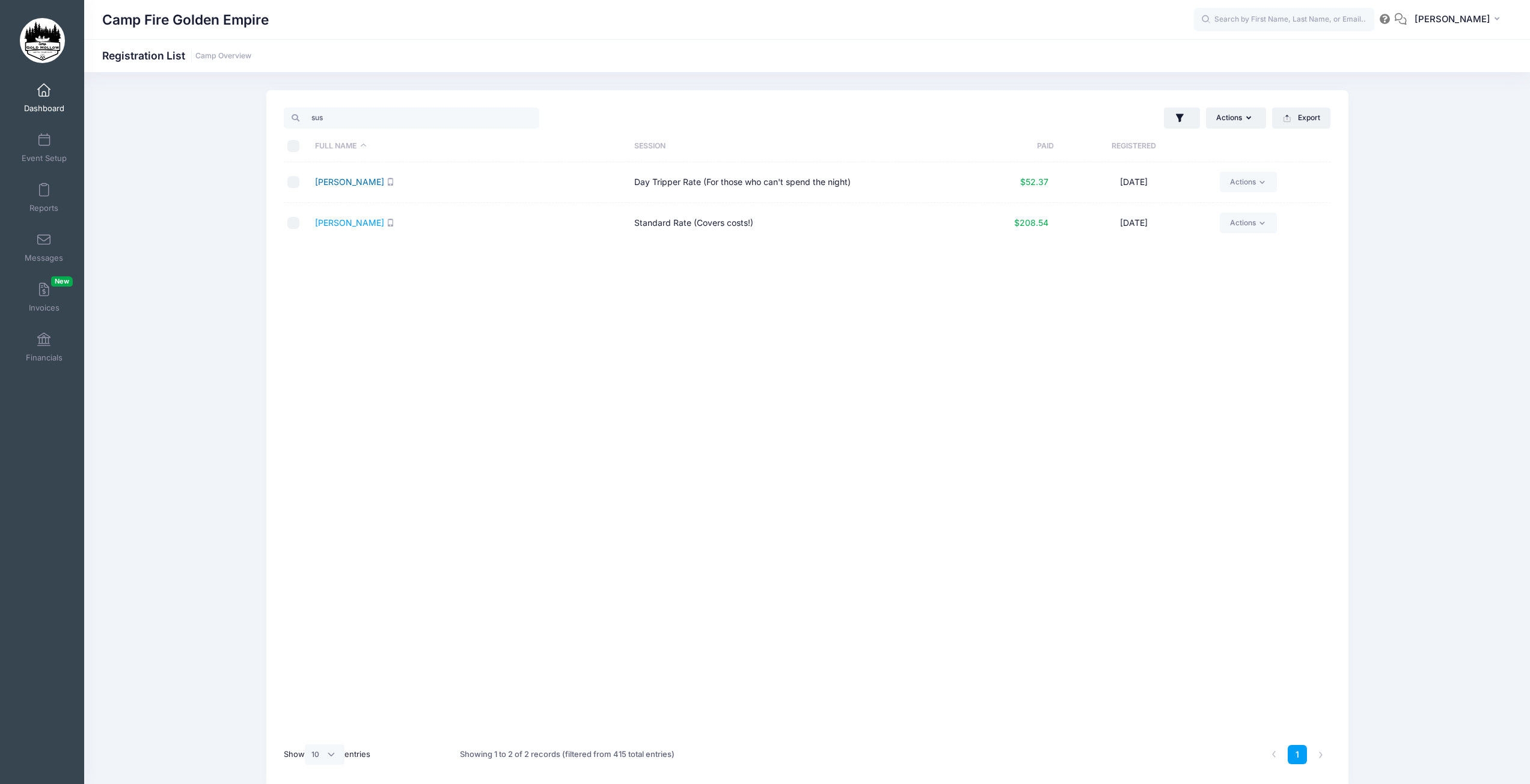
click at [357, 183] on link "Korcz, Susan" at bounding box center [349, 182] width 69 height 10
drag, startPoint x: 342, startPoint y: 125, endPoint x: 295, endPoint y: 116, distance: 47.9
click at [295, 116] on div "sus" at bounding box center [412, 118] width 255 height 20
click at [355, 225] on link "Toomey, Diane" at bounding box center [349, 222] width 69 height 10
drag, startPoint x: 330, startPoint y: 115, endPoint x: 308, endPoint y: 118, distance: 22.2
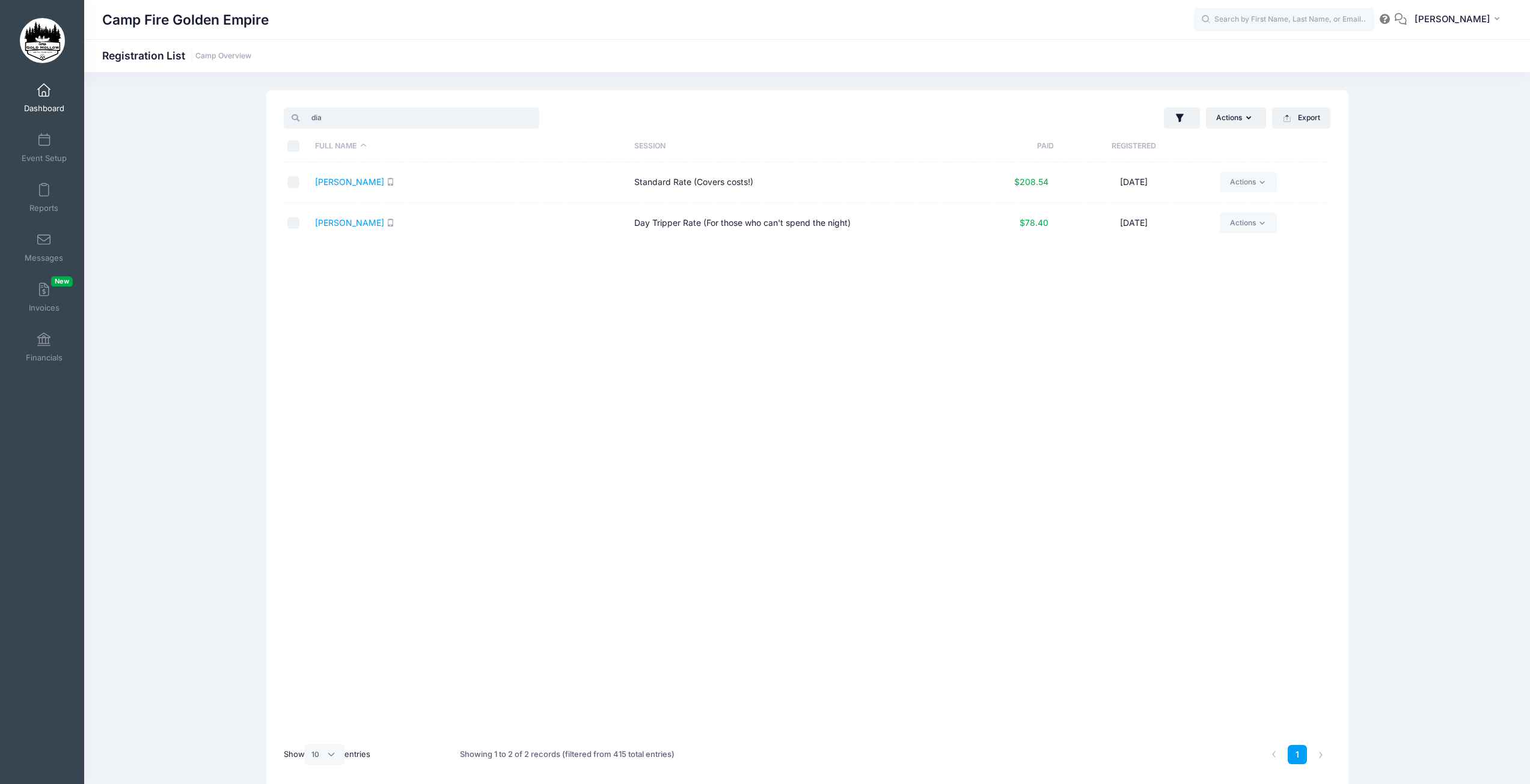
click at [308, 118] on input "dia" at bounding box center [412, 118] width 255 height 20
click at [378, 179] on link "Henderson, Theresa" at bounding box center [349, 182] width 69 height 10
drag, startPoint x: 357, startPoint y: 123, endPoint x: 285, endPoint y: 122, distance: 72.0
click at [285, 122] on div "ther" at bounding box center [412, 118] width 255 height 20
click at [360, 184] on link "Aracic, Elizabeth" at bounding box center [349, 182] width 69 height 10
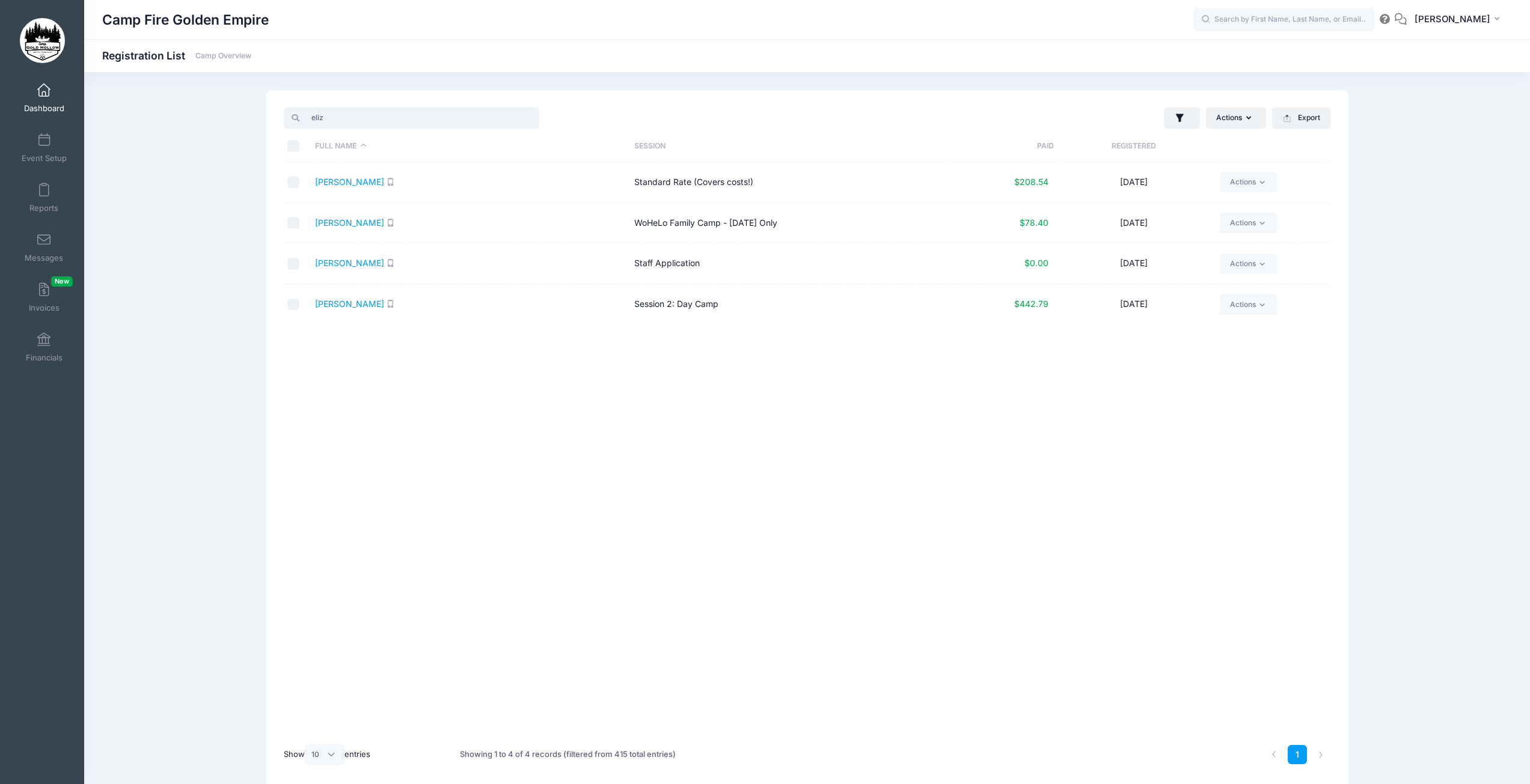
drag, startPoint x: 350, startPoint y: 123, endPoint x: 285, endPoint y: 117, distance: 65.3
click at [285, 117] on div "eliz" at bounding box center [412, 118] width 255 height 20
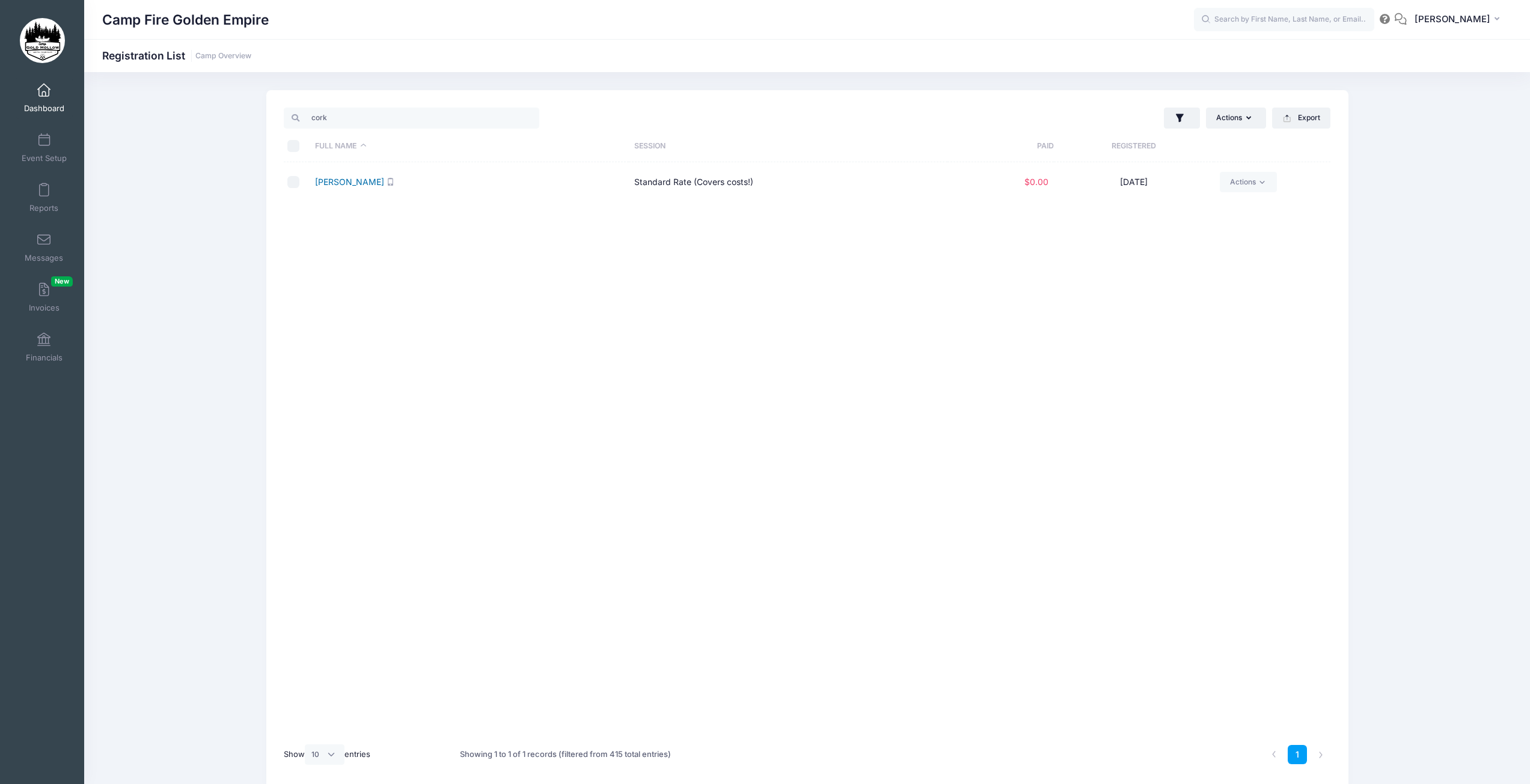
click at [346, 183] on link "Quirk, Corky" at bounding box center [349, 182] width 69 height 10
drag, startPoint x: 336, startPoint y: 118, endPoint x: 304, endPoint y: 125, distance: 32.8
click at [304, 125] on input "cork" at bounding box center [412, 118] width 255 height 20
click at [351, 184] on link "Carter (Baby), Holly" at bounding box center [401, 182] width 172 height 10
drag, startPoint x: 337, startPoint y: 115, endPoint x: 308, endPoint y: 118, distance: 29.2
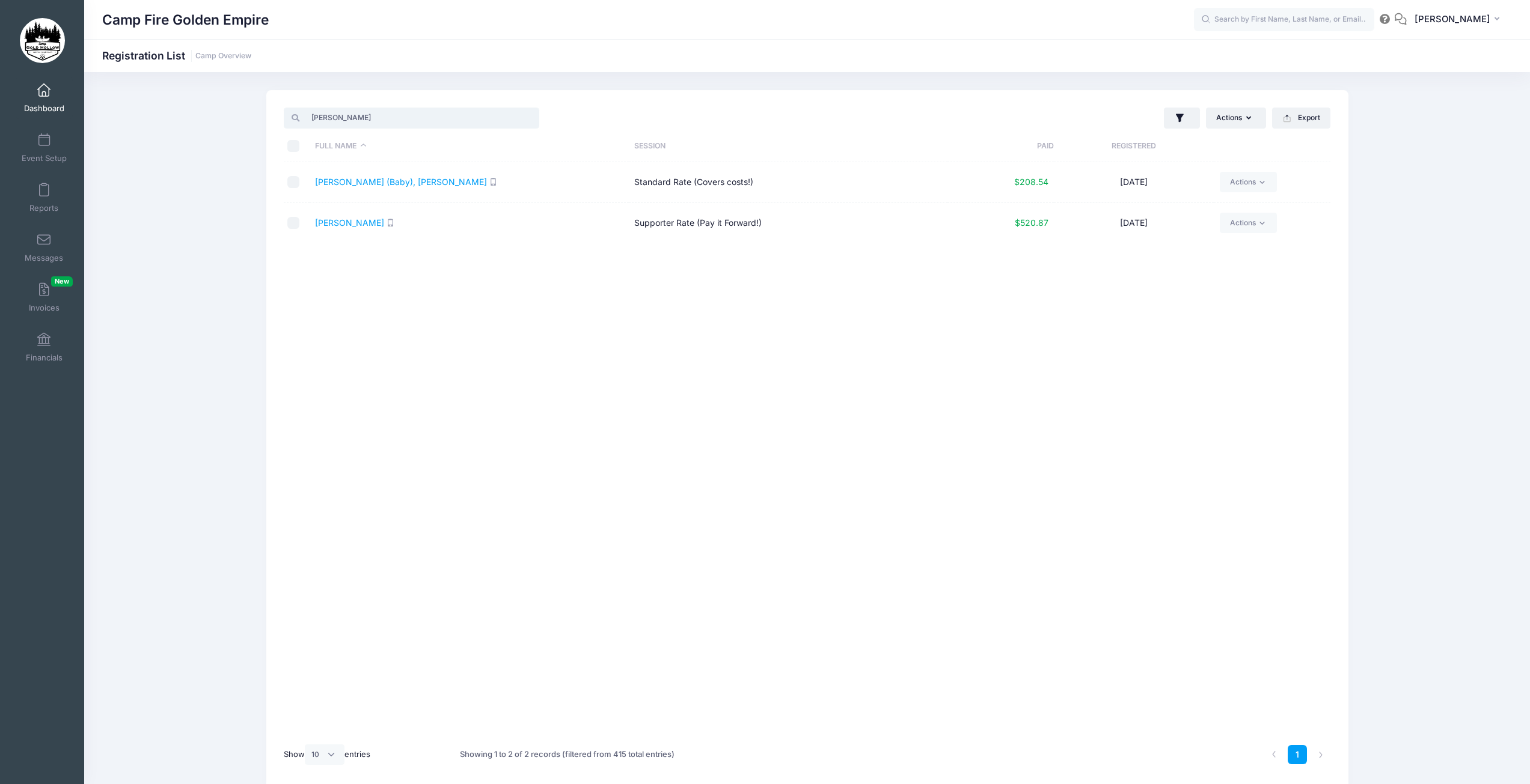
click at [308, 118] on input "holl" at bounding box center [412, 118] width 255 height 20
click at [358, 185] on link "Grisso, Rachel" at bounding box center [349, 182] width 69 height 10
drag, startPoint x: 338, startPoint y: 117, endPoint x: 296, endPoint y: 116, distance: 42.0
click at [296, 116] on div "rach" at bounding box center [412, 118] width 255 height 20
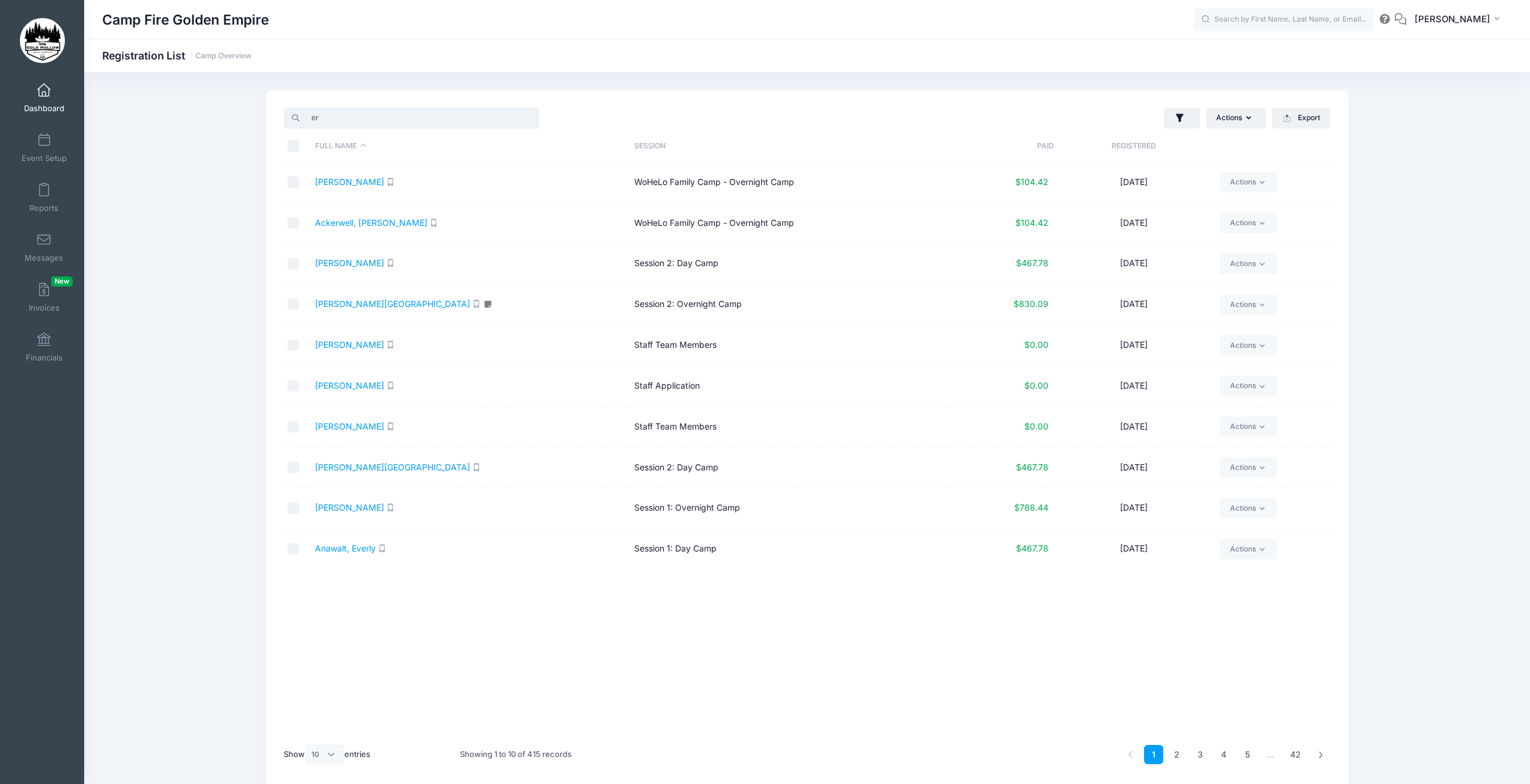
type input "e"
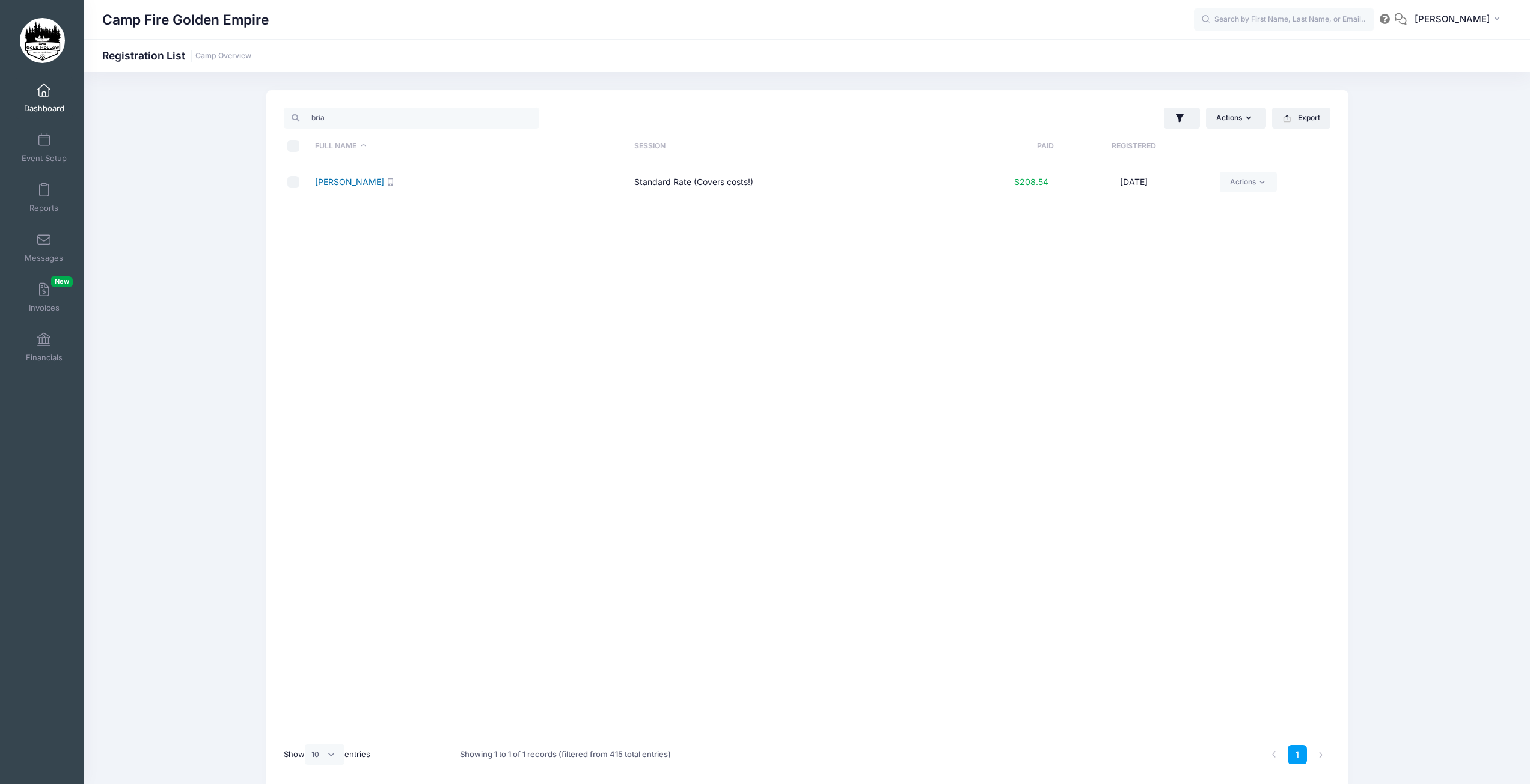
click at [344, 184] on link "Forsse, Brian" at bounding box center [349, 182] width 69 height 10
drag, startPoint x: 336, startPoint y: 121, endPoint x: 291, endPoint y: 129, distance: 45.7
click at [291, 129] on div "bria" at bounding box center [543, 118] width 530 height 25
click at [347, 182] on link "Wood, Sherri" at bounding box center [349, 182] width 69 height 10
drag, startPoint x: 316, startPoint y: 120, endPoint x: 299, endPoint y: 122, distance: 17.1
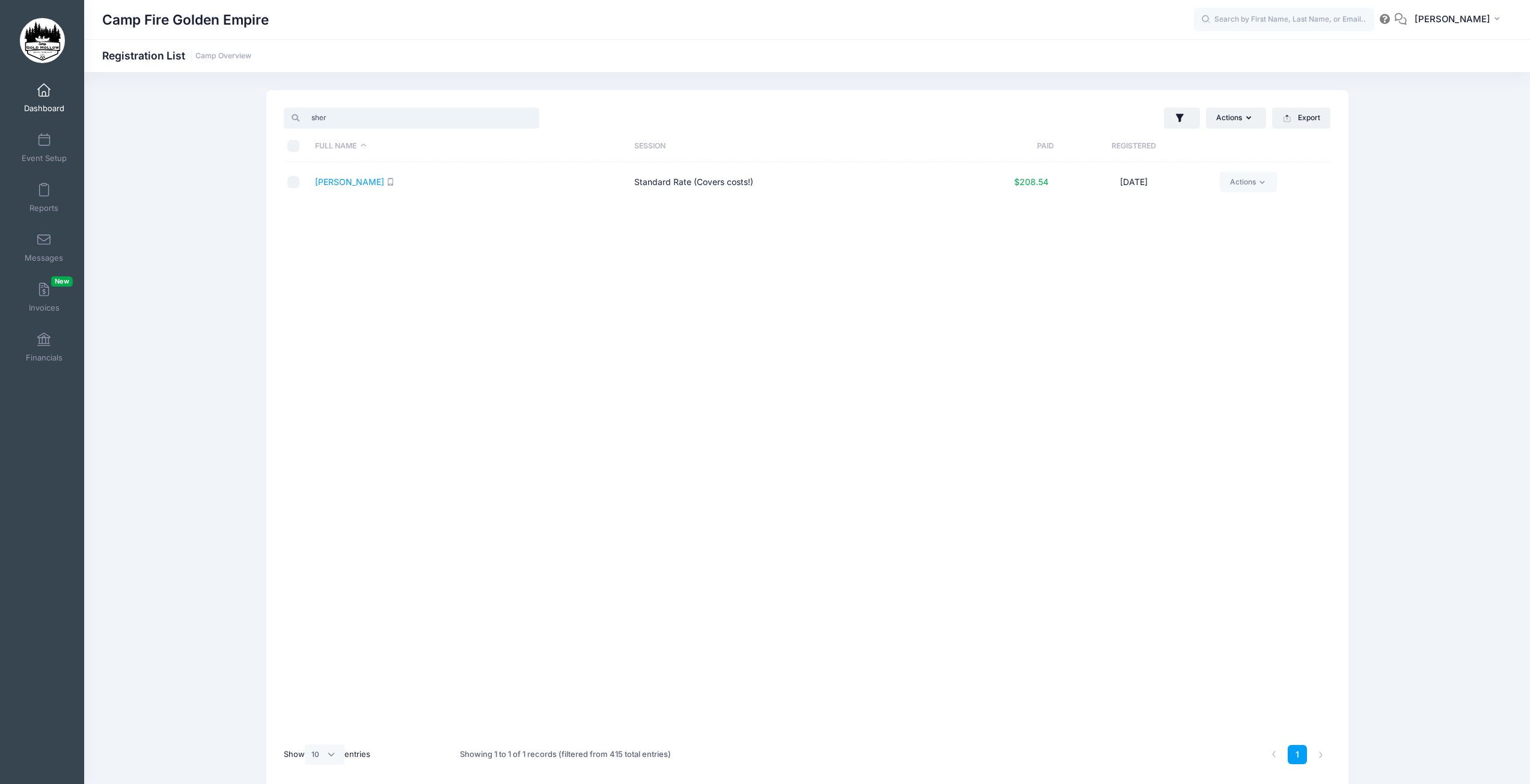
click at [299, 122] on input "sher" at bounding box center [412, 118] width 255 height 20
click at [344, 225] on link "Williams, Susan" at bounding box center [349, 222] width 69 height 10
drag, startPoint x: 333, startPoint y: 117, endPoint x: 304, endPoint y: 118, distance: 29.0
click at [304, 118] on input "sus" at bounding box center [412, 118] width 255 height 20
click at [350, 179] on link "Wark, Dana" at bounding box center [349, 182] width 69 height 10
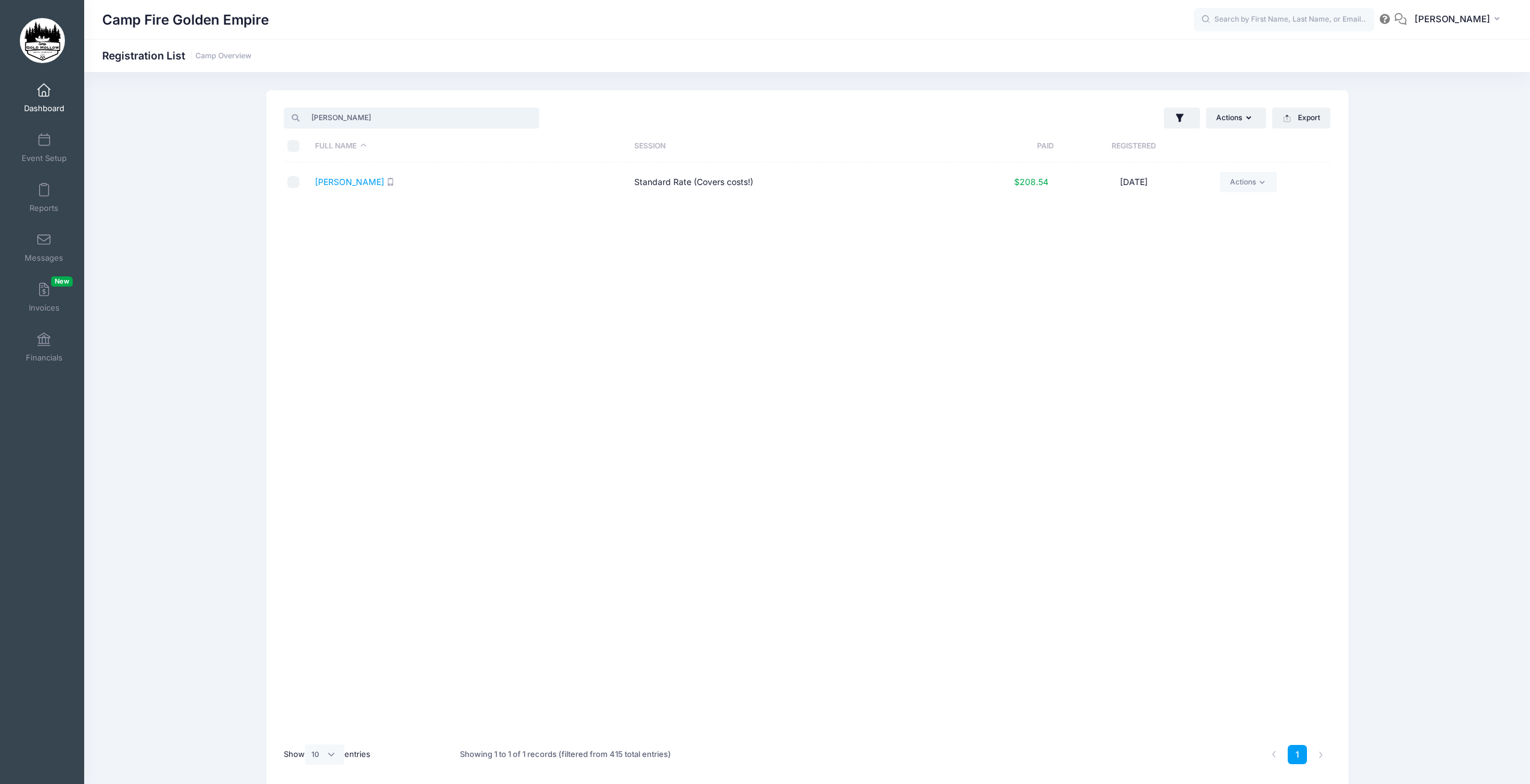
drag, startPoint x: 340, startPoint y: 115, endPoint x: 295, endPoint y: 116, distance: 45.0
click at [296, 116] on div "dana" at bounding box center [412, 118] width 255 height 20
click at [356, 179] on link "Werlich, Alyse" at bounding box center [349, 182] width 69 height 10
drag, startPoint x: 331, startPoint y: 120, endPoint x: 307, endPoint y: 120, distance: 24.0
click at [307, 120] on input "aly" at bounding box center [412, 118] width 255 height 20
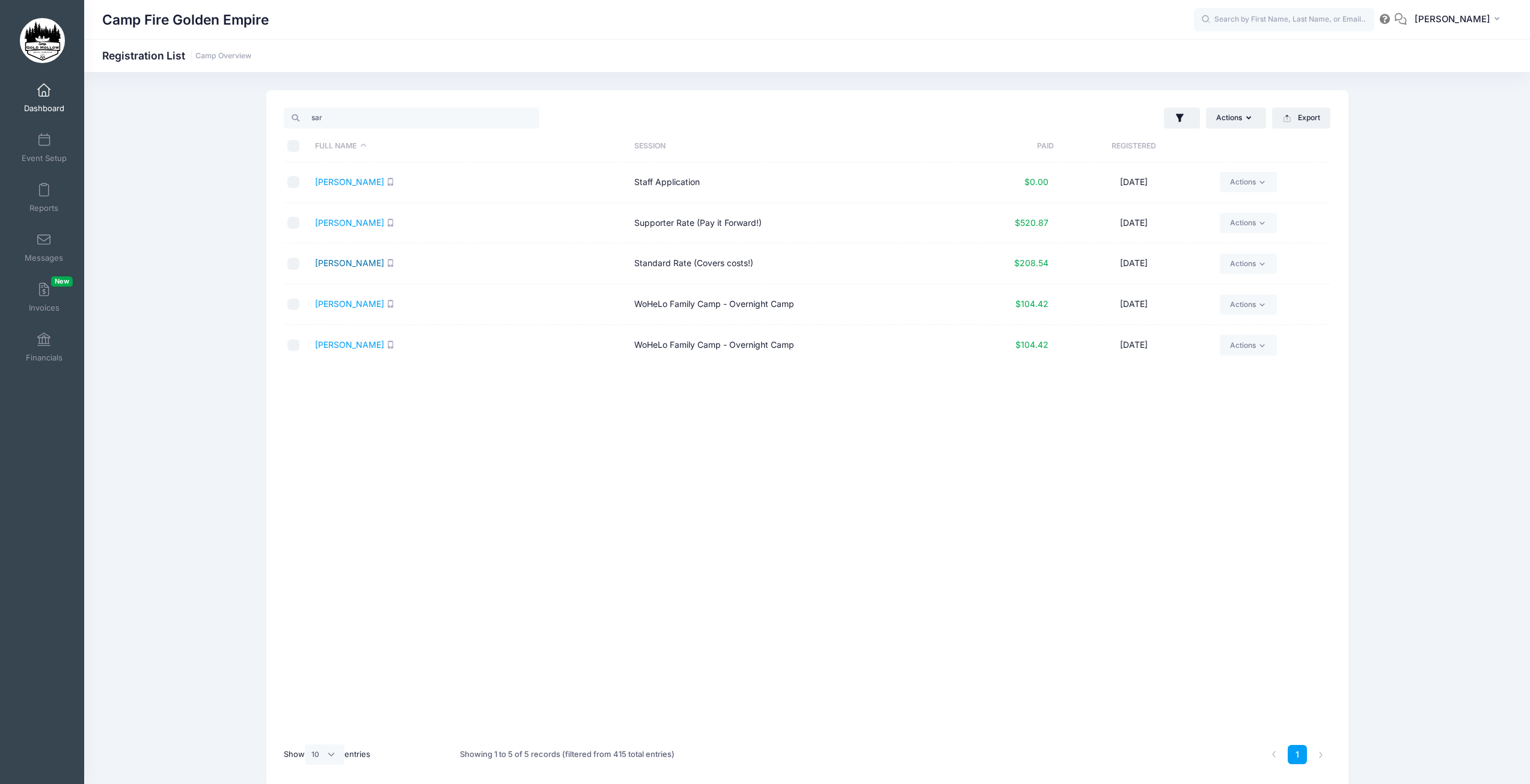
click at [349, 265] on link "Riordan, Sara" at bounding box center [349, 263] width 69 height 10
drag, startPoint x: 330, startPoint y: 118, endPoint x: 304, endPoint y: 120, distance: 26.1
click at [304, 120] on input "sar" at bounding box center [412, 118] width 255 height 20
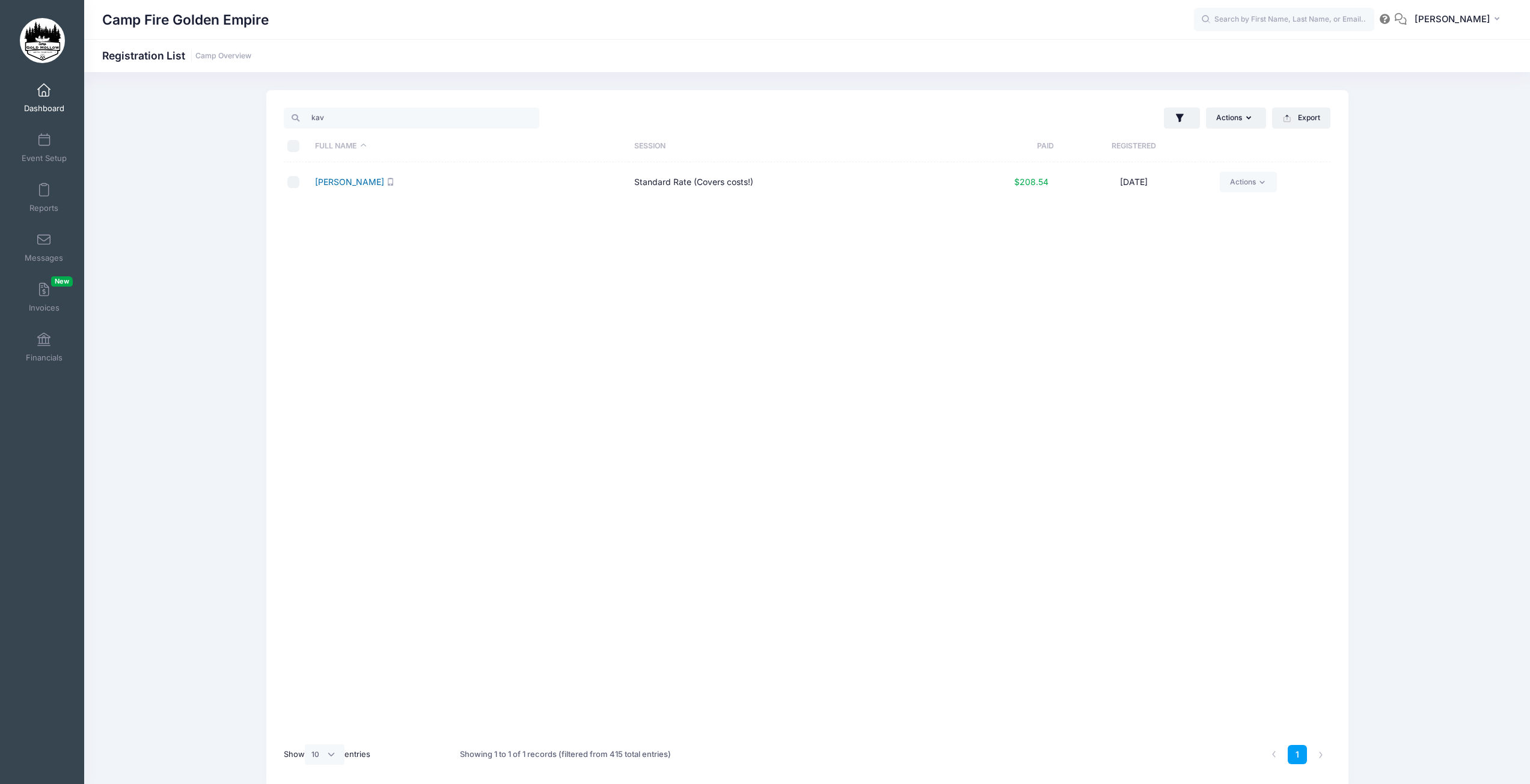
click at [357, 182] on link "McCormick, Kavan" at bounding box center [349, 182] width 69 height 10
drag, startPoint x: 355, startPoint y: 120, endPoint x: 295, endPoint y: 121, distance: 60.0
click at [295, 121] on div "kav" at bounding box center [412, 118] width 255 height 20
click at [333, 183] on link "Engkvist, Kristi" at bounding box center [349, 182] width 69 height 10
drag, startPoint x: 330, startPoint y: 118, endPoint x: 292, endPoint y: 124, distance: 38.5
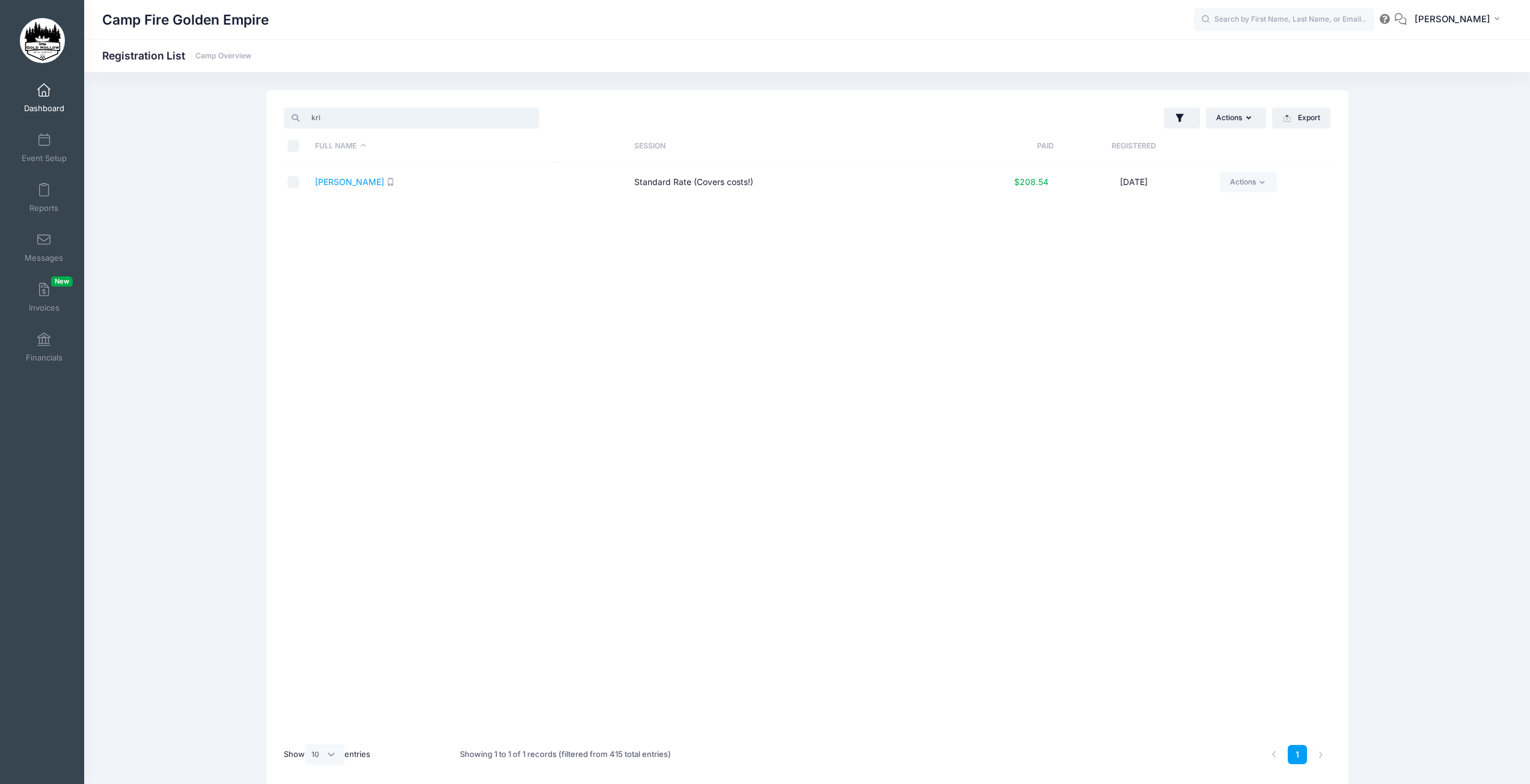
click at [292, 124] on div "kri" at bounding box center [412, 118] width 255 height 20
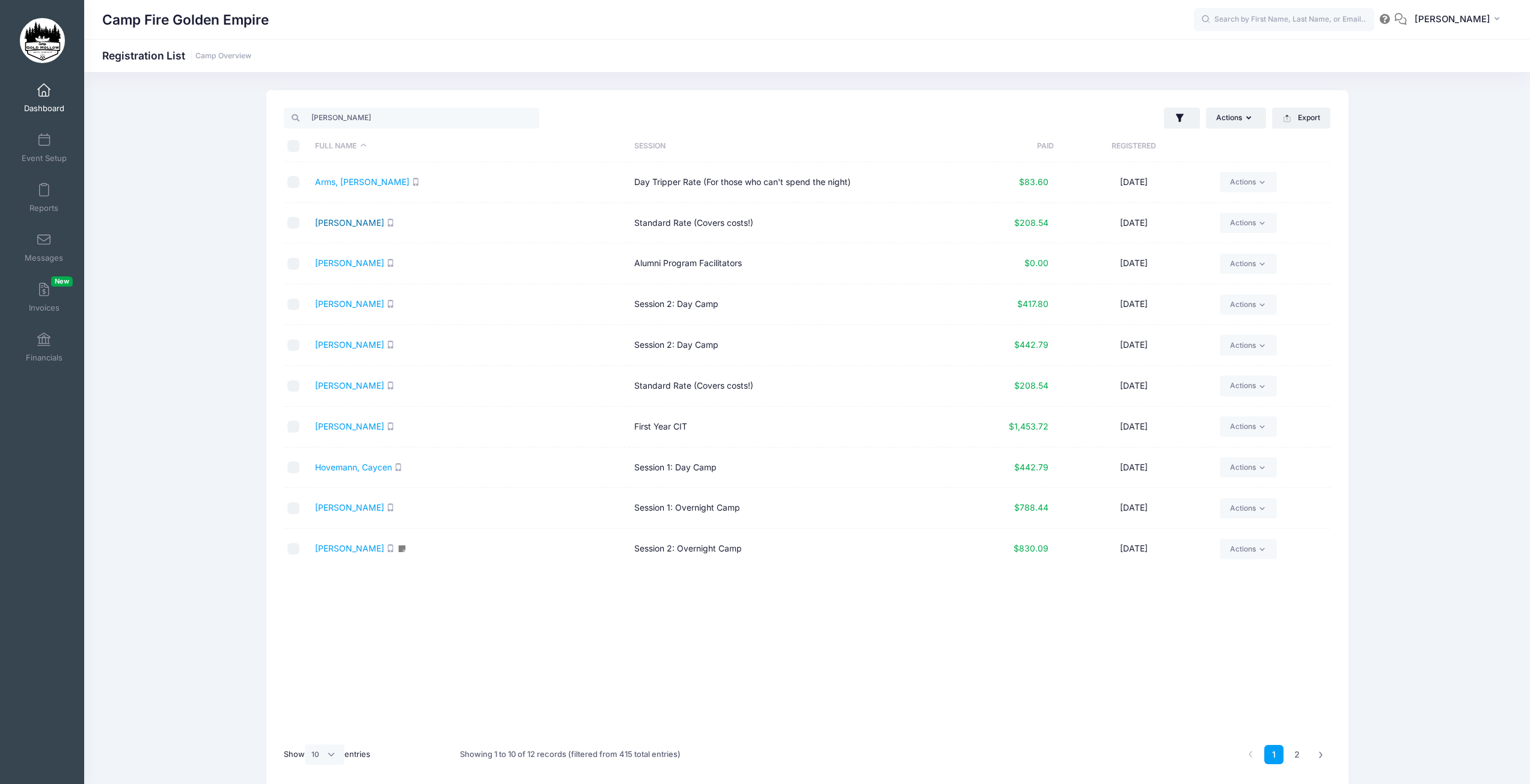
click at [334, 222] on link "Baier, Ann" at bounding box center [349, 222] width 69 height 10
drag, startPoint x: 331, startPoint y: 117, endPoint x: 299, endPoint y: 122, distance: 32.4
click at [300, 121] on input "ann" at bounding box center [412, 118] width 255 height 20
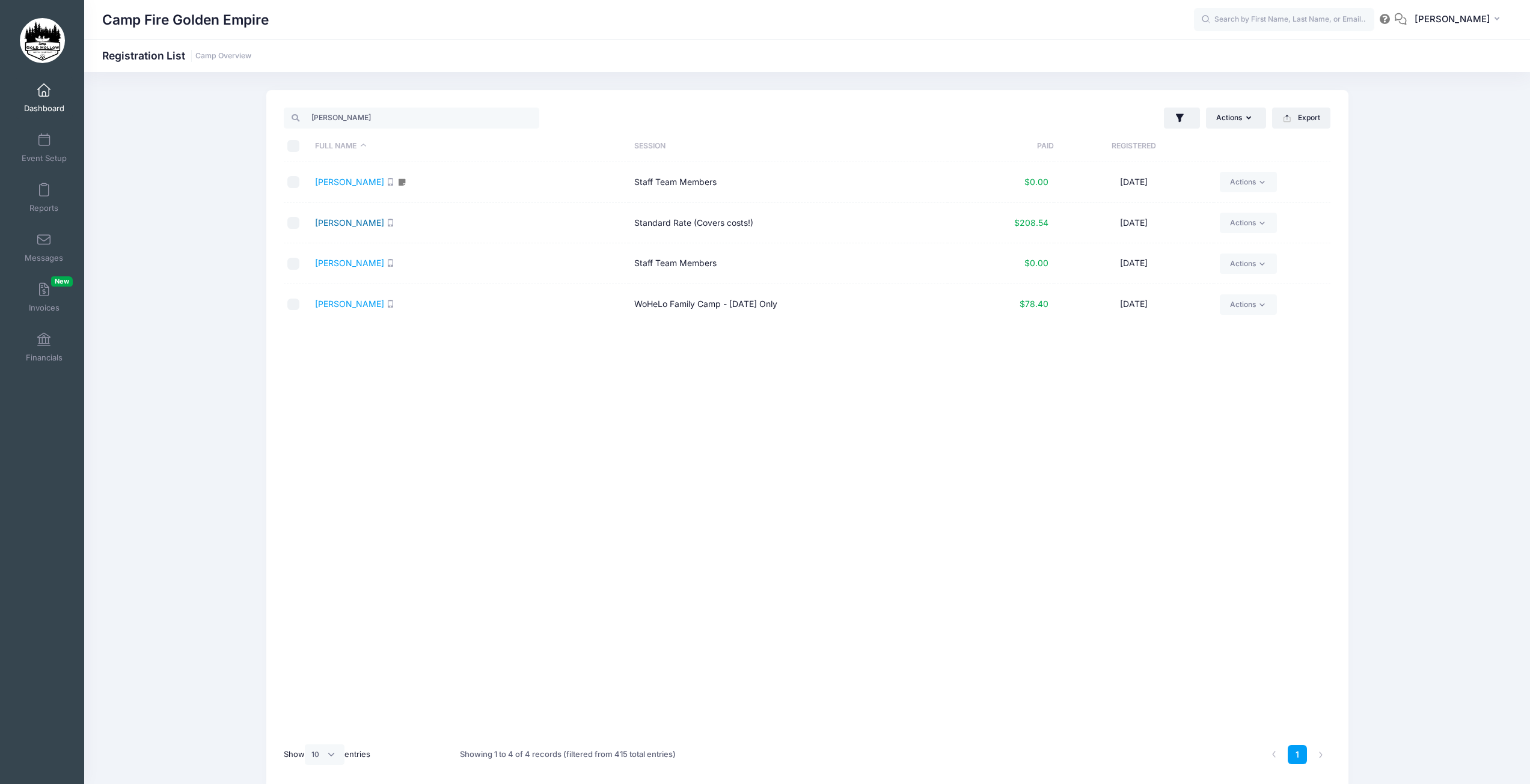
click at [344, 220] on link "Evans, Lisa" at bounding box center [349, 222] width 69 height 10
drag, startPoint x: 341, startPoint y: 124, endPoint x: 281, endPoint y: 123, distance: 60.0
click at [281, 123] on div "lisa" at bounding box center [543, 118] width 530 height 25
drag, startPoint x: 289, startPoint y: 120, endPoint x: 272, endPoint y: 120, distance: 17.0
click at [272, 120] on div "rob Actions Assign Labels Send Email Send SMS Send Payment Reminder Send Docume…" at bounding box center [807, 440] width 1082 height 699
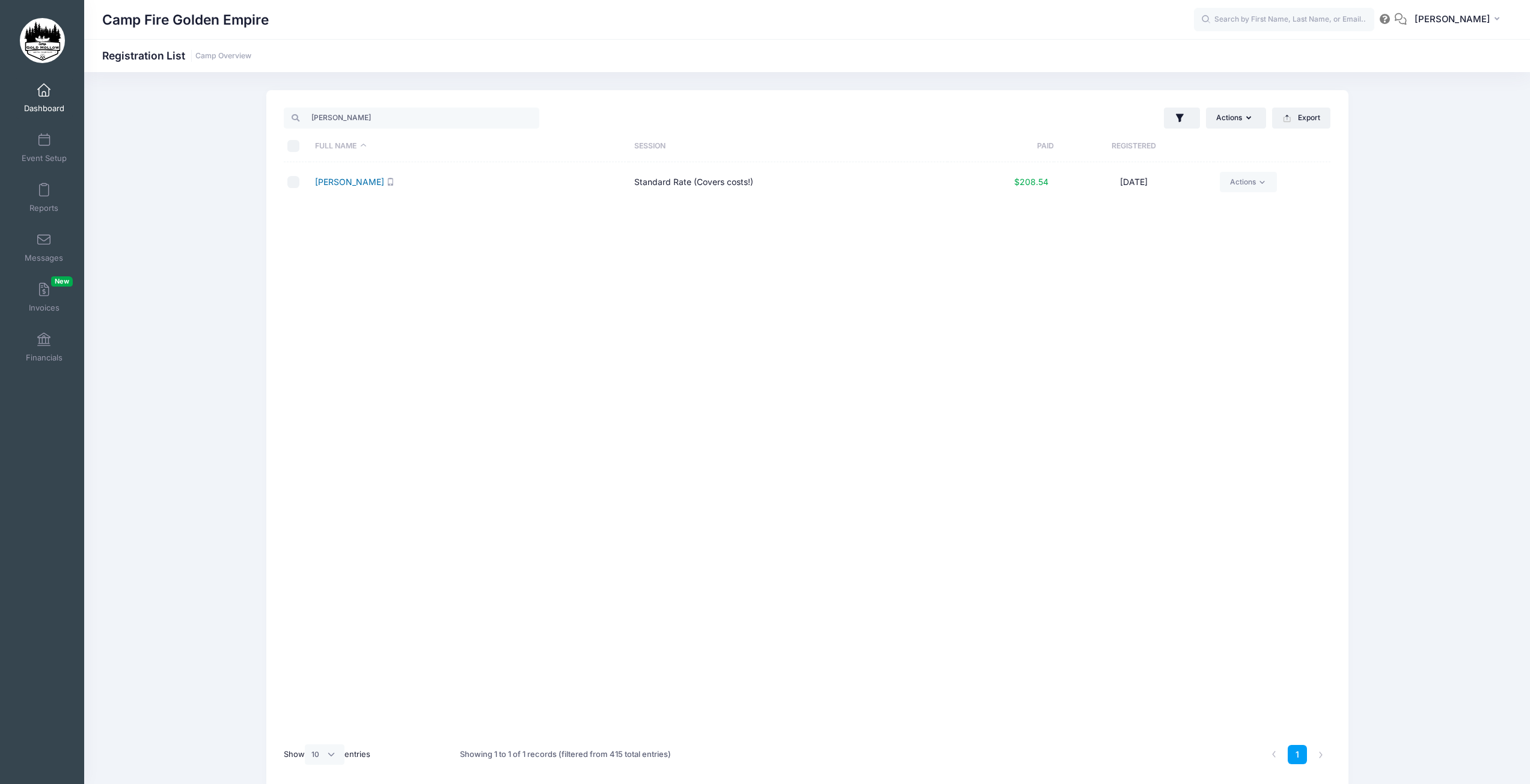
click at [338, 185] on link "Engkvist, Bobby" at bounding box center [349, 182] width 69 height 10
drag, startPoint x: 347, startPoint y: 117, endPoint x: 287, endPoint y: 116, distance: 60.0
click at [287, 116] on div "bob" at bounding box center [412, 118] width 255 height 20
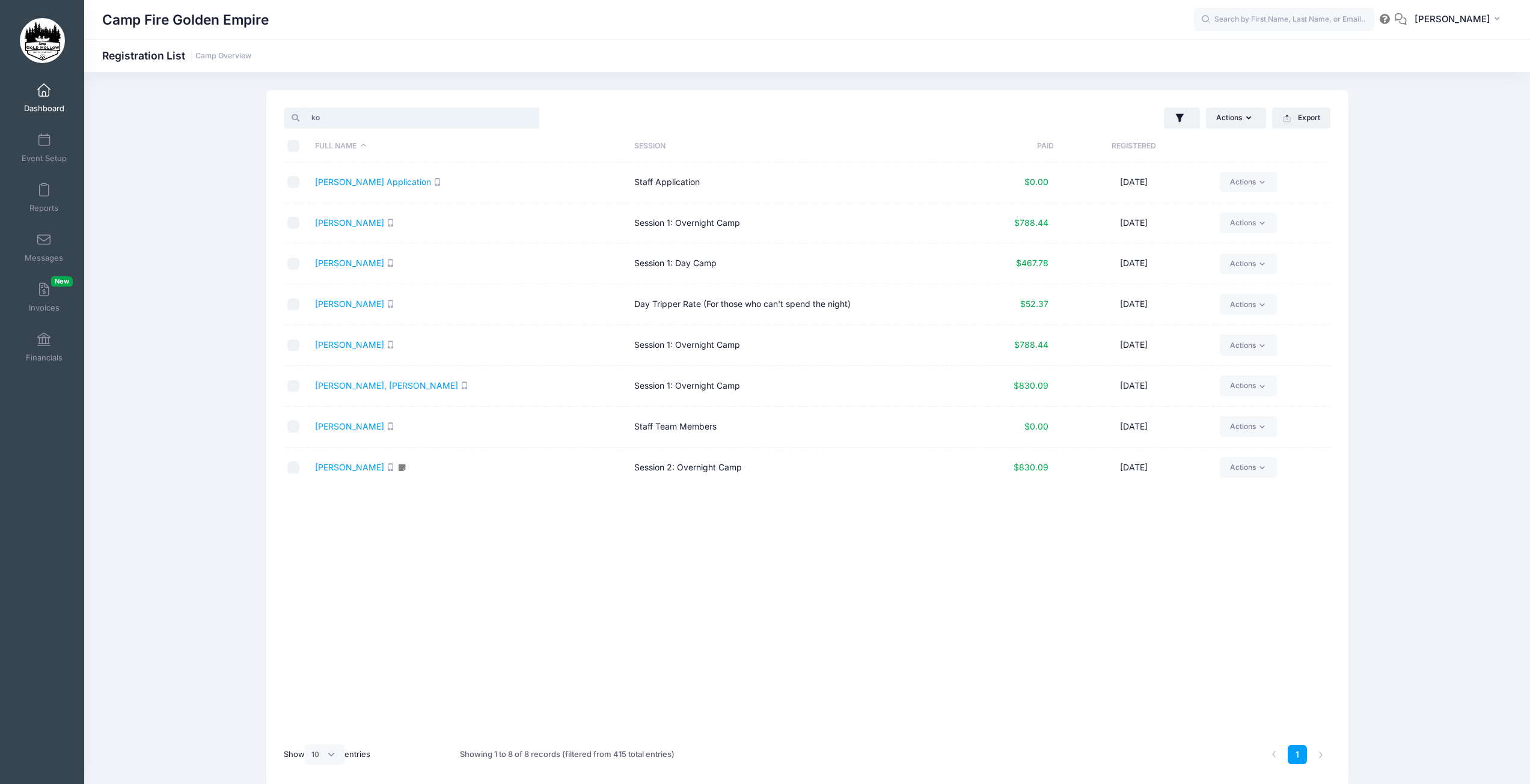
type input "k"
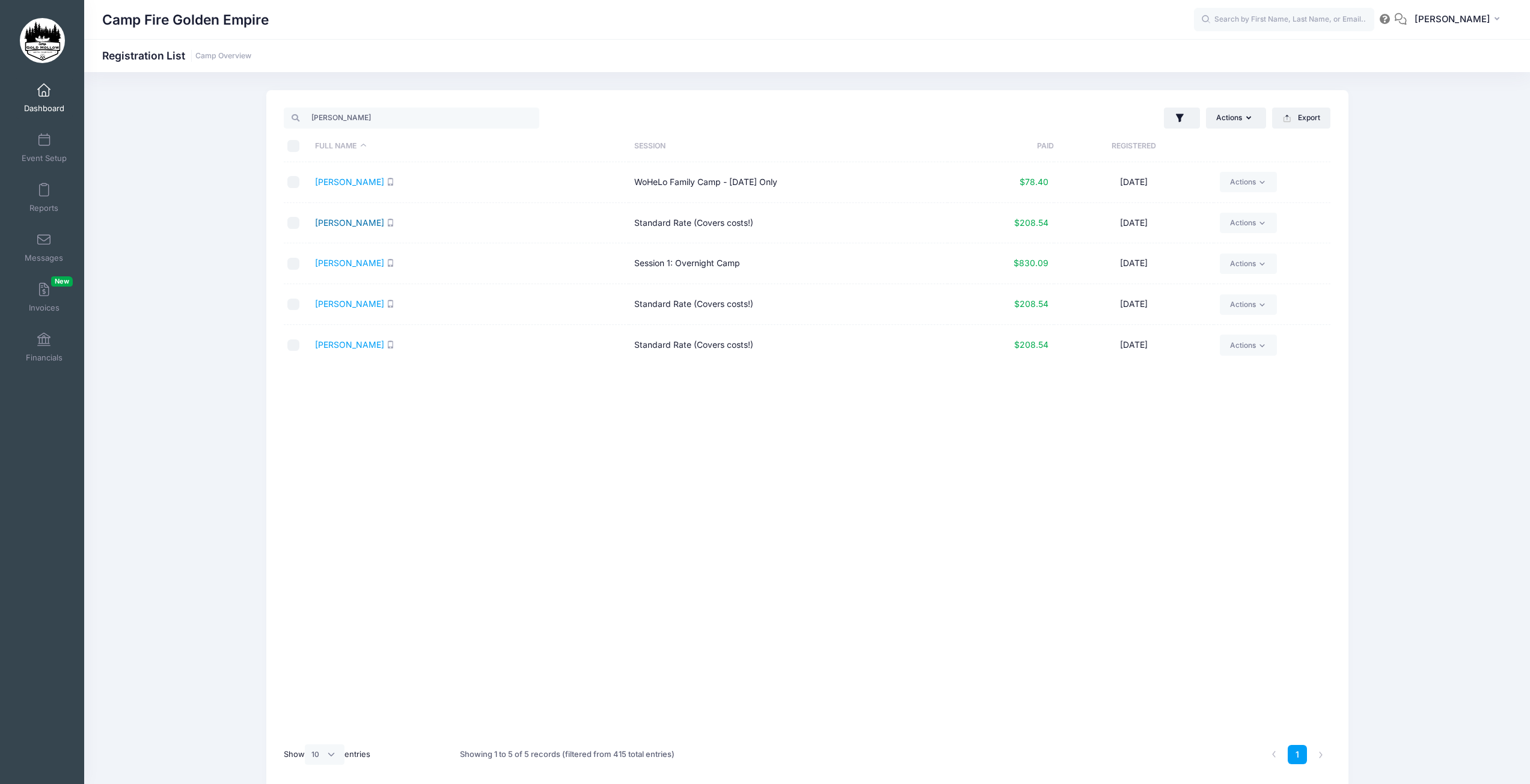
click at [358, 225] on link "Engkvist, Daniel" at bounding box center [349, 222] width 69 height 10
drag, startPoint x: 329, startPoint y: 117, endPoint x: 305, endPoint y: 118, distance: 24.0
click at [305, 118] on input "dan" at bounding box center [412, 118] width 255 height 20
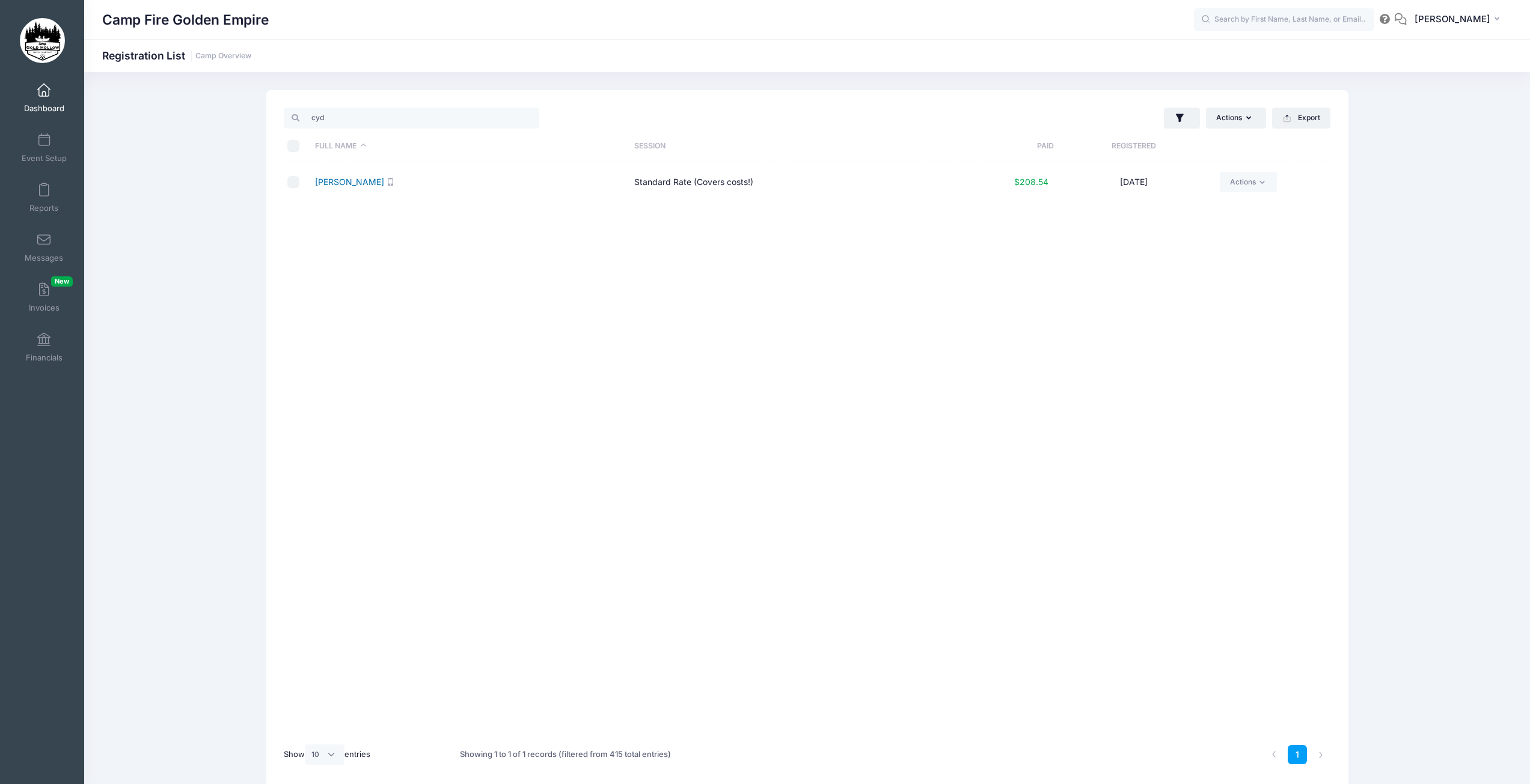
click at [316, 179] on link "Bieber, Cyd" at bounding box center [349, 182] width 69 height 10
drag, startPoint x: 331, startPoint y: 111, endPoint x: 292, endPoint y: 123, distance: 40.8
click at [292, 123] on div "cyd" at bounding box center [412, 118] width 255 height 20
click at [356, 179] on link "Glynn-Wilson, Allison" at bounding box center [349, 182] width 69 height 10
drag, startPoint x: 340, startPoint y: 119, endPoint x: 288, endPoint y: 111, distance: 52.6
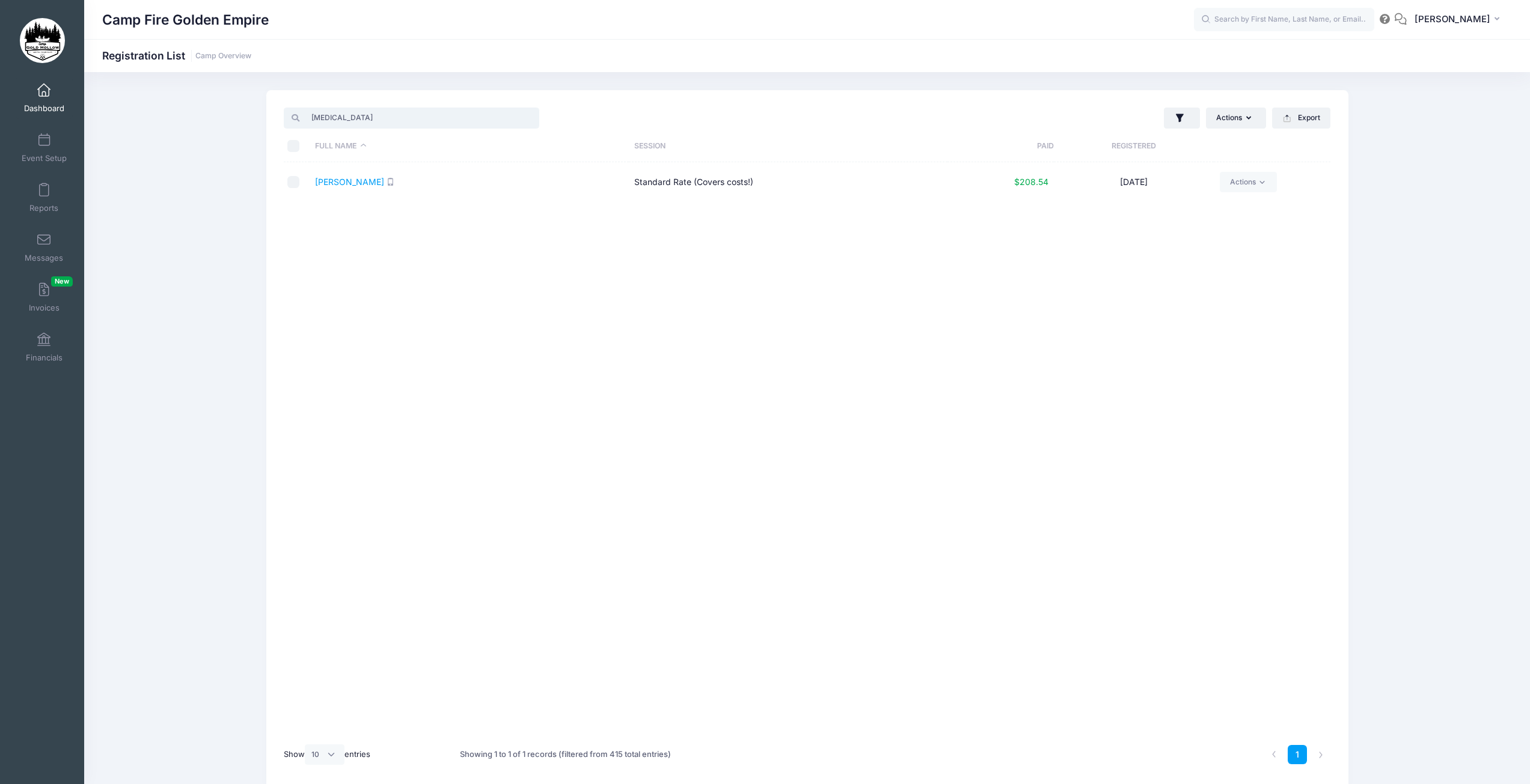
click at [288, 111] on input "alli" at bounding box center [412, 118] width 255 height 20
click at [374, 184] on link "Engkvist, Claudia" at bounding box center [349, 182] width 69 height 10
drag, startPoint x: 304, startPoint y: 122, endPoint x: 295, endPoint y: 121, distance: 9.1
click at [295, 121] on div "clau" at bounding box center [412, 118] width 255 height 20
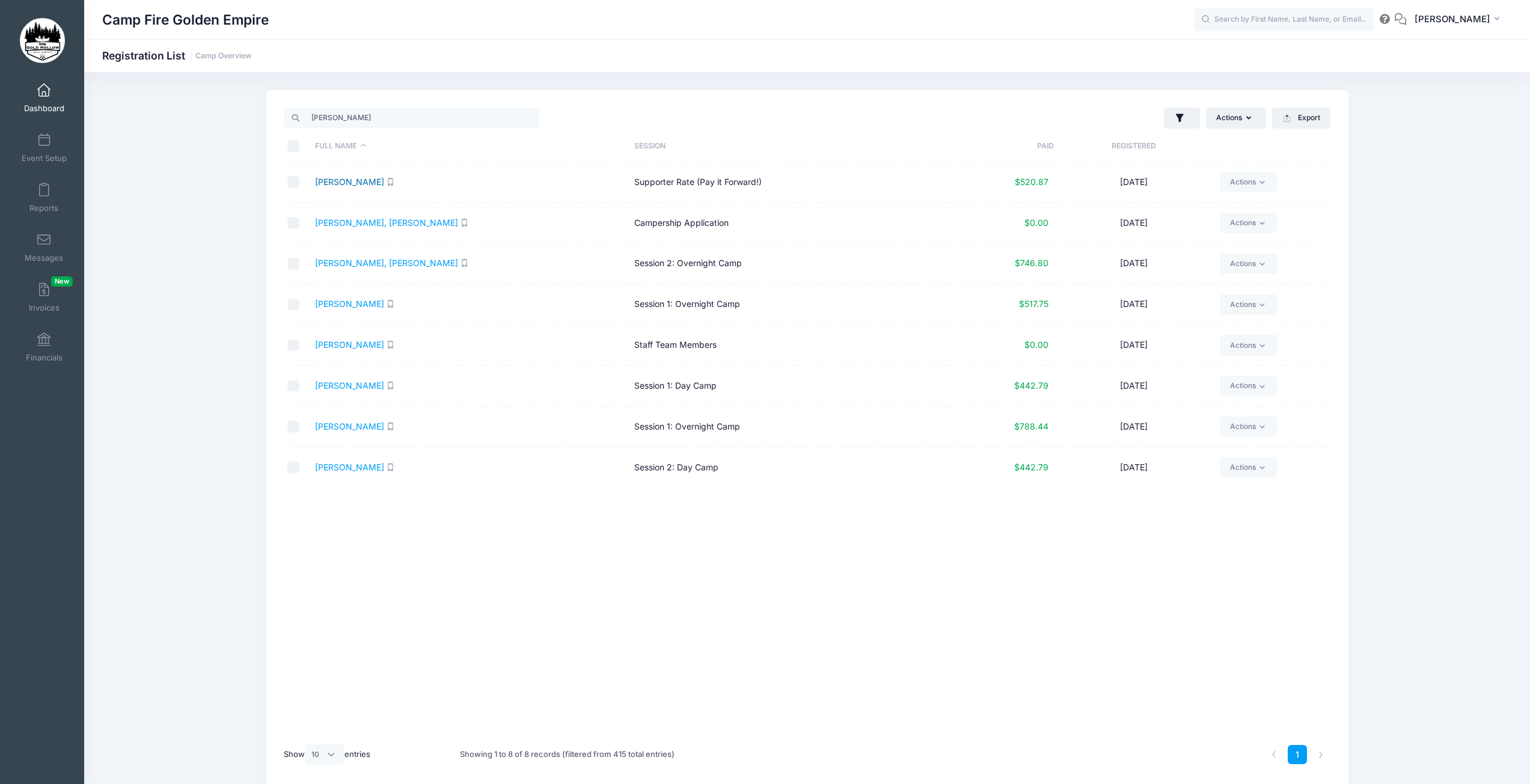
click at [335, 184] on link "Bartosek, Fran" at bounding box center [349, 182] width 69 height 10
drag, startPoint x: 330, startPoint y: 119, endPoint x: 299, endPoint y: 126, distance: 31.8
click at [299, 125] on input "fran" at bounding box center [412, 118] width 255 height 20
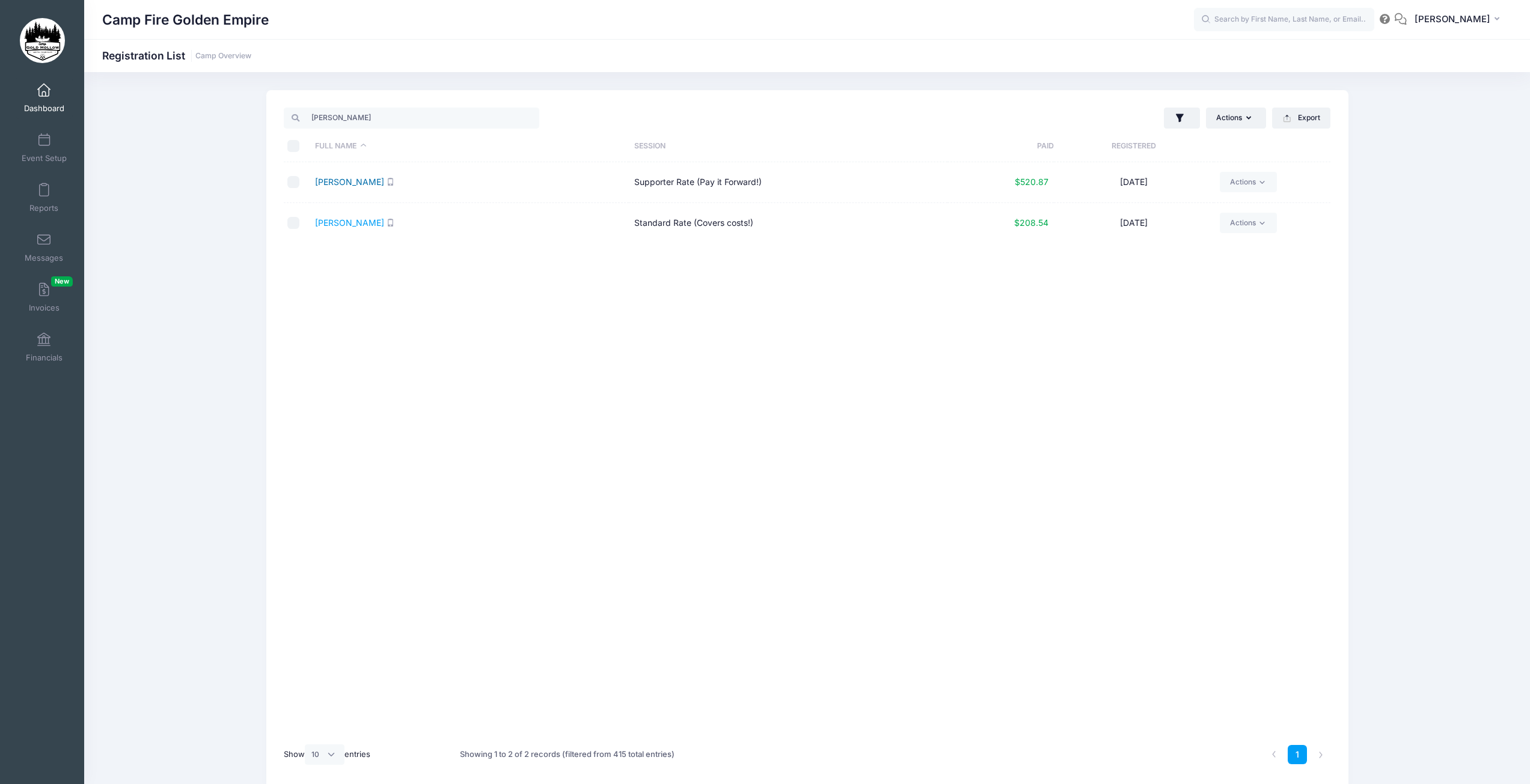
click at [350, 184] on link "Popovich, Sara" at bounding box center [349, 182] width 69 height 10
drag, startPoint x: 341, startPoint y: 125, endPoint x: 285, endPoint y: 129, distance: 56.1
click at [287, 128] on input "sara" at bounding box center [412, 118] width 255 height 20
click at [347, 262] on link "Thompson, Robert" at bounding box center [349, 263] width 69 height 10
drag, startPoint x: 333, startPoint y: 119, endPoint x: 306, endPoint y: 128, distance: 28.5
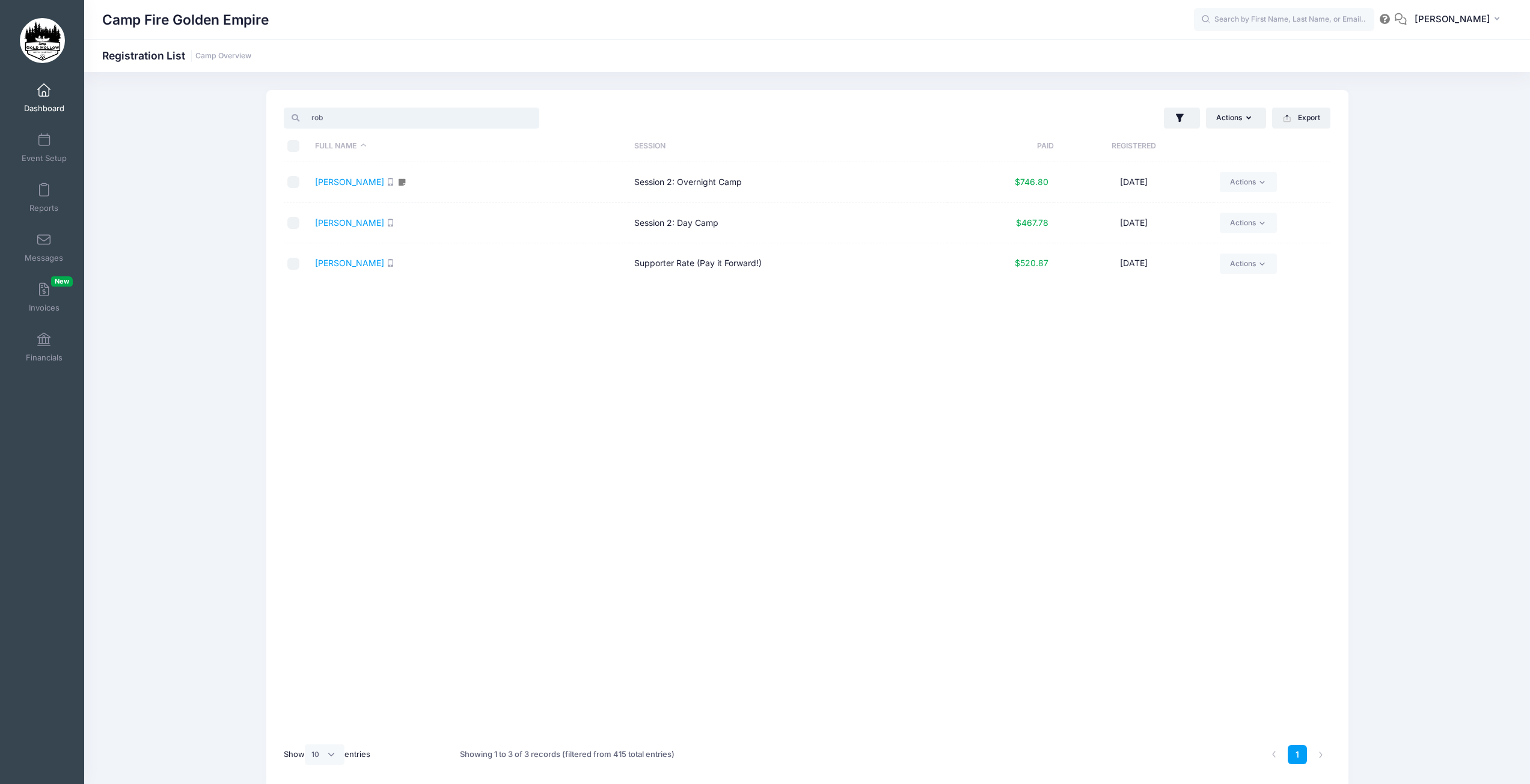
click at [306, 128] on input "rob" at bounding box center [412, 118] width 255 height 20
click at [361, 180] on link "Ostroff, Ruth" at bounding box center [349, 182] width 69 height 10
drag, startPoint x: 332, startPoint y: 115, endPoint x: 301, endPoint y: 120, distance: 31.4
click at [301, 120] on input "ruth" at bounding box center [412, 118] width 255 height 20
click at [325, 226] on link "Toomey, Diane" at bounding box center [349, 222] width 69 height 10
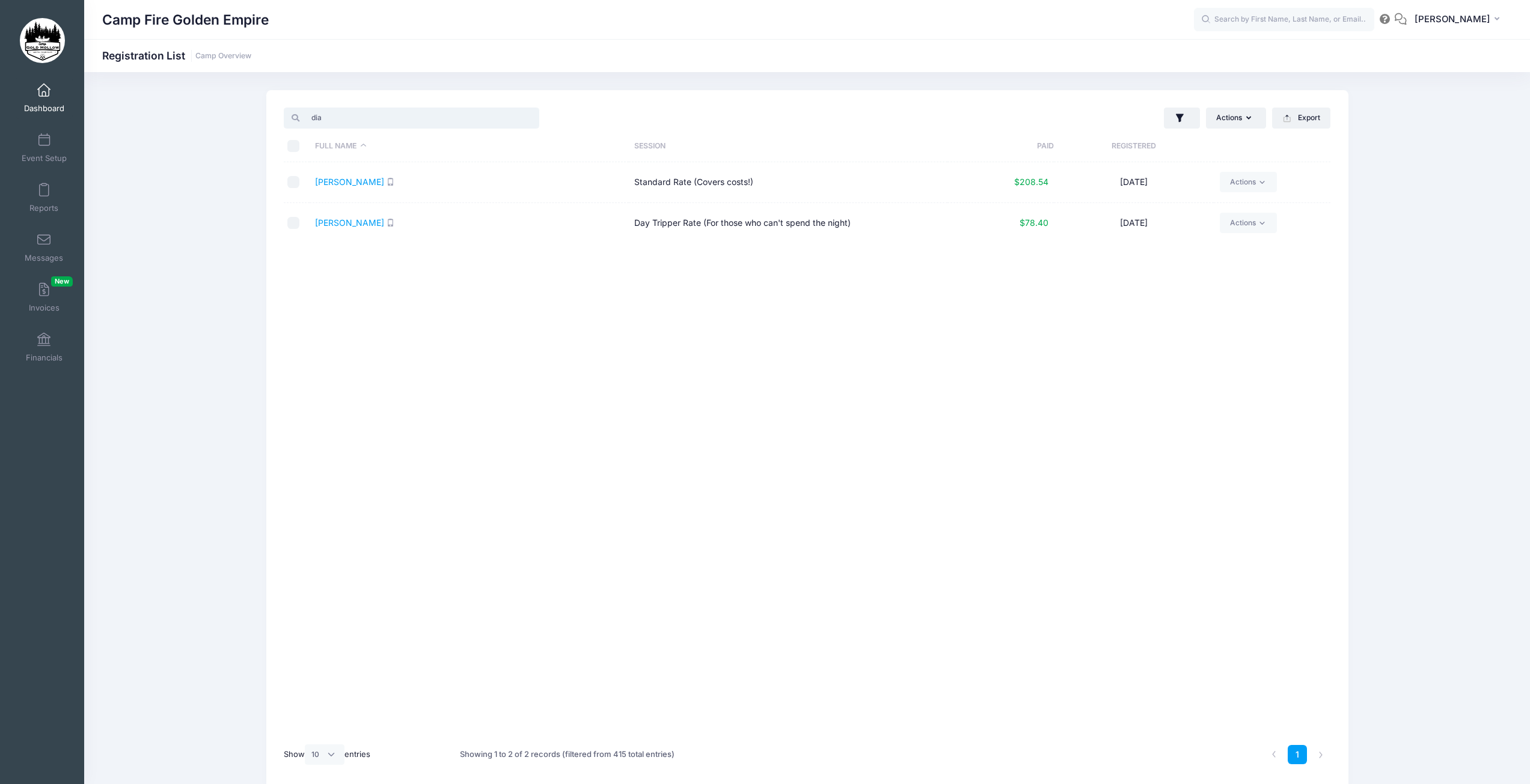
drag, startPoint x: 337, startPoint y: 120, endPoint x: 298, endPoint y: 122, distance: 39.1
click at [299, 122] on input "dia" at bounding box center [412, 118] width 255 height 20
click at [384, 224] on link "Youngdahl, Sharon" at bounding box center [349, 222] width 69 height 10
drag, startPoint x: 333, startPoint y: 115, endPoint x: 295, endPoint y: 125, distance: 39.3
click at [295, 125] on input "shar" at bounding box center [412, 118] width 255 height 20
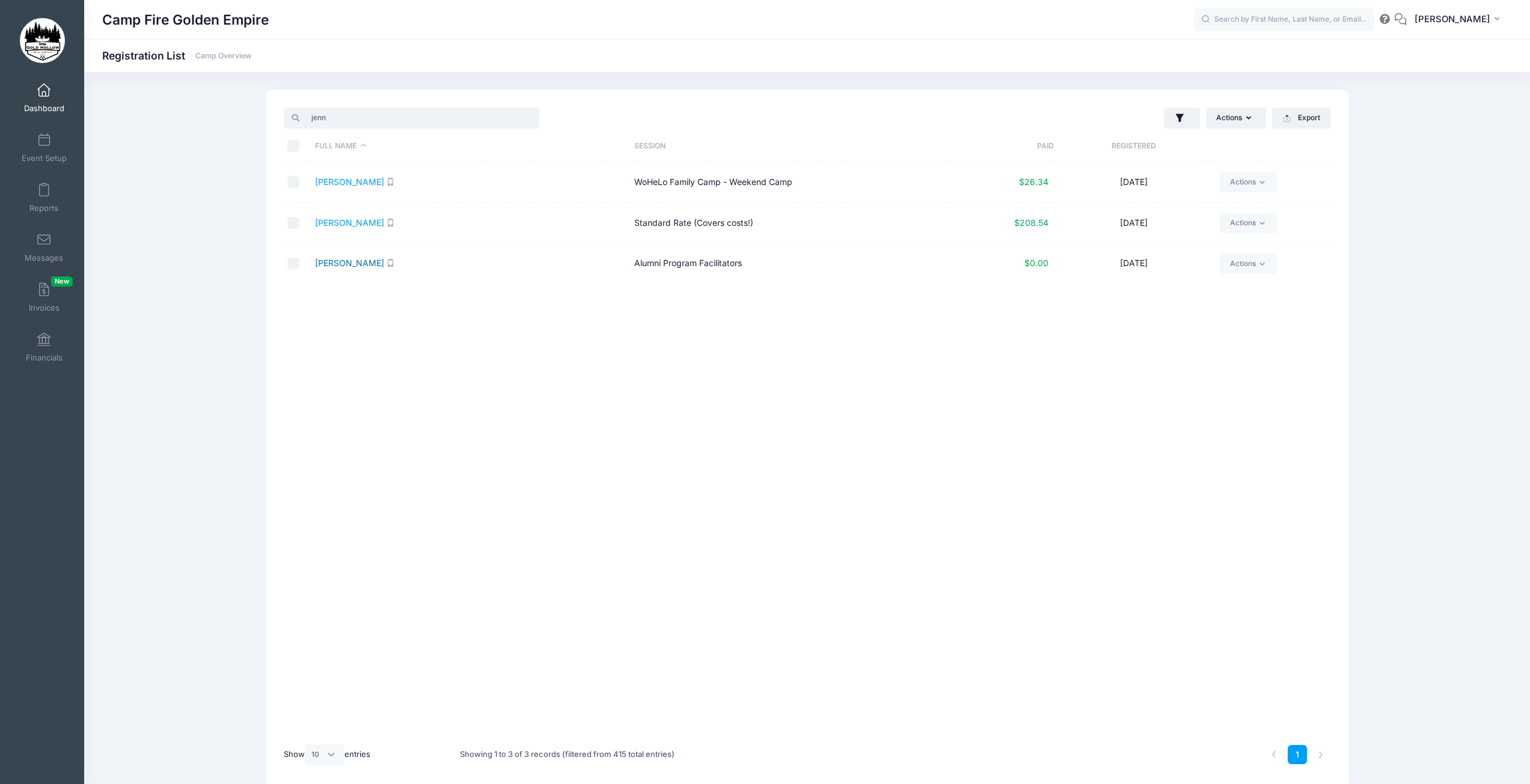
type input "jenn"
click at [367, 267] on link "Gravvat, Jennifer" at bounding box center [349, 263] width 69 height 10
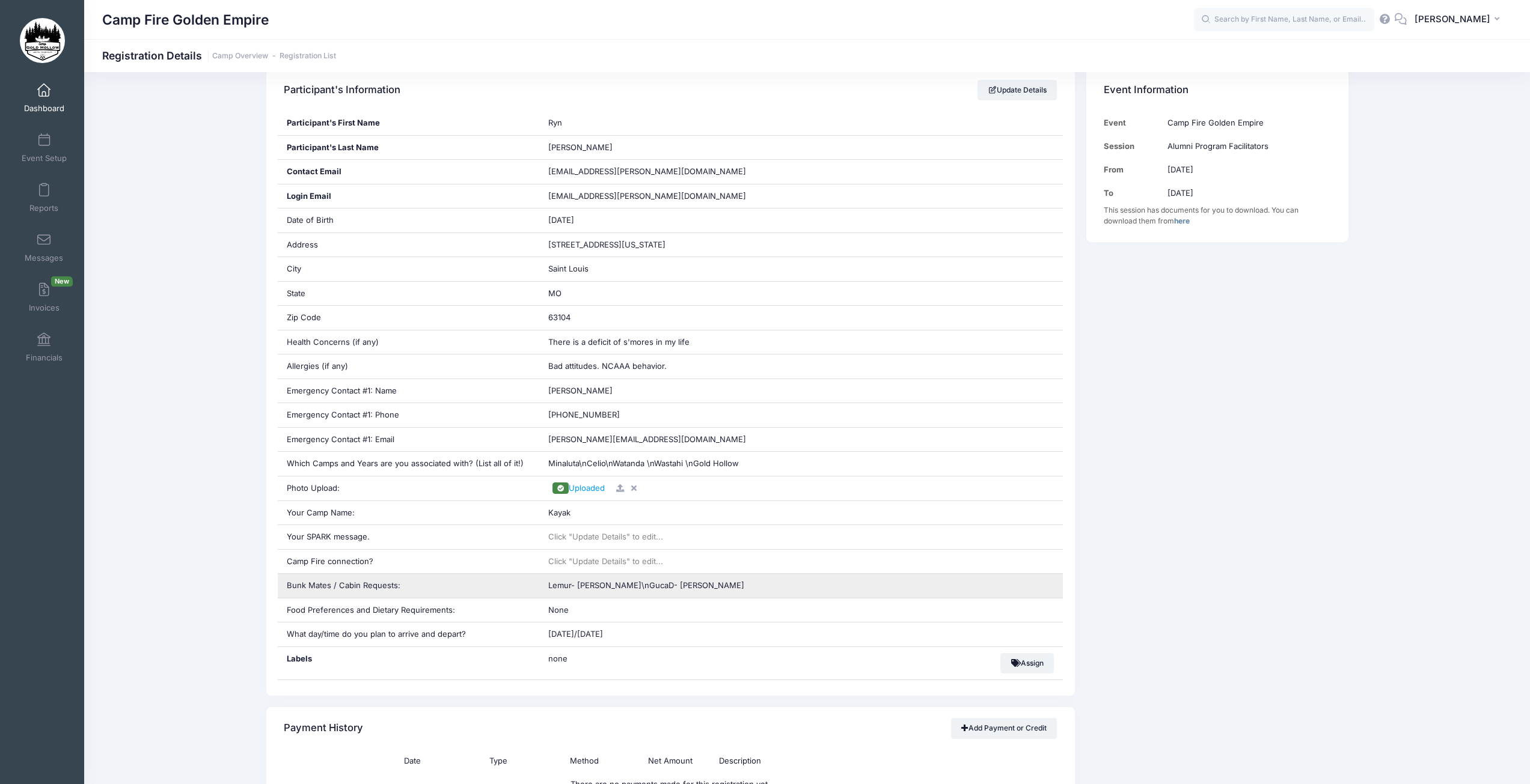
scroll to position [241, 0]
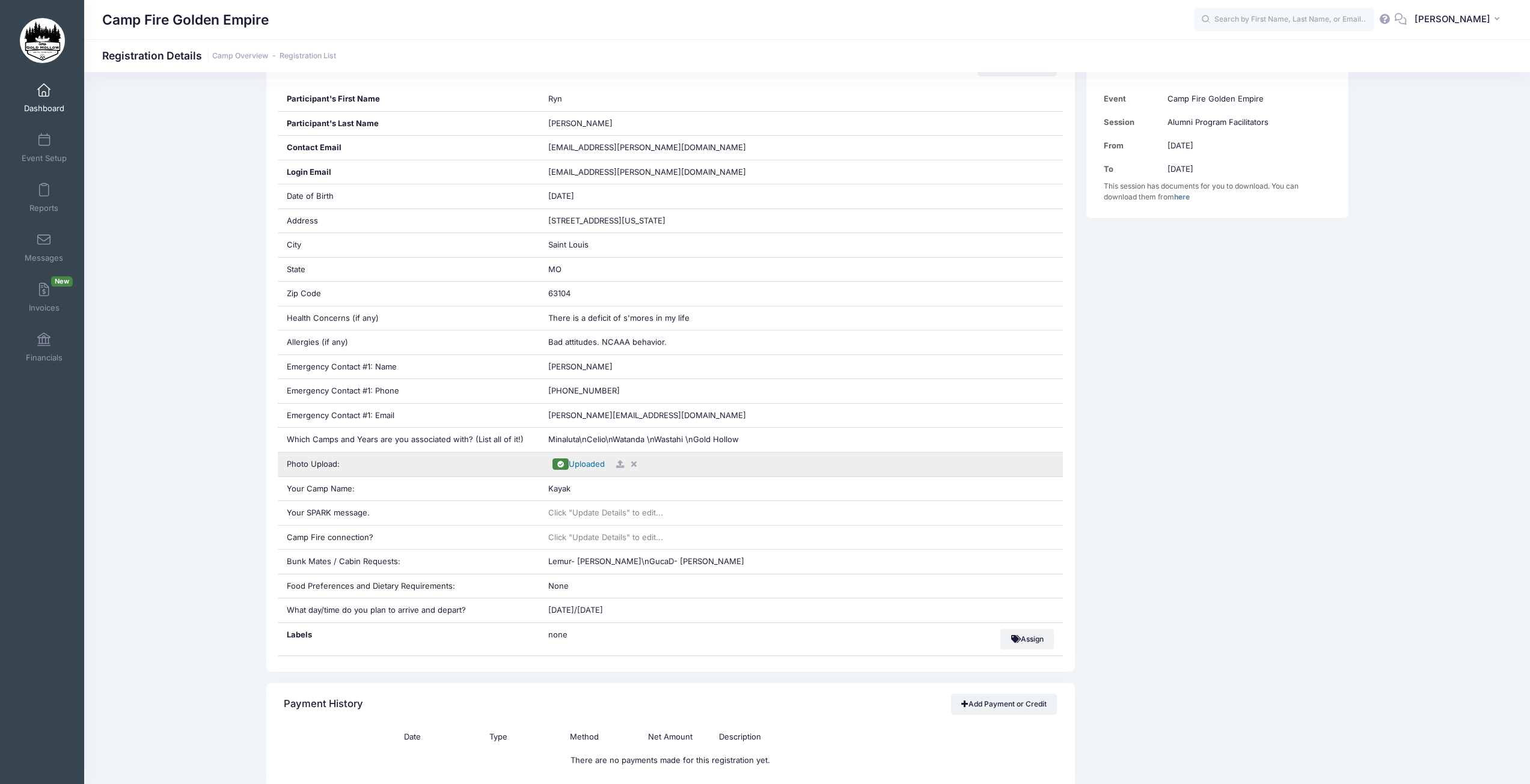
click at [580, 466] on span "Uploaded" at bounding box center [587, 464] width 36 height 9
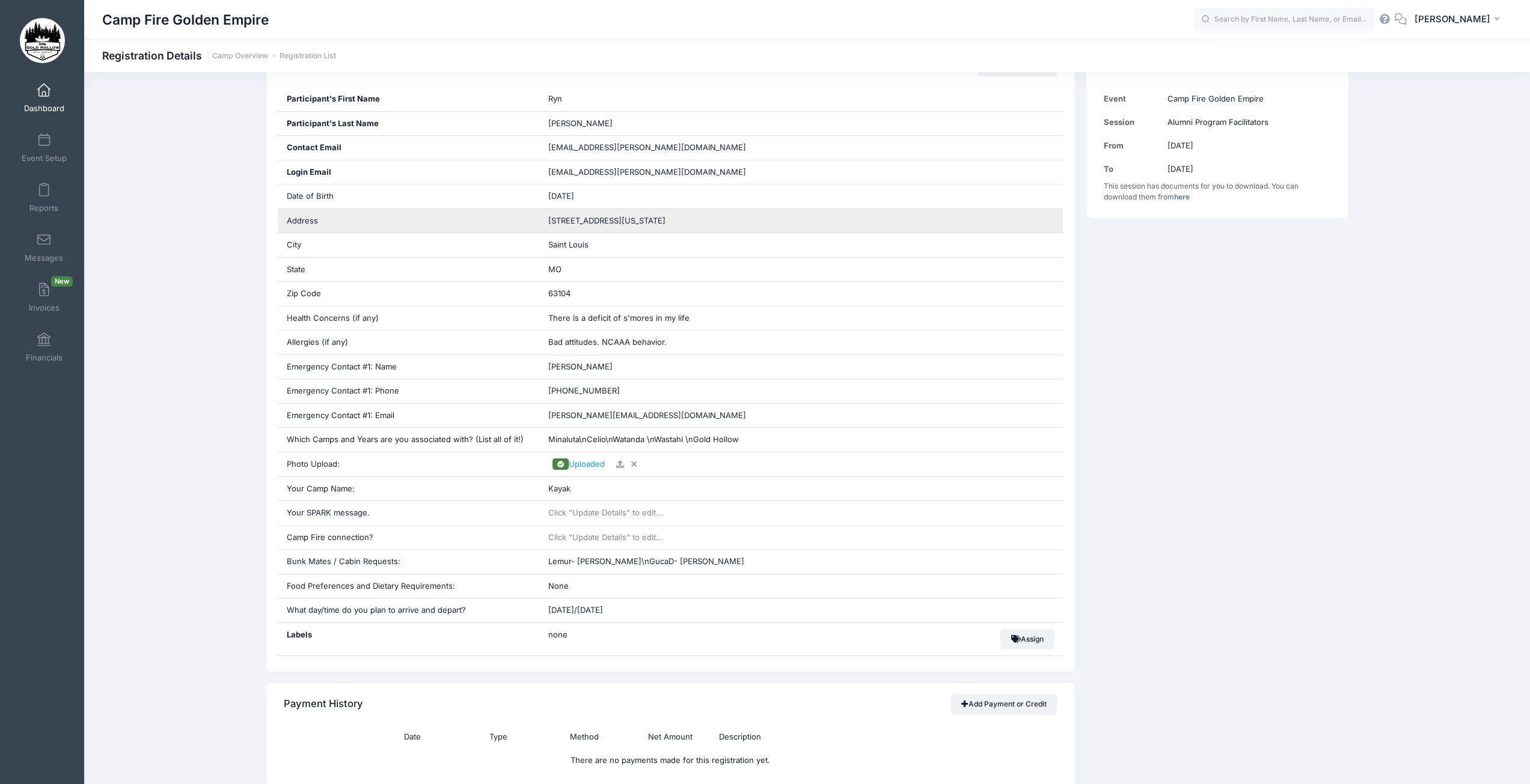
scroll to position [0, 0]
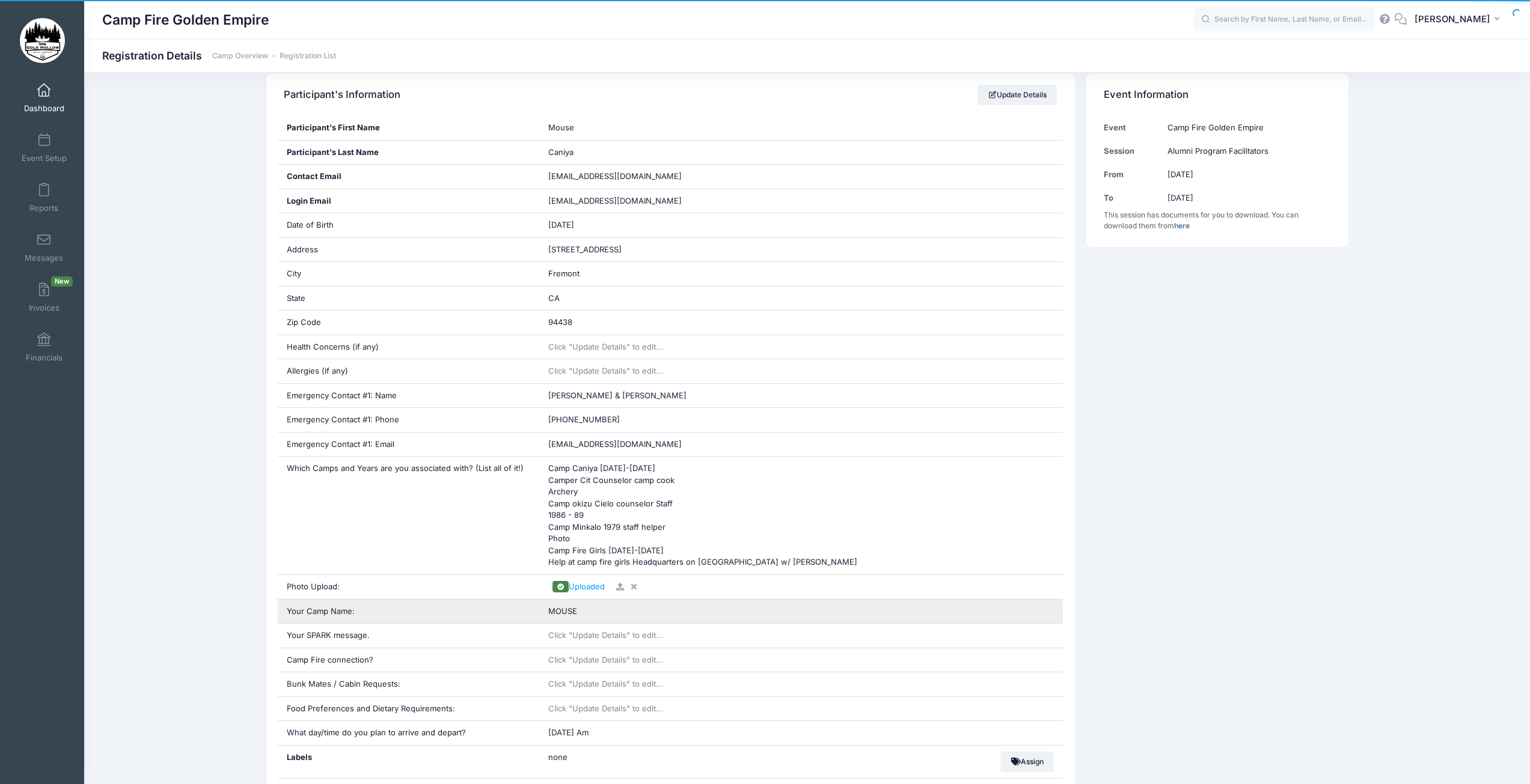
scroll to position [241, 0]
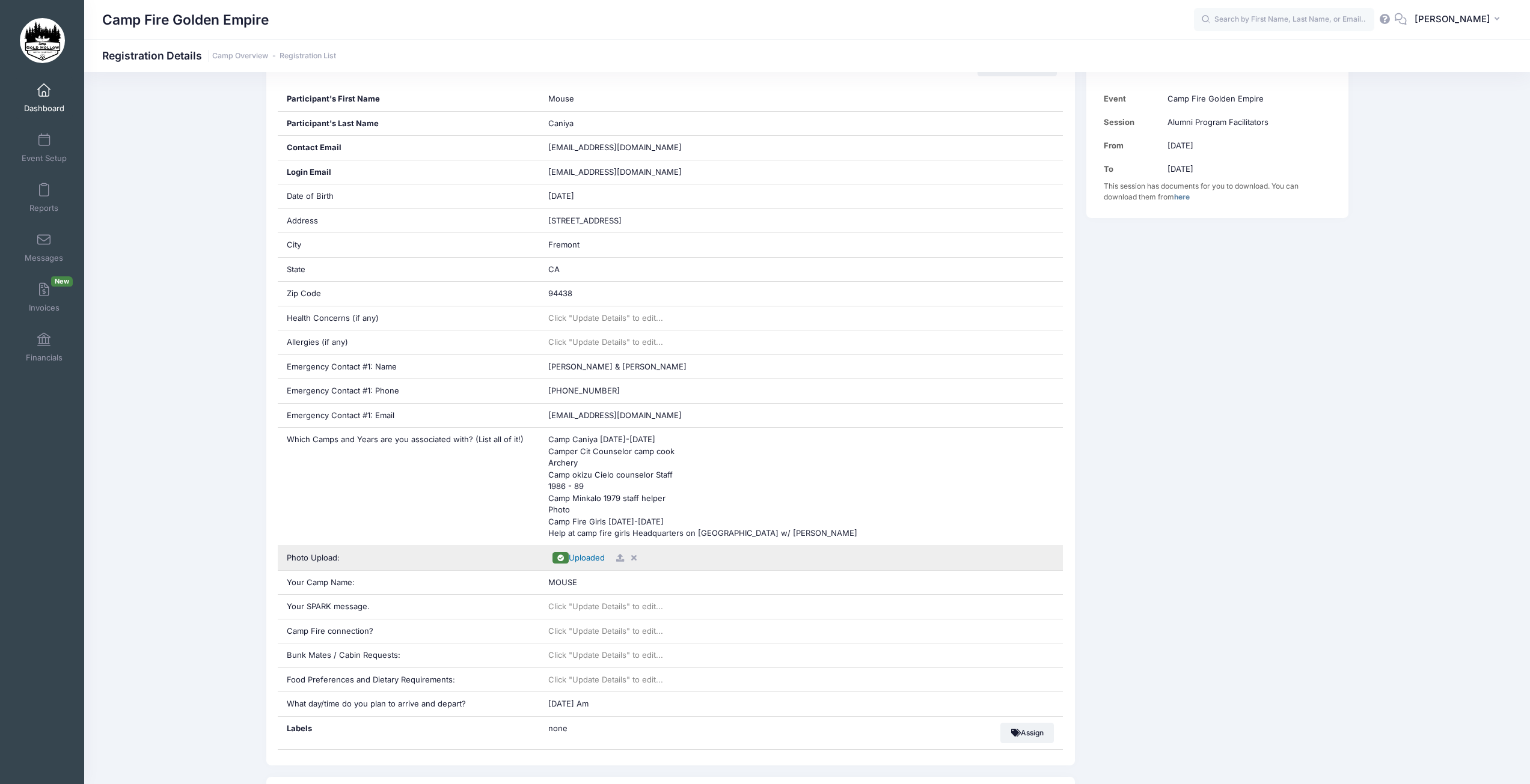
click at [584, 559] on span "Uploaded" at bounding box center [587, 557] width 36 height 9
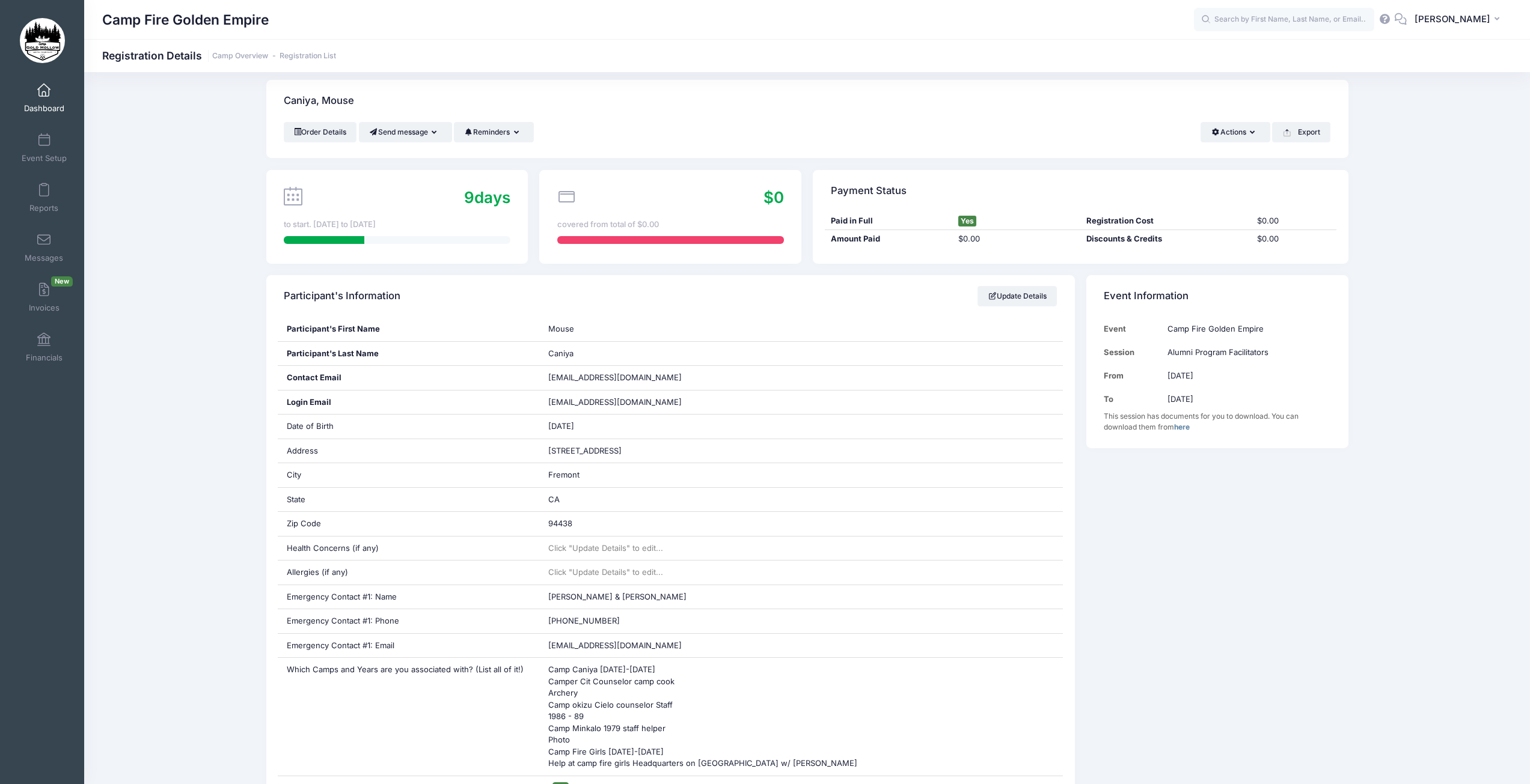
scroll to position [0, 0]
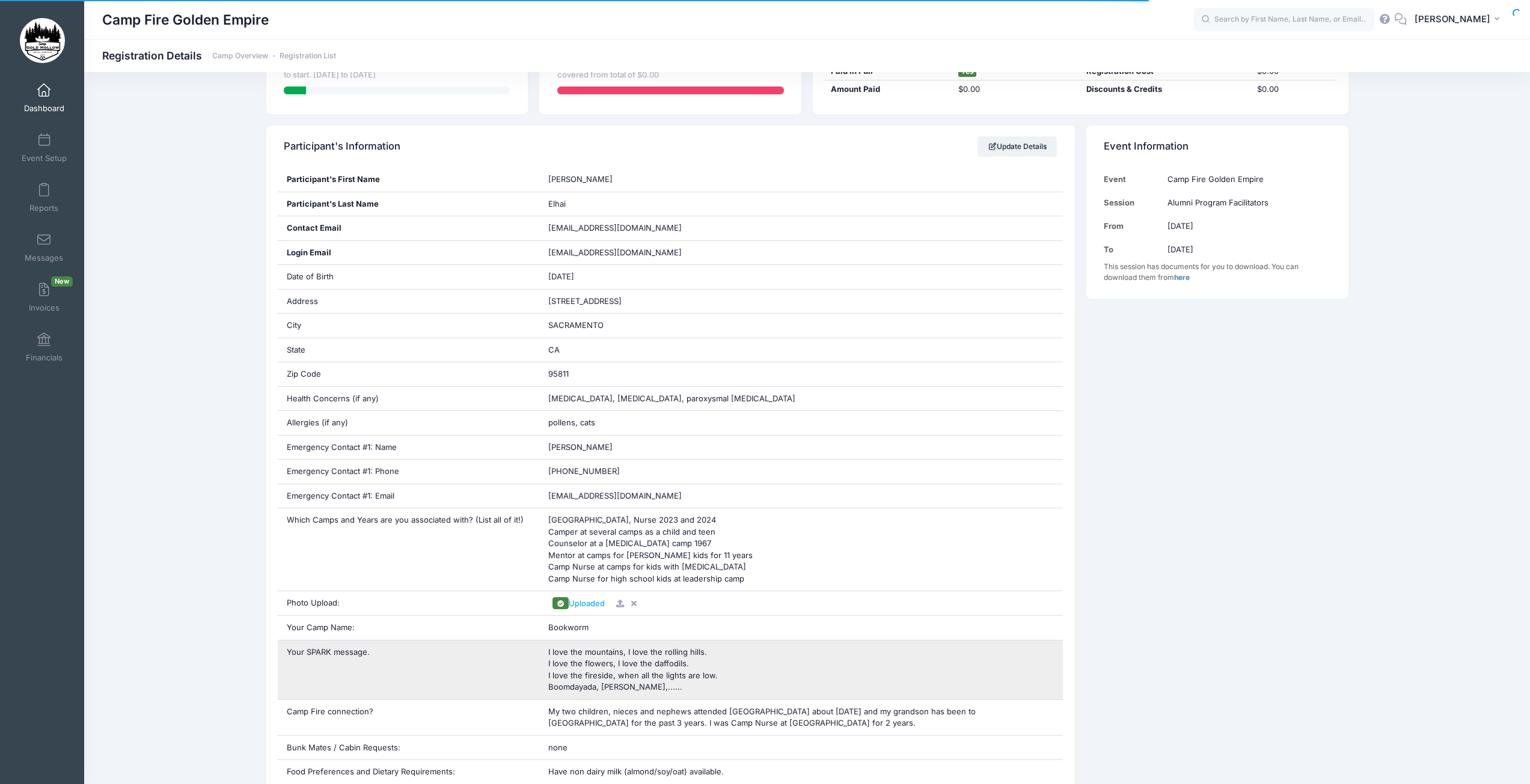
scroll to position [241, 0]
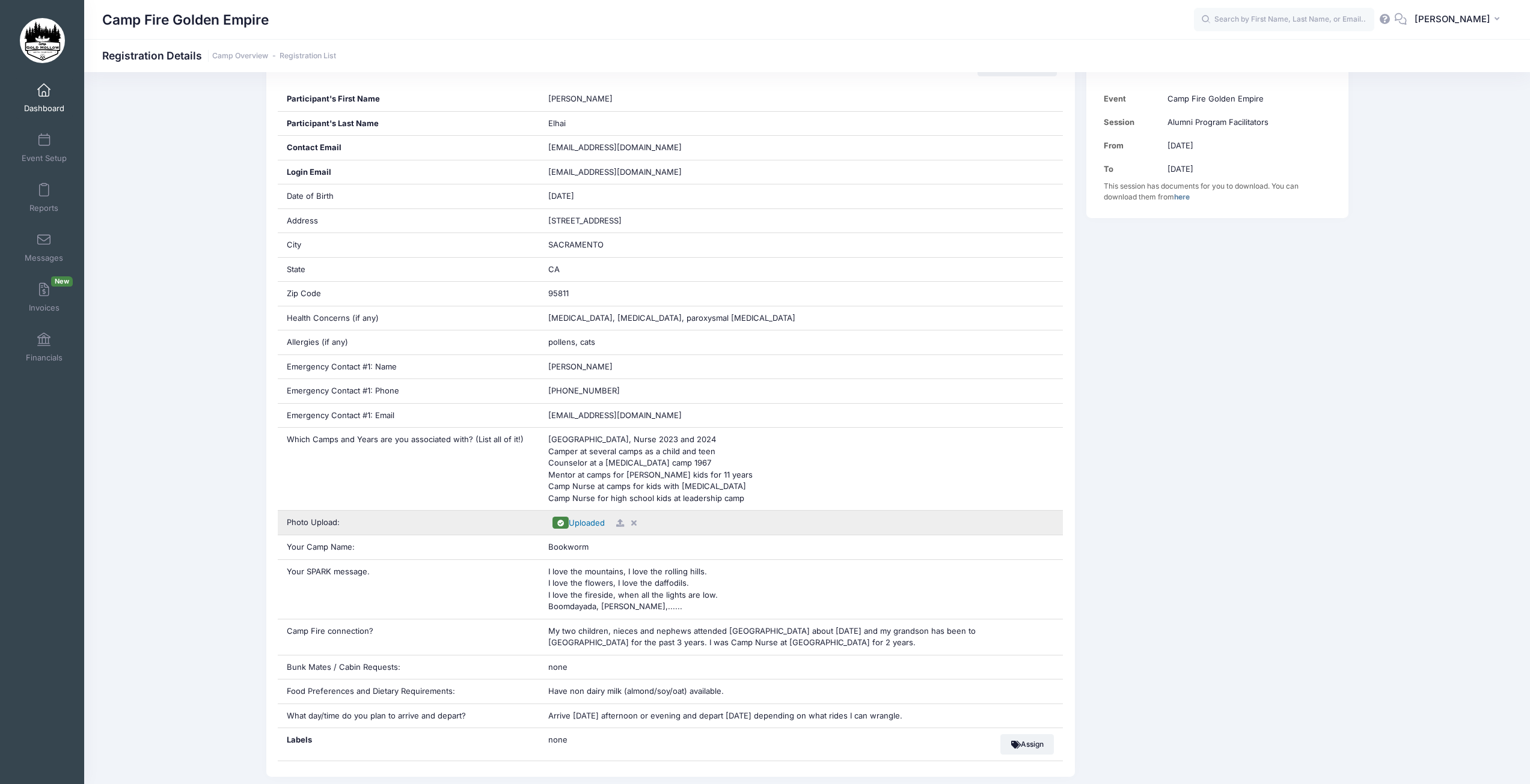
click at [584, 526] on span "Uploaded" at bounding box center [587, 522] width 36 height 9
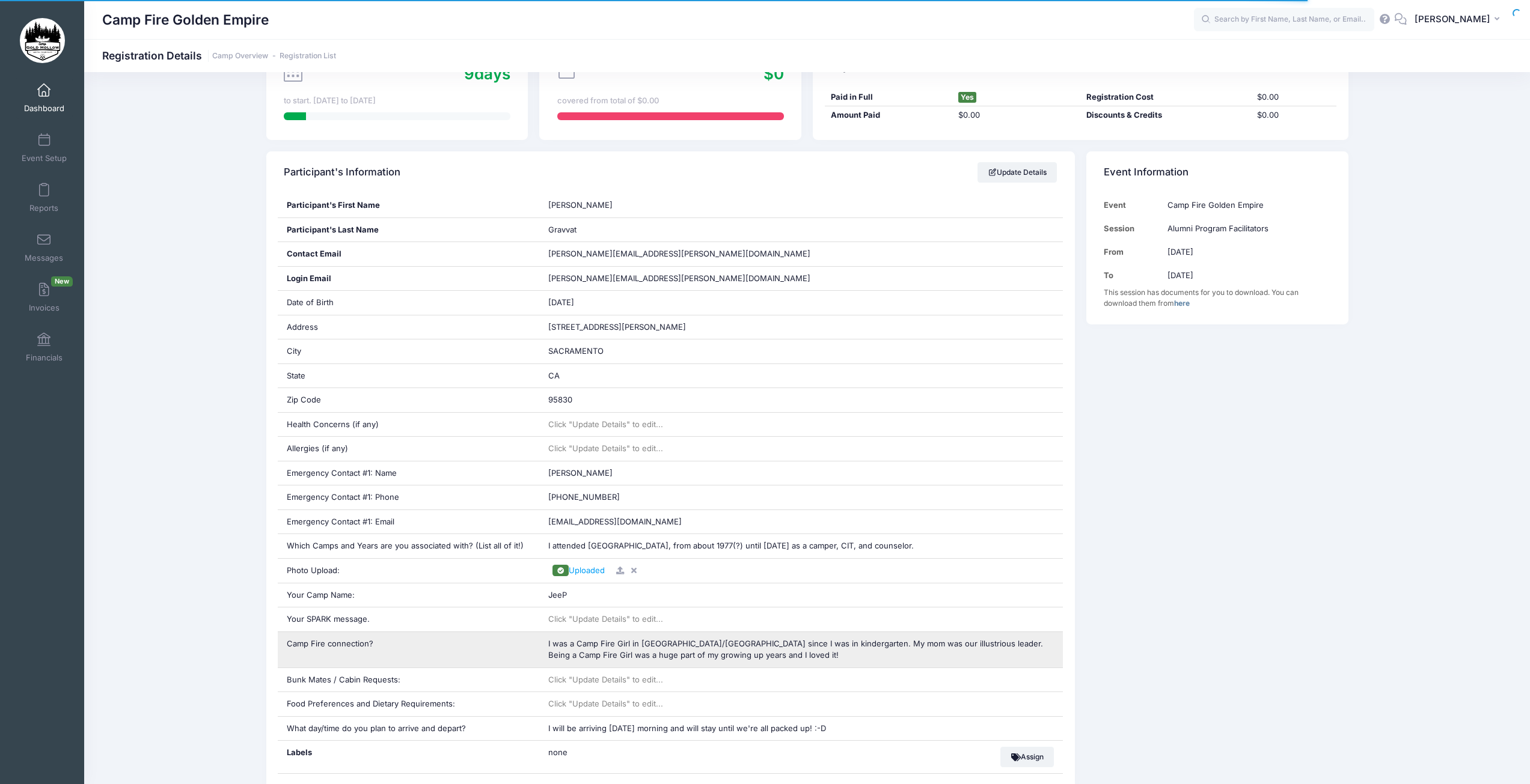
scroll to position [180, 0]
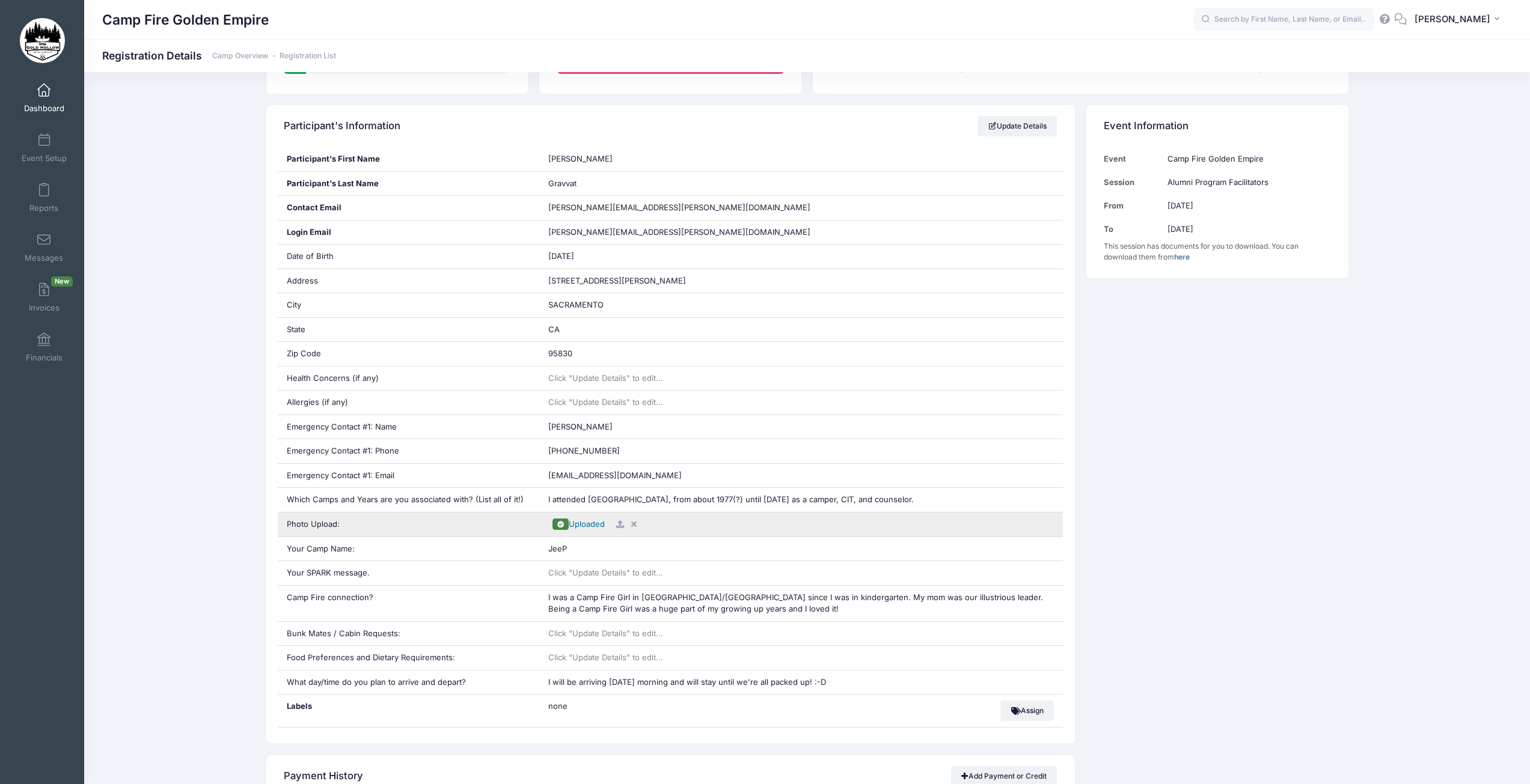
click at [588, 527] on span "Uploaded" at bounding box center [587, 524] width 36 height 9
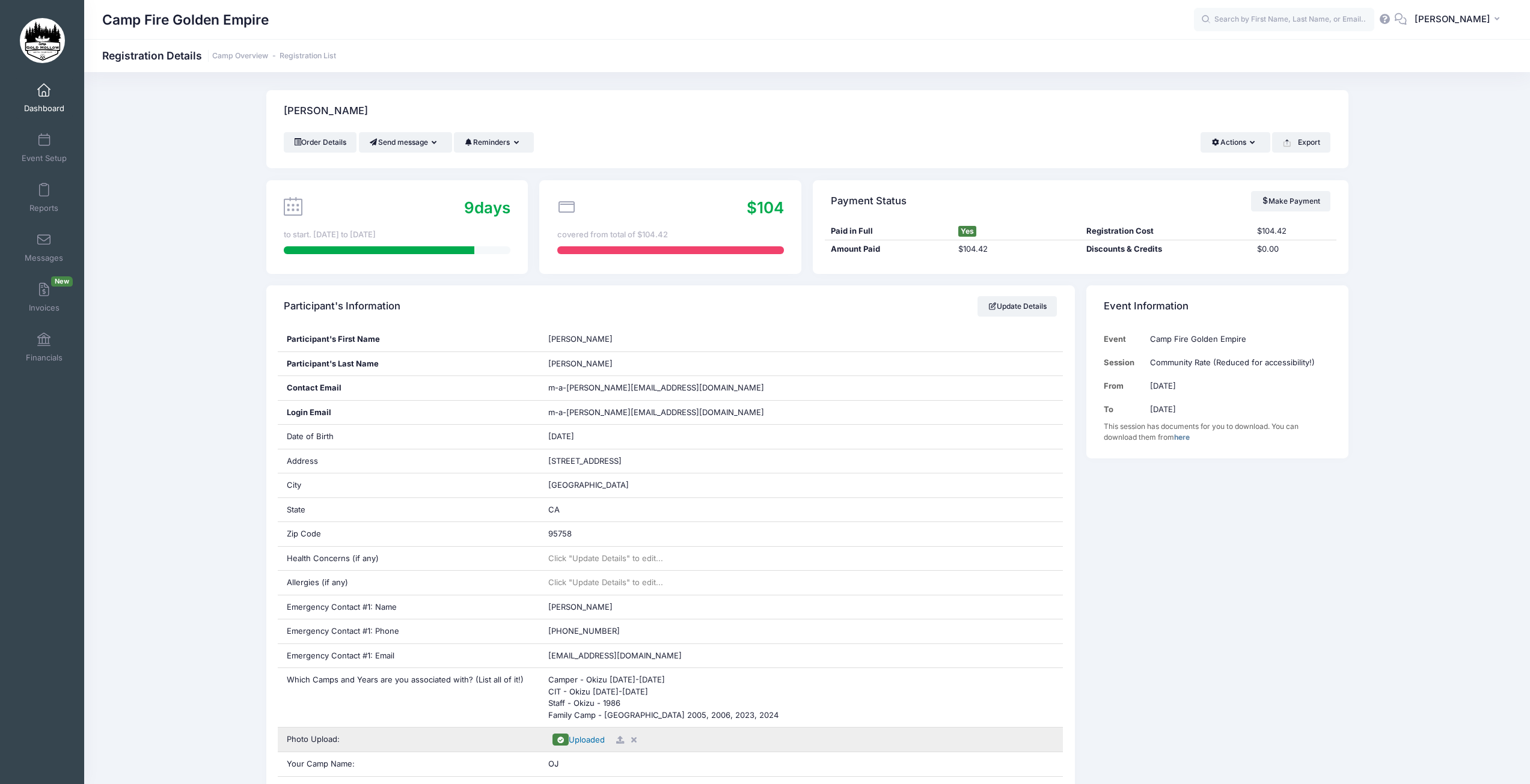
click at [593, 742] on span "Uploaded" at bounding box center [587, 740] width 36 height 9
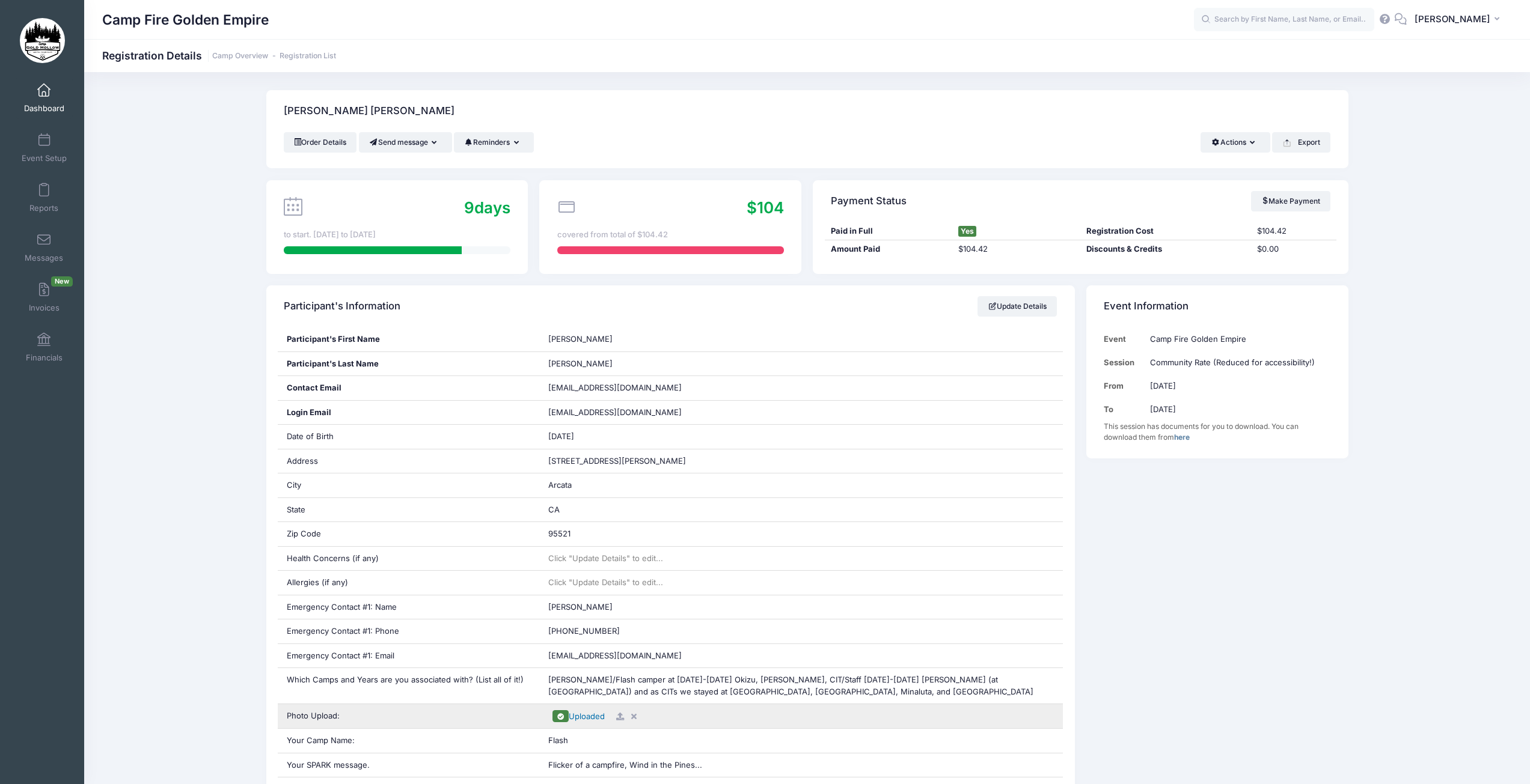
click at [596, 716] on span "Uploaded" at bounding box center [587, 716] width 36 height 9
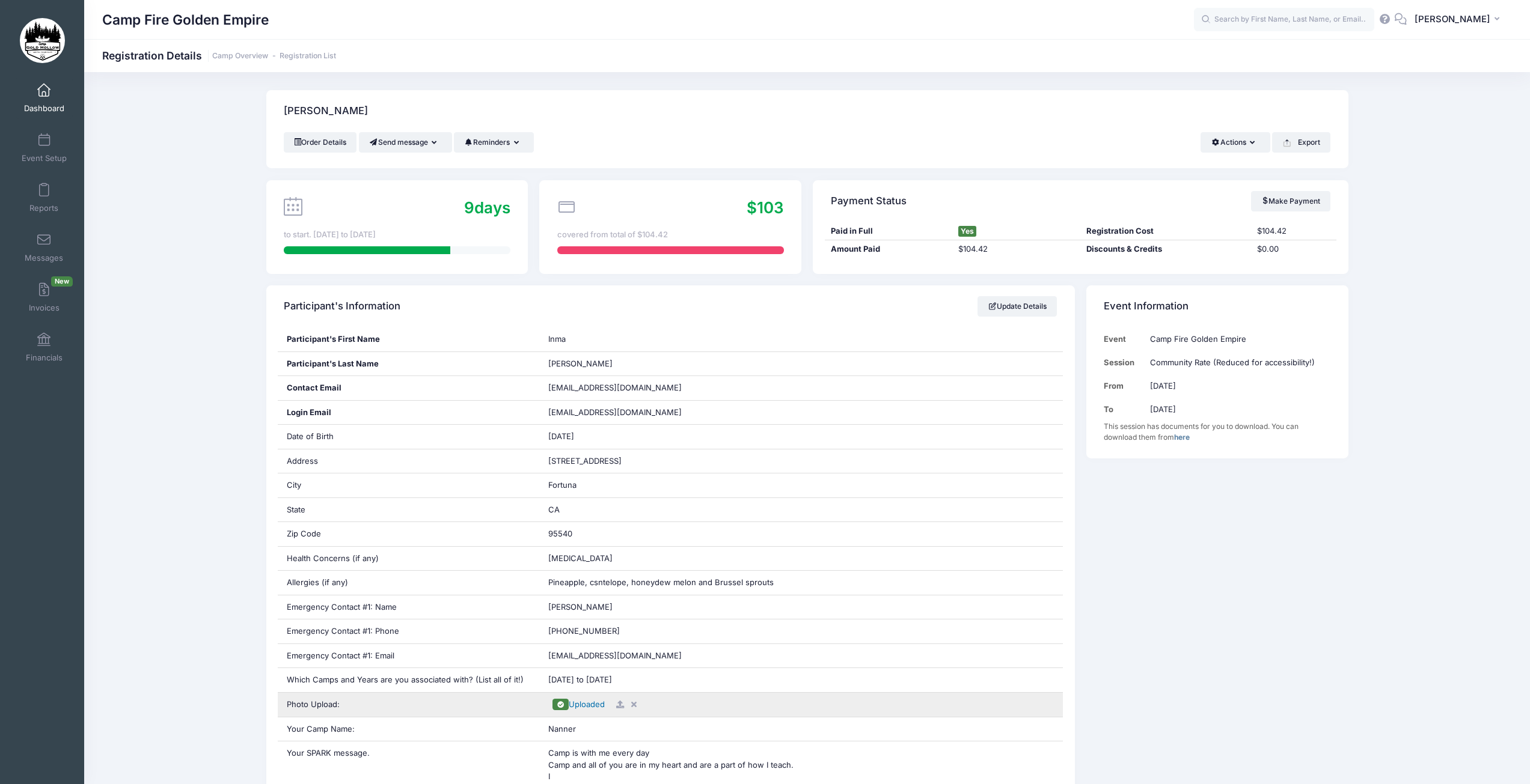
click at [582, 705] on span "Uploaded" at bounding box center [587, 704] width 36 height 9
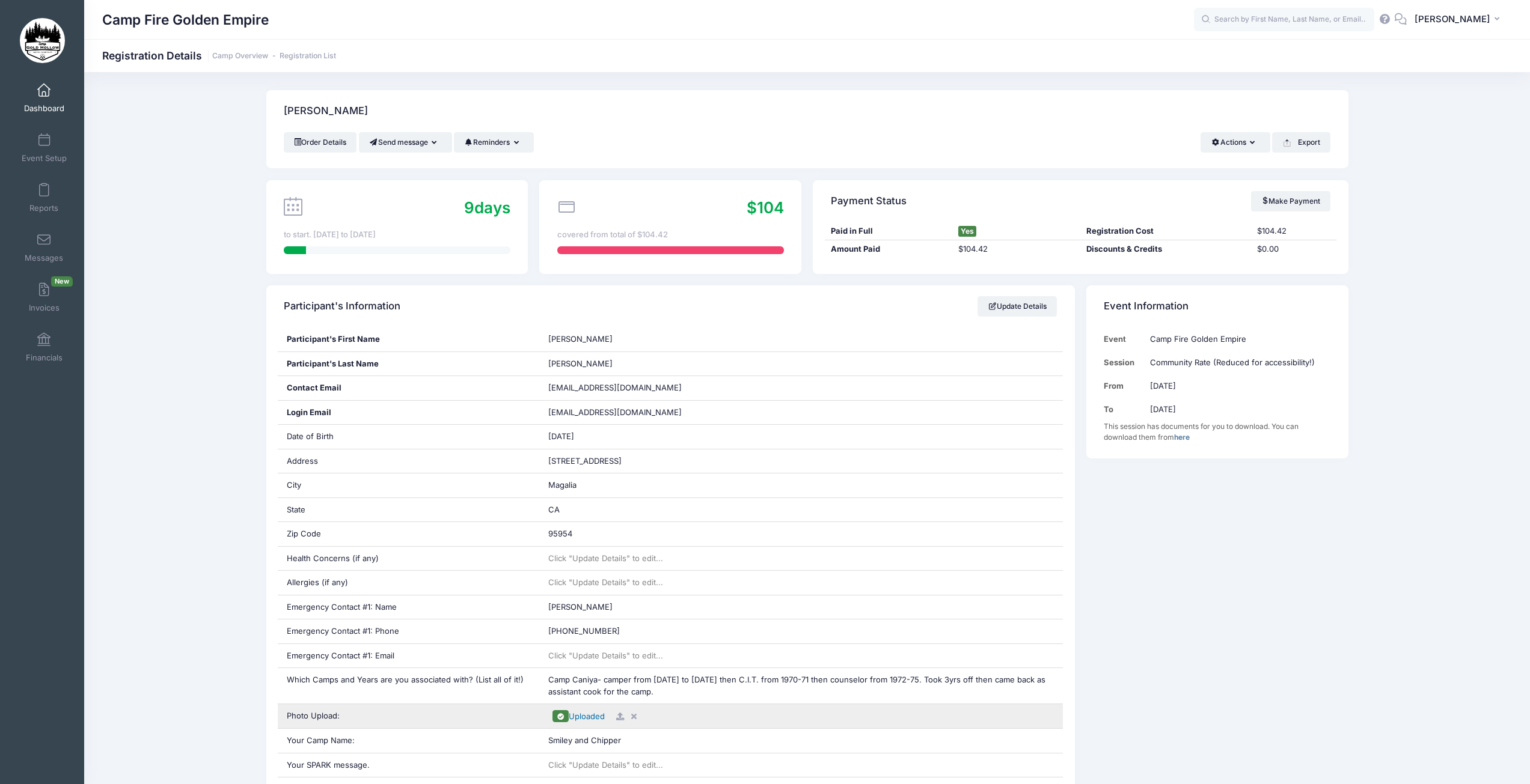
click at [588, 718] on span "Uploaded" at bounding box center [587, 716] width 36 height 9
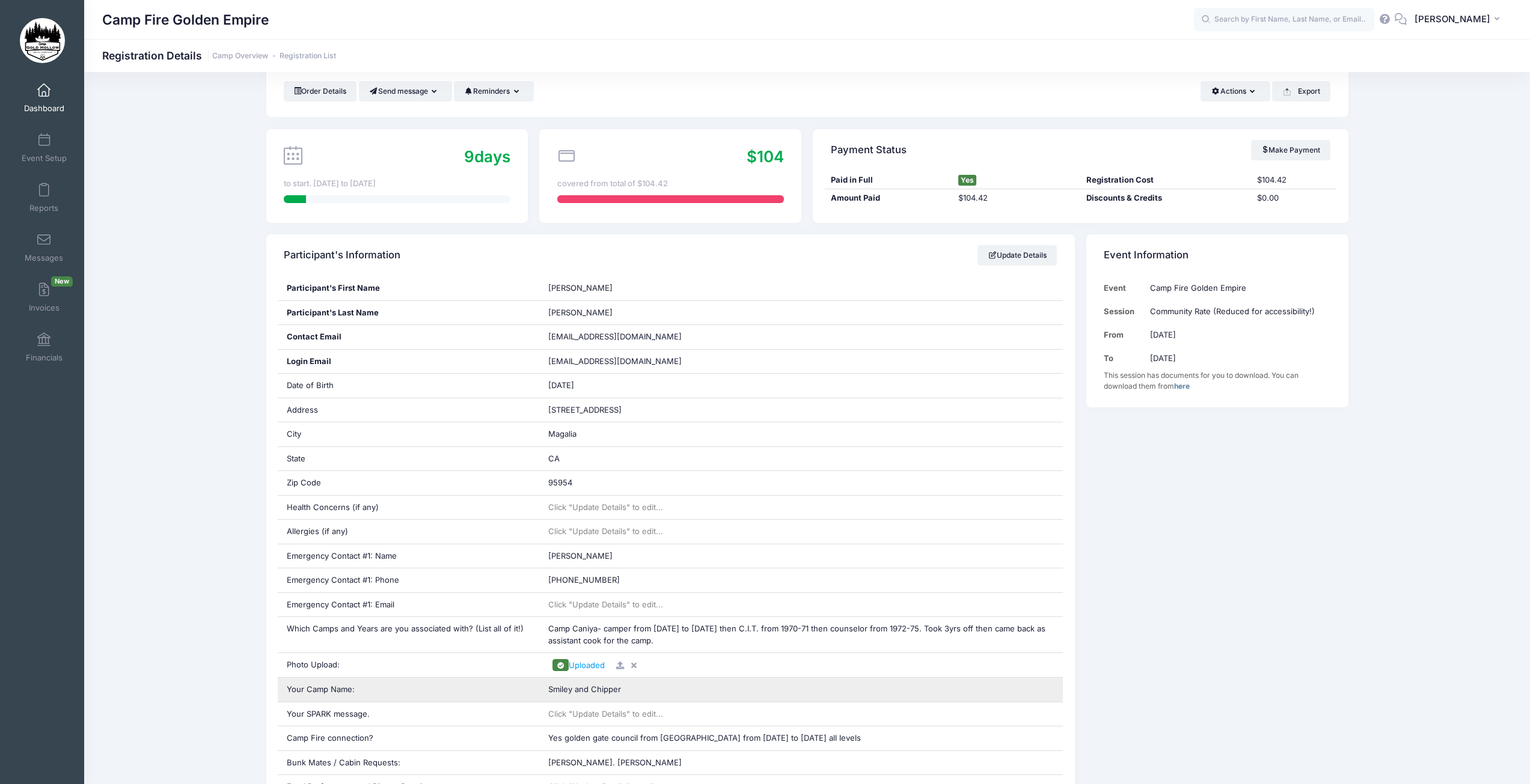
scroll to position [120, 0]
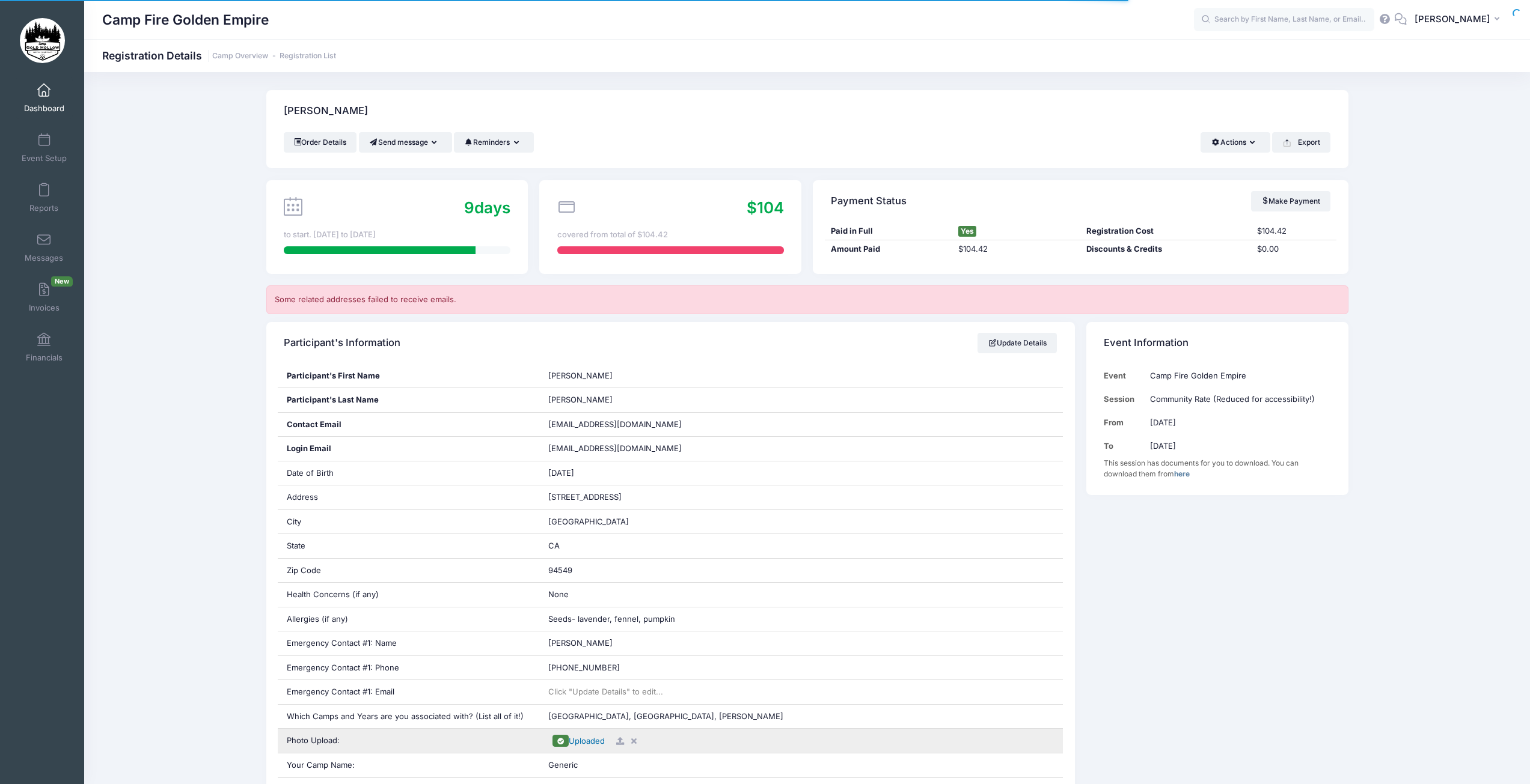
click at [582, 740] on span "Uploaded" at bounding box center [587, 740] width 36 height 9
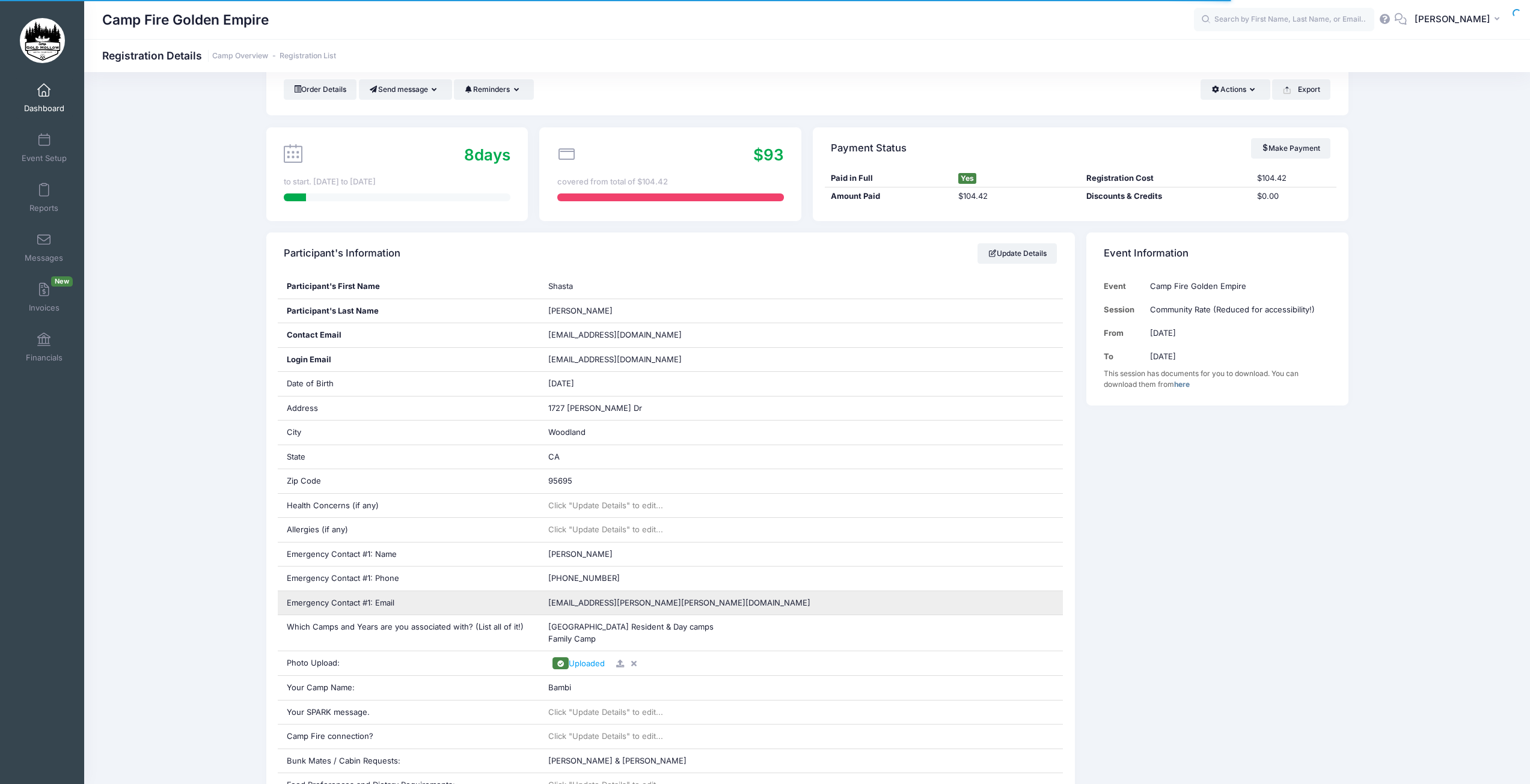
scroll to position [120, 0]
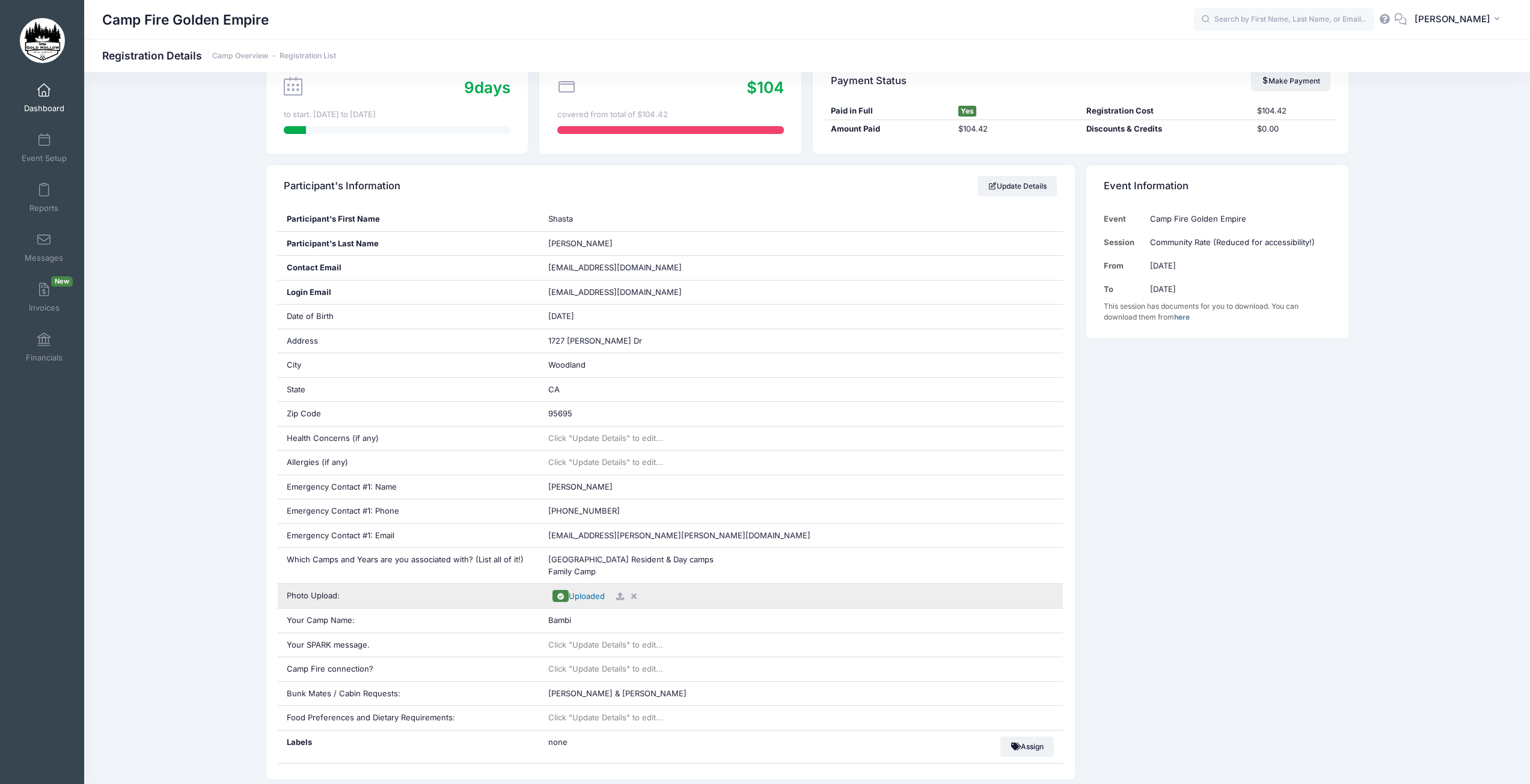
click at [594, 597] on span "Uploaded" at bounding box center [587, 596] width 36 height 9
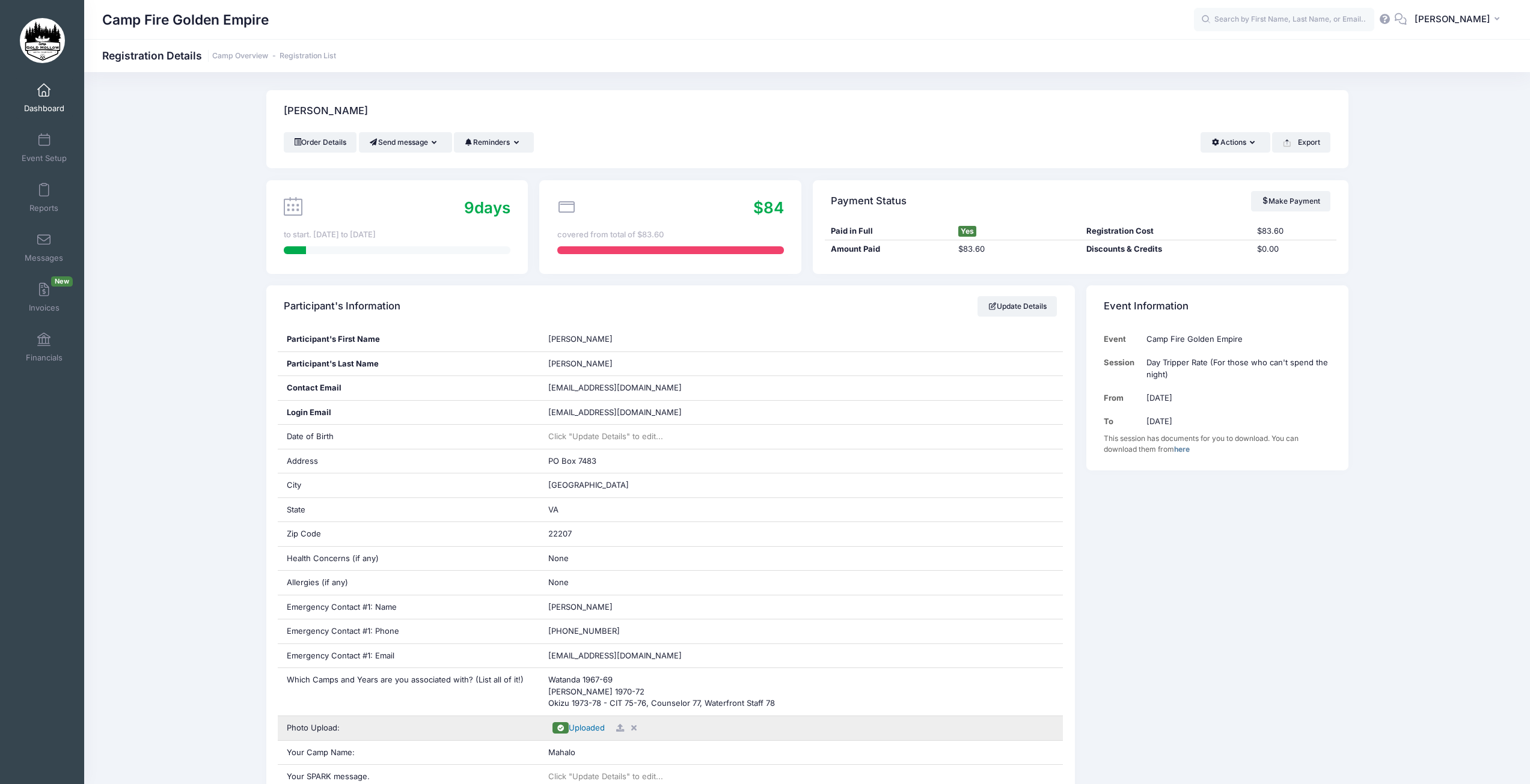
click at [585, 726] on span "Uploaded" at bounding box center [587, 727] width 36 height 9
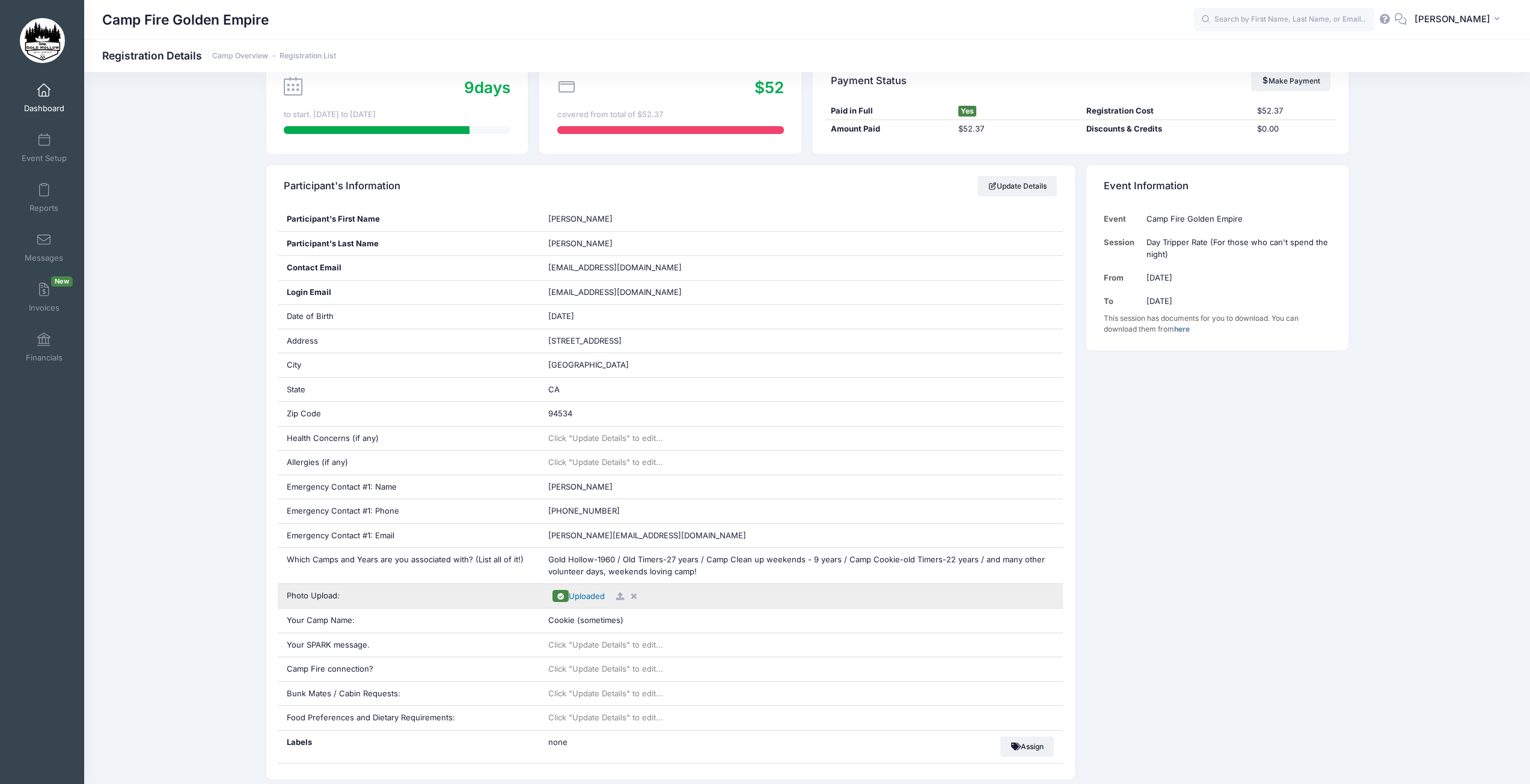
click at [593, 596] on span "Uploaded" at bounding box center [587, 596] width 36 height 9
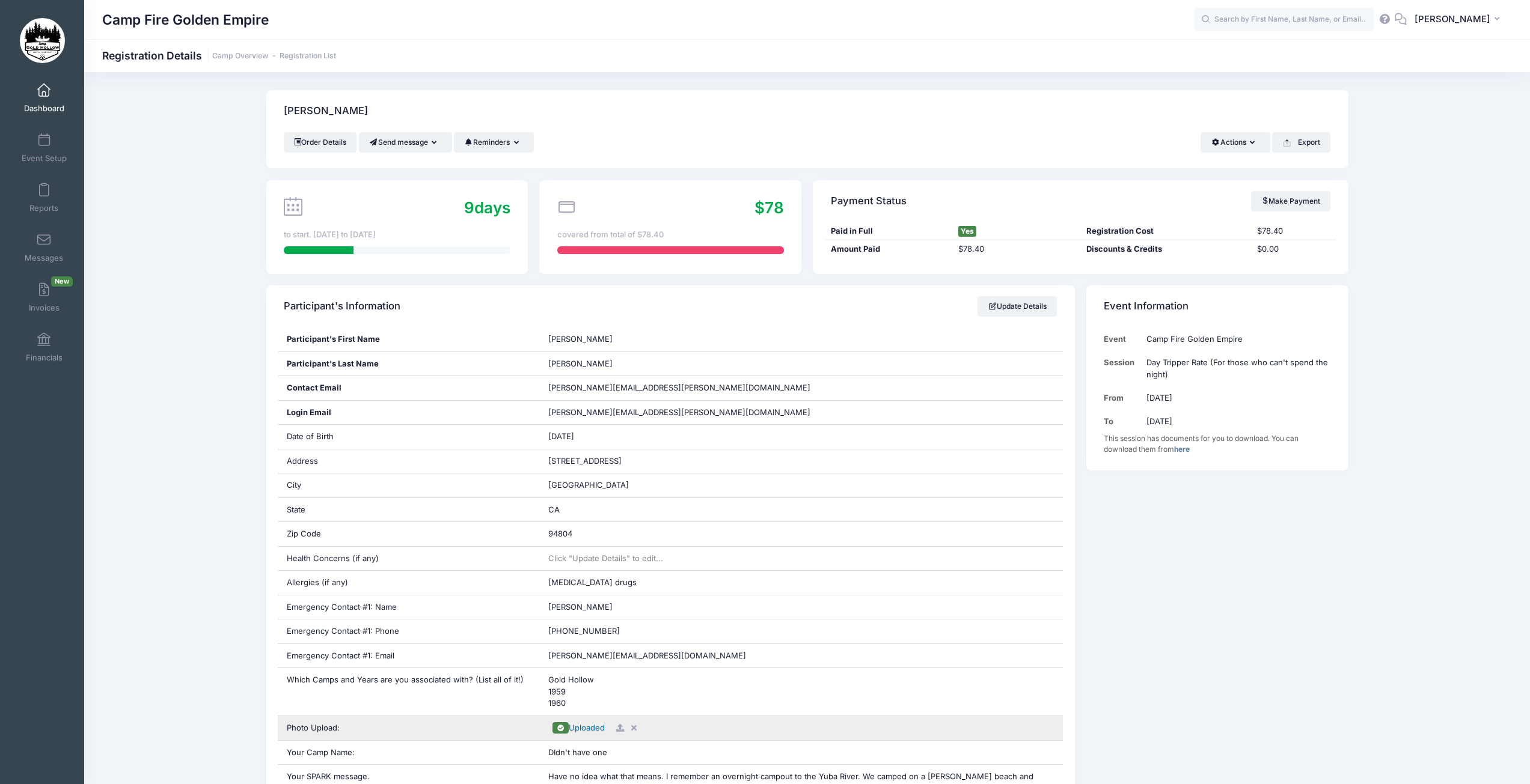
click at [590, 729] on span "Uploaded" at bounding box center [587, 727] width 36 height 9
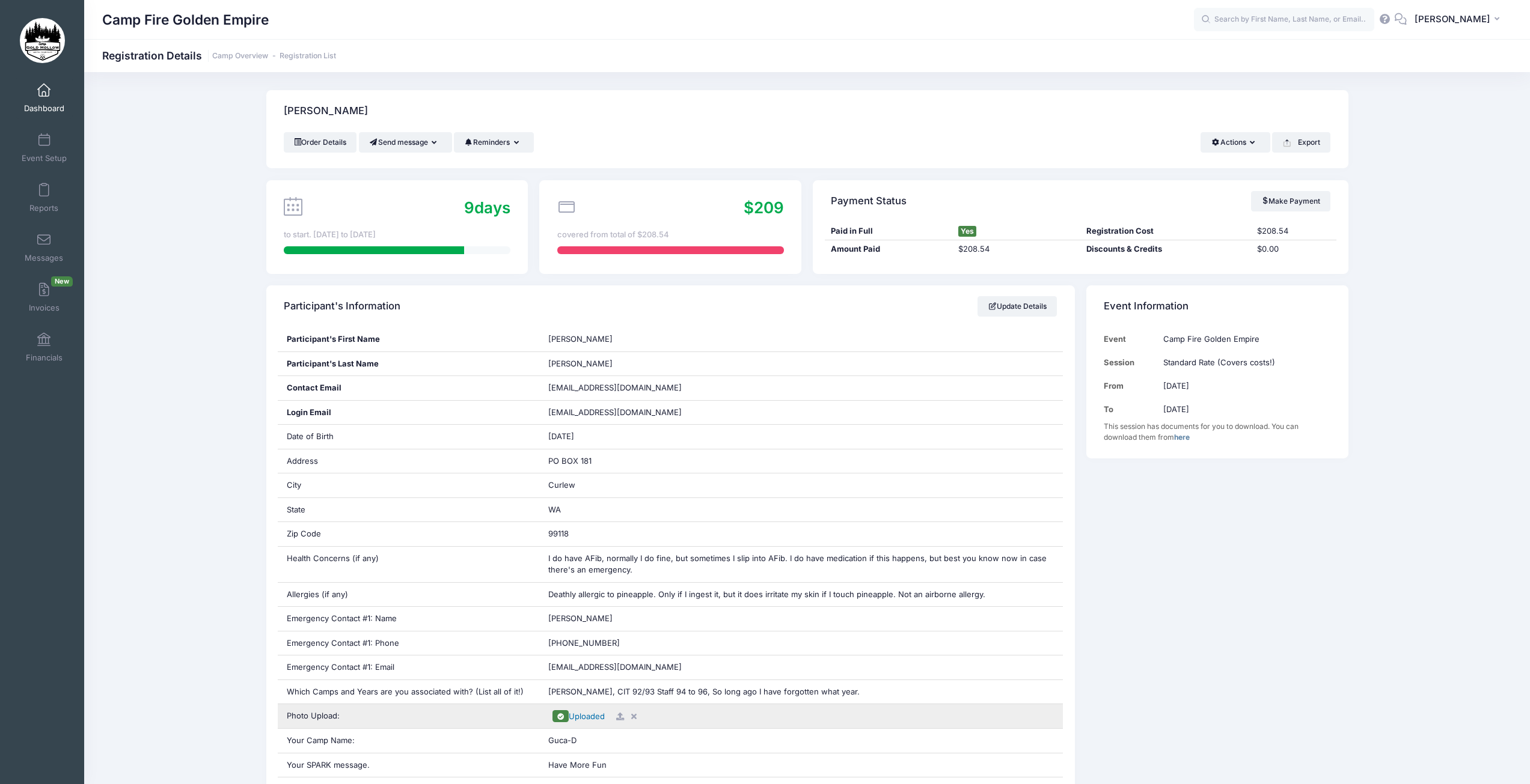
click at [577, 717] on span "Uploaded" at bounding box center [587, 716] width 36 height 9
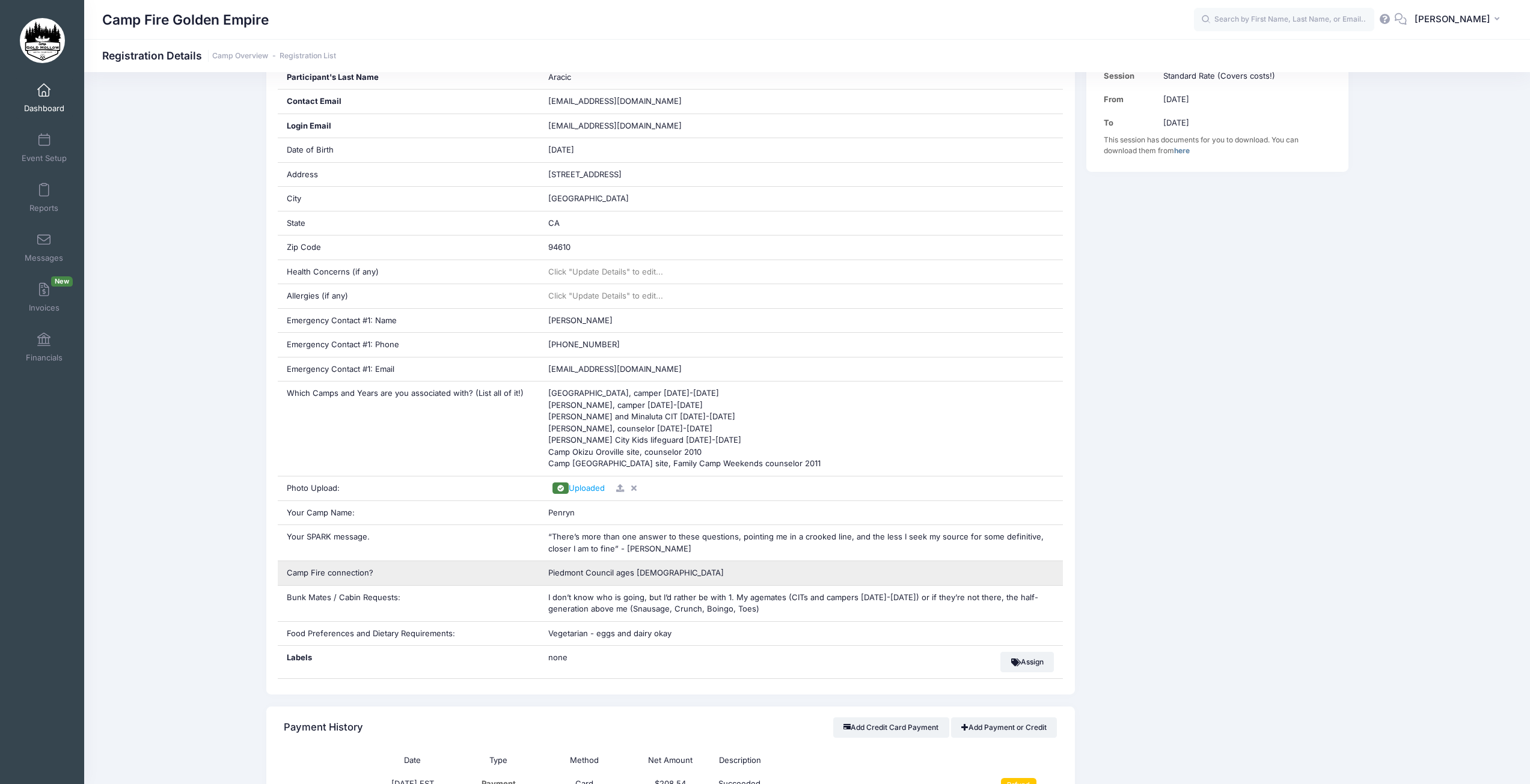
scroll to position [300, 0]
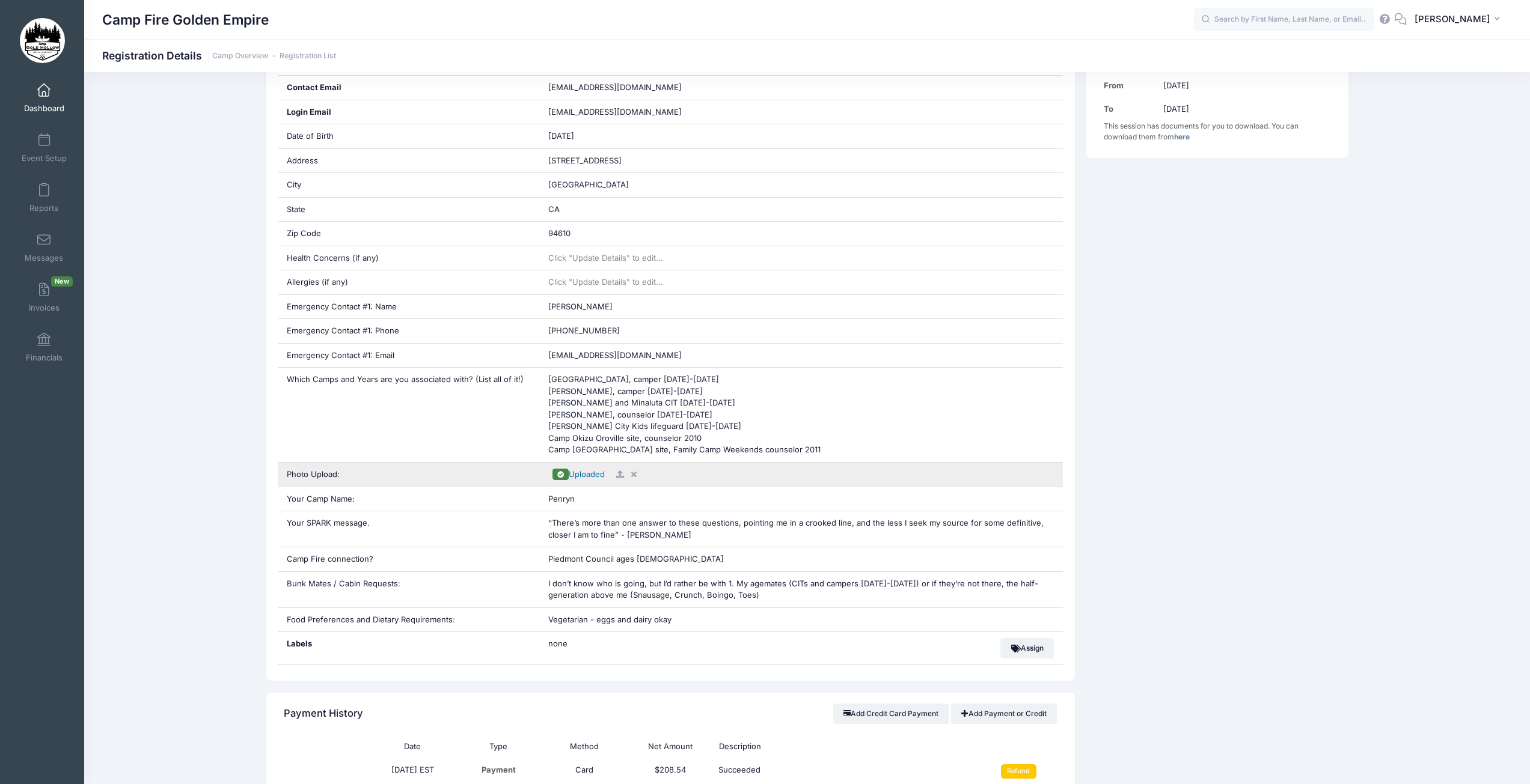
click at [582, 475] on span "Uploaded" at bounding box center [587, 474] width 36 height 9
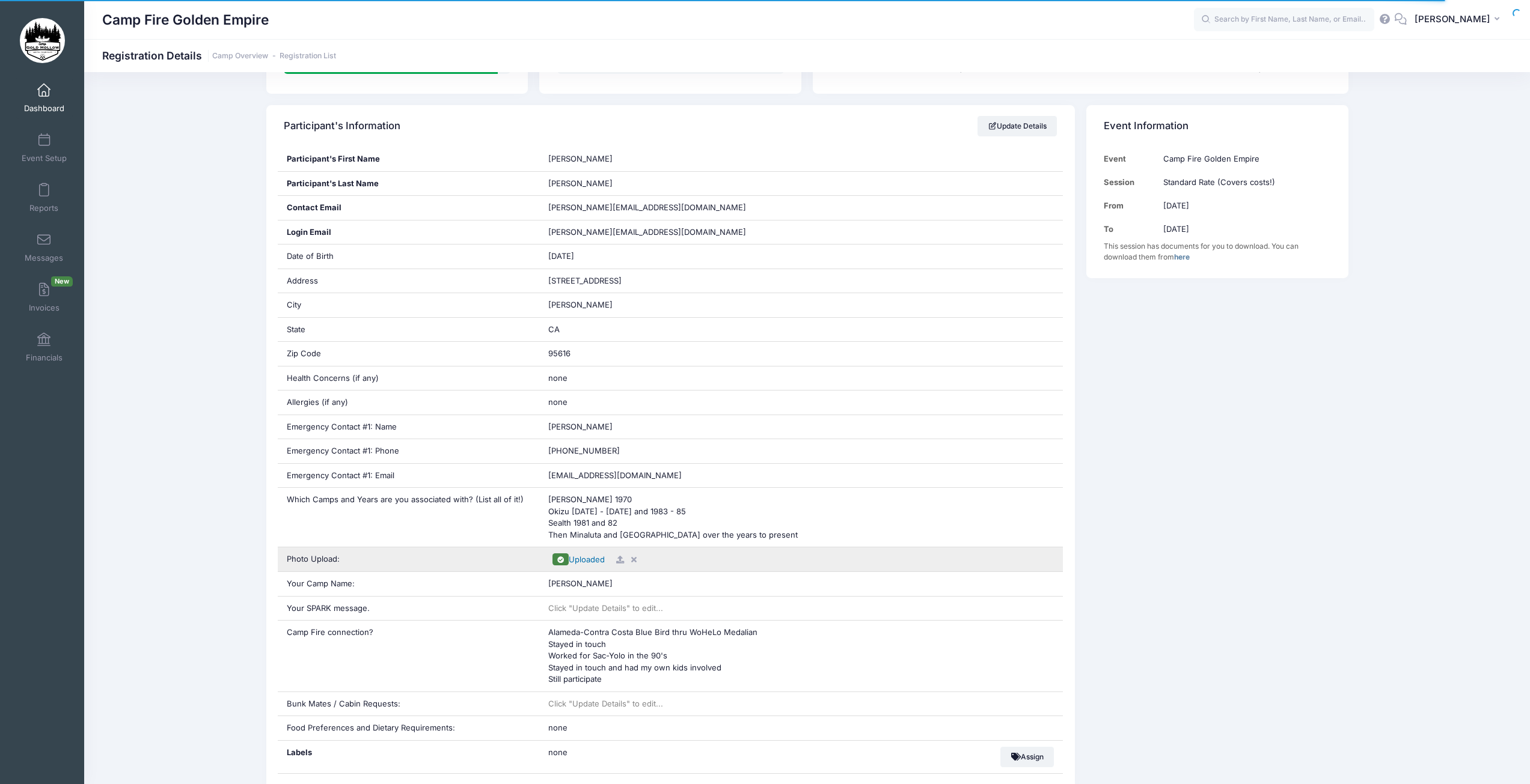
click at [586, 557] on span "Uploaded" at bounding box center [587, 559] width 36 height 9
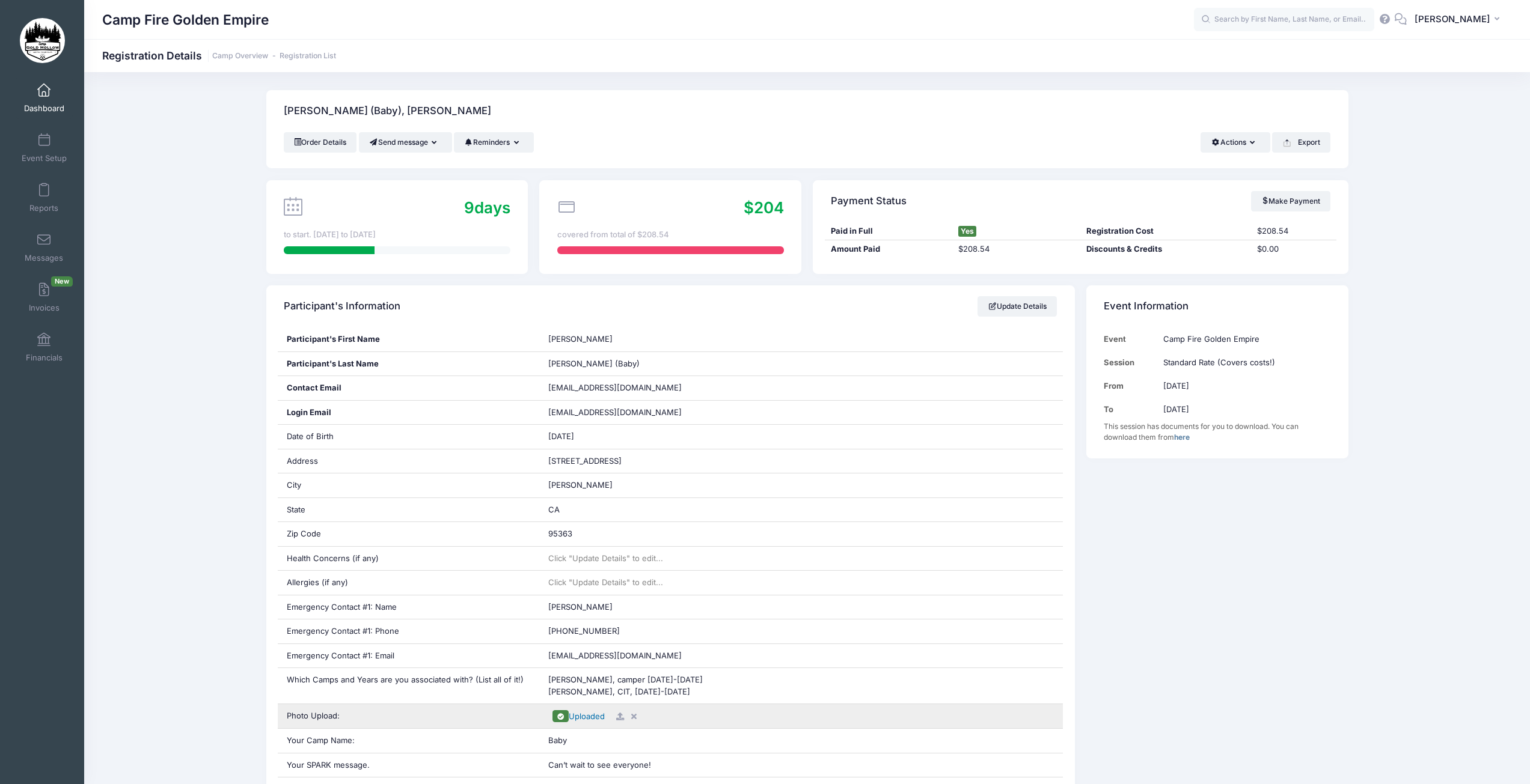
click at [592, 718] on span "Uploaded" at bounding box center [587, 716] width 36 height 9
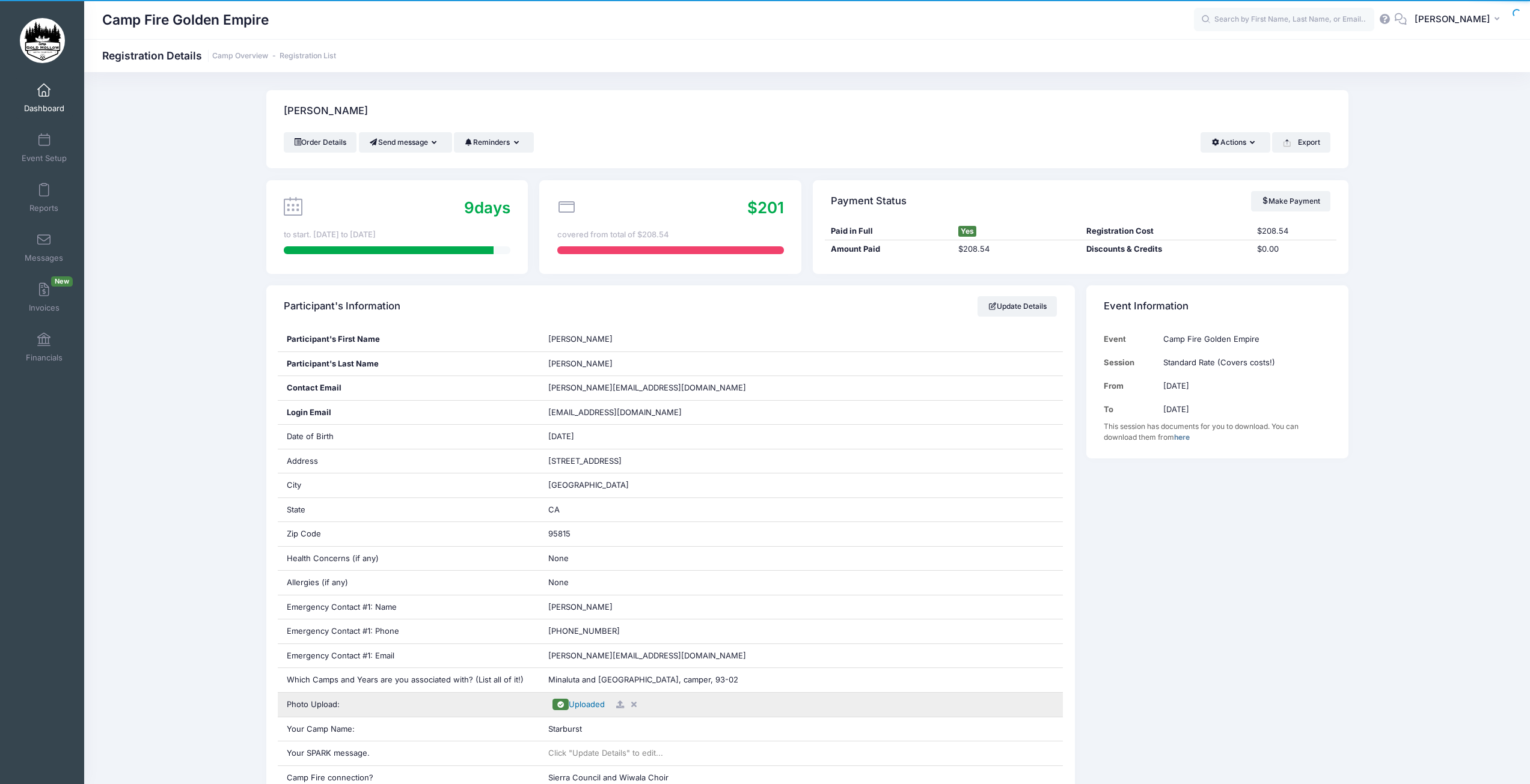
click at [593, 706] on span "Uploaded" at bounding box center [587, 704] width 36 height 9
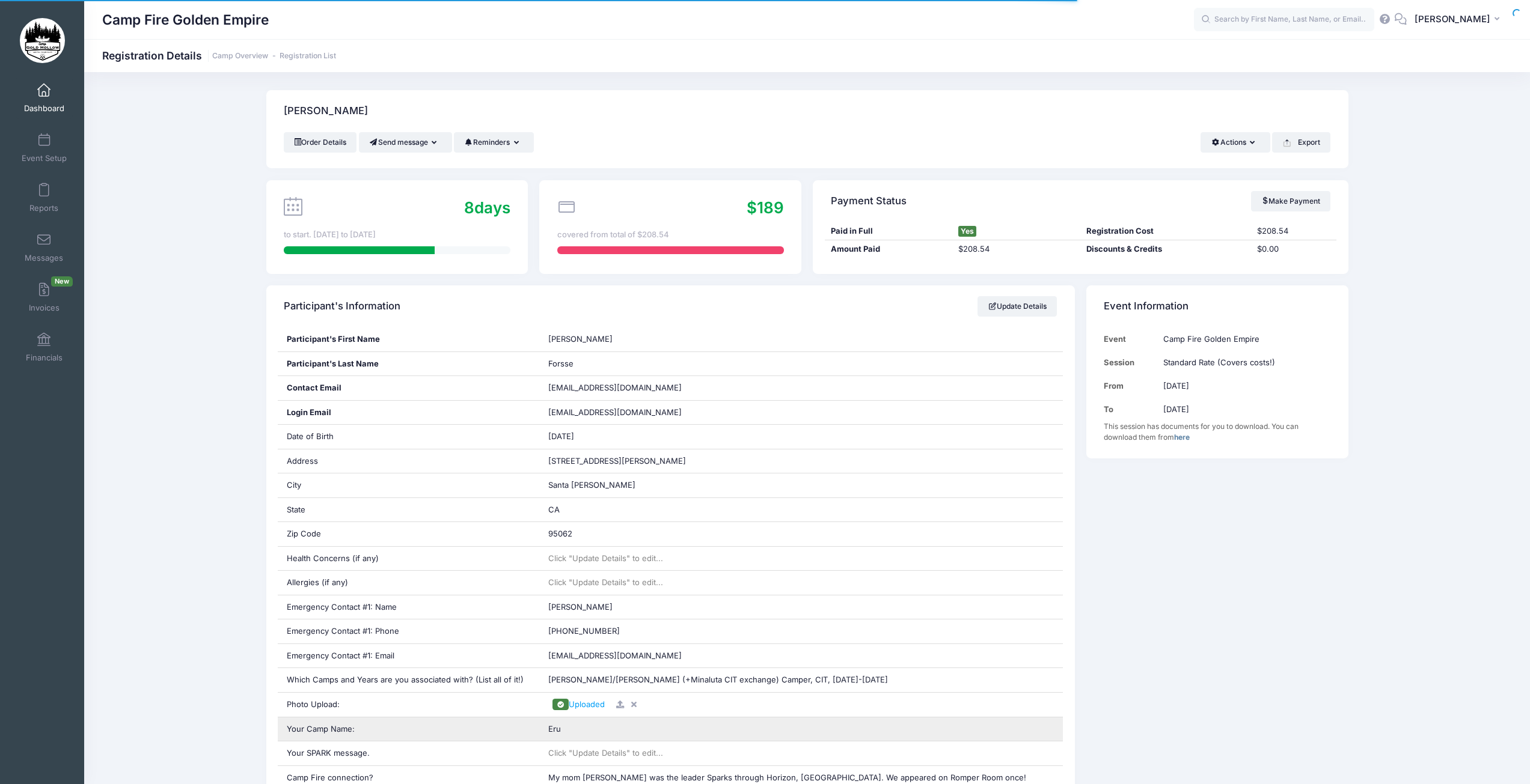
scroll to position [120, 0]
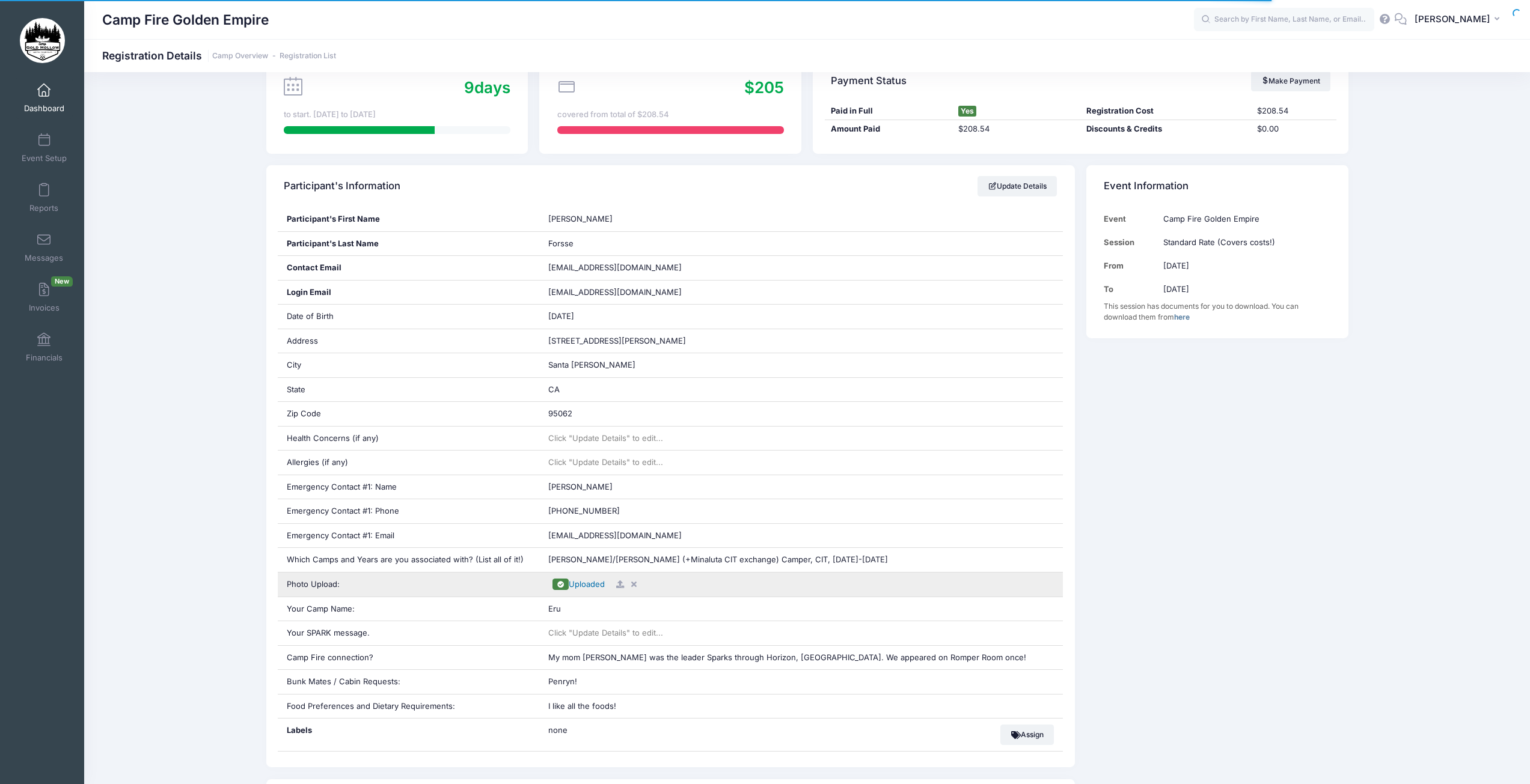
click at [592, 588] on span "Uploaded" at bounding box center [587, 583] width 36 height 9
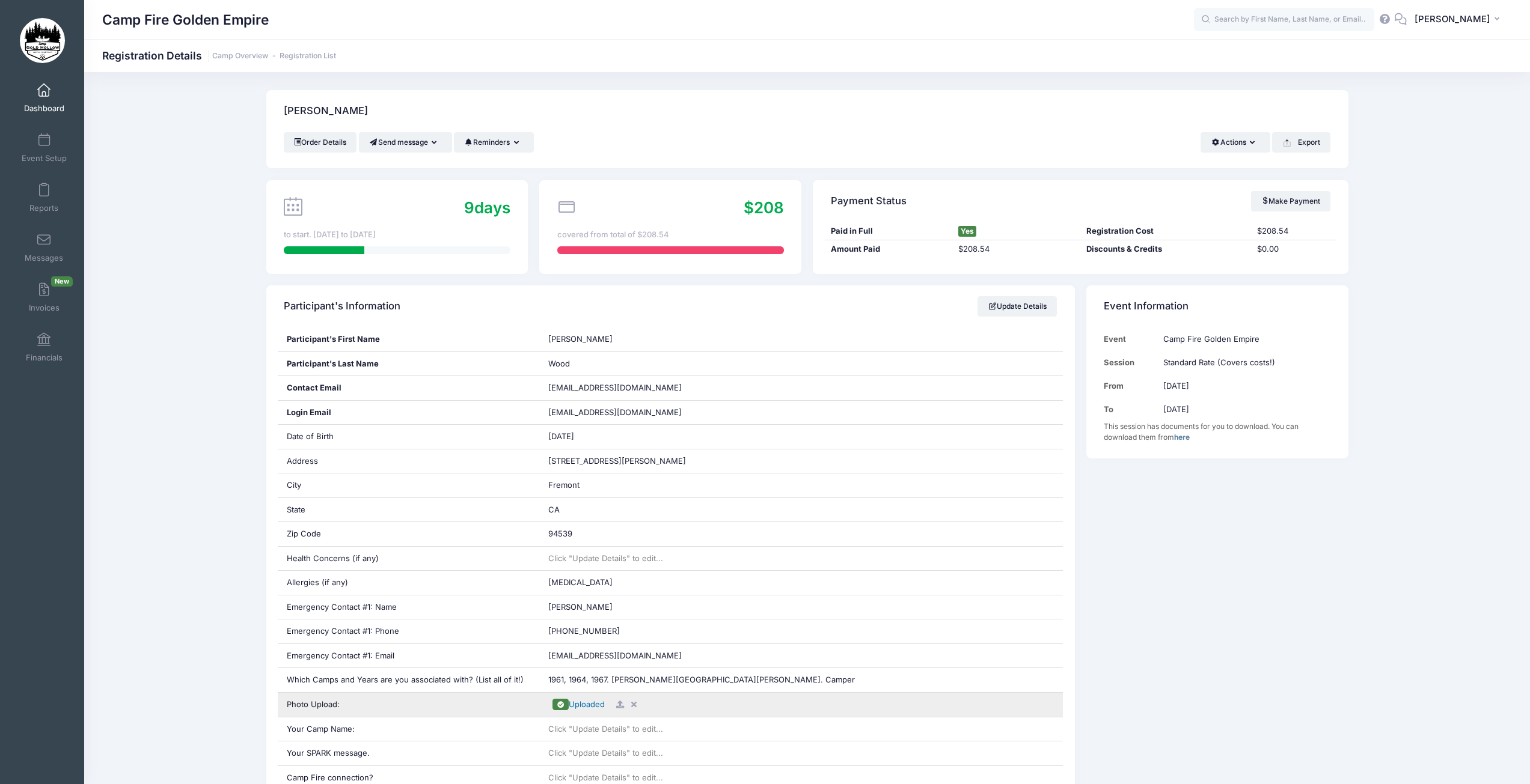
click at [579, 703] on span "Uploaded" at bounding box center [587, 704] width 36 height 9
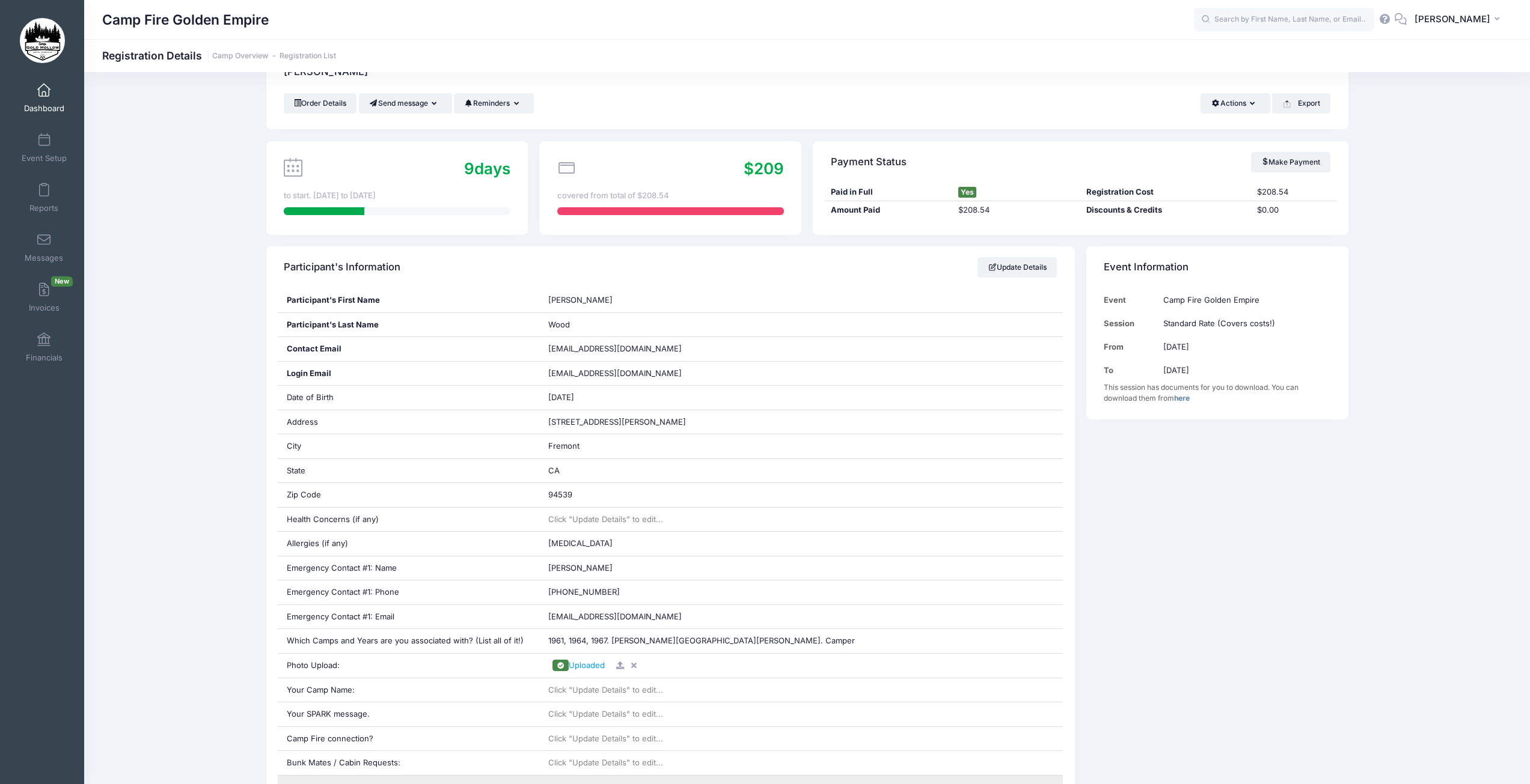
scroll to position [60, 0]
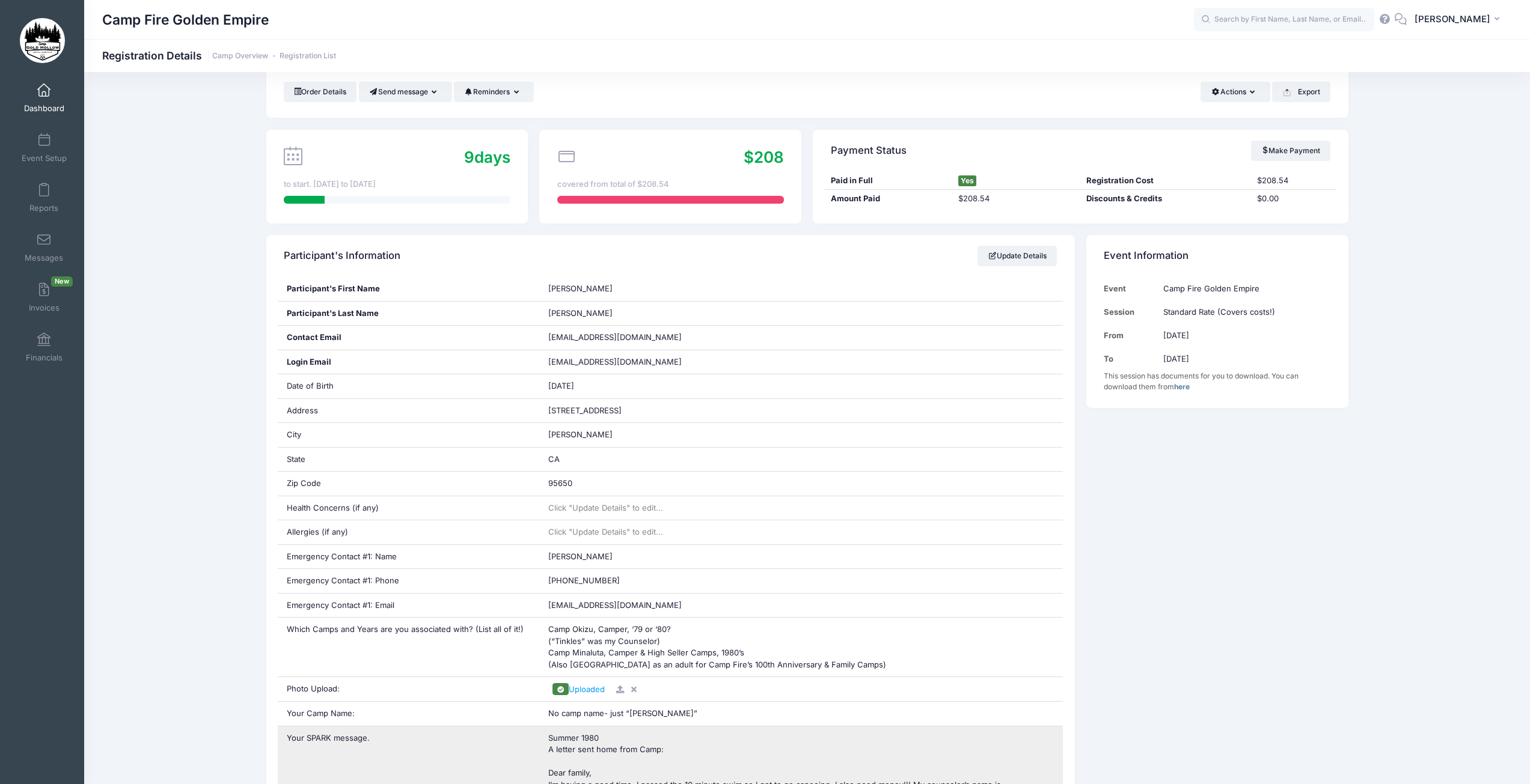
scroll to position [120, 0]
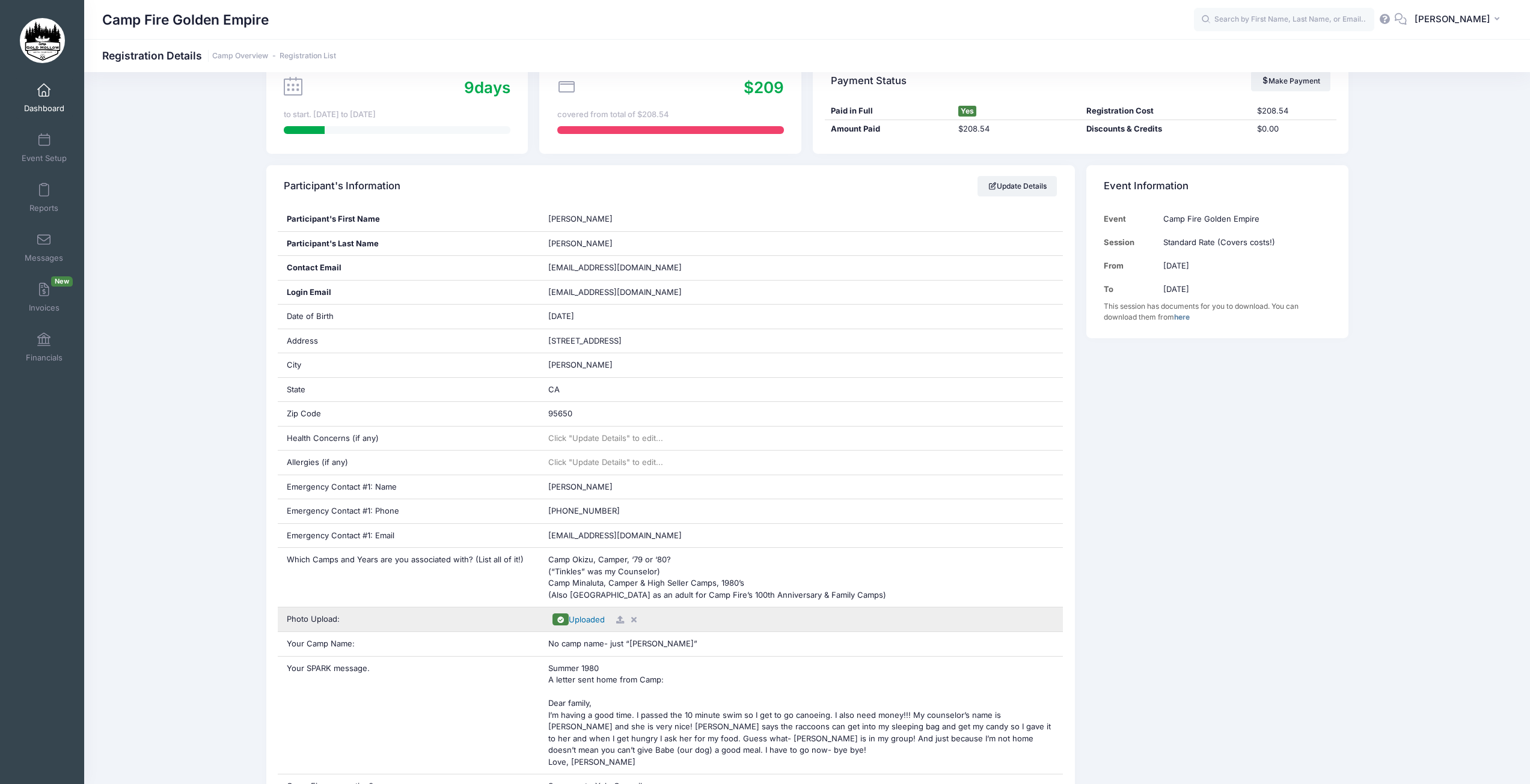
click at [586, 622] on span "Uploaded" at bounding box center [587, 619] width 36 height 9
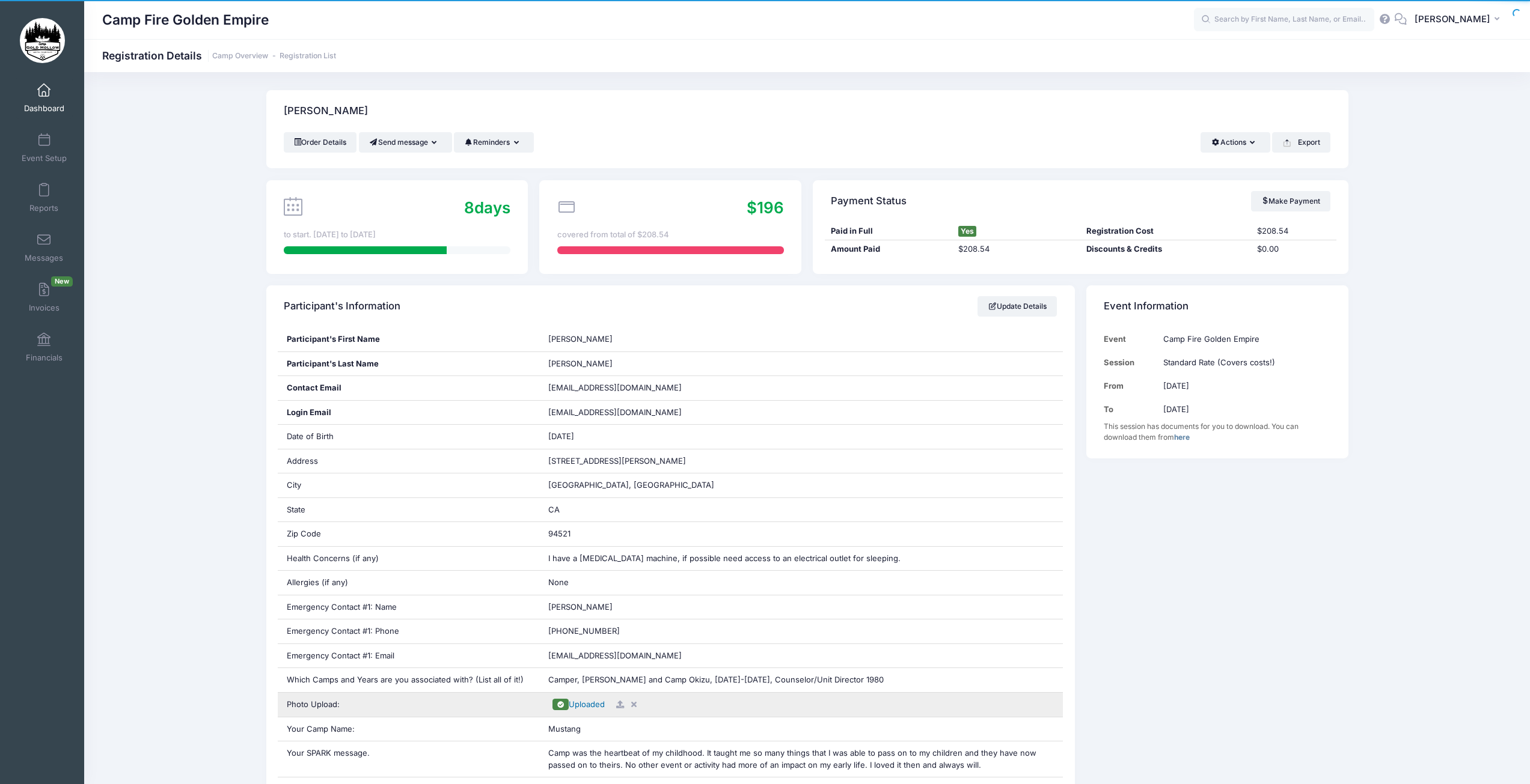
click at [582, 705] on span "Uploaded" at bounding box center [587, 704] width 36 height 9
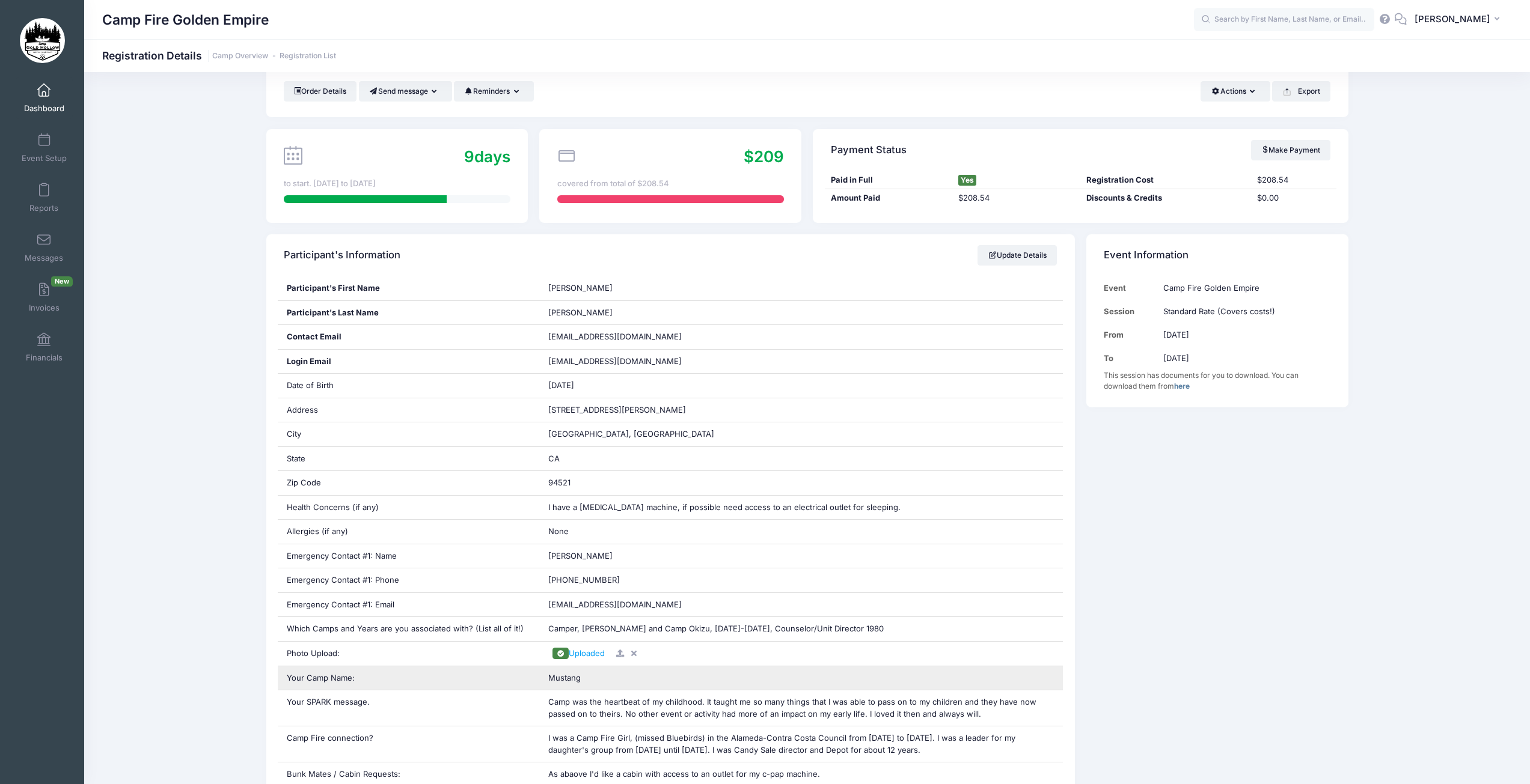
scroll to position [120, 0]
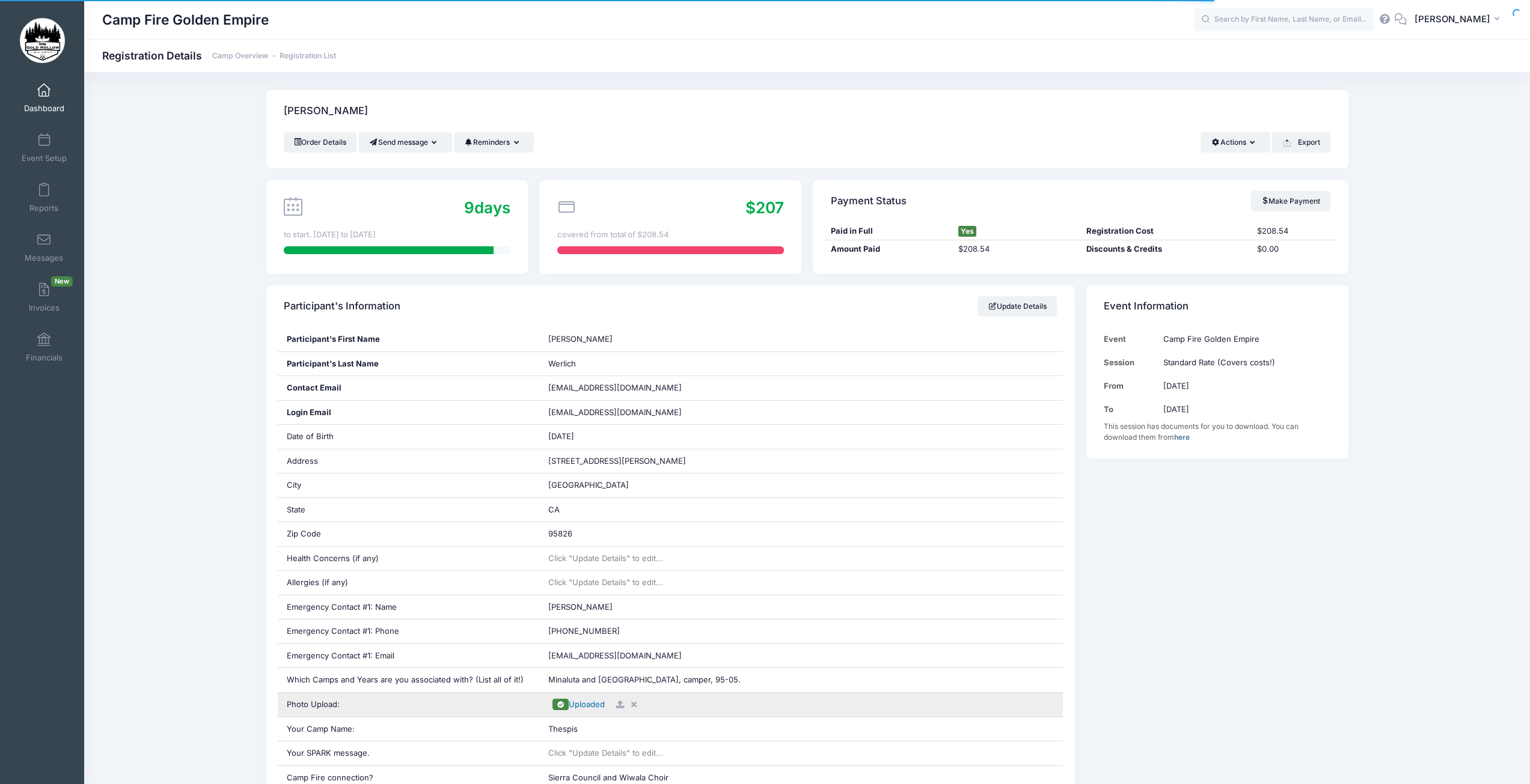
click at [585, 707] on span "Uploaded" at bounding box center [587, 704] width 36 height 9
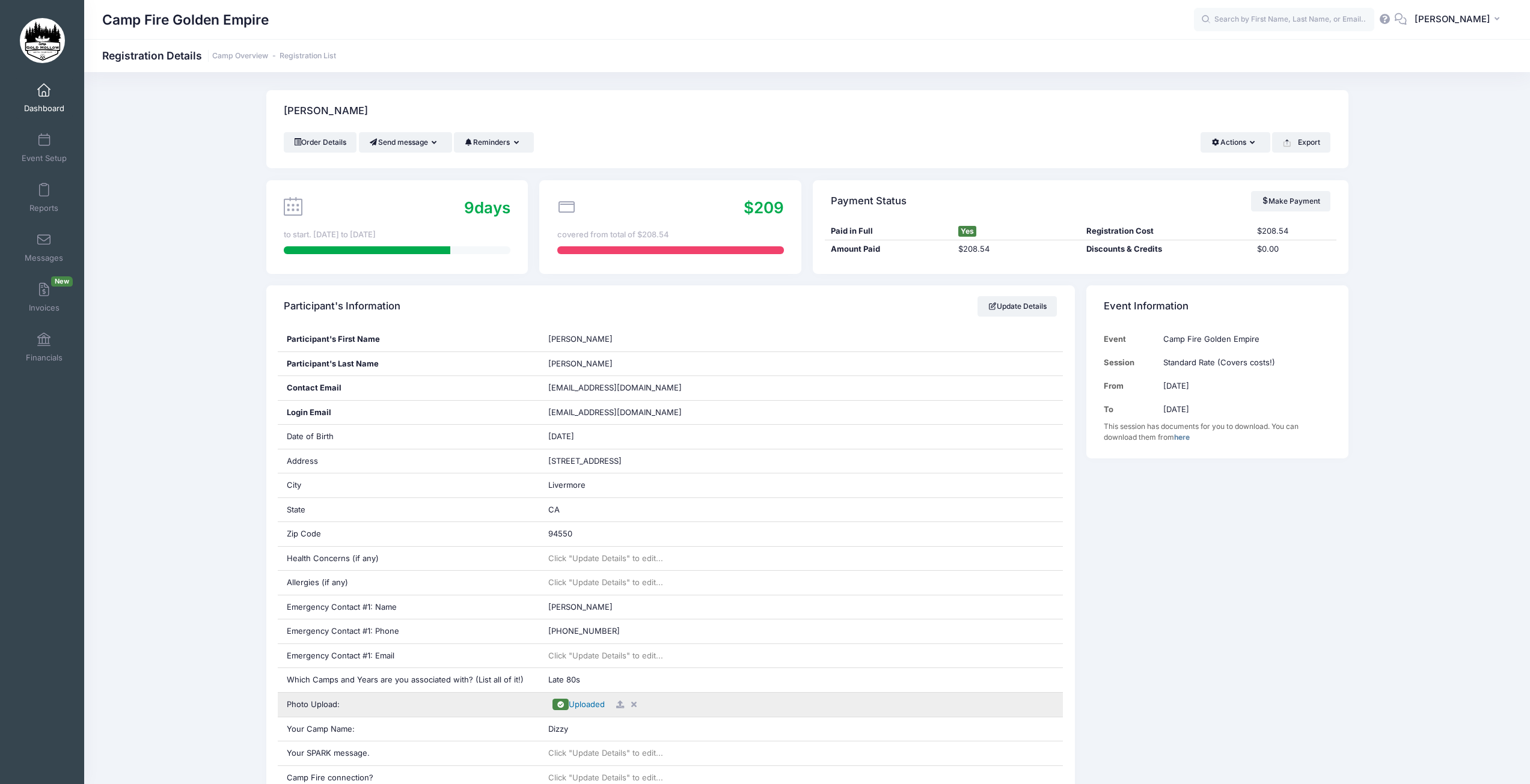
click at [584, 705] on span "Uploaded" at bounding box center [587, 704] width 36 height 9
click at [590, 707] on span "Uploaded" at bounding box center [587, 704] width 36 height 9
click at [586, 704] on span "Uploaded" at bounding box center [587, 704] width 36 height 9
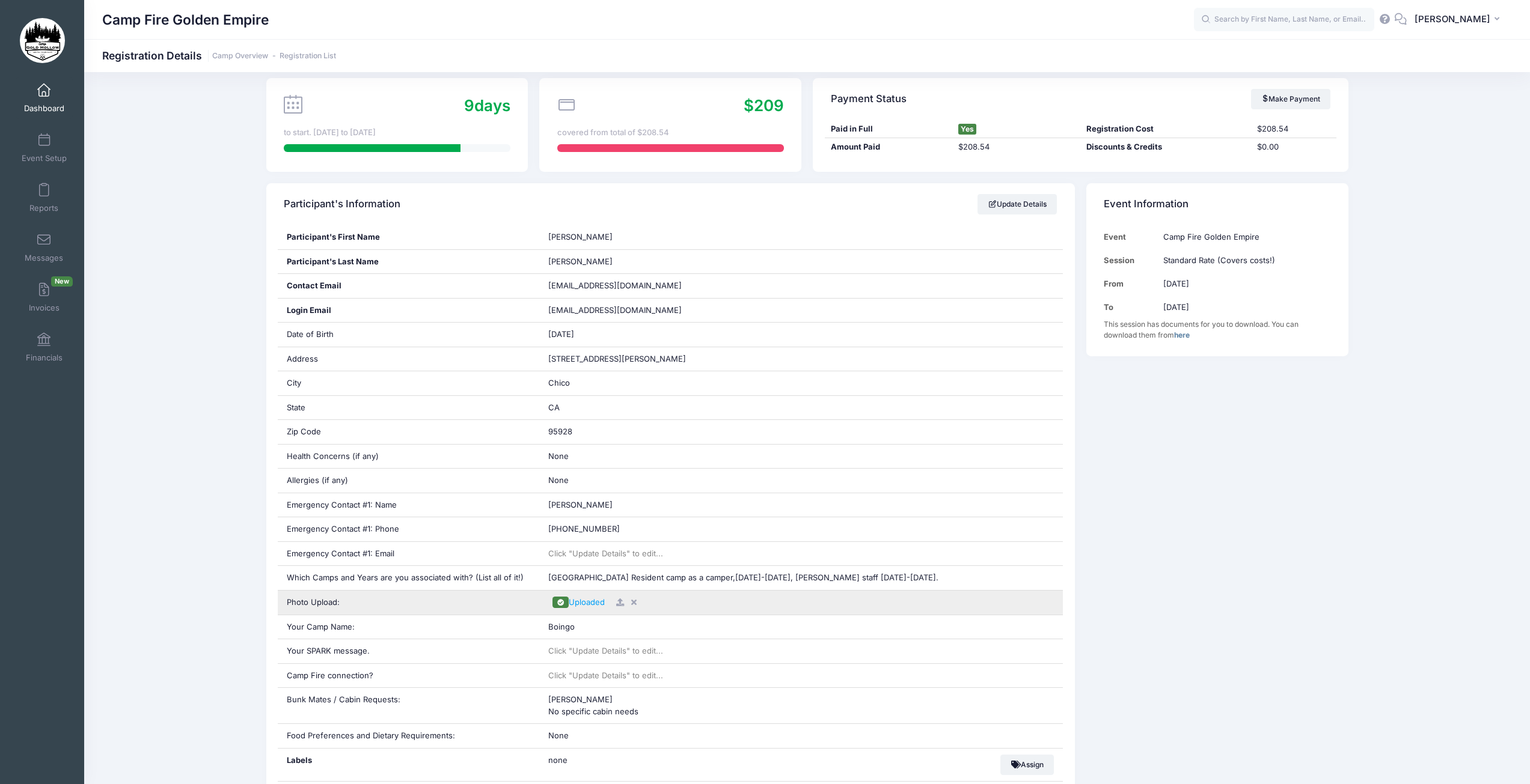
scroll to position [120, 0]
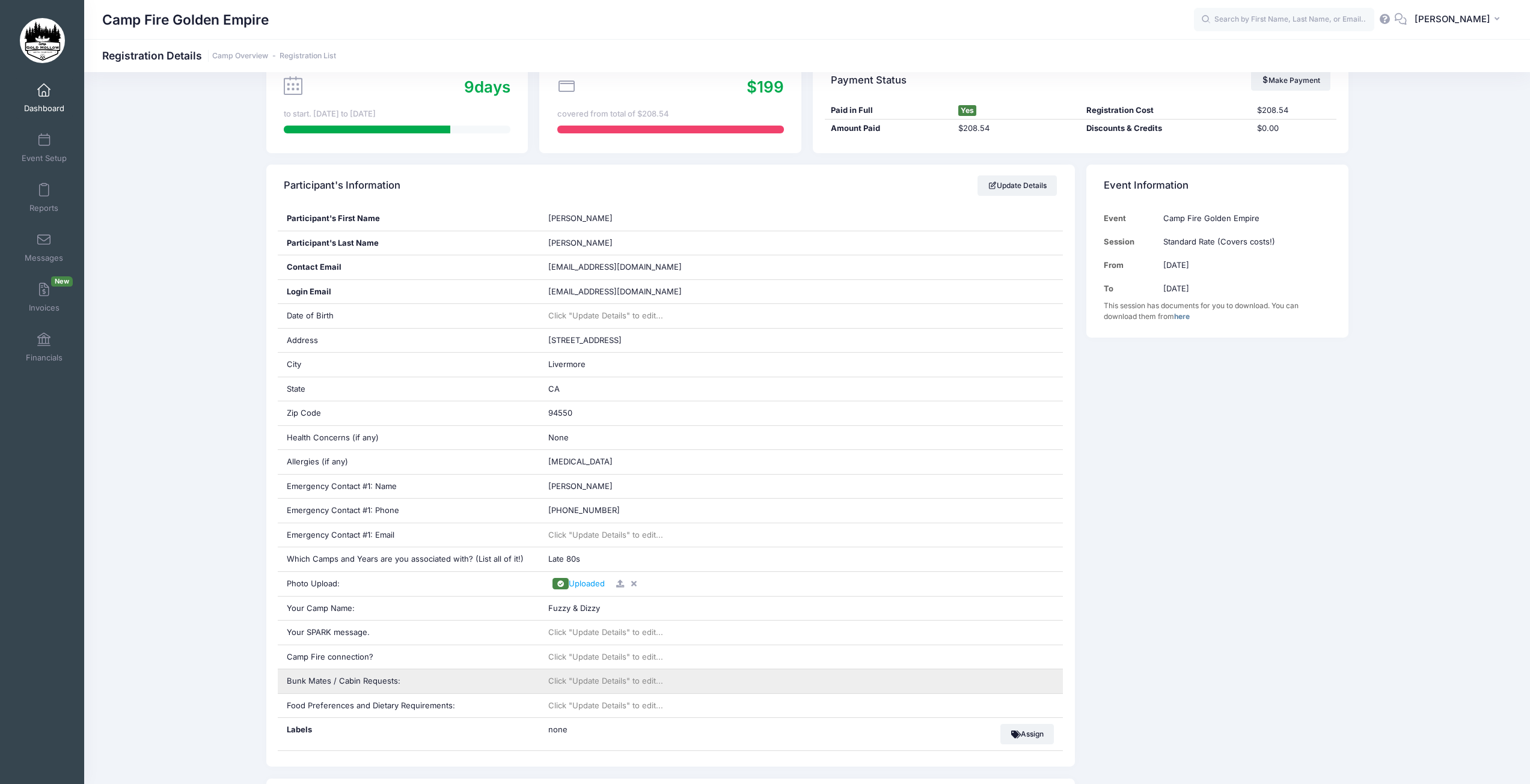
scroll to position [180, 0]
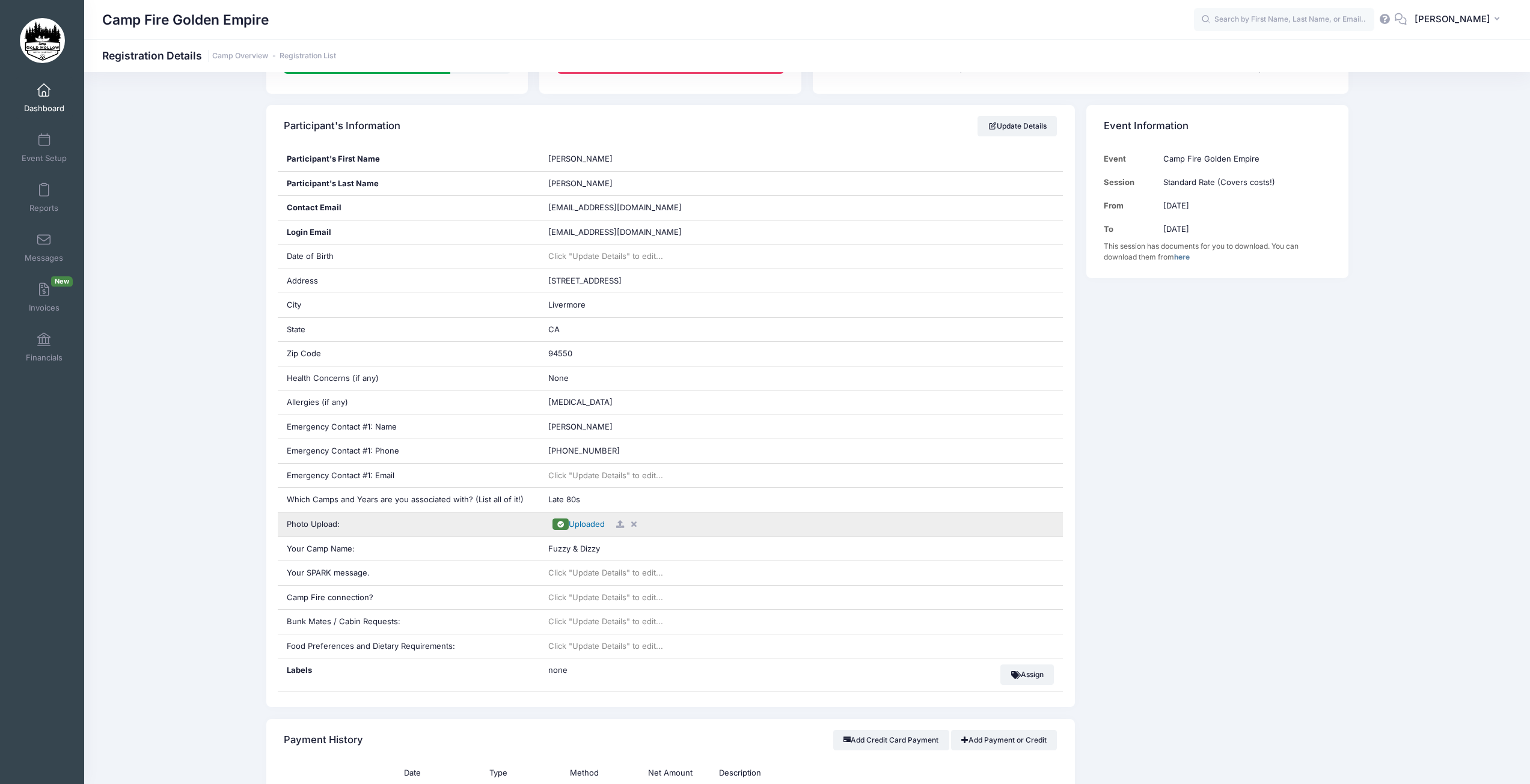
click at [584, 527] on span "Uploaded" at bounding box center [587, 524] width 36 height 9
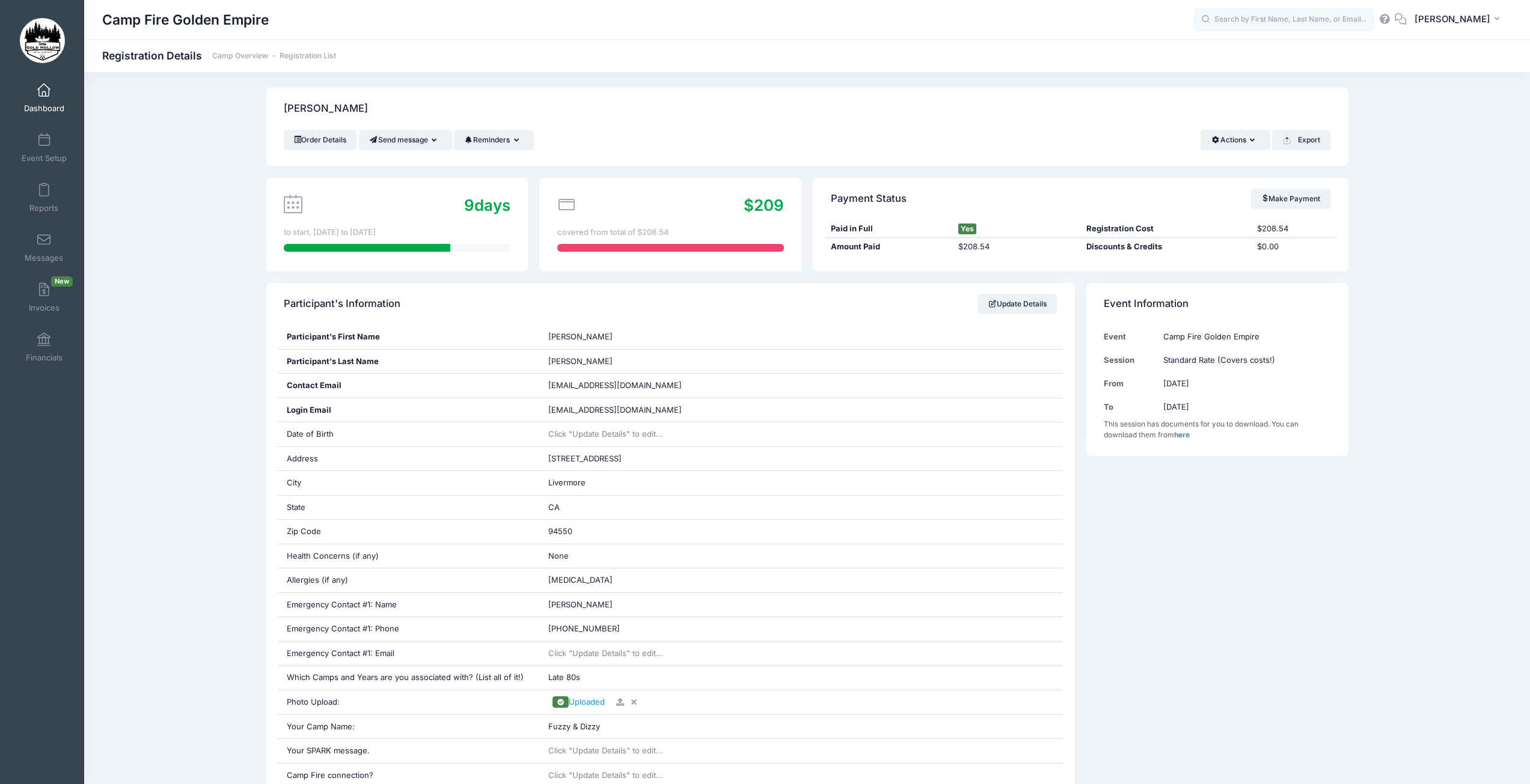
scroll to position [0, 0]
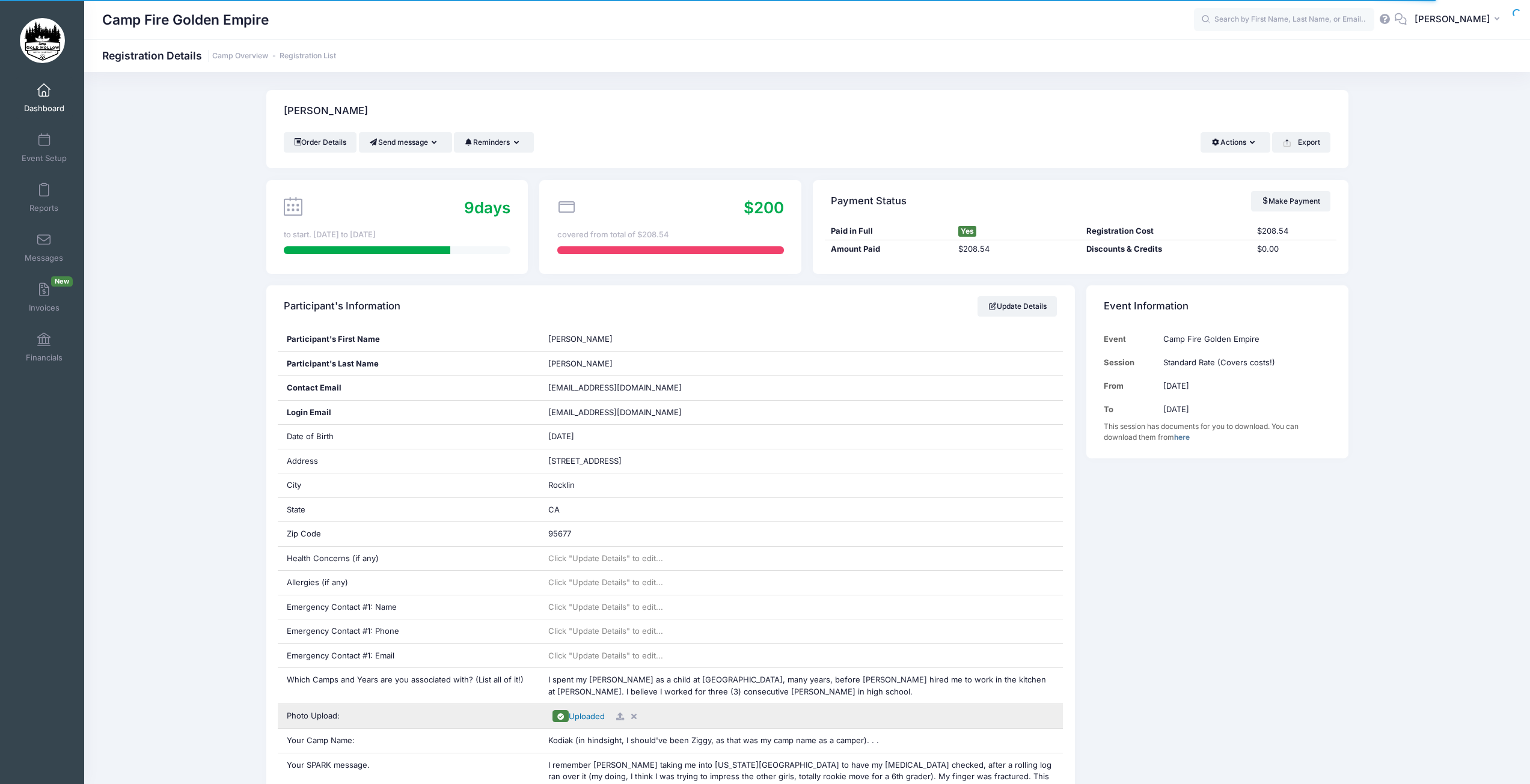
click at [588, 717] on span "Uploaded" at bounding box center [587, 716] width 36 height 9
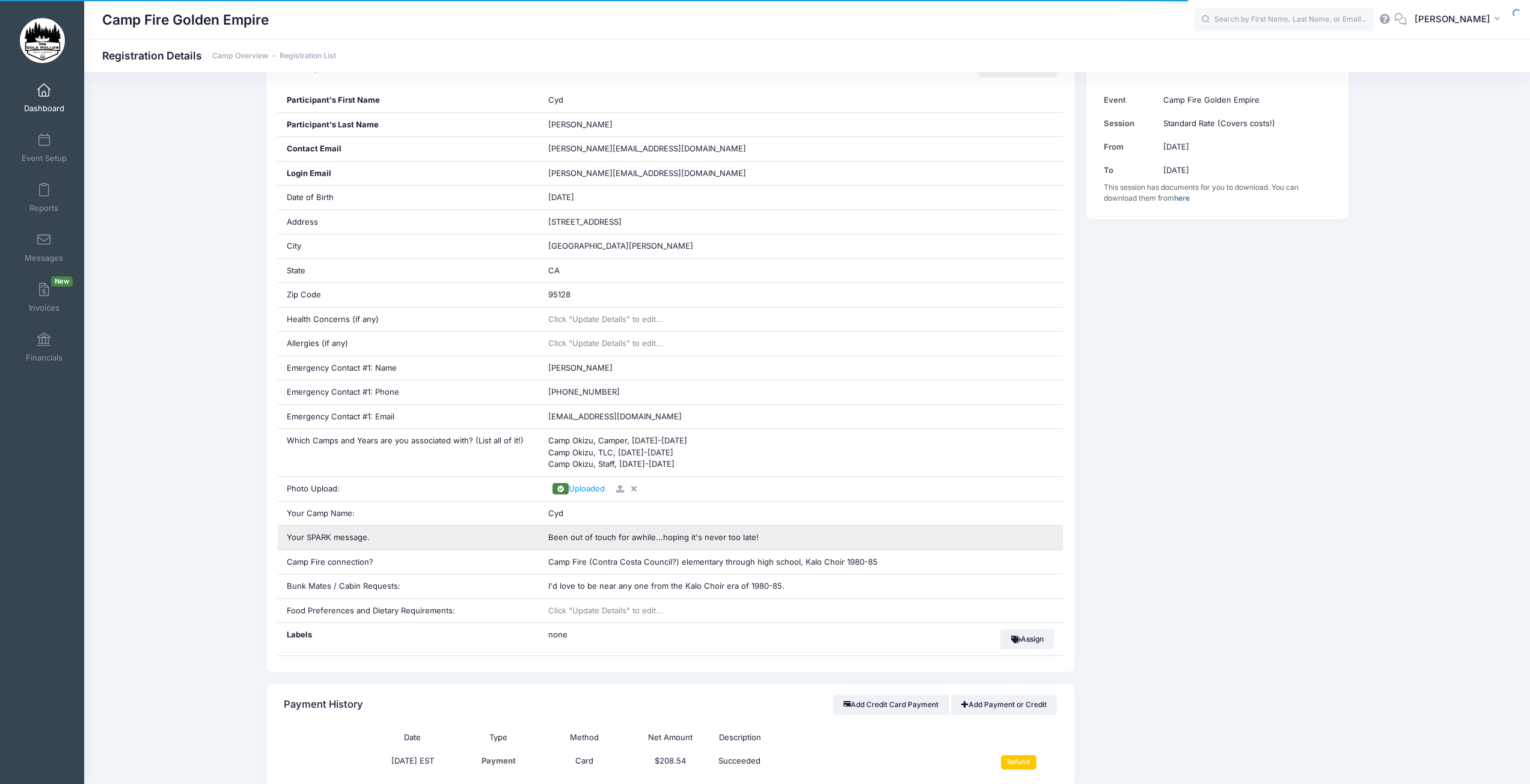
scroll to position [241, 0]
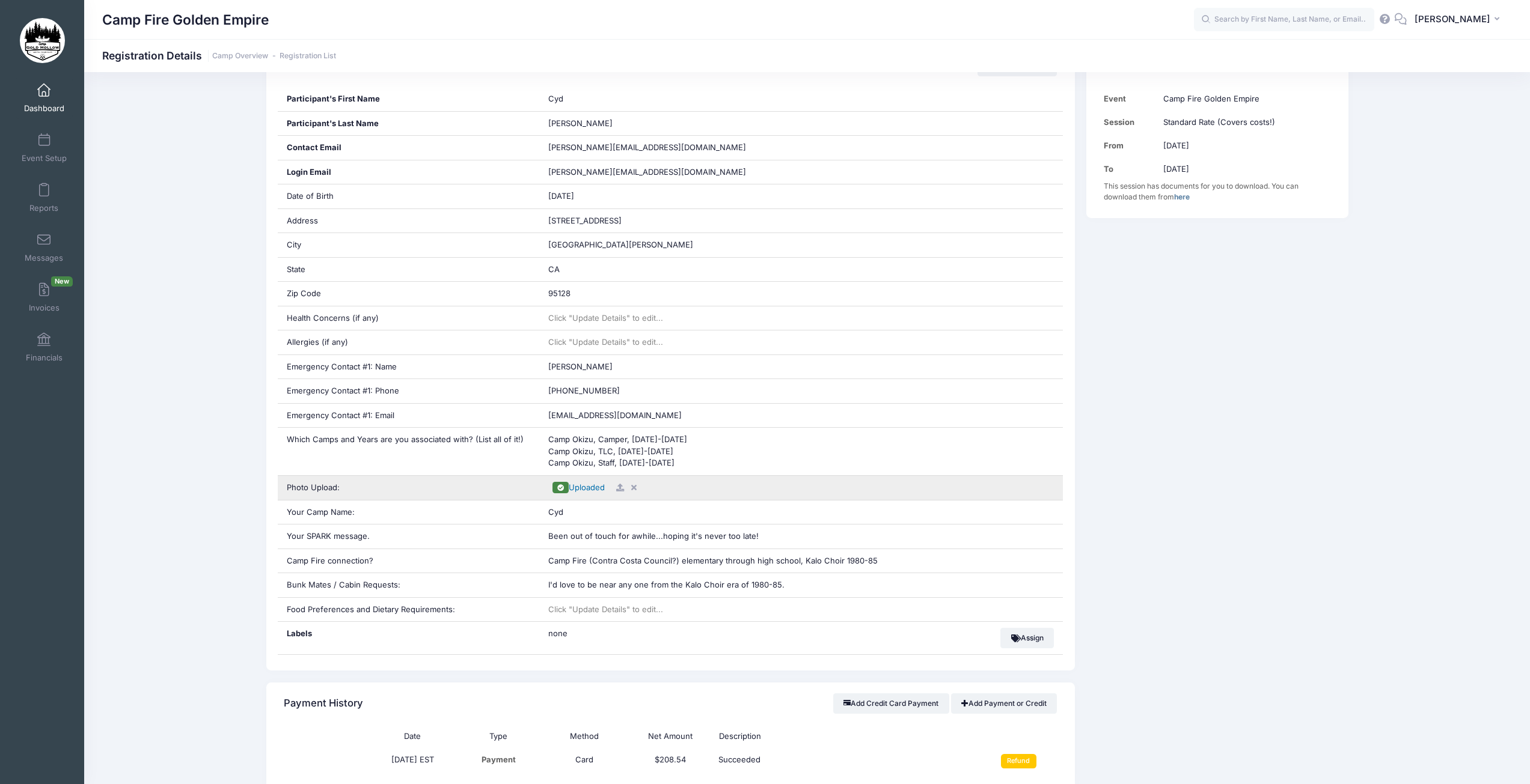
click at [588, 487] on span "Uploaded" at bounding box center [587, 487] width 36 height 9
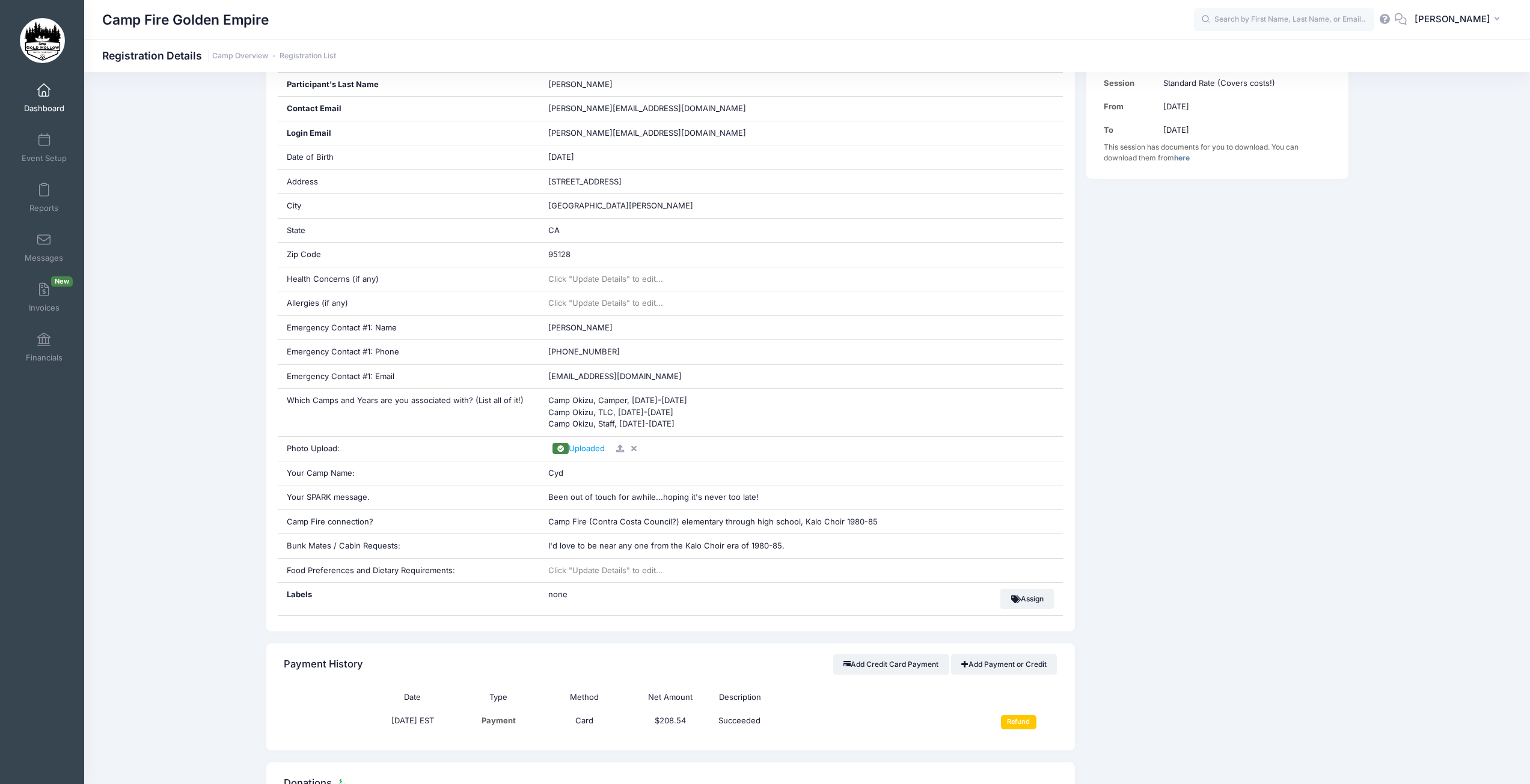
scroll to position [300, 0]
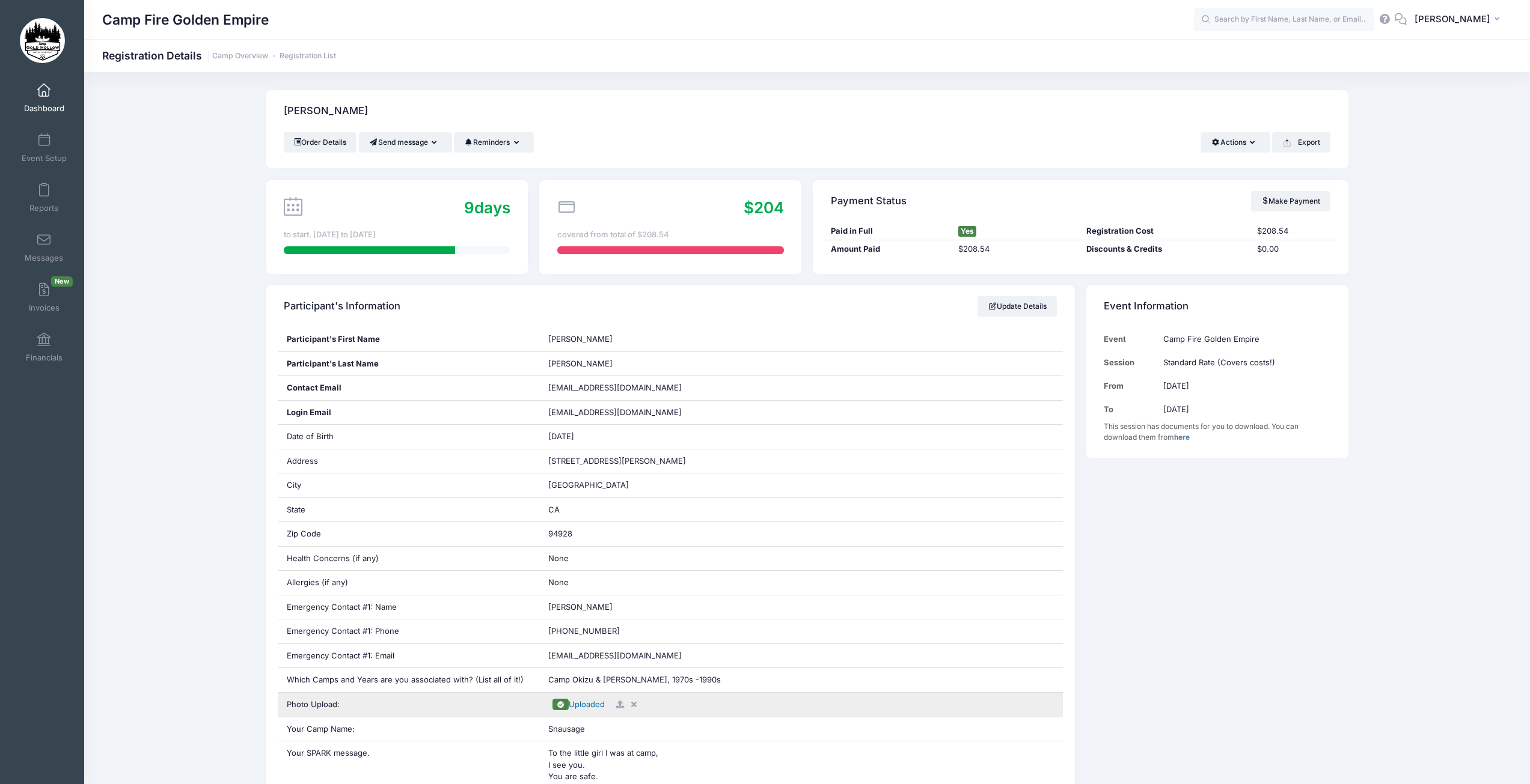
click at [582, 706] on span "Uploaded" at bounding box center [587, 704] width 36 height 9
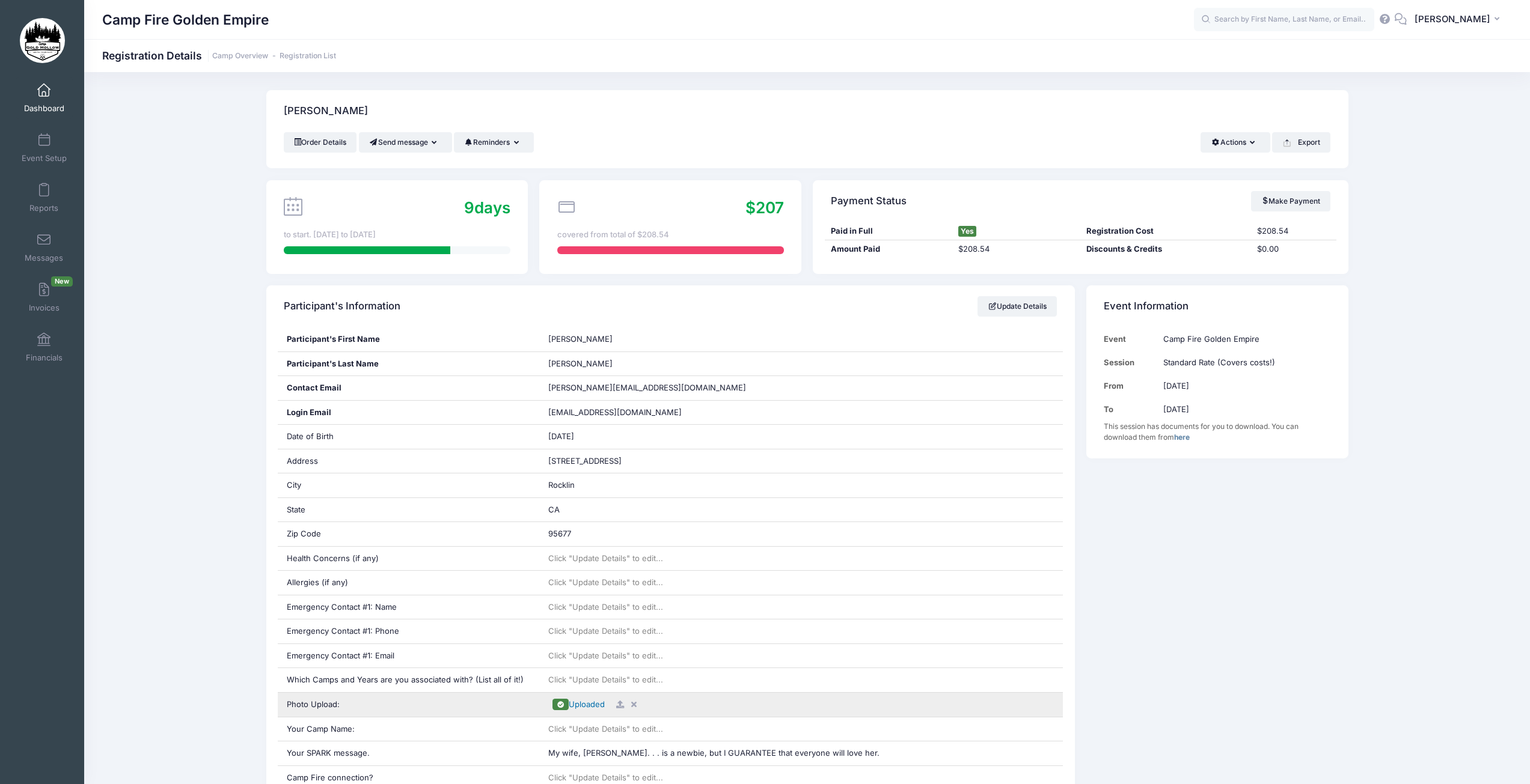
click at [595, 704] on span "Uploaded" at bounding box center [587, 704] width 36 height 9
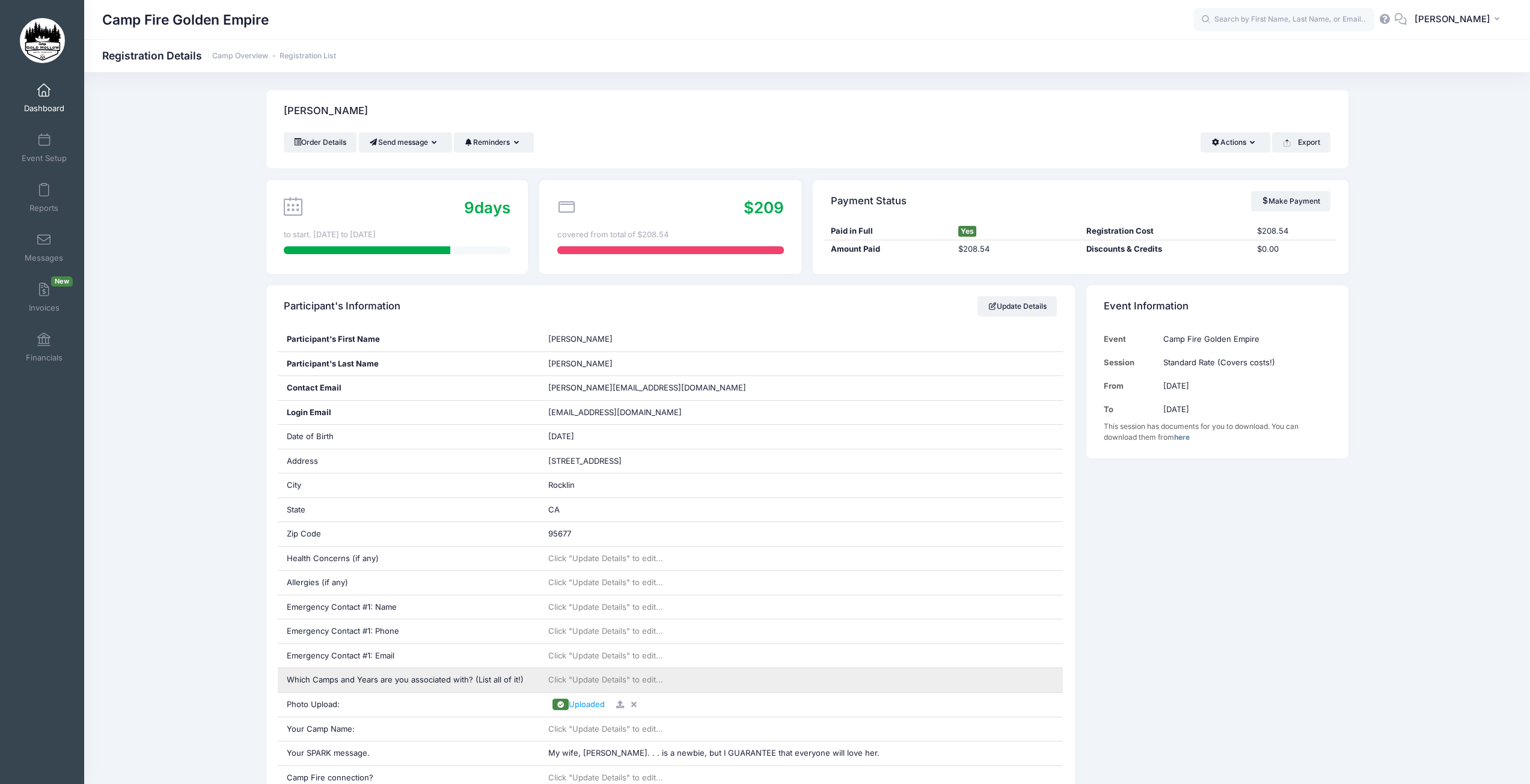
scroll to position [42, 0]
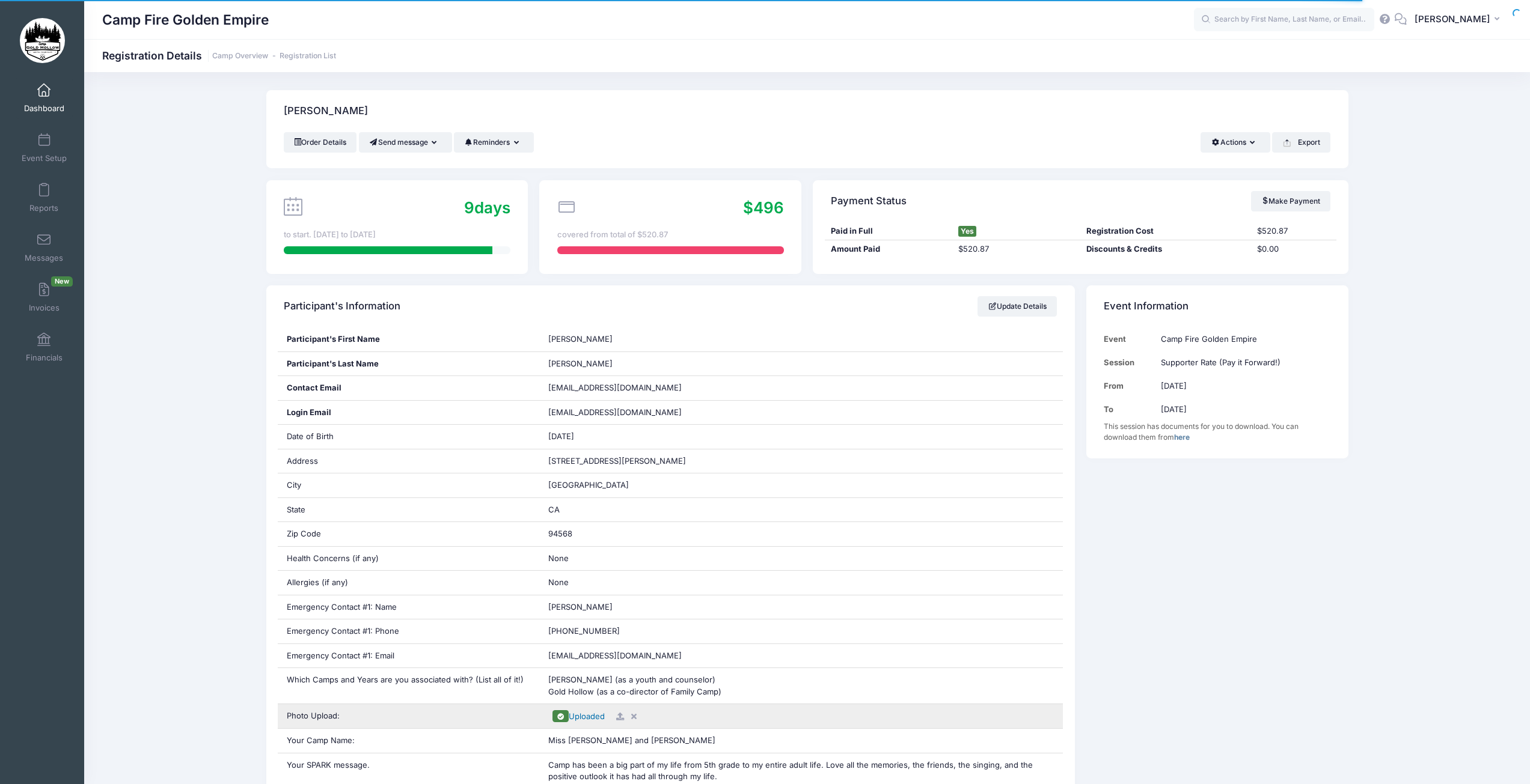
click at [585, 718] on span "Uploaded" at bounding box center [587, 716] width 36 height 9
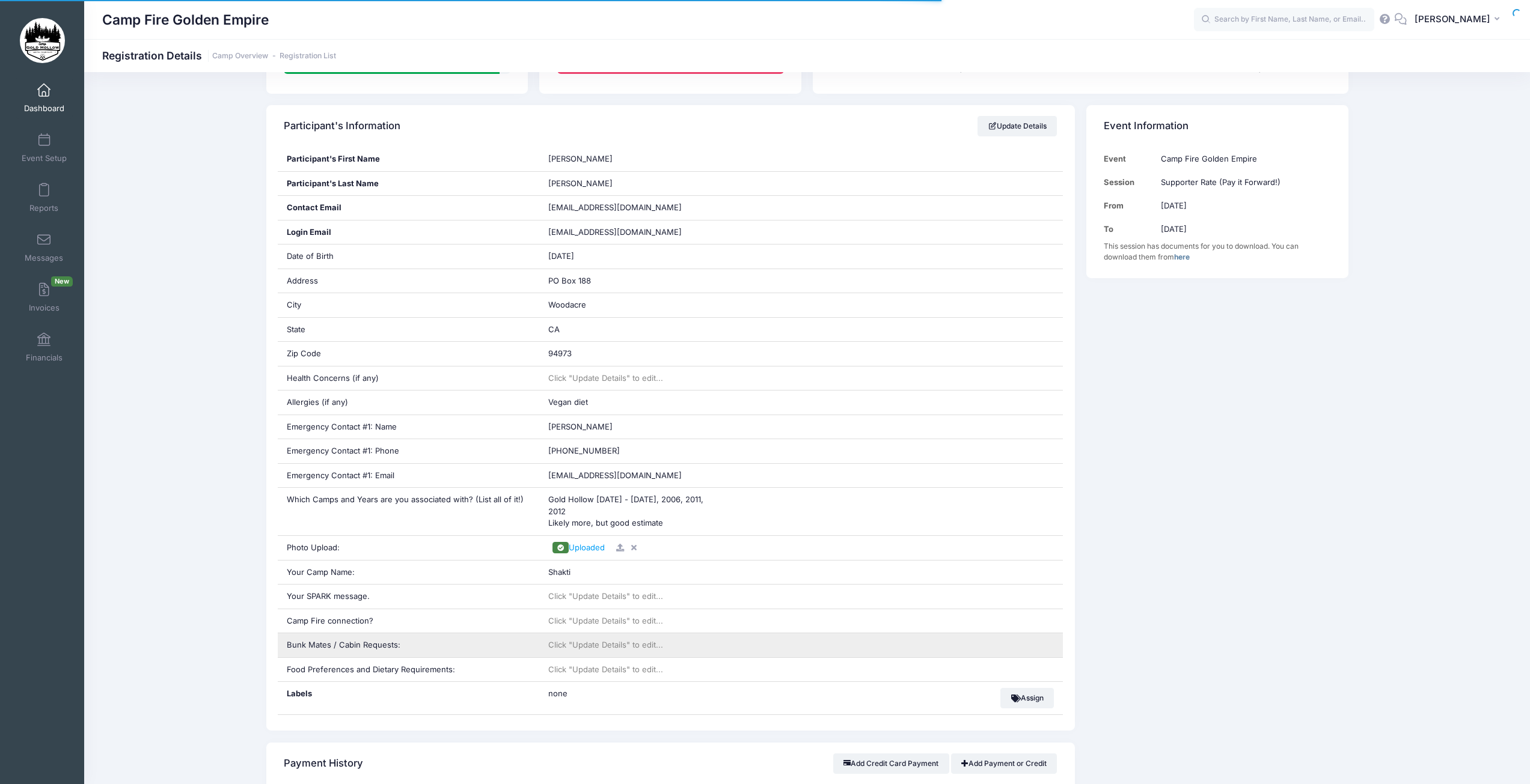
scroll to position [241, 0]
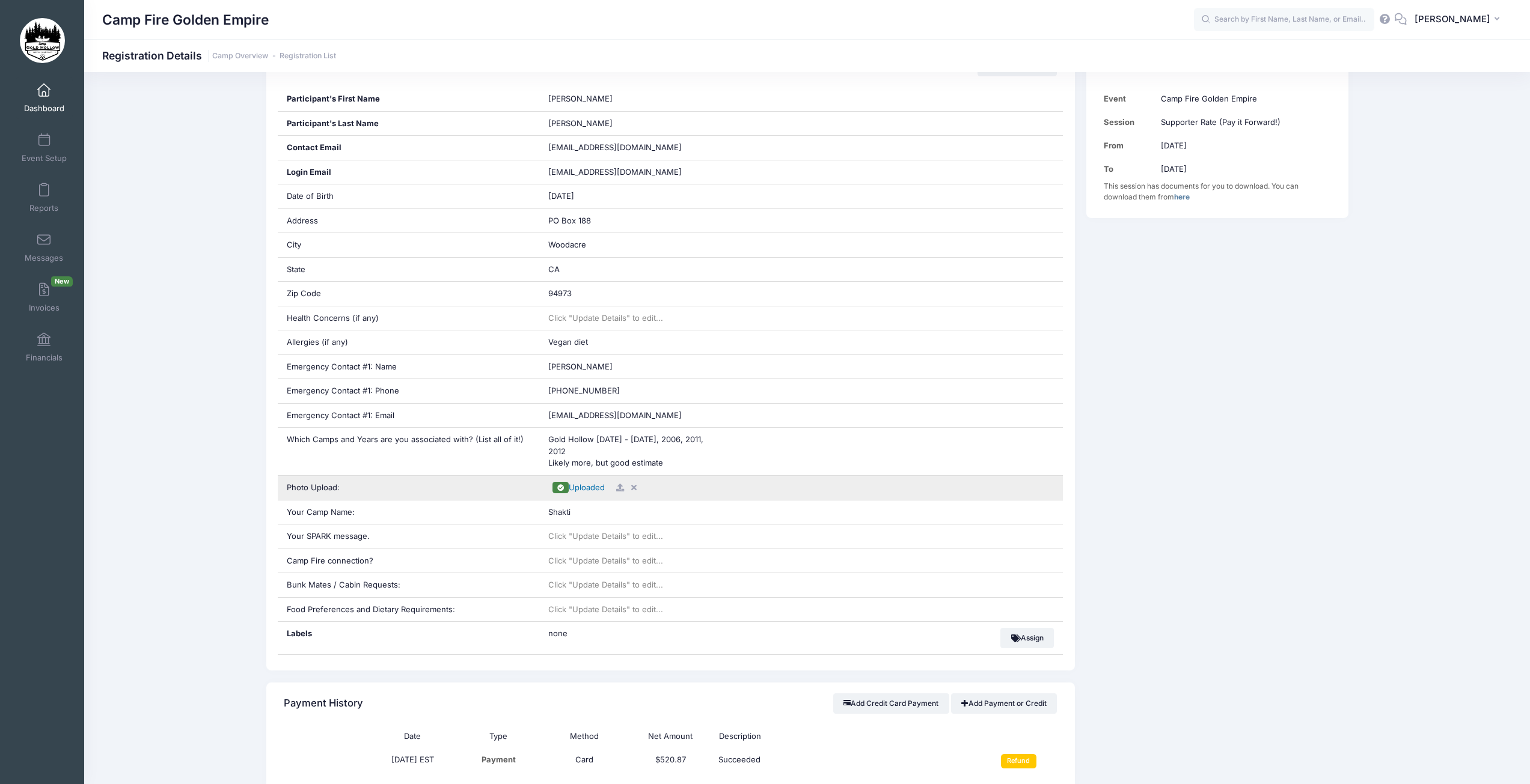
click at [587, 490] on span "Uploaded" at bounding box center [587, 487] width 36 height 9
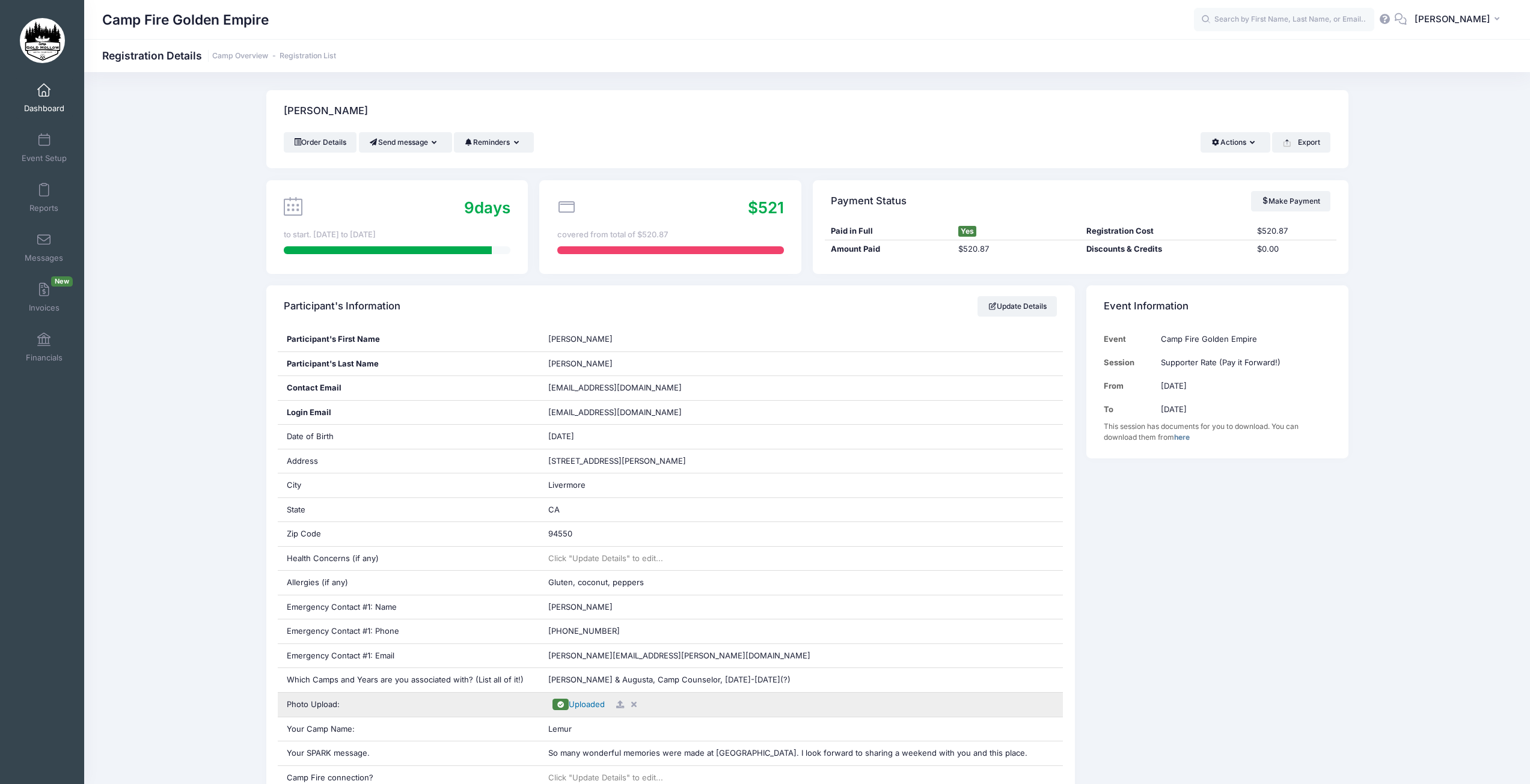
click at [591, 706] on span "Uploaded" at bounding box center [587, 704] width 36 height 9
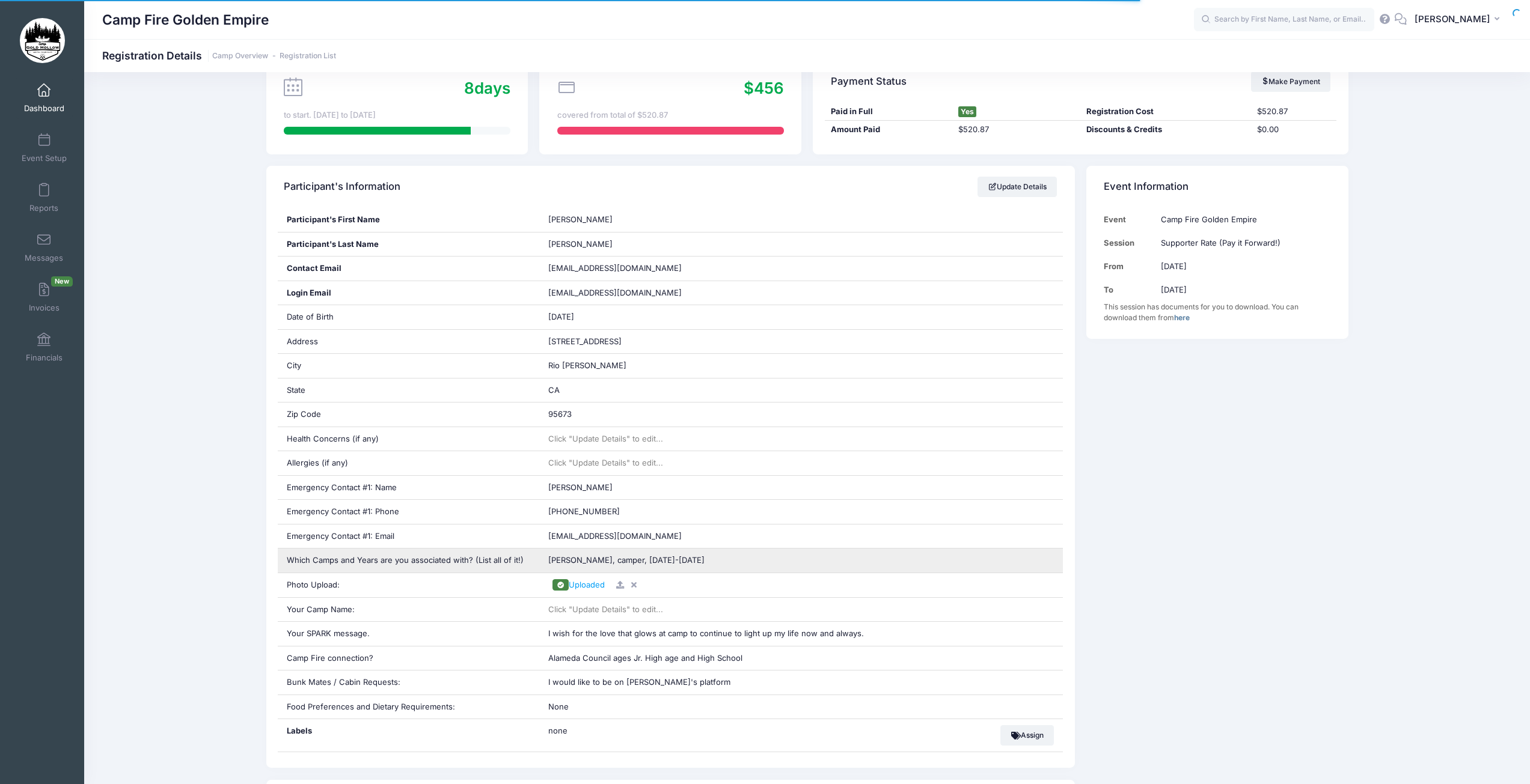
scroll to position [120, 0]
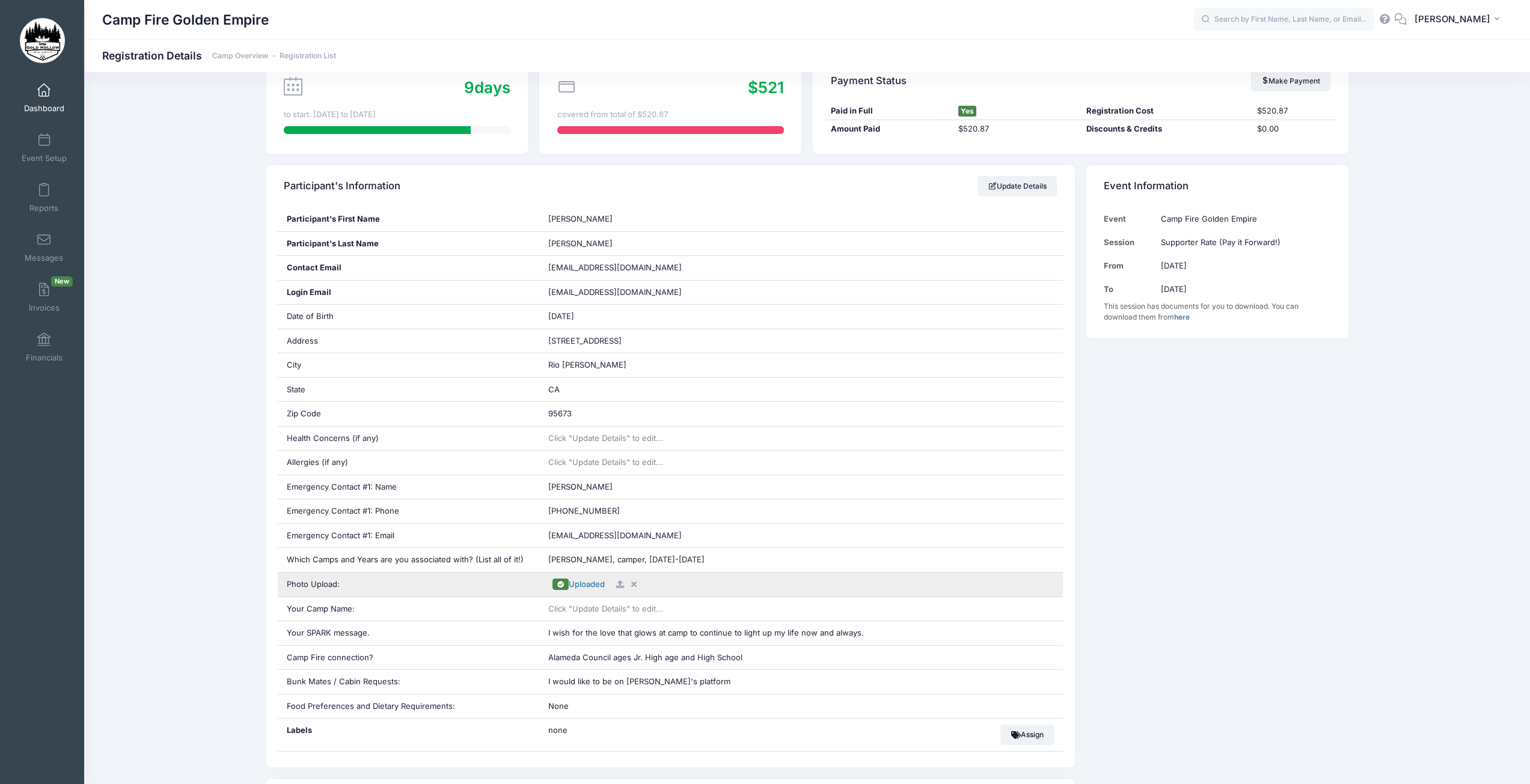
click at [585, 587] on span "Uploaded" at bounding box center [587, 583] width 36 height 9
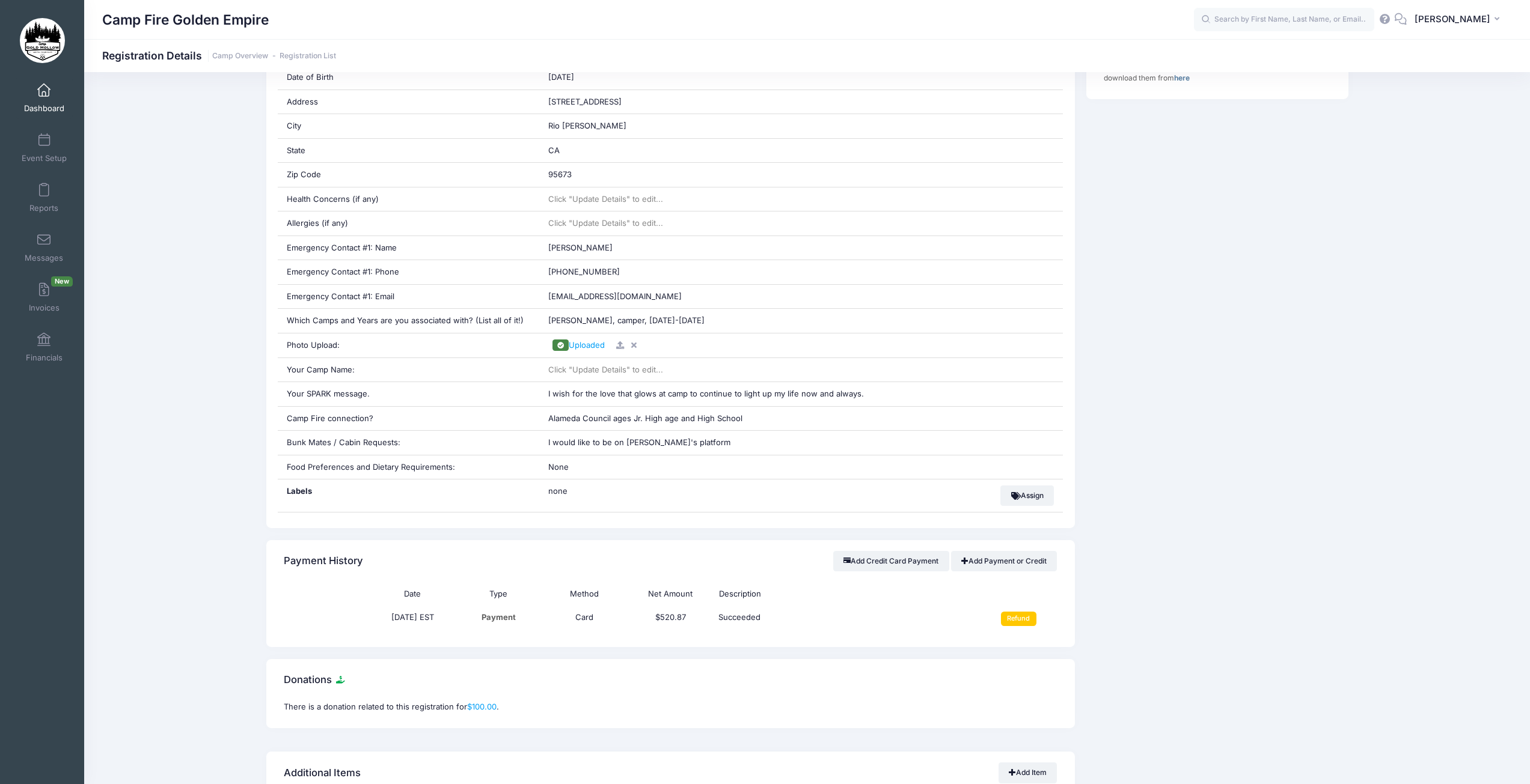
scroll to position [360, 0]
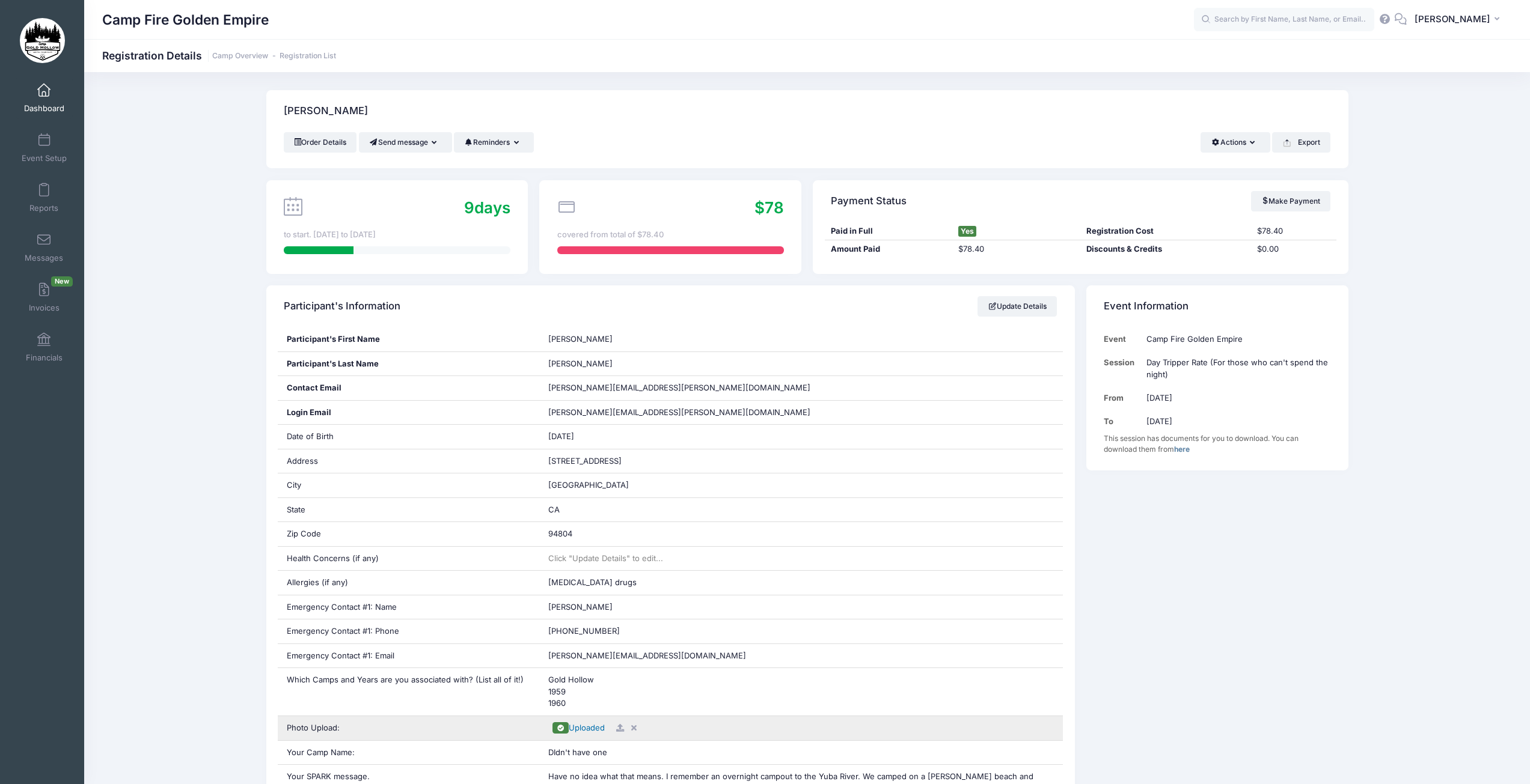
click at [587, 731] on span "Uploaded" at bounding box center [587, 727] width 36 height 9
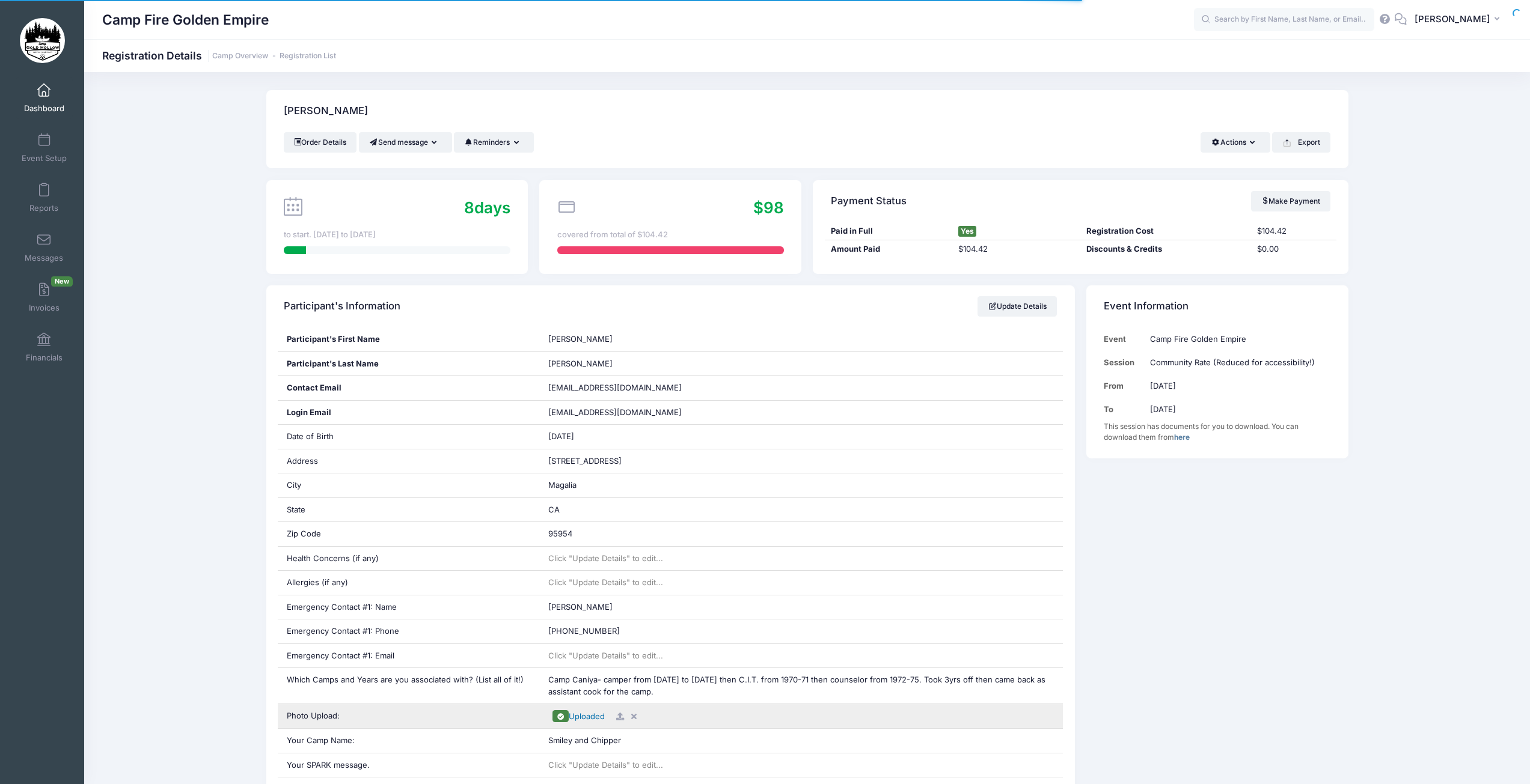
click at [588, 716] on span "Uploaded" at bounding box center [587, 716] width 36 height 9
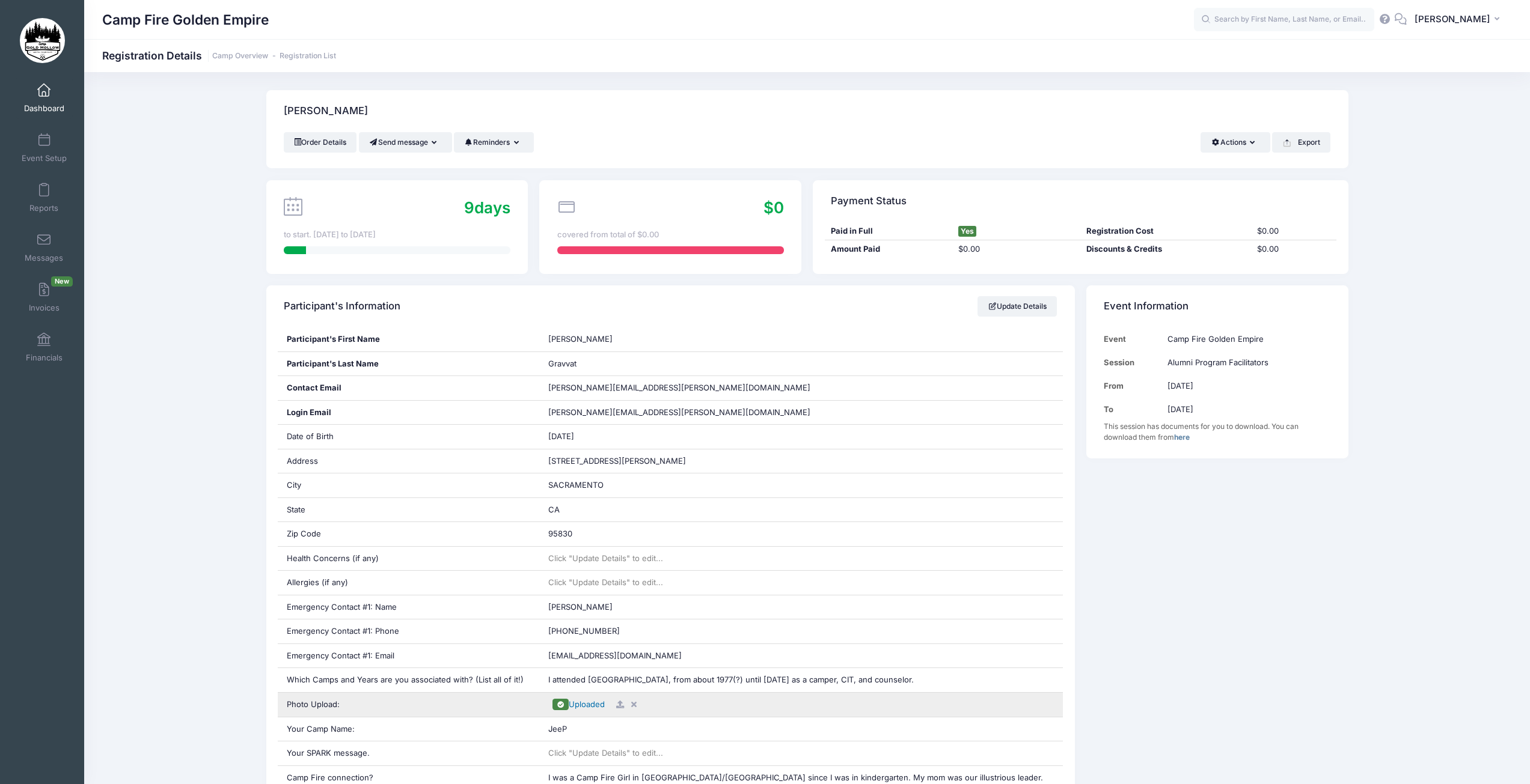
click at [593, 705] on span "Uploaded" at bounding box center [587, 704] width 36 height 9
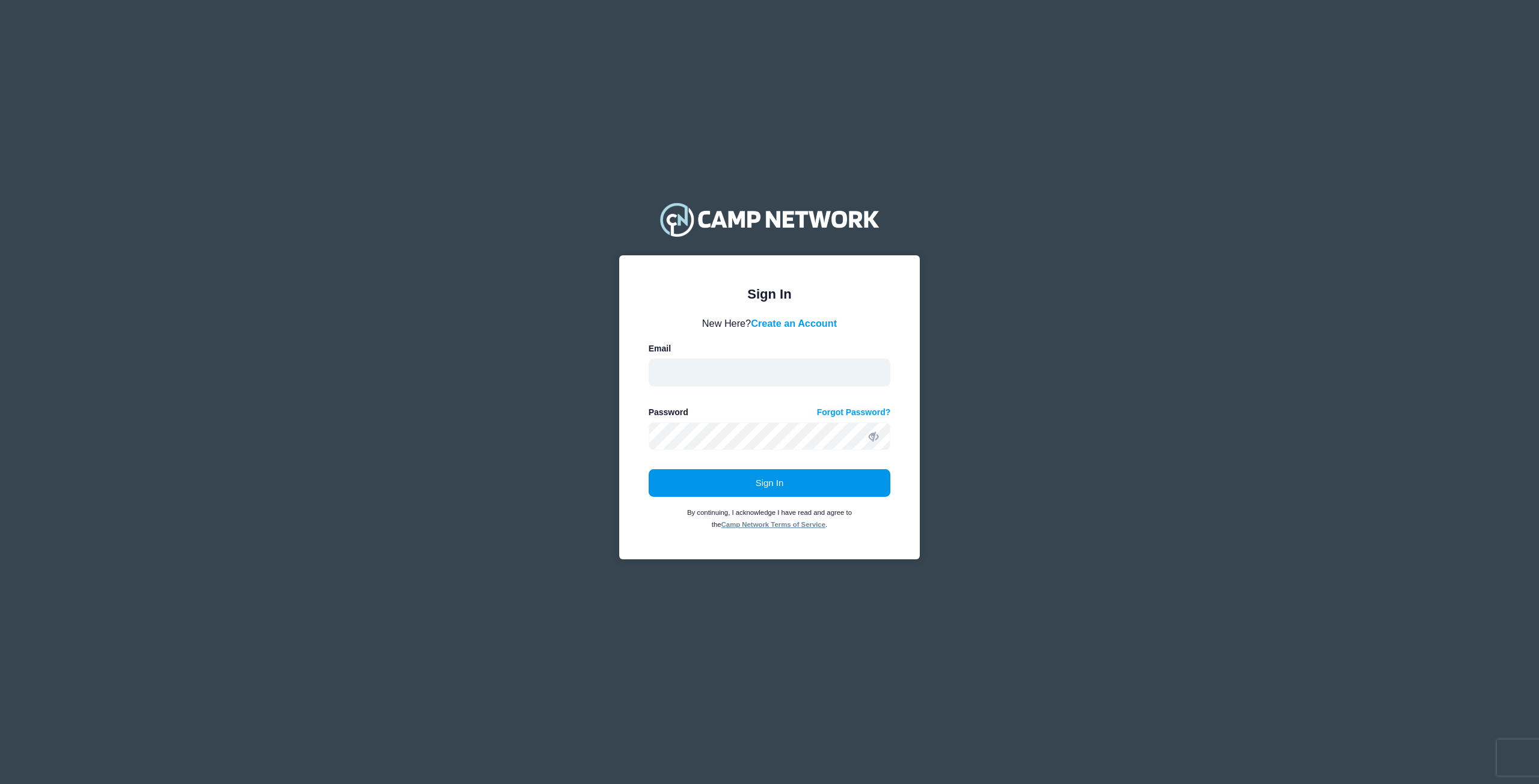
type input "[EMAIL_ADDRESS][DOMAIN_NAME]"
click at [764, 494] on button "Sign In" at bounding box center [770, 484] width 242 height 28
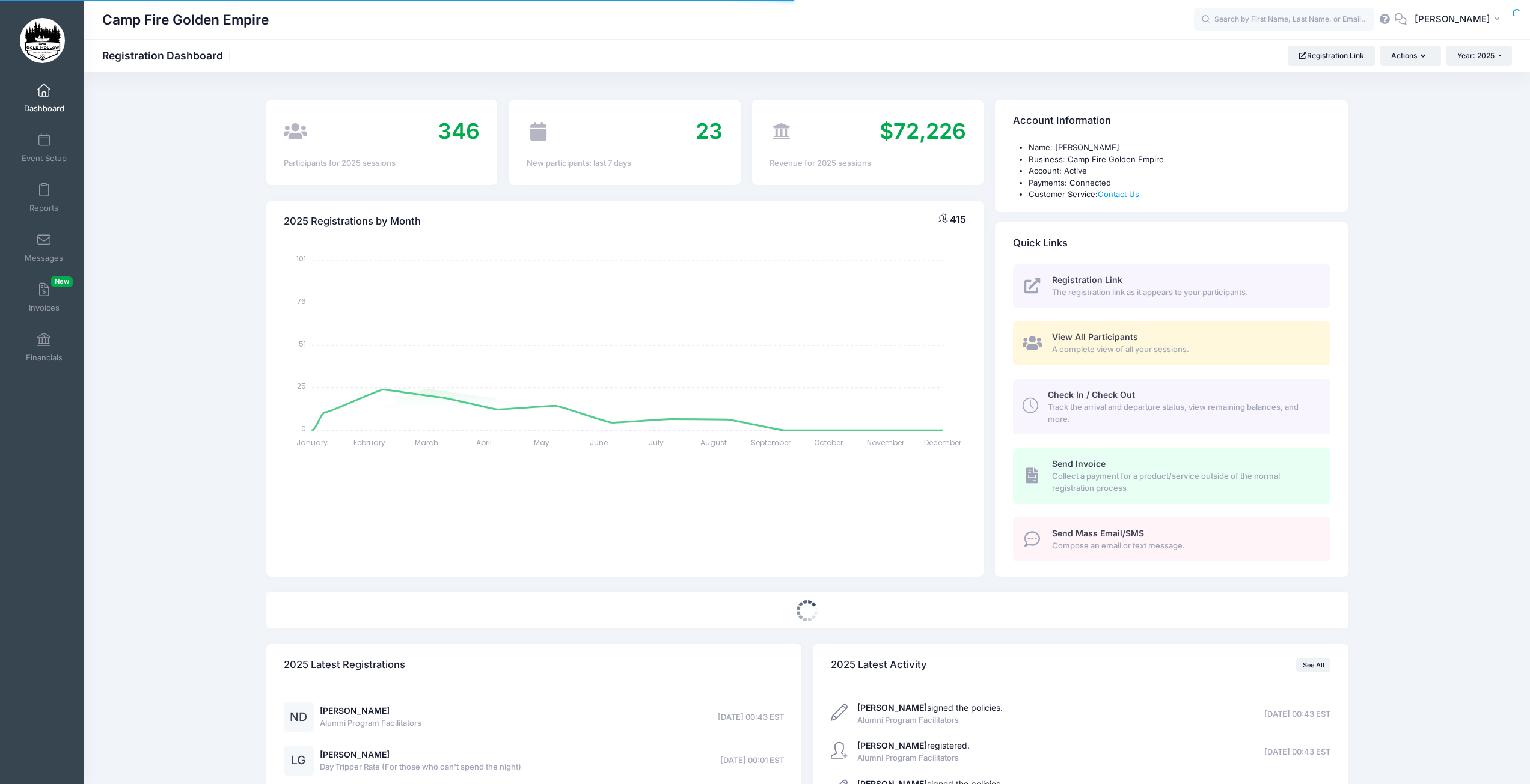
select select
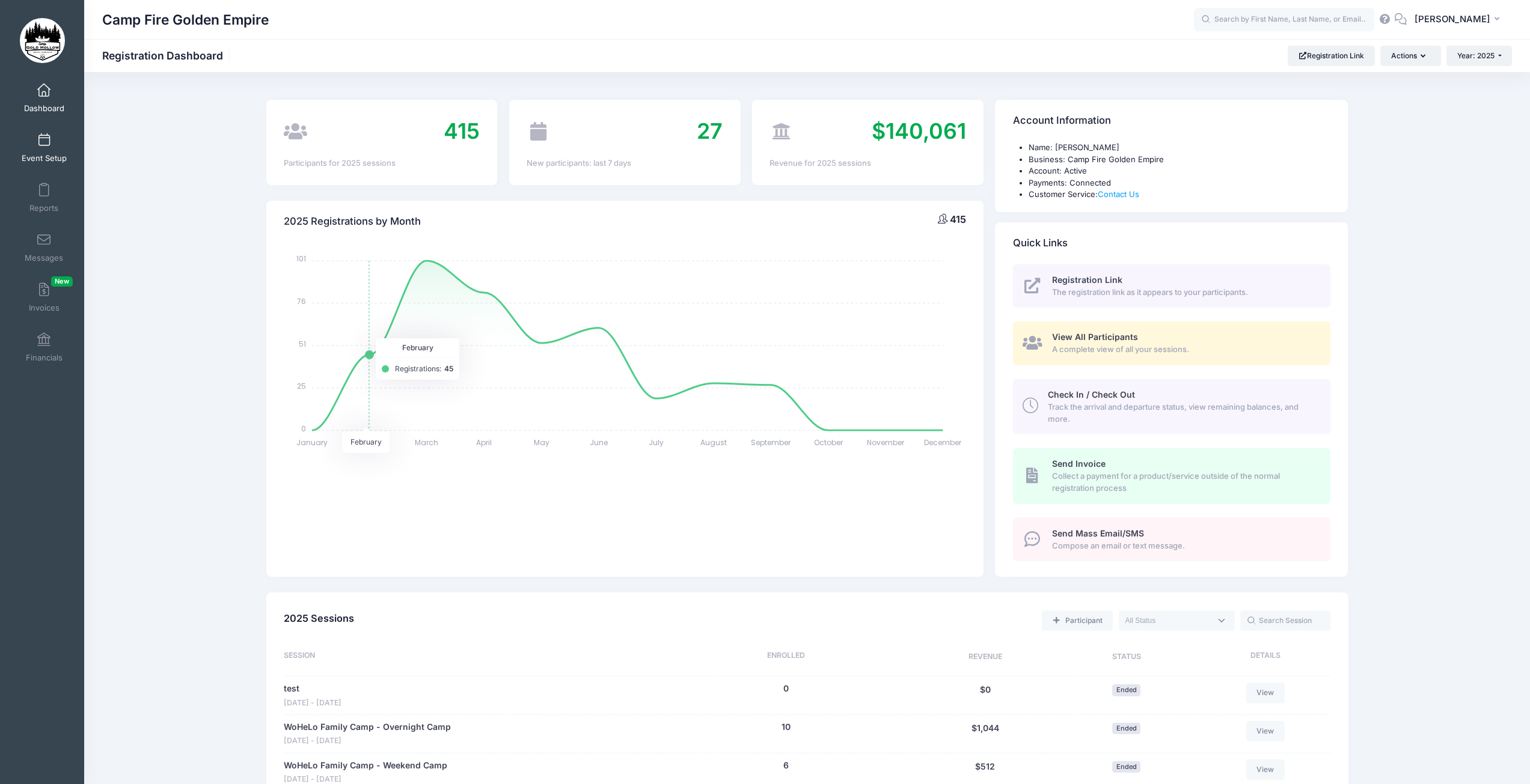
click at [48, 144] on link "Event Setup" at bounding box center [44, 148] width 57 height 42
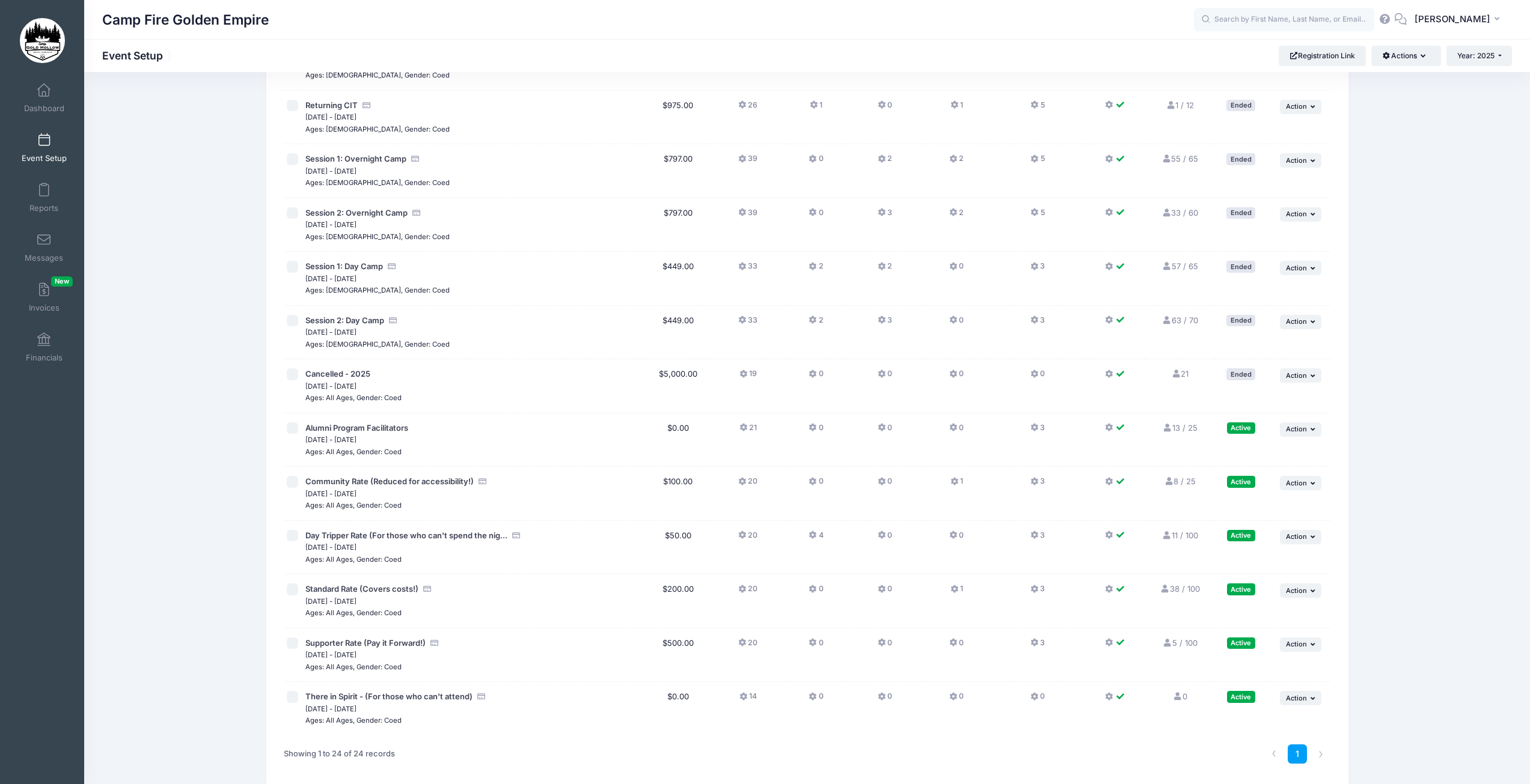
scroll to position [773, 0]
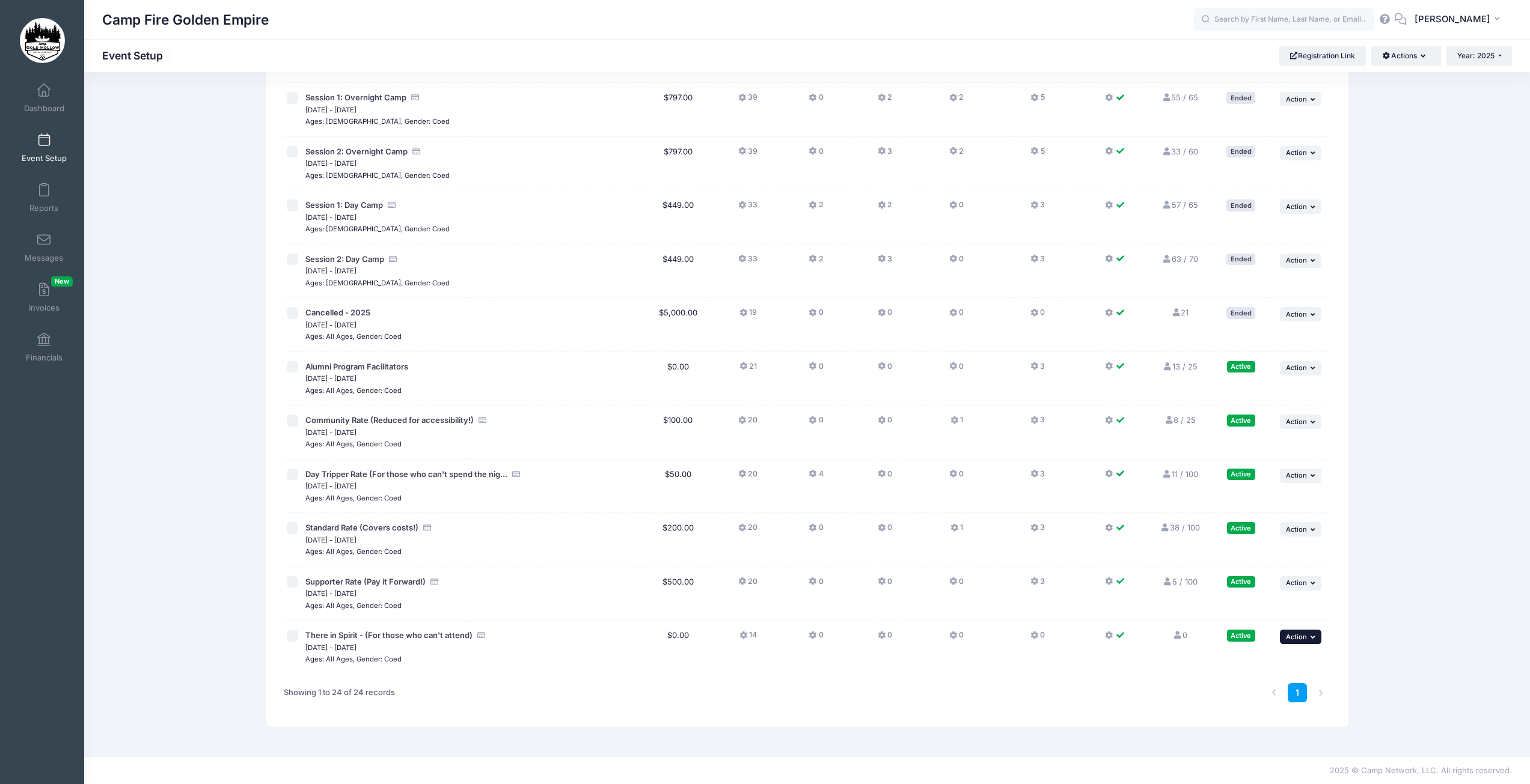
click at [1307, 639] on span "Action" at bounding box center [1297, 637] width 21 height 9
click at [1252, 666] on link "Pause Session" at bounding box center [1262, 663] width 109 height 23
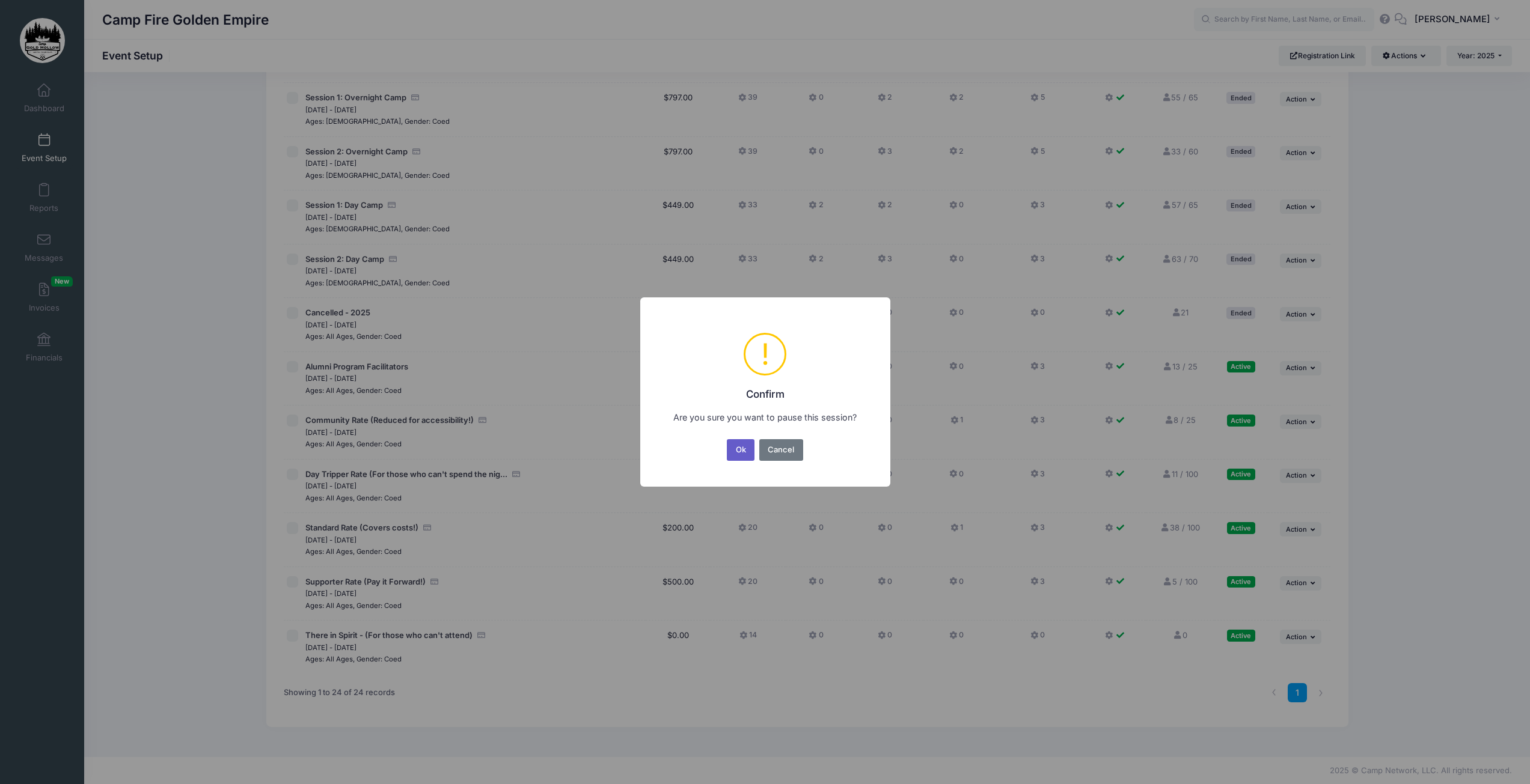
click at [738, 448] on button "Ok" at bounding box center [741, 450] width 28 height 22
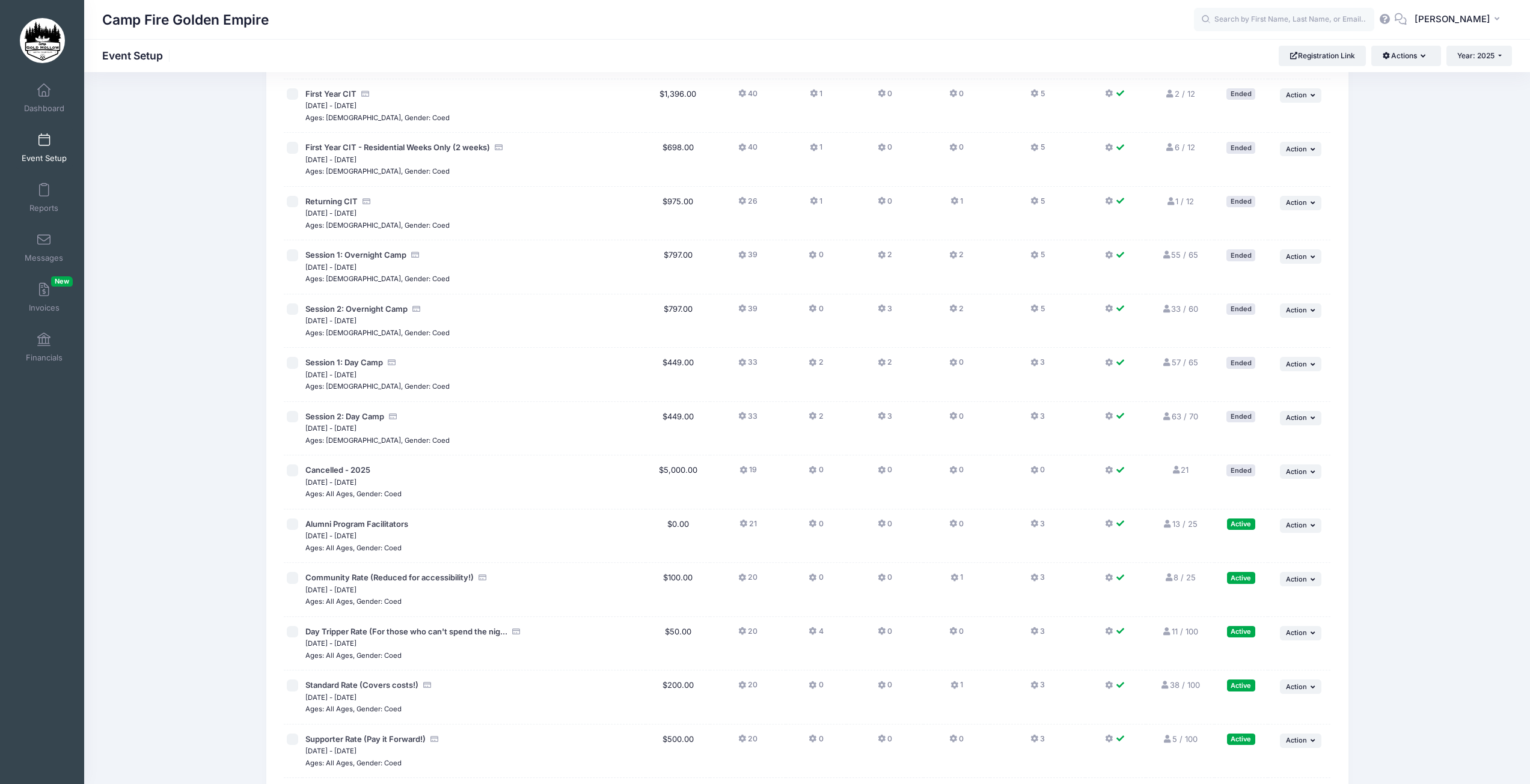
scroll to position [773, 0]
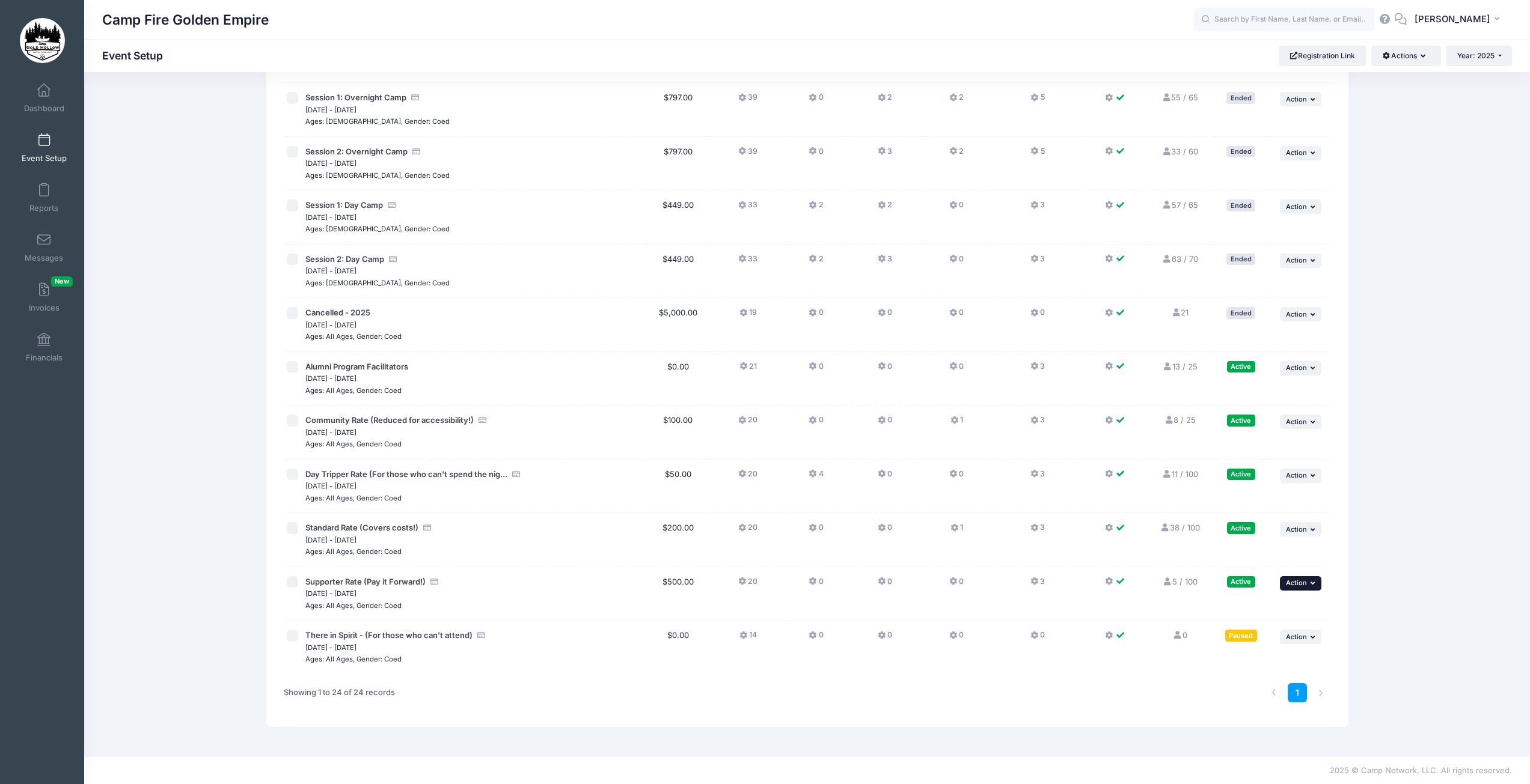
click at [1315, 587] on button "... Action" at bounding box center [1301, 583] width 42 height 15
click at [1391, 540] on div "Filter Filter Options Show: Active Live Completed" at bounding box center [807, 28] width 1446 height 1422
click at [1315, 531] on icon "button" at bounding box center [1314, 529] width 7 height 7
click at [1261, 561] on link "Pause Session" at bounding box center [1262, 556] width 109 height 23
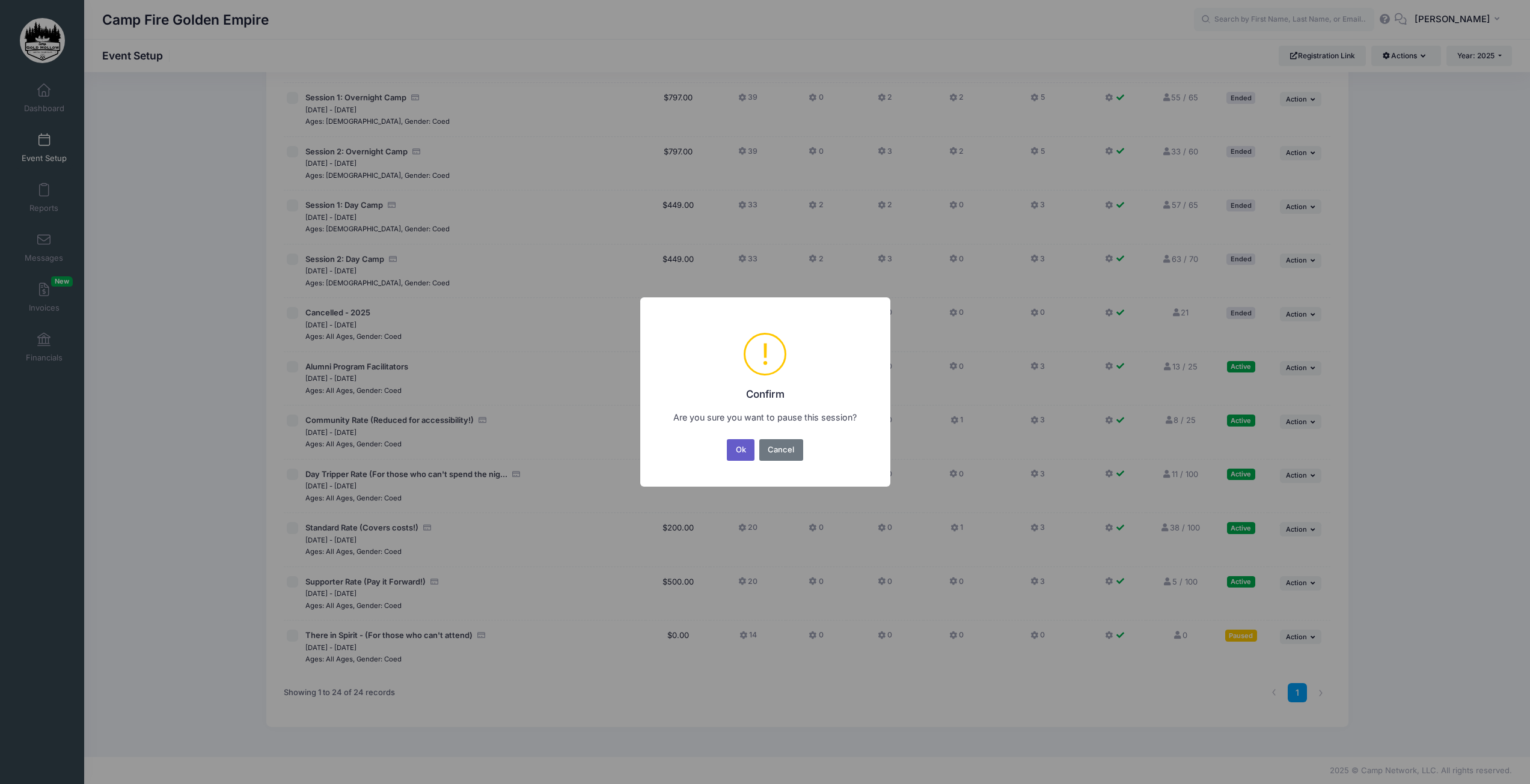
click at [740, 457] on button "Ok" at bounding box center [741, 450] width 28 height 22
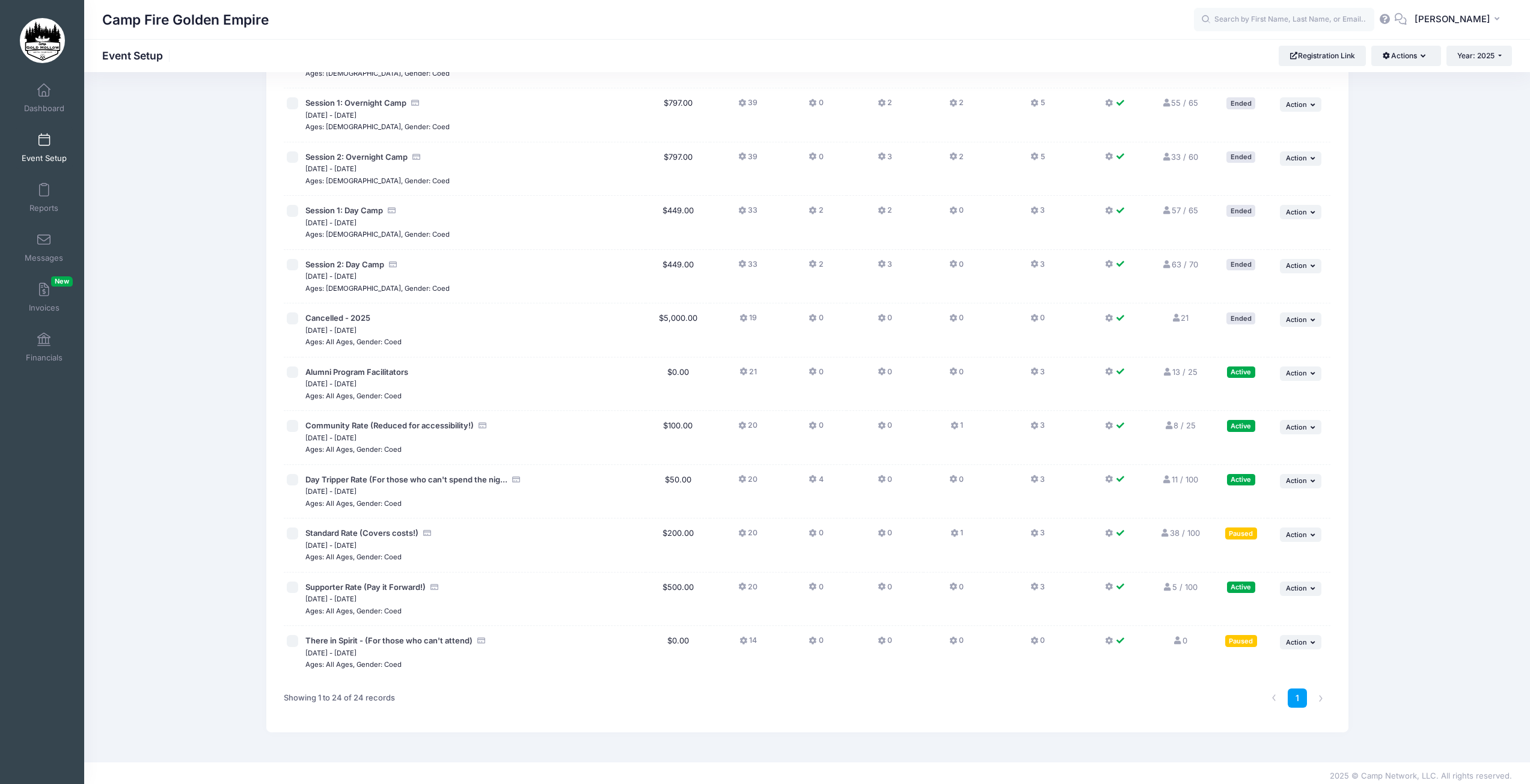
scroll to position [773, 0]
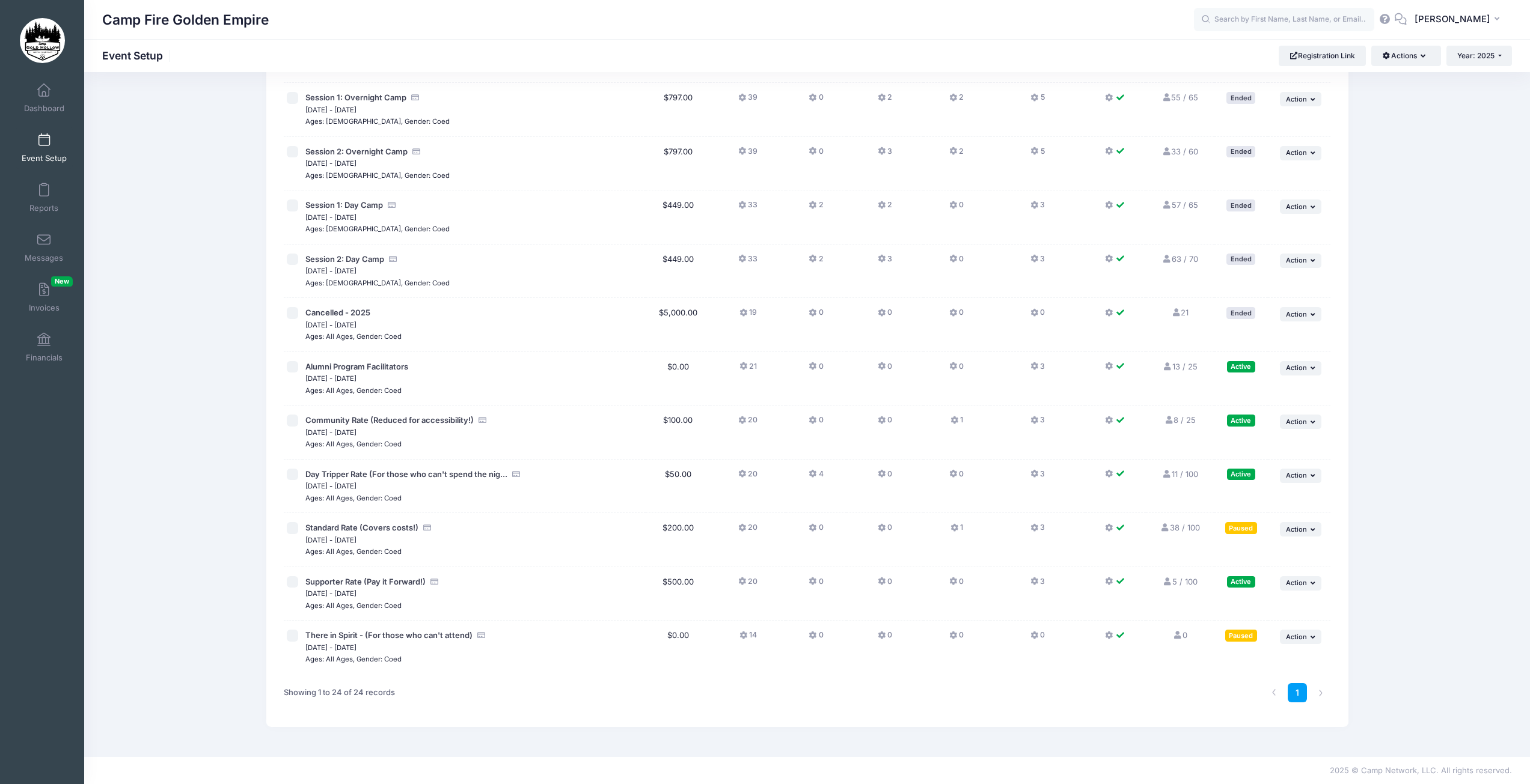
click at [1326, 425] on td "... Action Resume Session Pause Session Edit Session Duplicate Session Preview" at bounding box center [1299, 432] width 63 height 54
click at [1316, 423] on icon "button" at bounding box center [1314, 422] width 7 height 7
click at [1254, 449] on link "Pause Session" at bounding box center [1262, 448] width 109 height 23
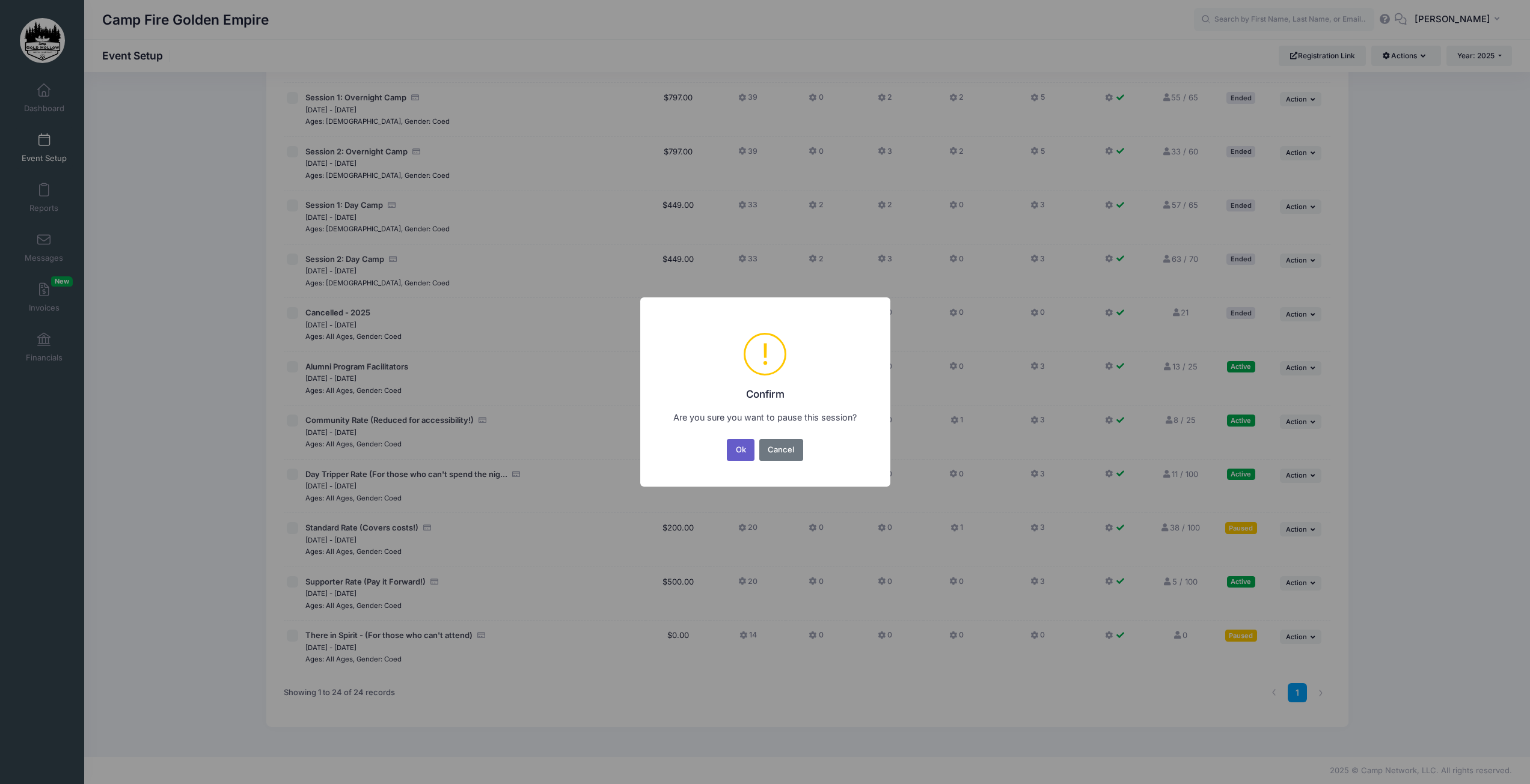
click at [736, 454] on button "Ok" at bounding box center [741, 450] width 28 height 22
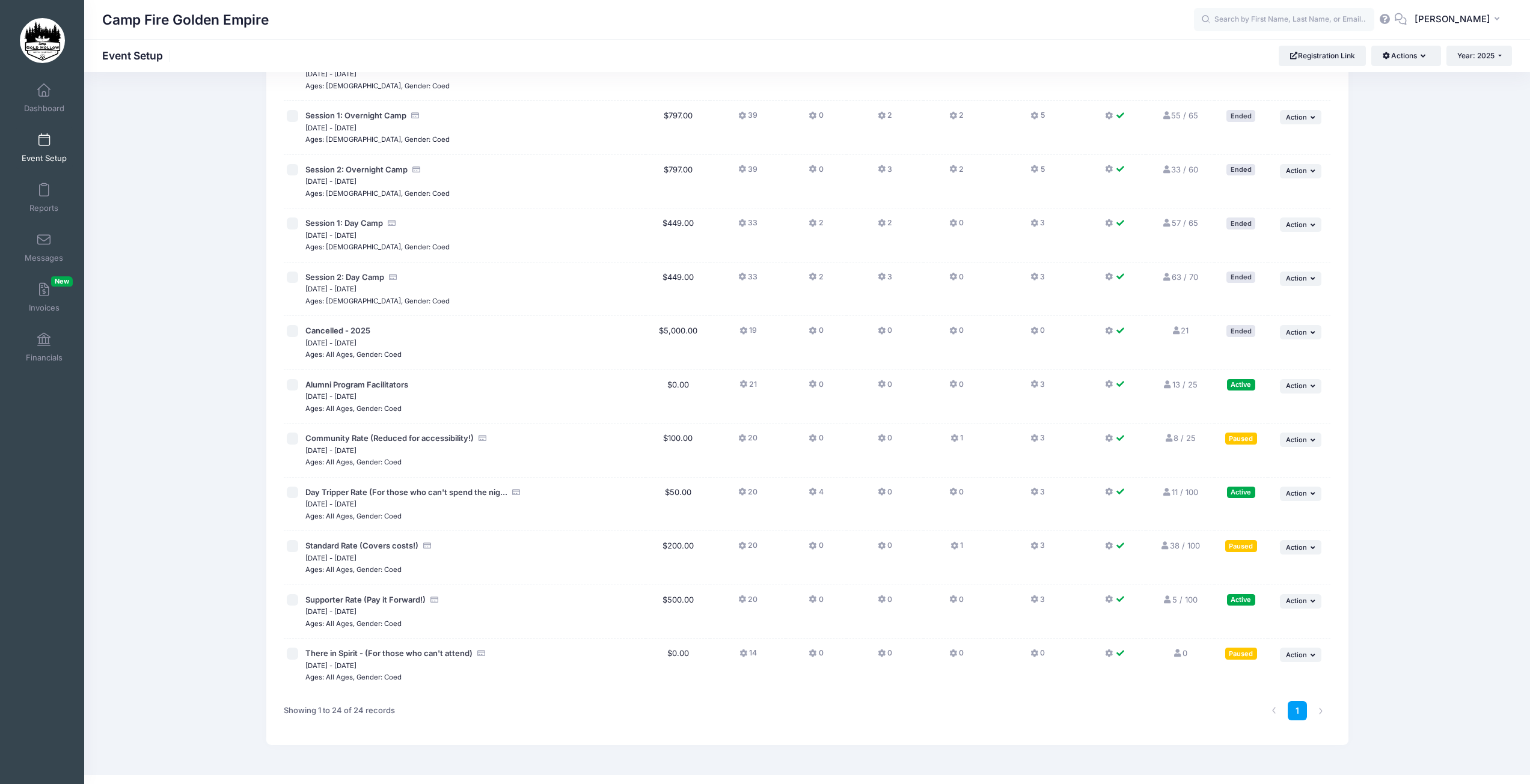
scroll to position [773, 0]
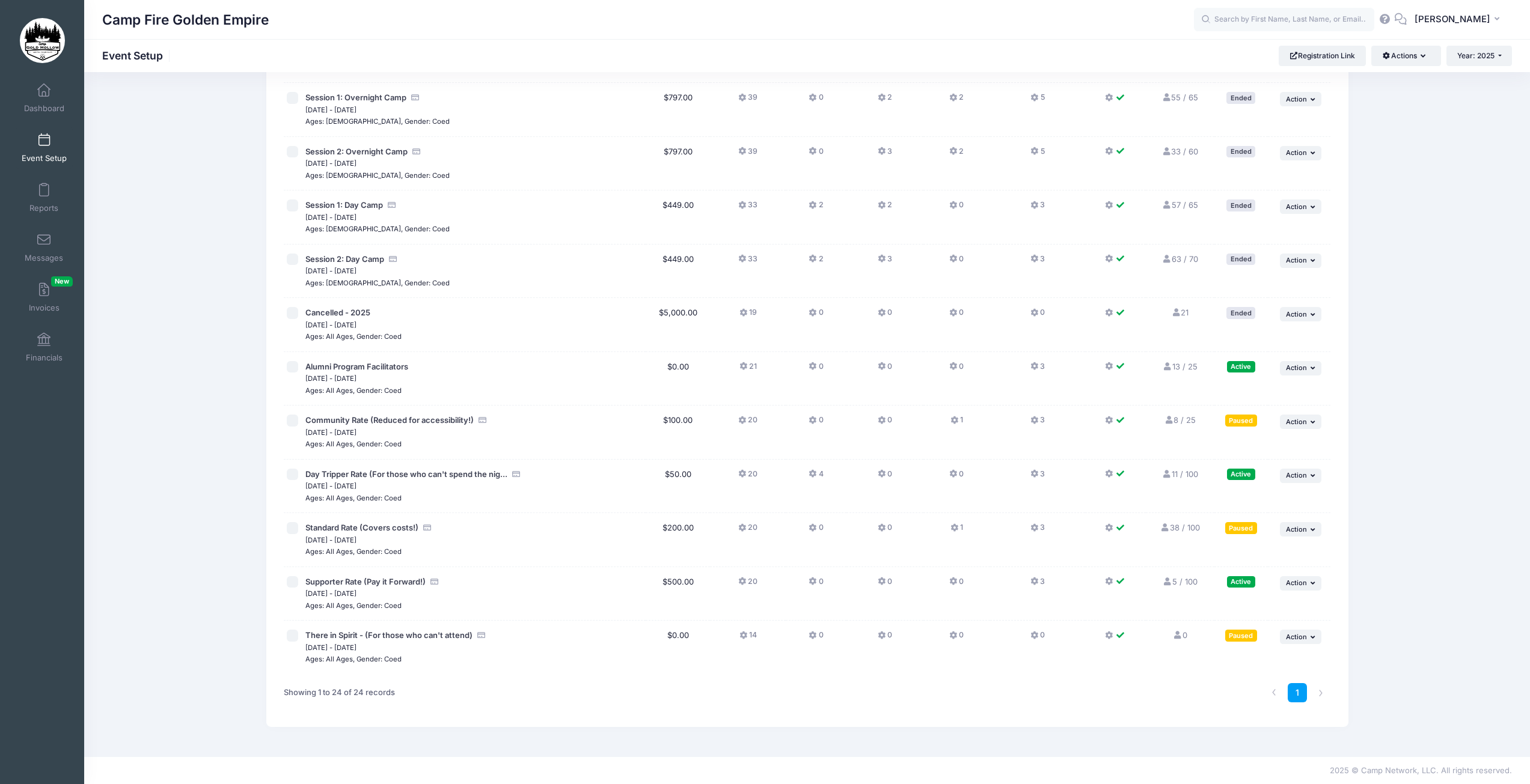
click at [1167, 369] on icon at bounding box center [1167, 367] width 9 height 8
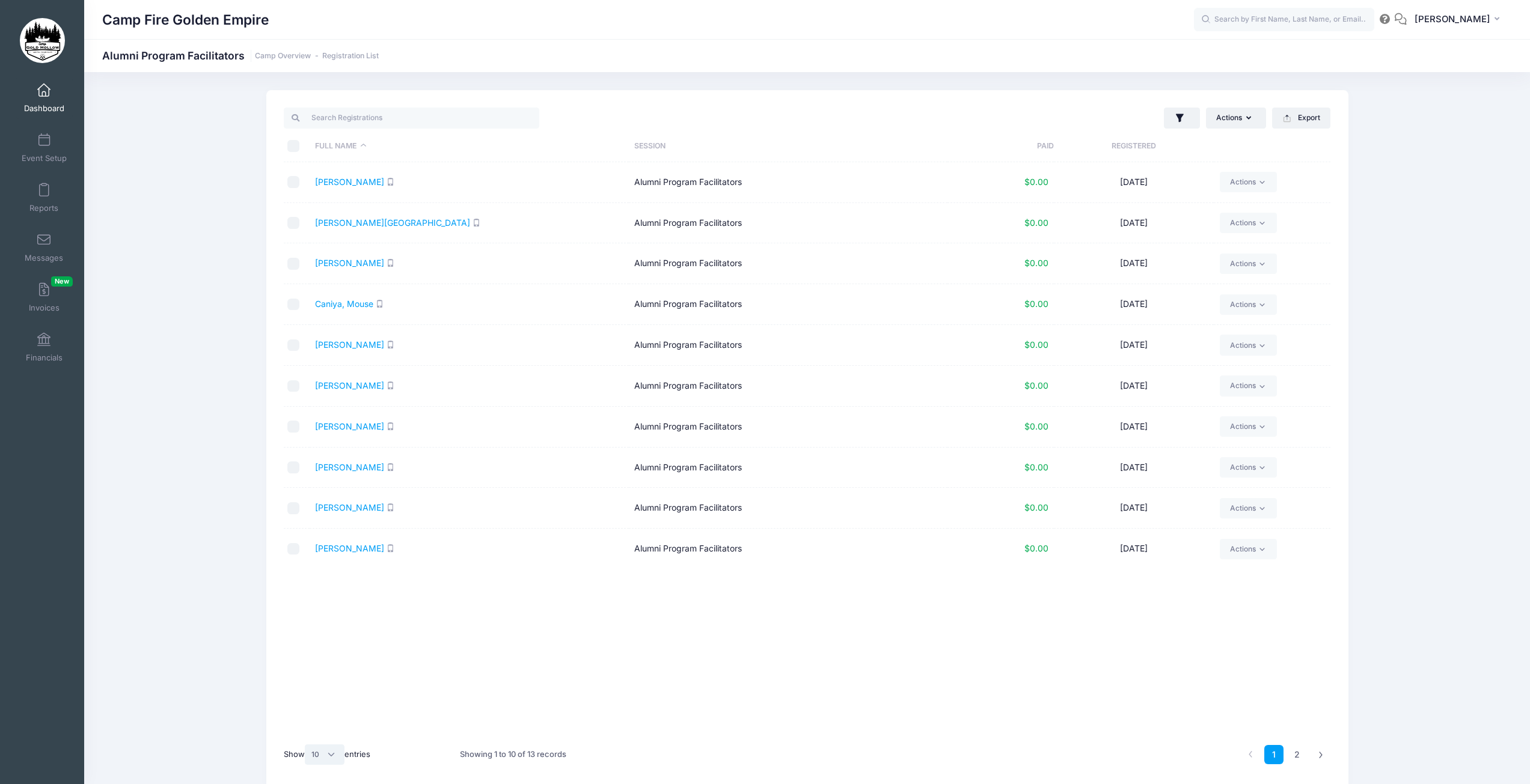
click at [338, 762] on select "All 10 25 50" at bounding box center [325, 755] width 39 height 20
select select "50"
click at [306, 745] on select "All 10 25 50" at bounding box center [325, 755] width 39 height 20
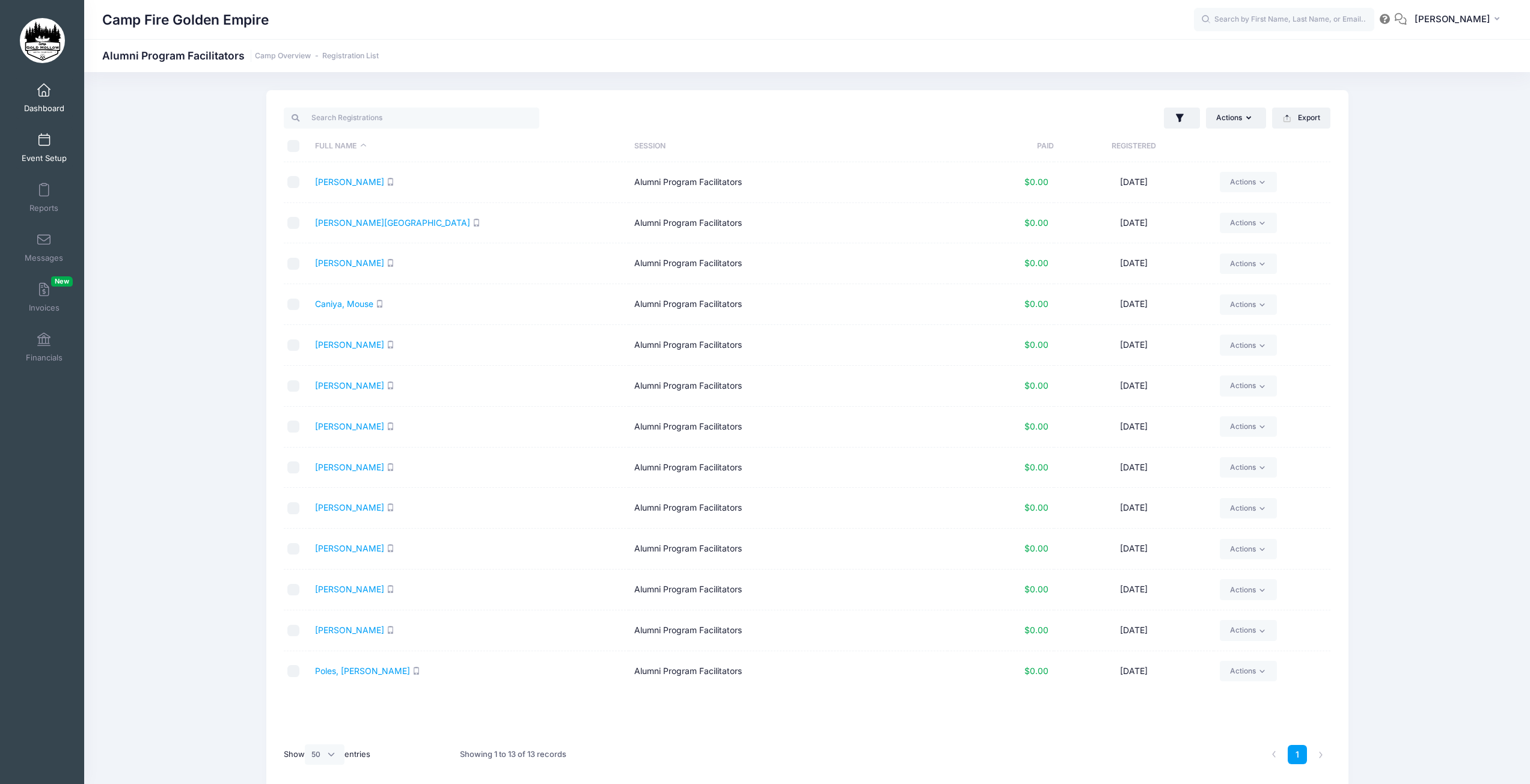
click at [44, 142] on span at bounding box center [44, 141] width 0 height 13
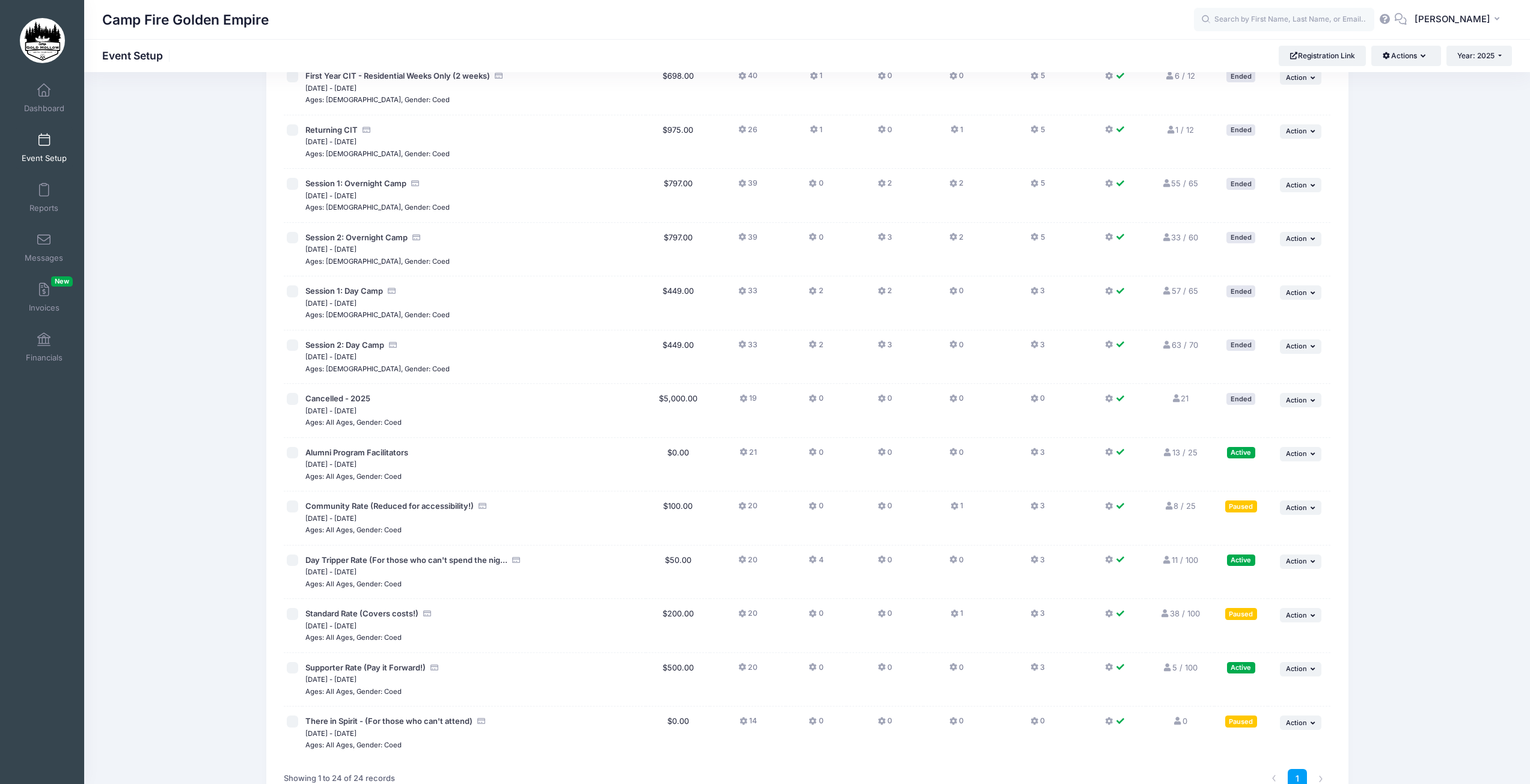
scroll to position [773, 0]
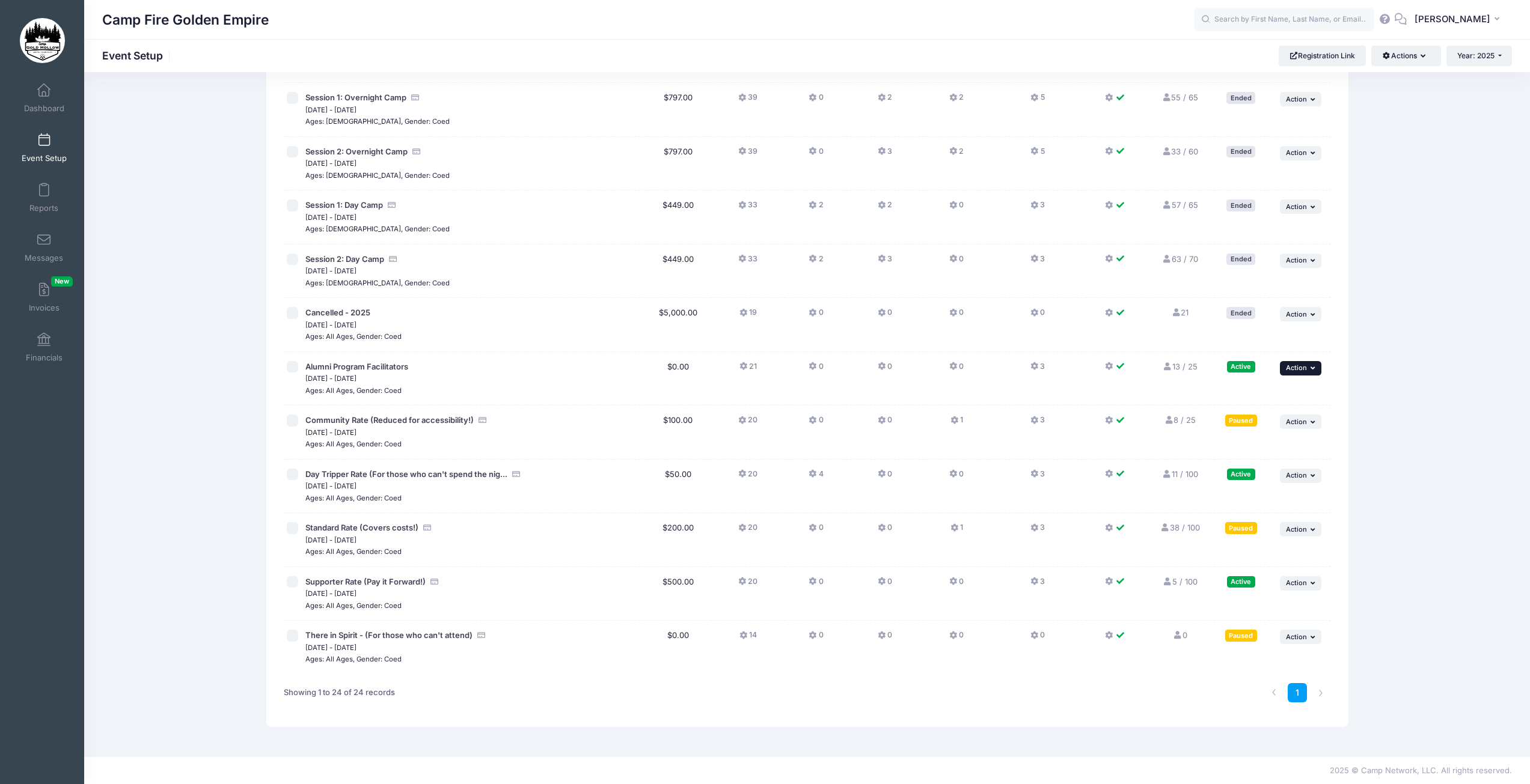
click at [1313, 370] on icon "button" at bounding box center [1314, 368] width 7 height 7
click at [1261, 398] on link "Pause Session" at bounding box center [1262, 395] width 109 height 23
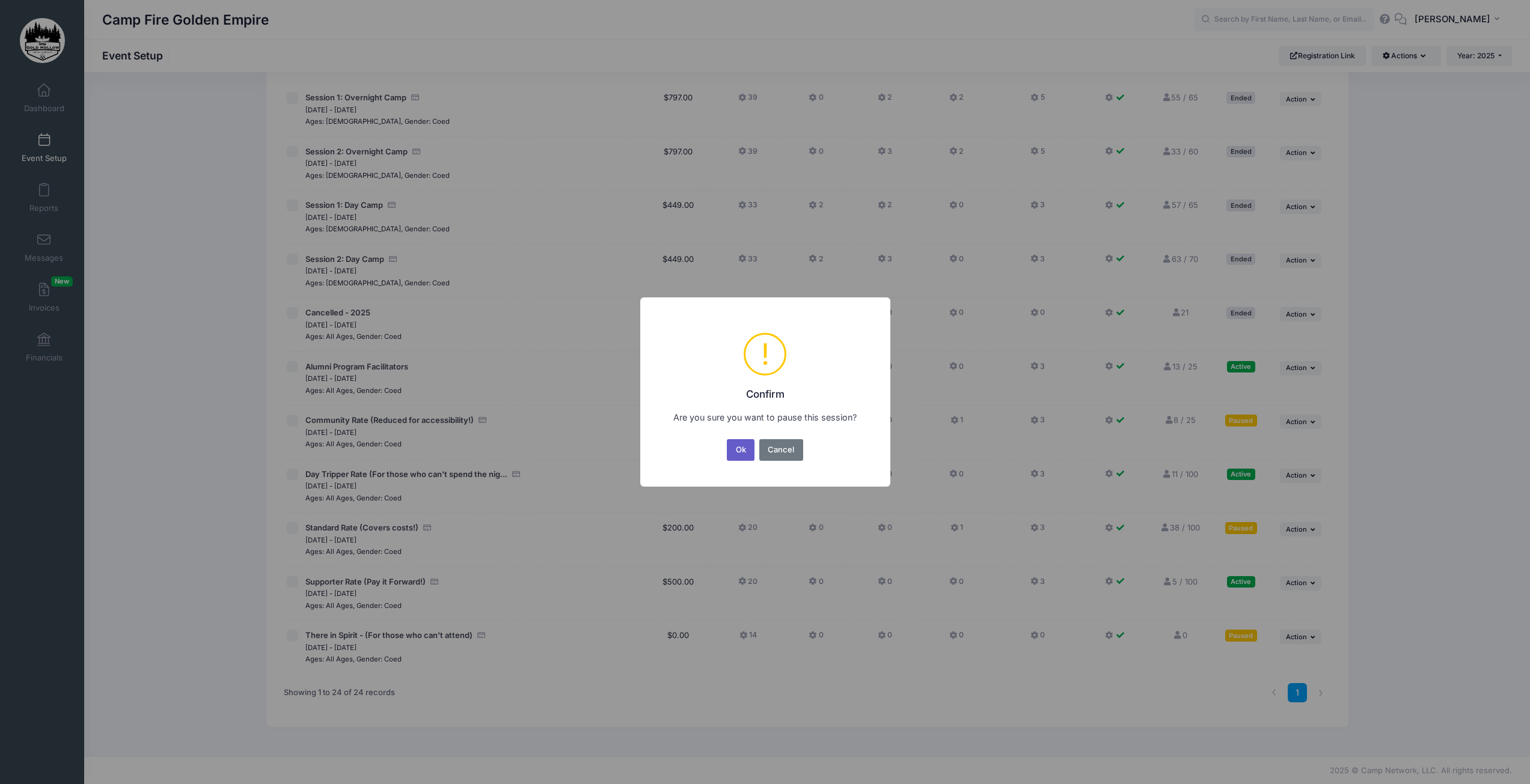
click at [741, 455] on button "Ok" at bounding box center [741, 450] width 28 height 22
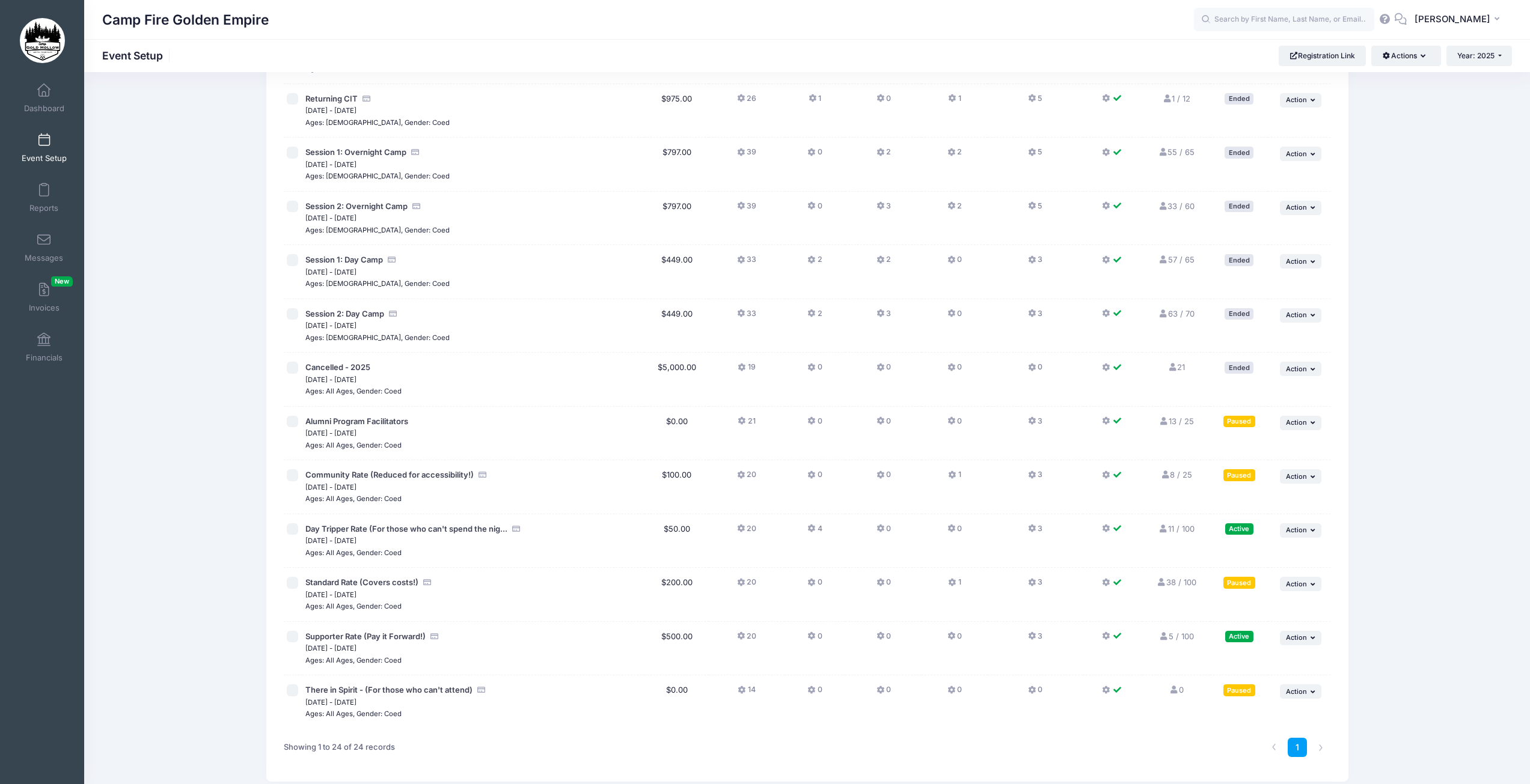
scroll to position [773, 0]
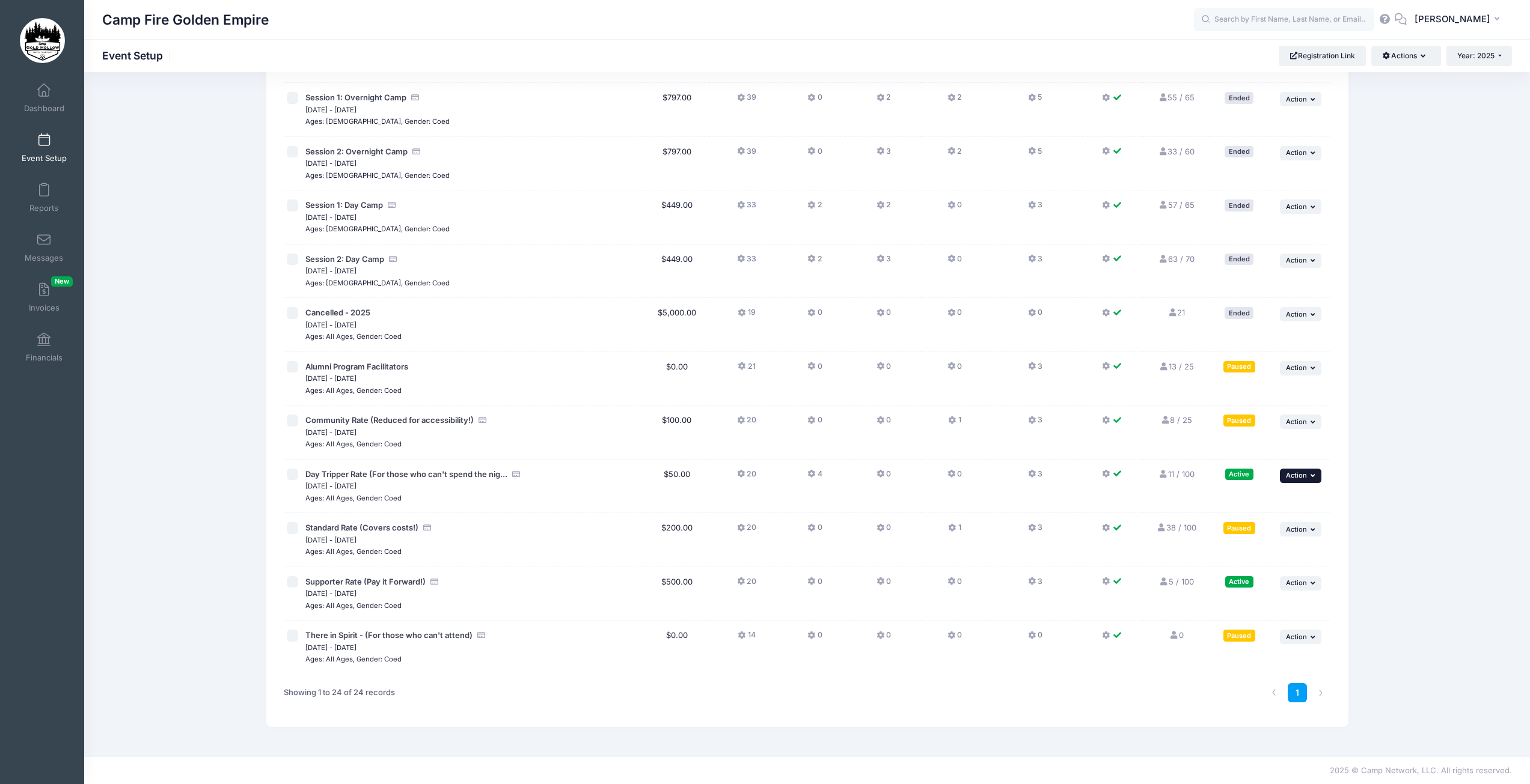
click at [1310, 480] on button "... Action" at bounding box center [1301, 476] width 42 height 15
click at [1251, 507] on link "Pause Session" at bounding box center [1262, 502] width 109 height 23
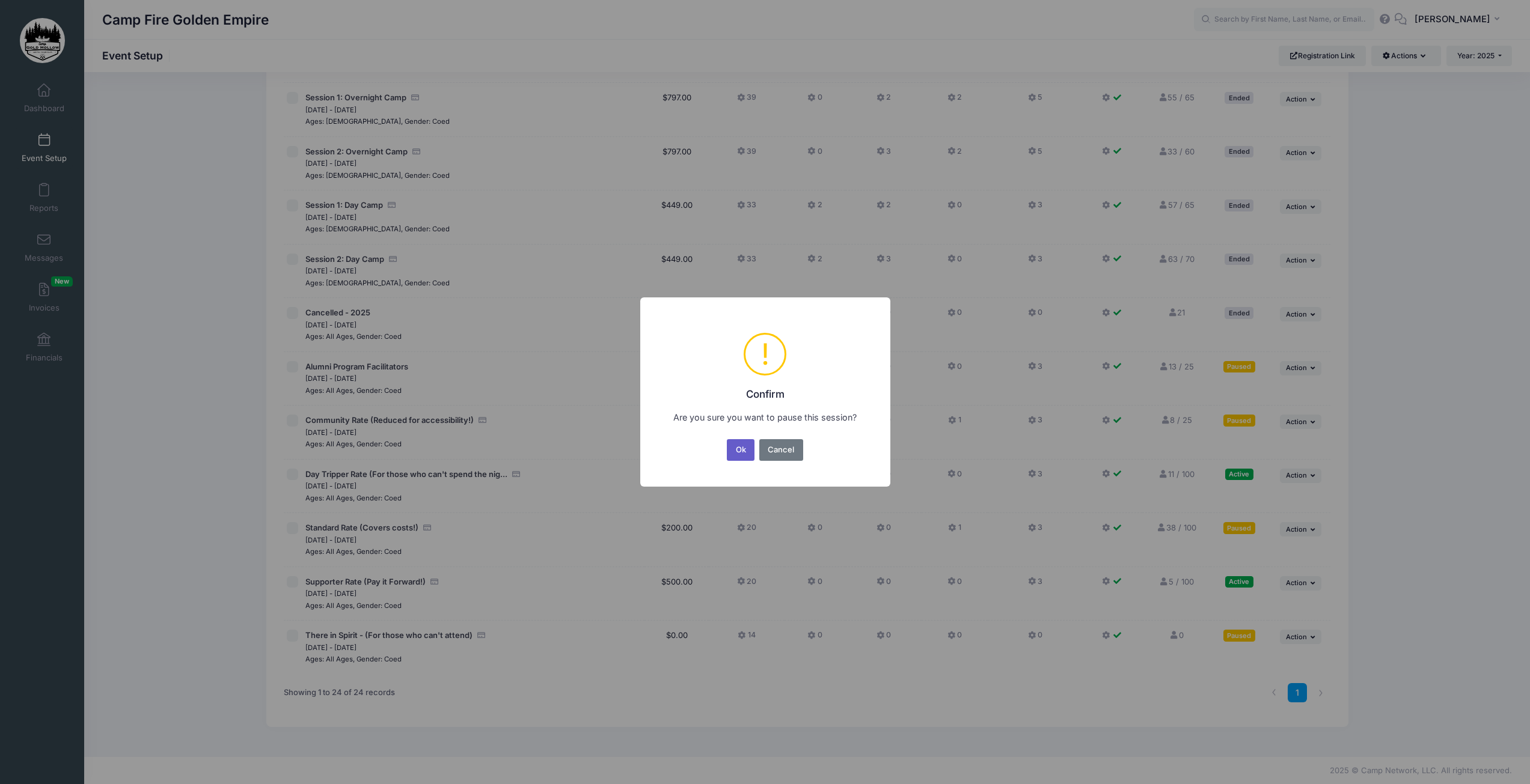
click at [738, 456] on button "Ok" at bounding box center [741, 450] width 28 height 22
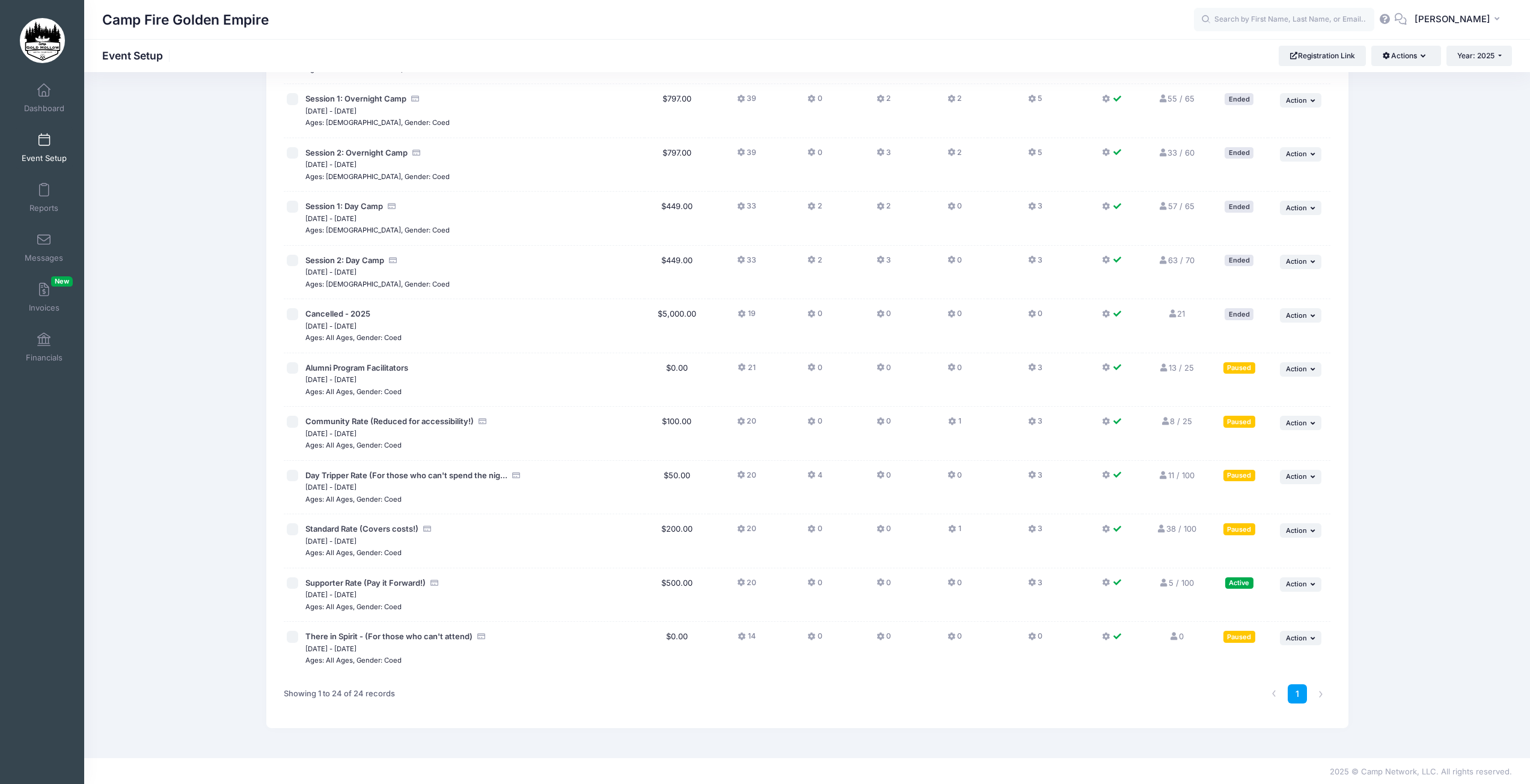
scroll to position [773, 0]
click at [1313, 589] on button "... Action" at bounding box center [1301, 583] width 42 height 15
click at [1254, 610] on link "Pause Session" at bounding box center [1262, 610] width 109 height 23
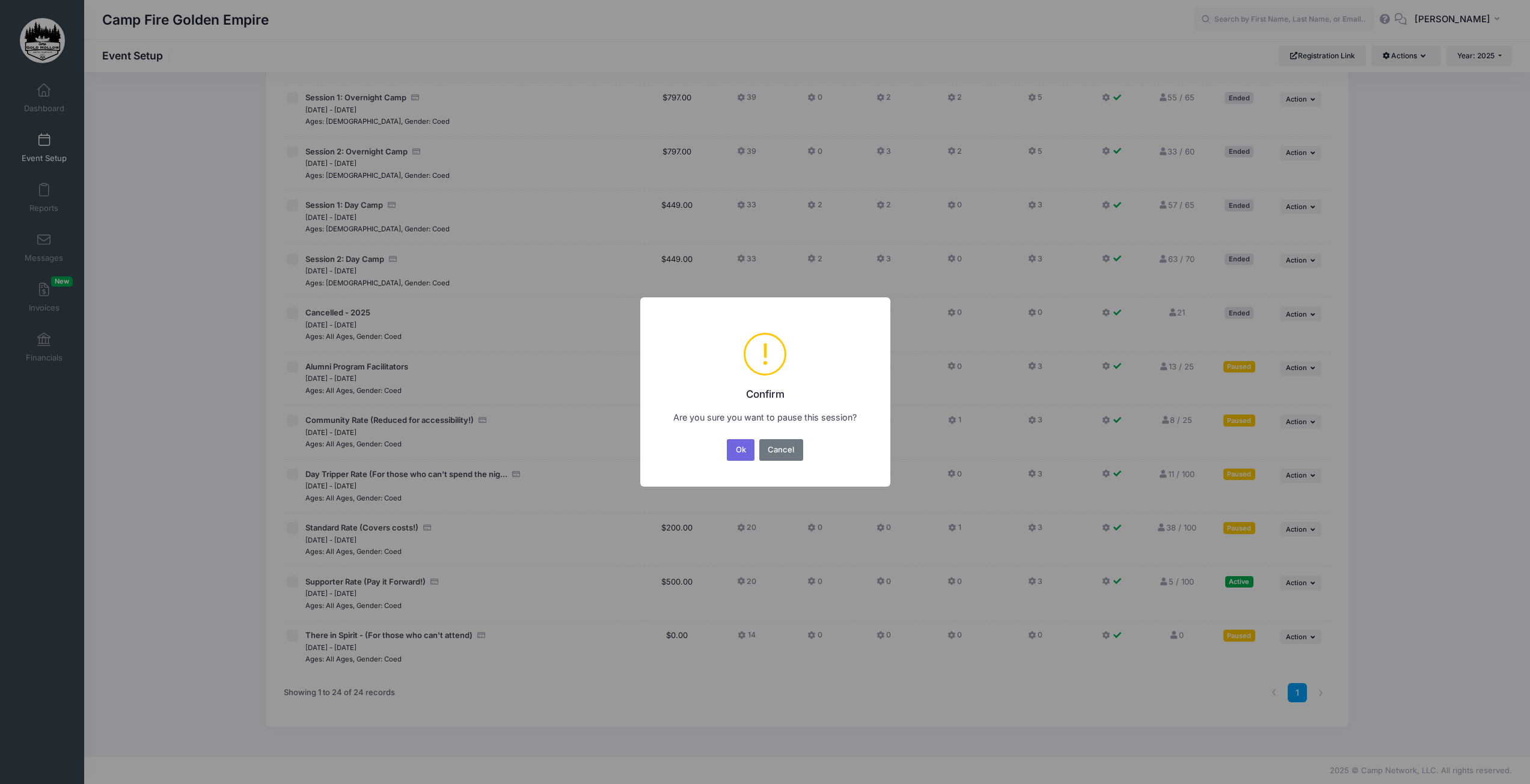
click at [739, 452] on button "Ok" at bounding box center [741, 450] width 28 height 22
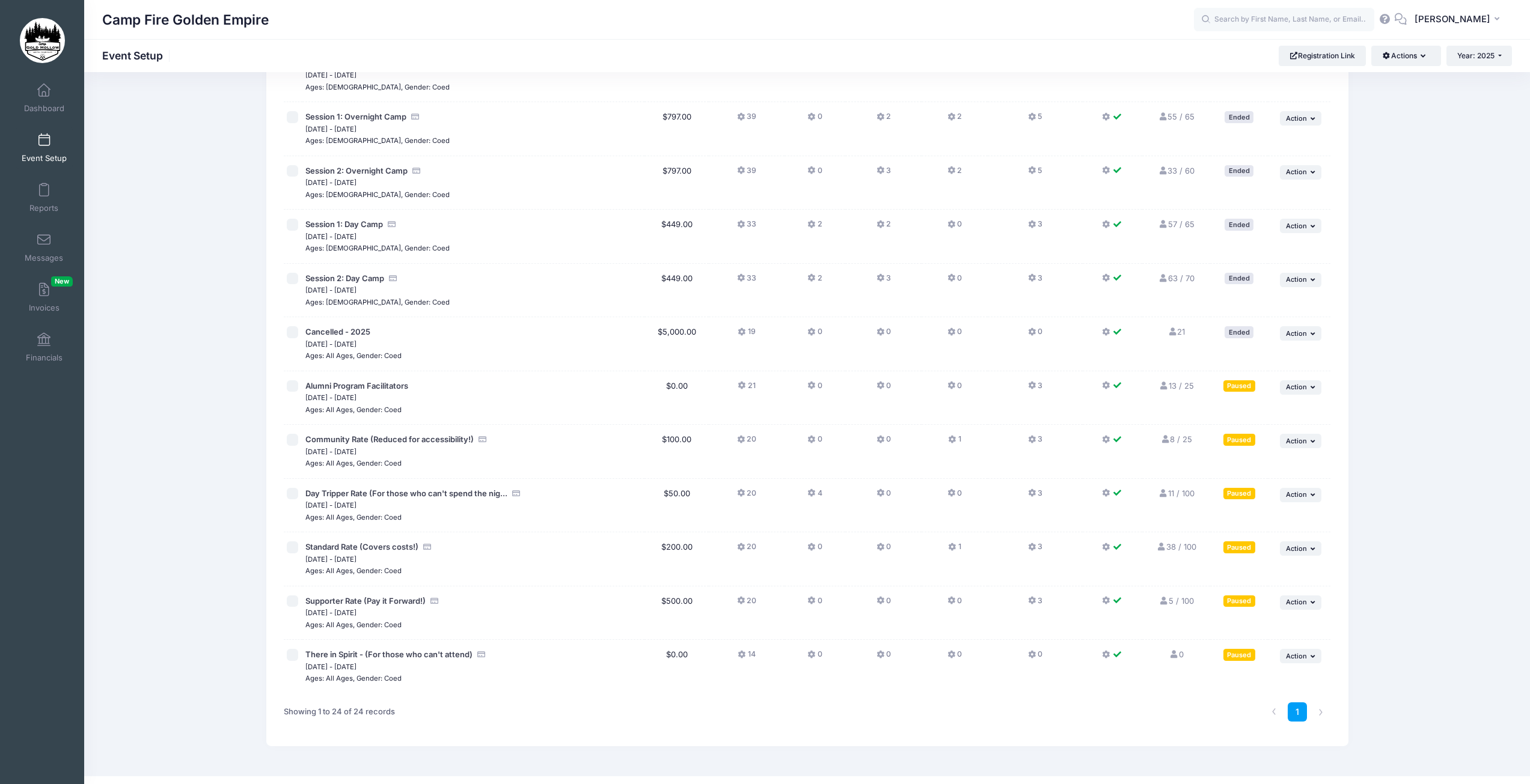
scroll to position [773, 0]
